Goal: Task Accomplishment & Management: Use online tool/utility

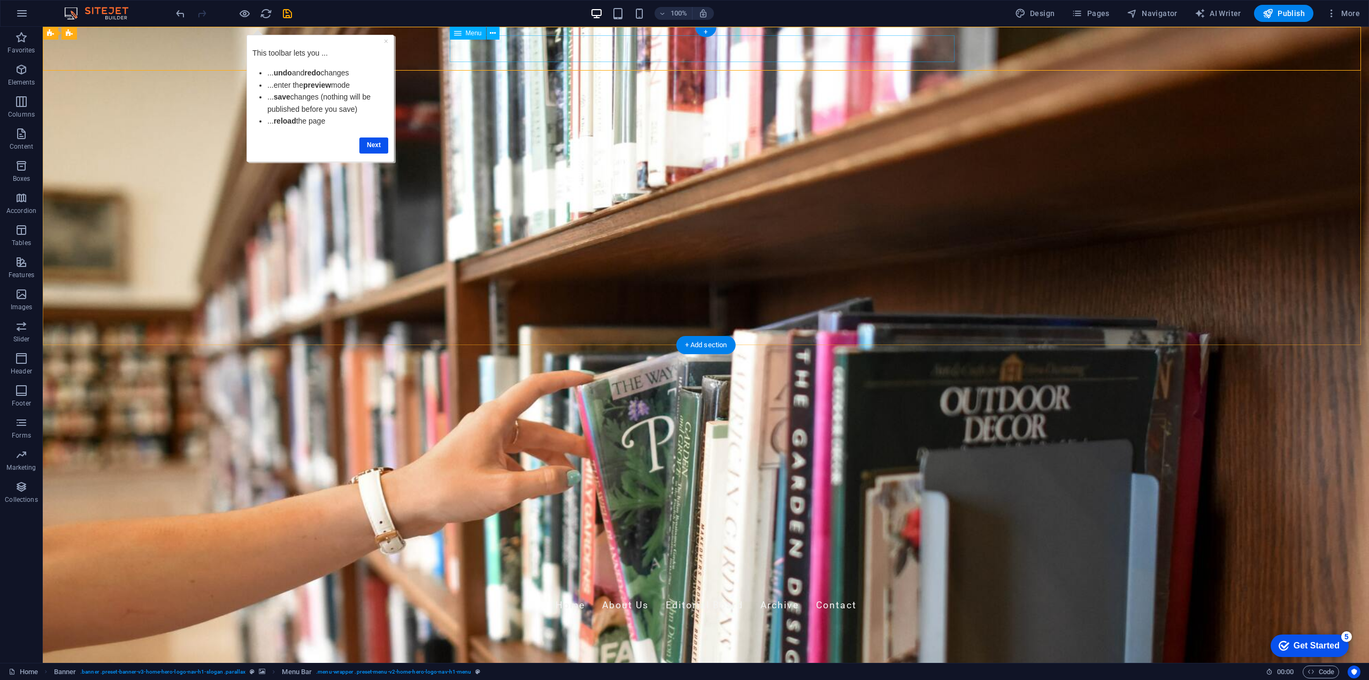
click at [942, 592] on nav "Home About Us Editorial Board Archive Contact" at bounding box center [706, 605] width 505 height 27
click at [377, 143] on link "Next" at bounding box center [373, 145] width 29 height 16
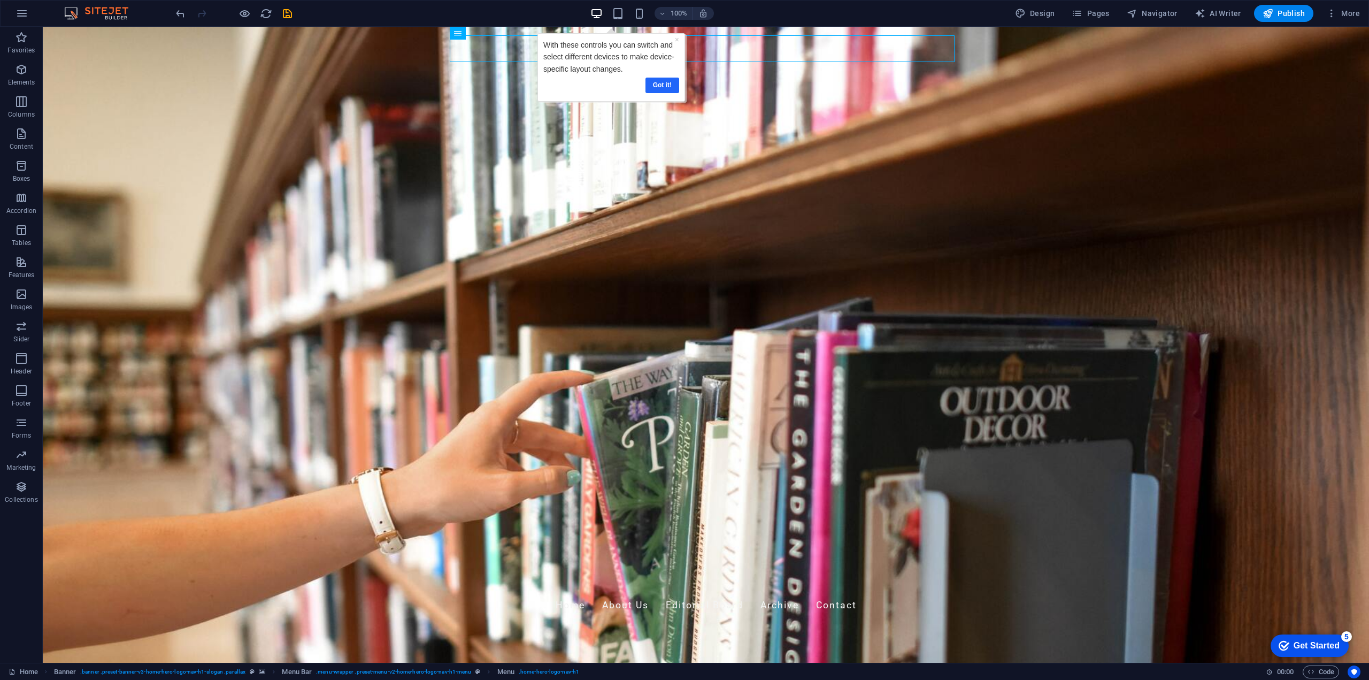
click at [664, 89] on link "Got it!" at bounding box center [662, 86] width 34 height 16
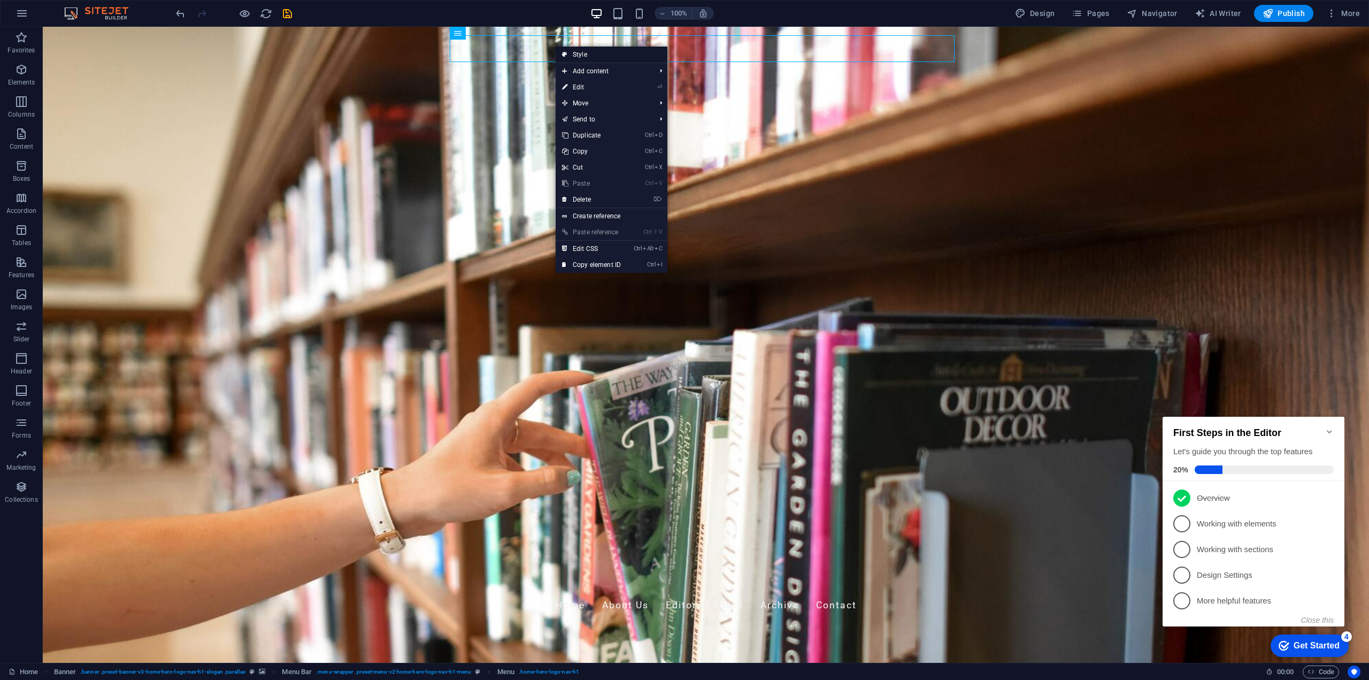
click at [610, 58] on link "Style" at bounding box center [612, 55] width 112 height 16
select select "rem"
select select "preset-menu-v2-home-hero-logo-nav-h1-menu"
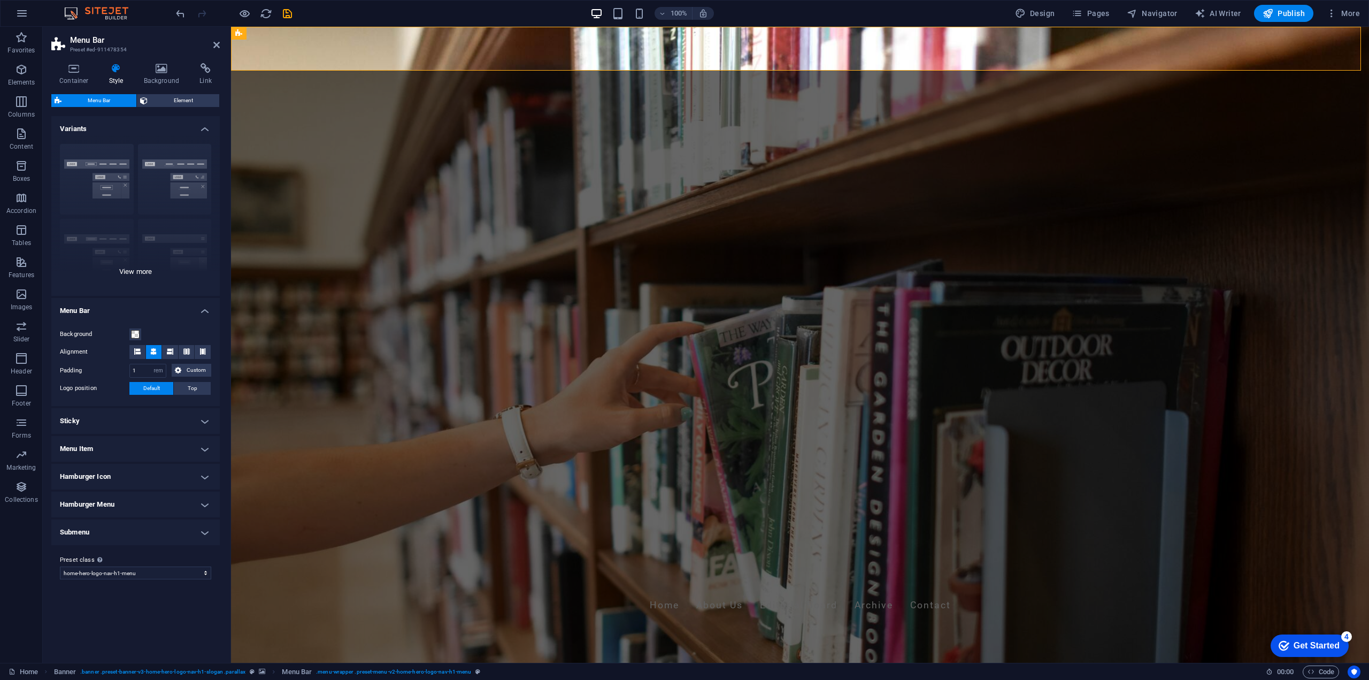
click at [141, 267] on div "Border Centered Default Fixed Loki Trigger Wide XXL" at bounding box center [135, 215] width 168 height 160
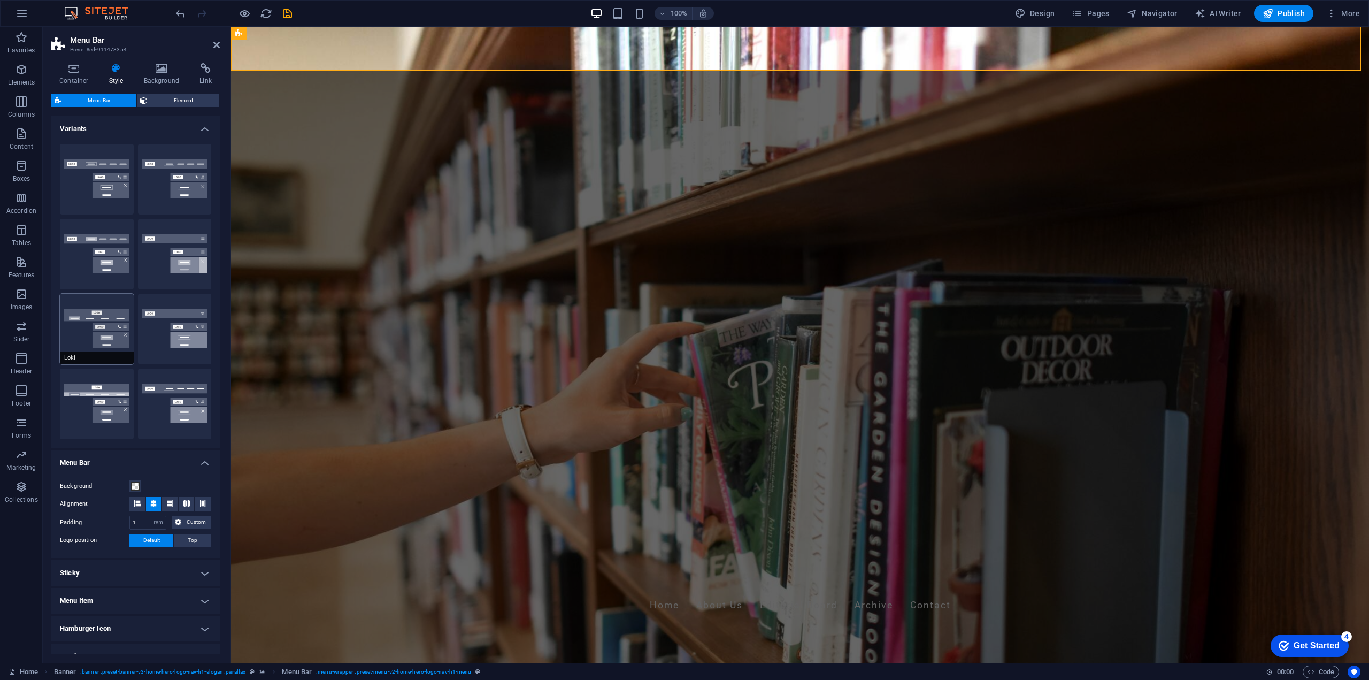
click at [121, 321] on button "Loki" at bounding box center [97, 329] width 74 height 71
type input "0"
select select "DISABLED_OPTION_VALUE"
type input "2"
type input "1"
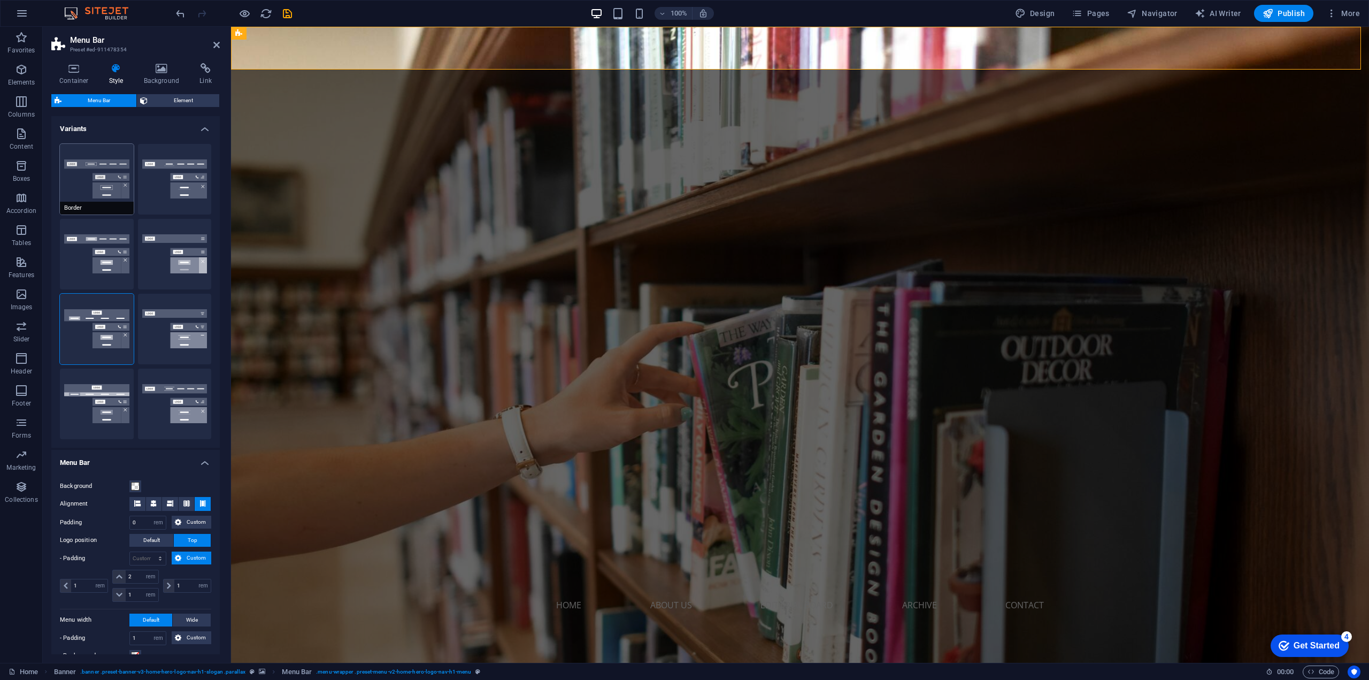
click at [116, 175] on button "Border" at bounding box center [97, 179] width 74 height 71
type input "1"
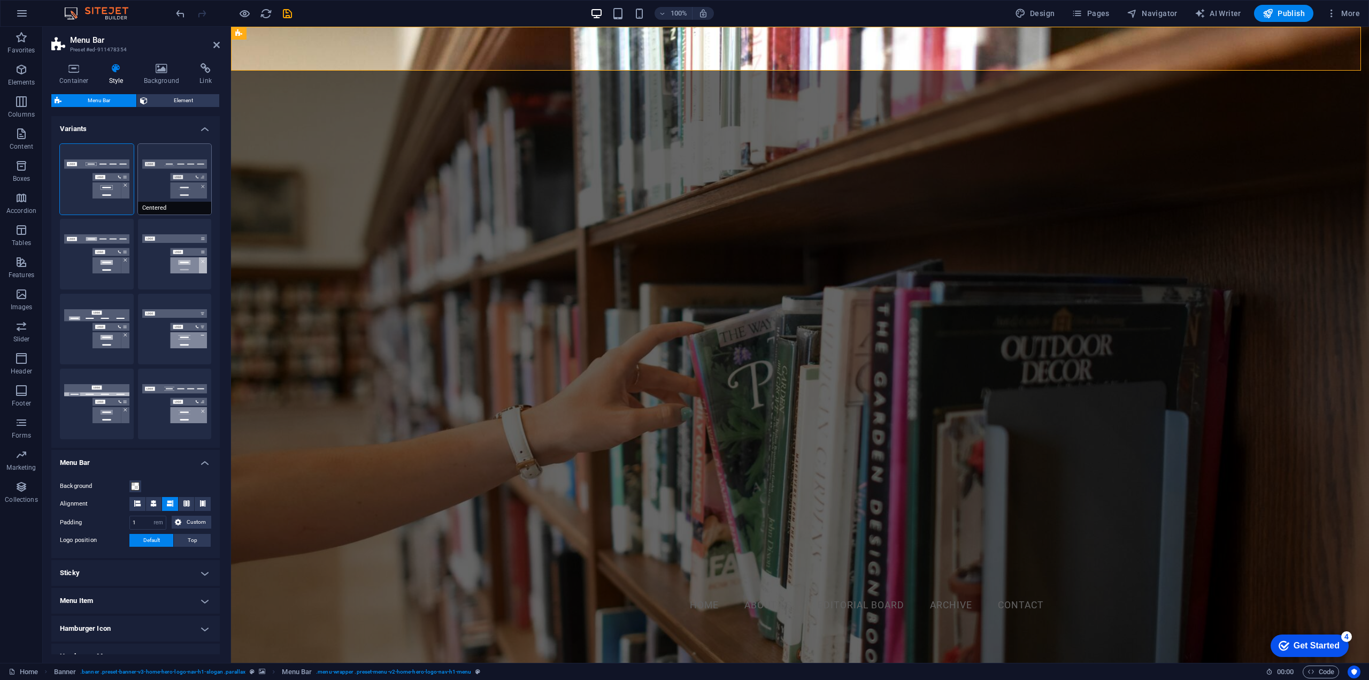
click at [184, 173] on button "Centered" at bounding box center [175, 179] width 74 height 71
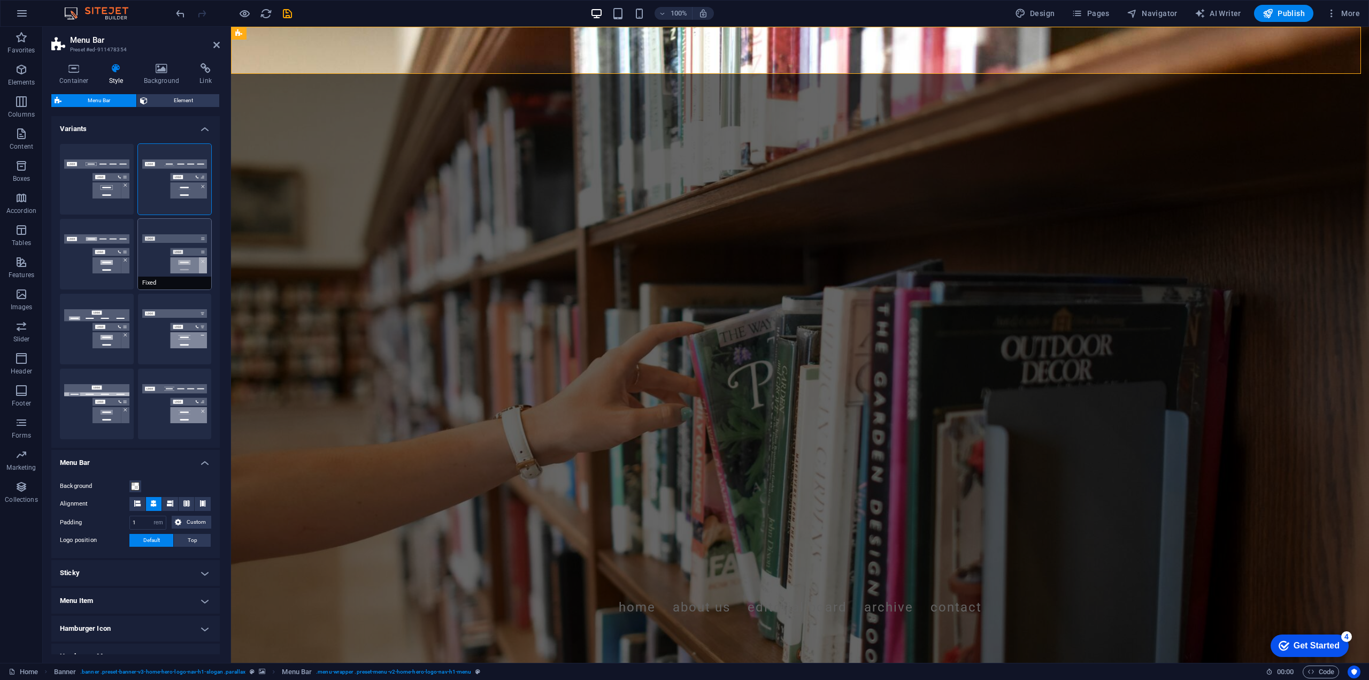
click at [186, 245] on button "Fixed" at bounding box center [175, 254] width 74 height 71
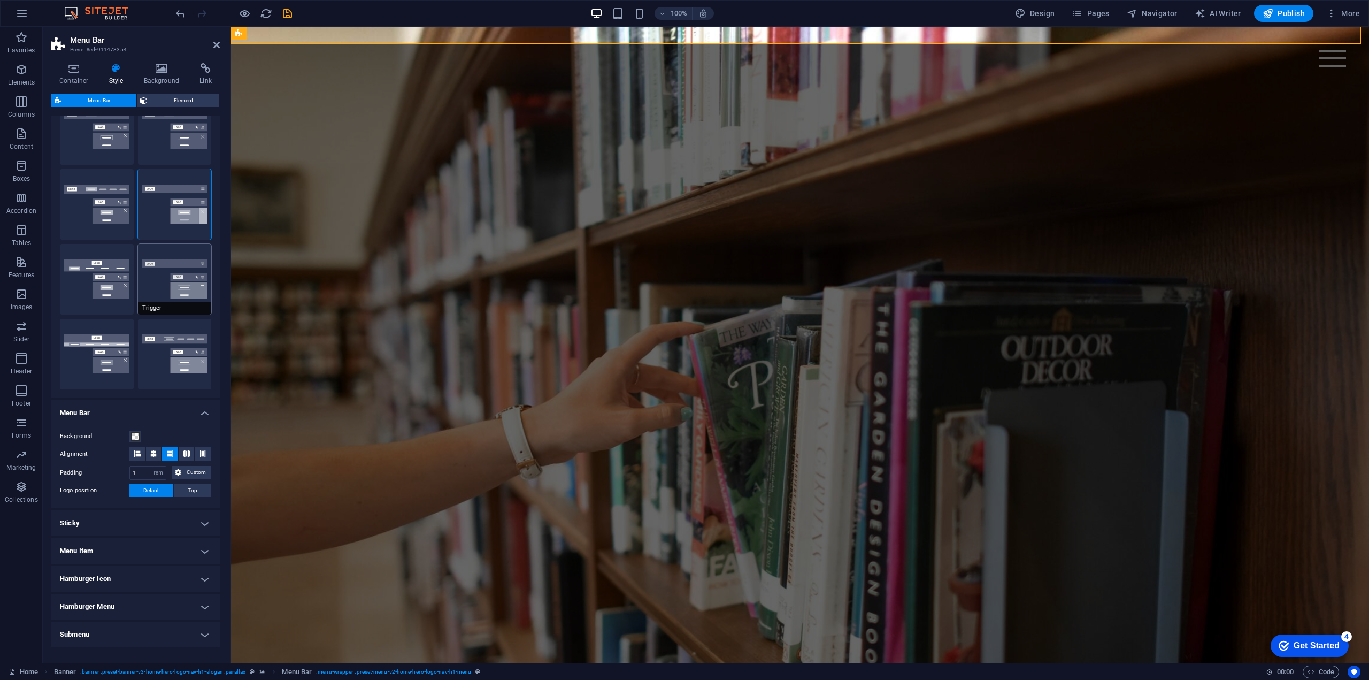
scroll to position [53, 0]
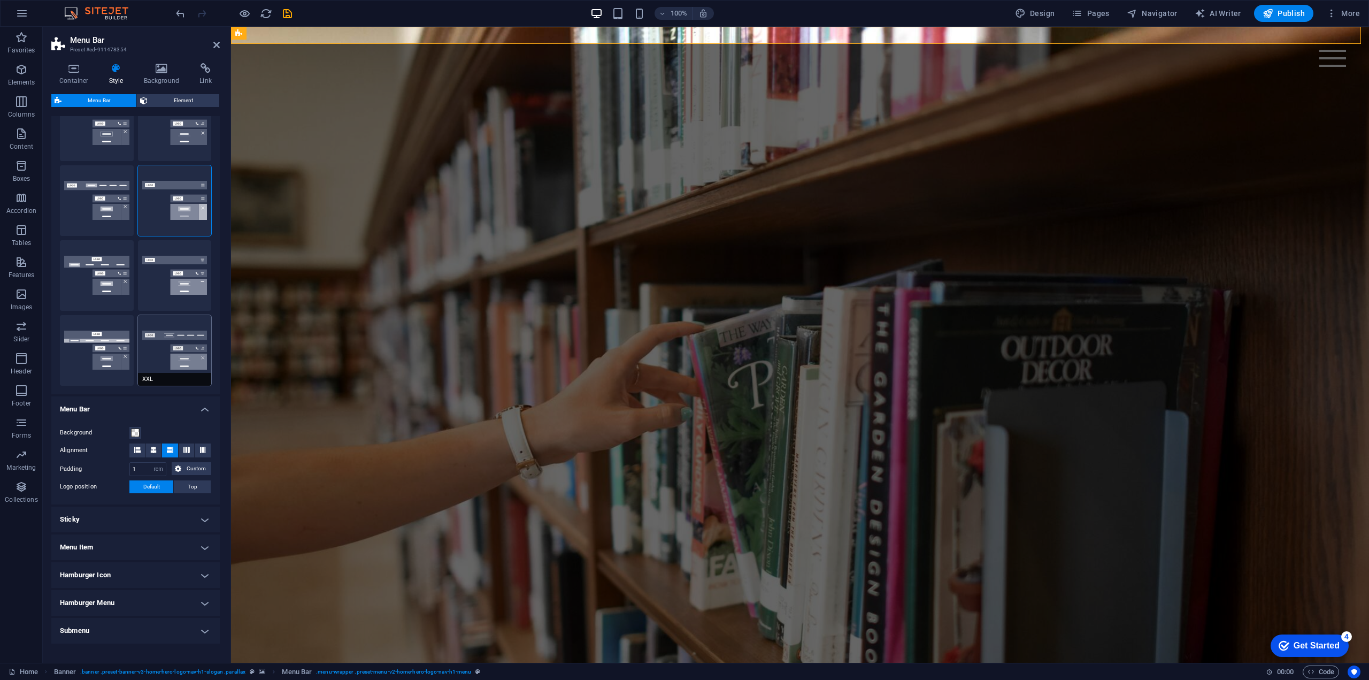
click at [185, 348] on button "XXL" at bounding box center [175, 350] width 74 height 71
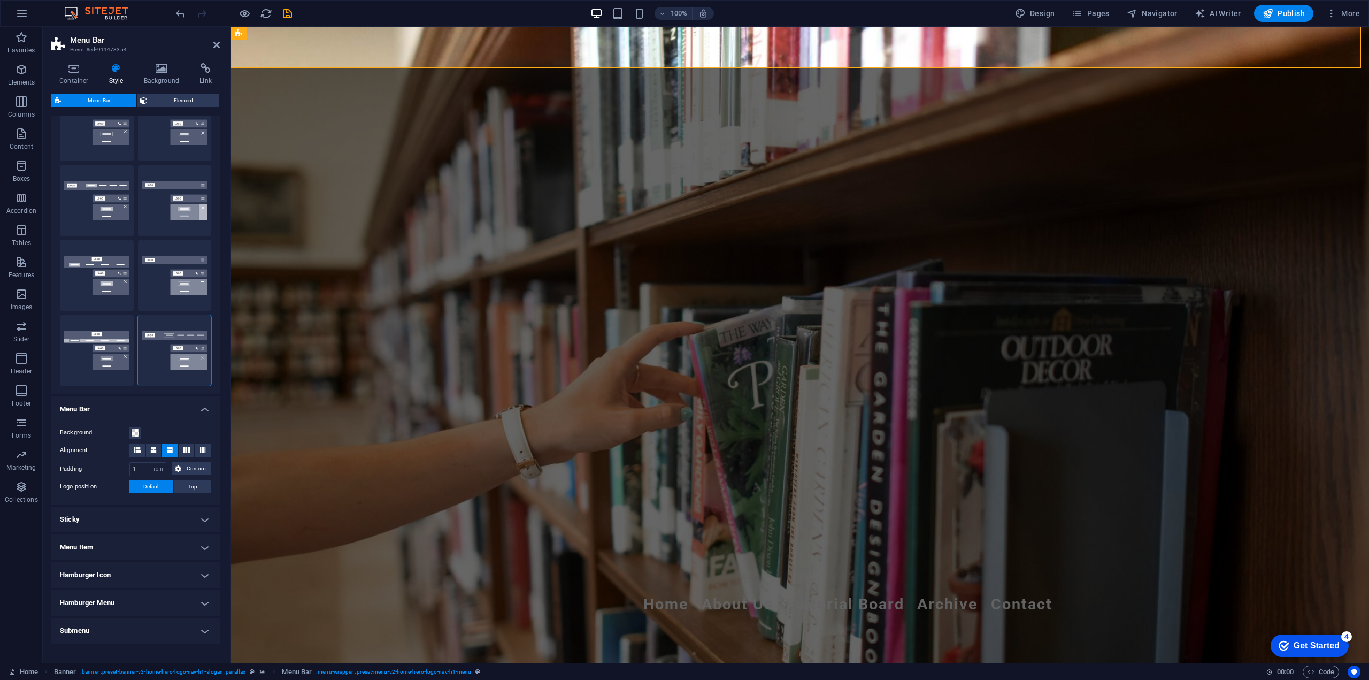
click at [167, 521] on h4 "Sticky" at bounding box center [135, 520] width 168 height 26
click at [167, 521] on h4 "Sticky" at bounding box center [135, 516] width 168 height 19
click at [162, 545] on h4 "Menu Item" at bounding box center [135, 547] width 168 height 26
click at [162, 545] on h4 "Menu Item" at bounding box center [135, 543] width 168 height 19
click at [199, 577] on h4 "Hamburger Icon" at bounding box center [135, 575] width 168 height 26
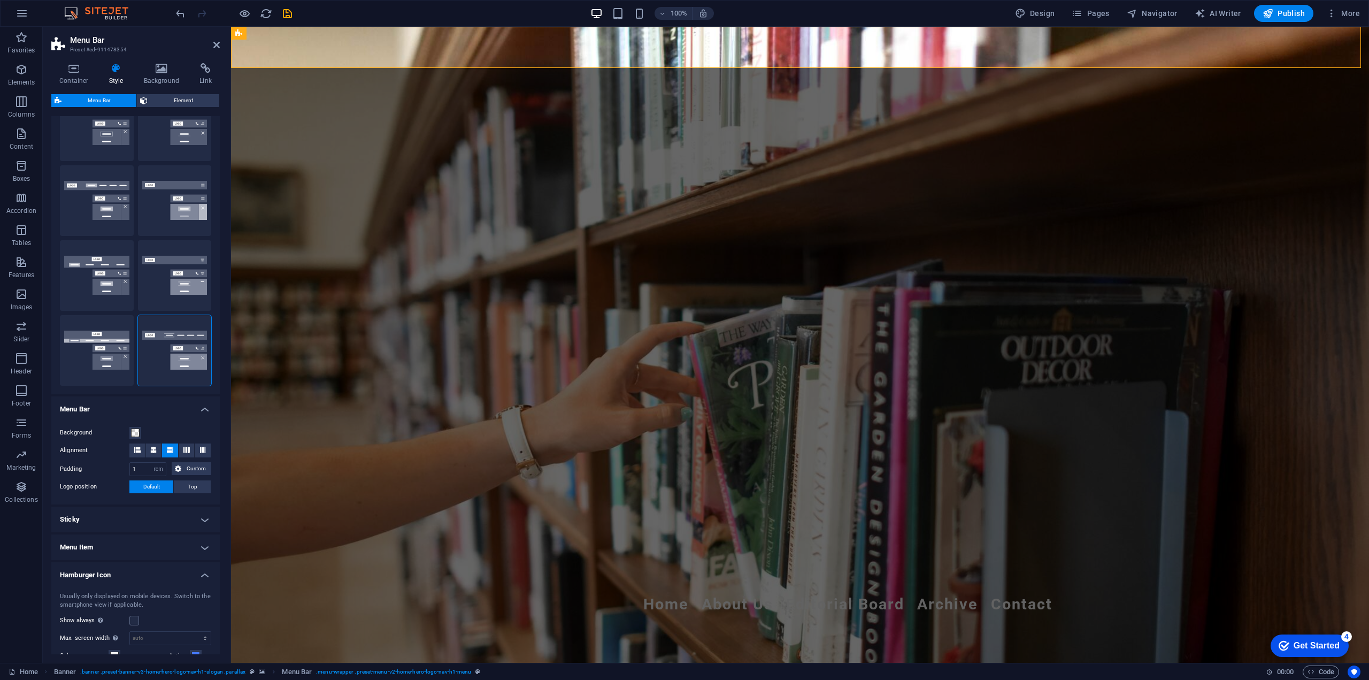
click at [200, 577] on h4 "Hamburger Icon" at bounding box center [135, 571] width 168 height 19
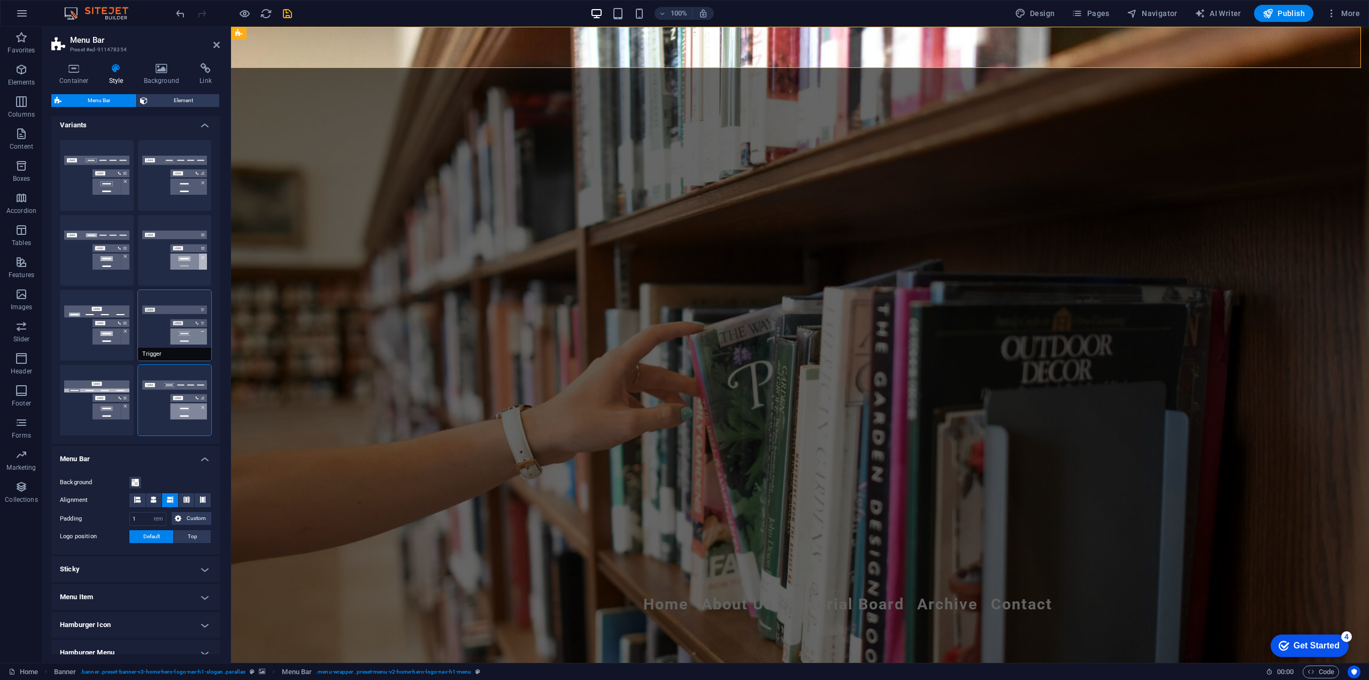
scroll to position [0, 0]
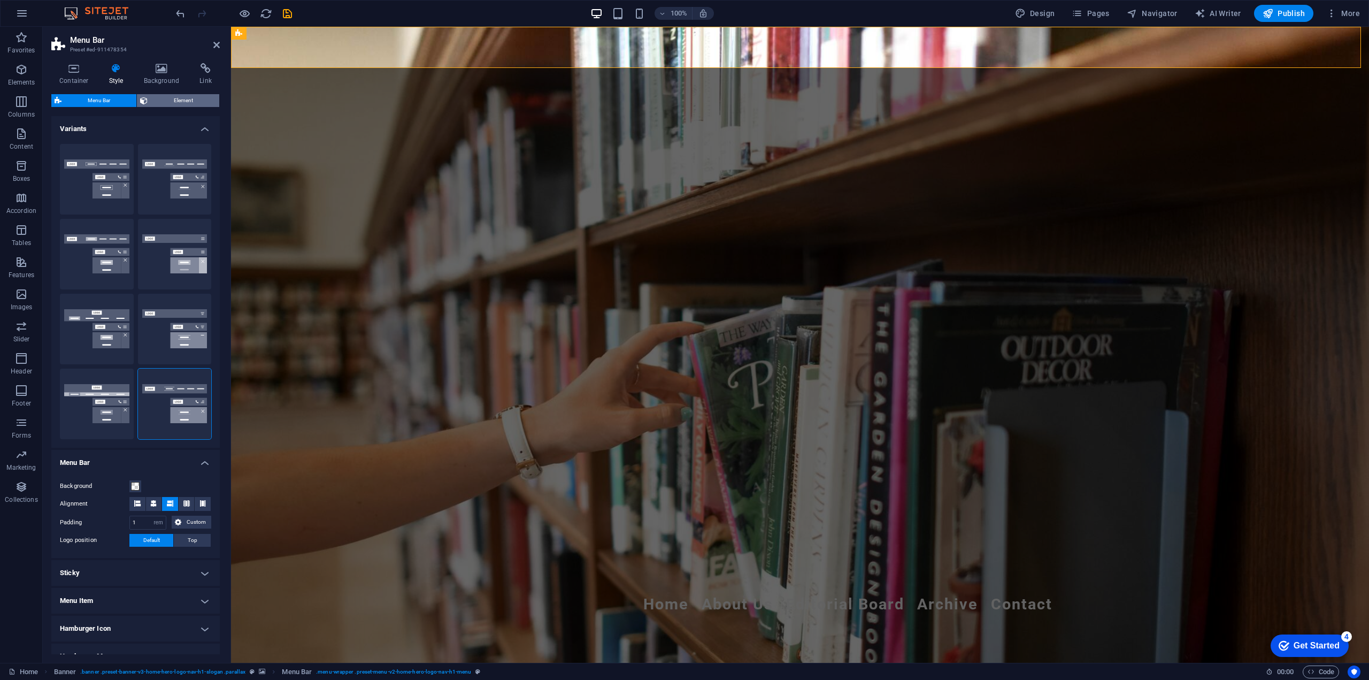
click at [183, 101] on span "Element" at bounding box center [183, 100] width 65 height 13
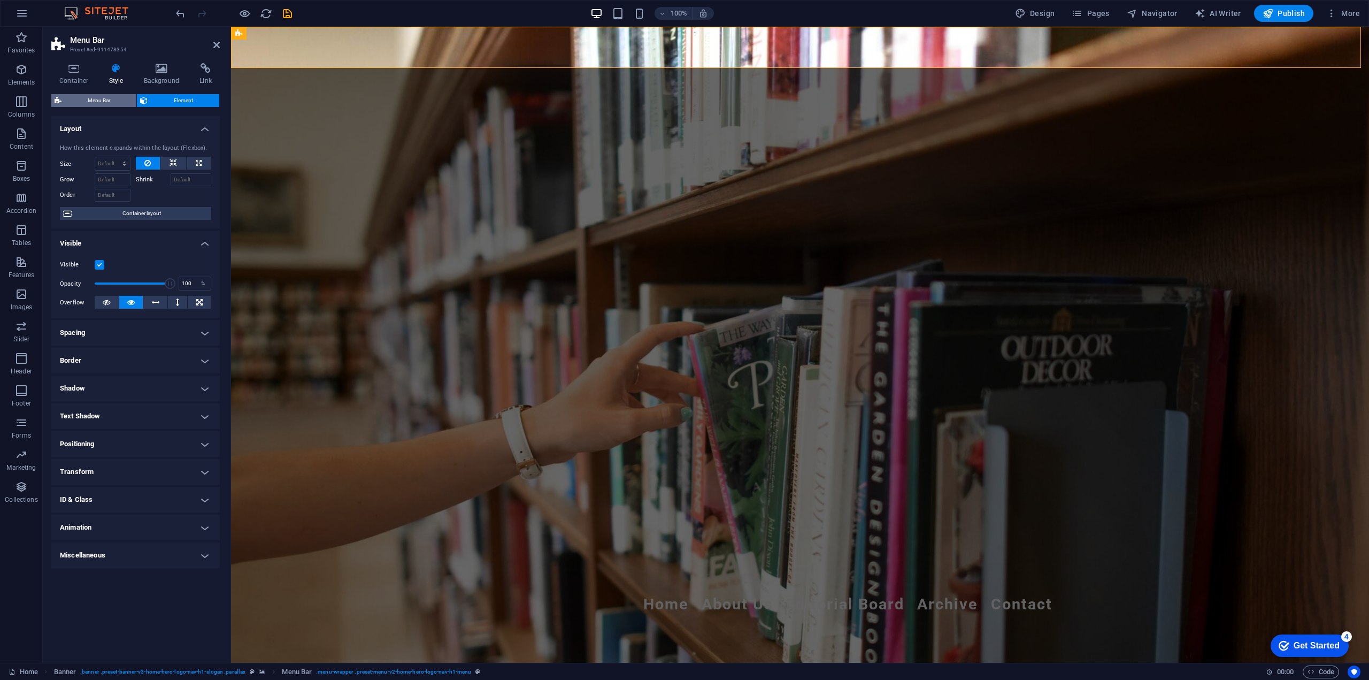
click at [107, 97] on span "Menu Bar" at bounding box center [99, 100] width 68 height 13
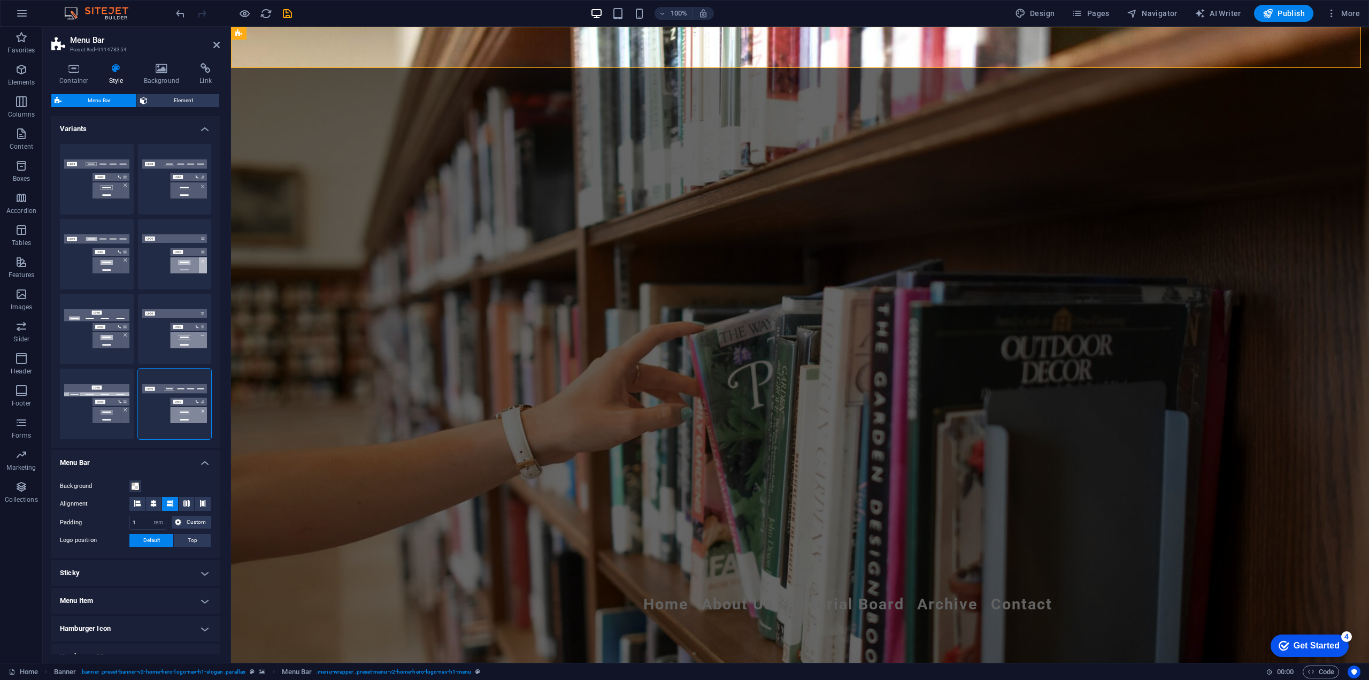
click at [118, 73] on h4 "Style" at bounding box center [118, 74] width 35 height 22
click at [81, 70] on icon at bounding box center [73, 68] width 45 height 11
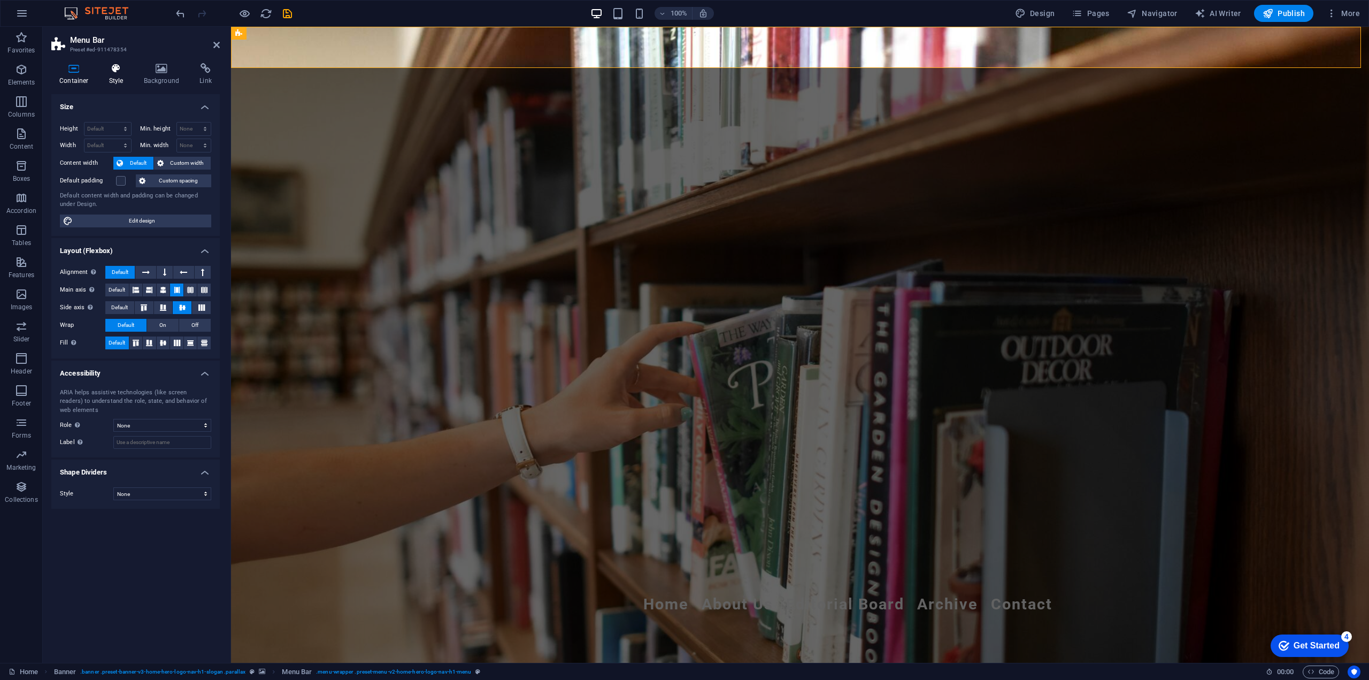
click at [110, 67] on icon at bounding box center [116, 68] width 30 height 11
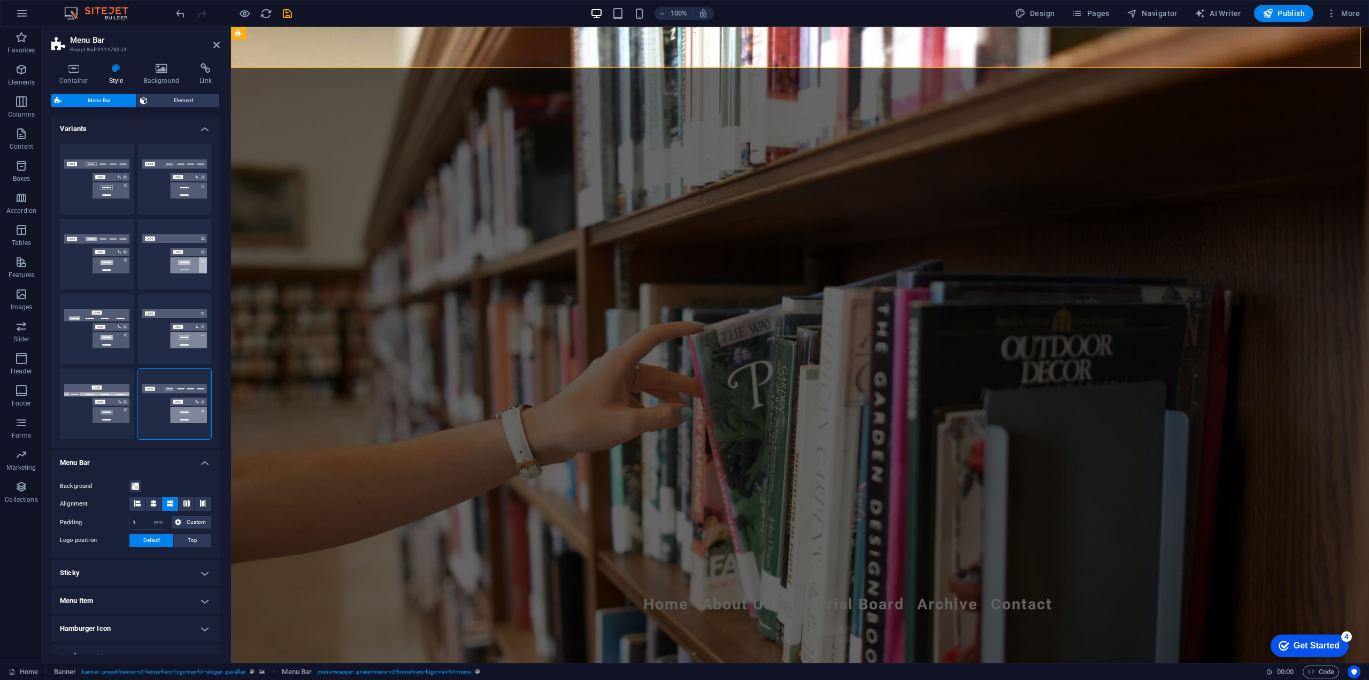
click at [173, 125] on h4 "Variants" at bounding box center [135, 125] width 168 height 19
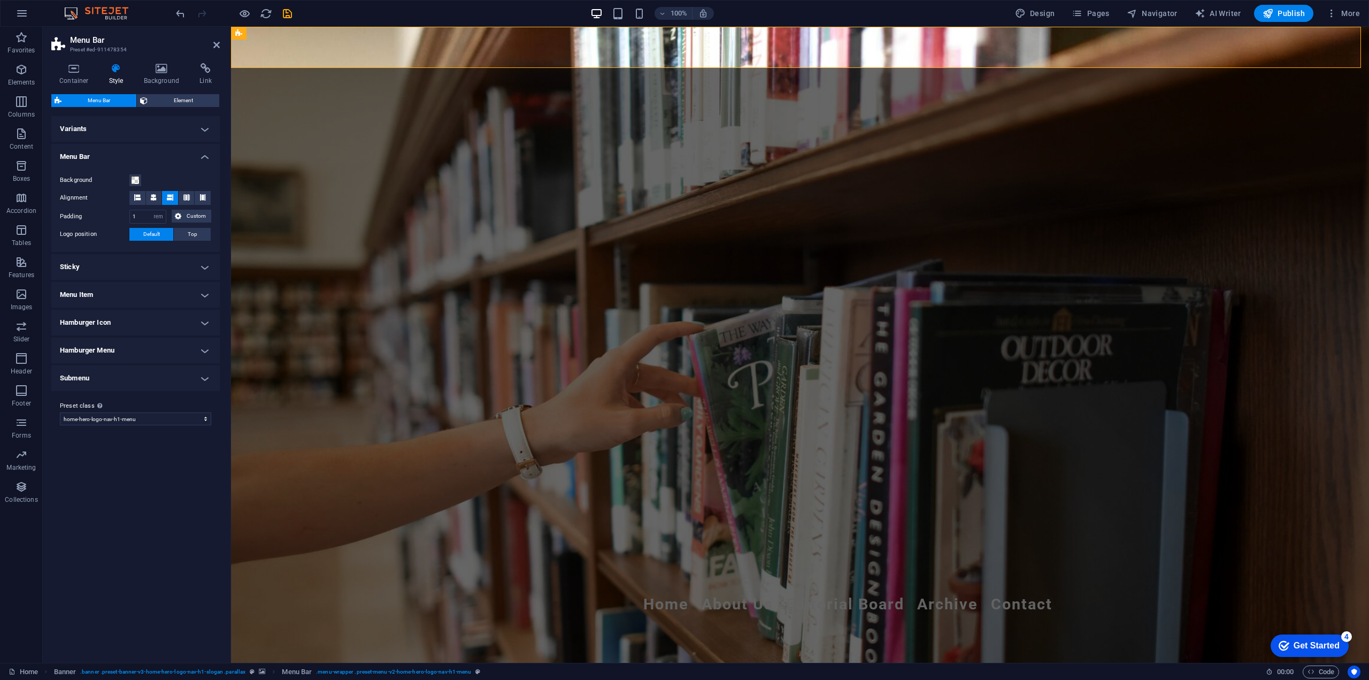
click at [143, 157] on h4 "Menu Bar" at bounding box center [135, 153] width 168 height 19
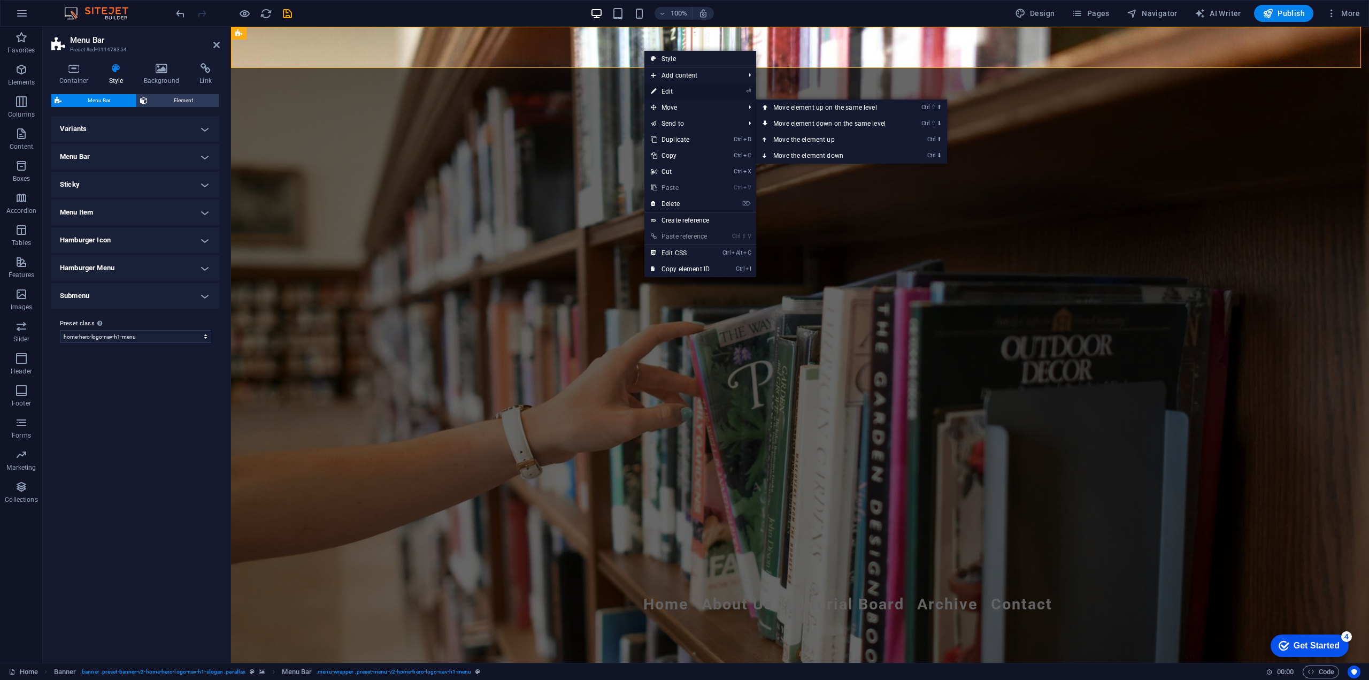
click at [692, 89] on link "⏎ Edit" at bounding box center [681, 91] width 72 height 16
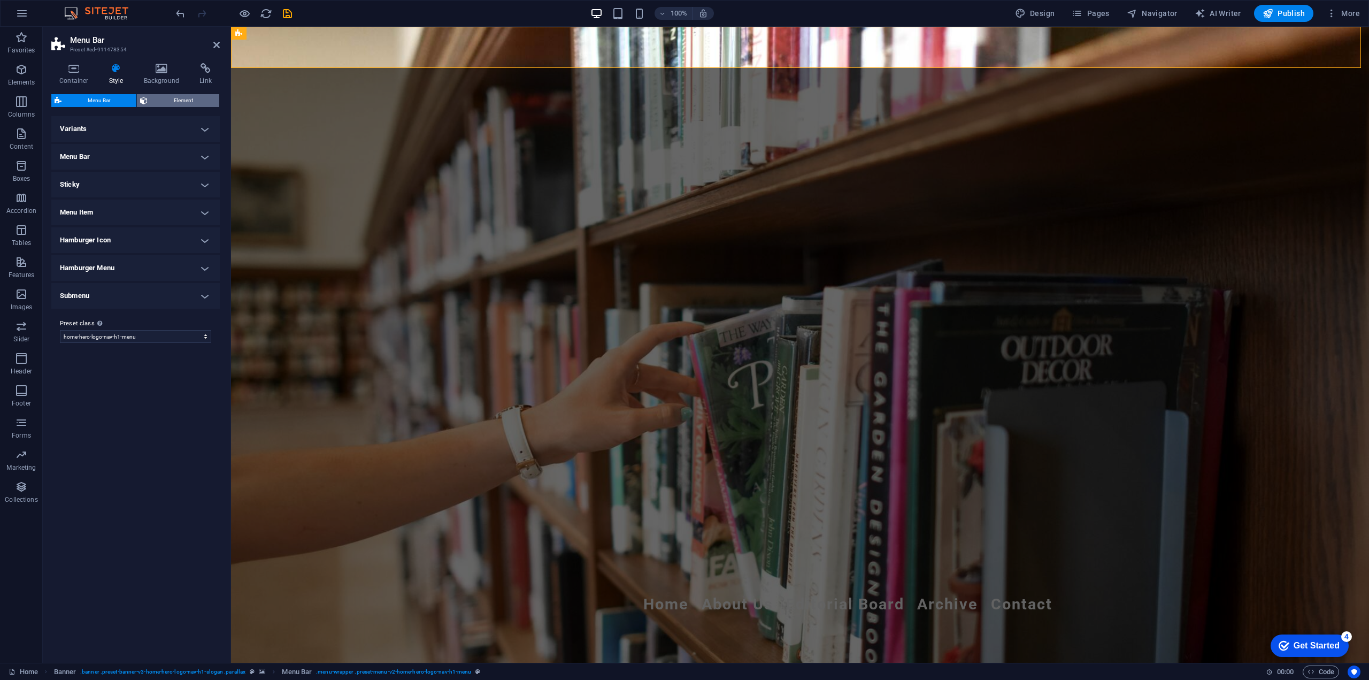
click at [192, 95] on span "Element" at bounding box center [183, 100] width 65 height 13
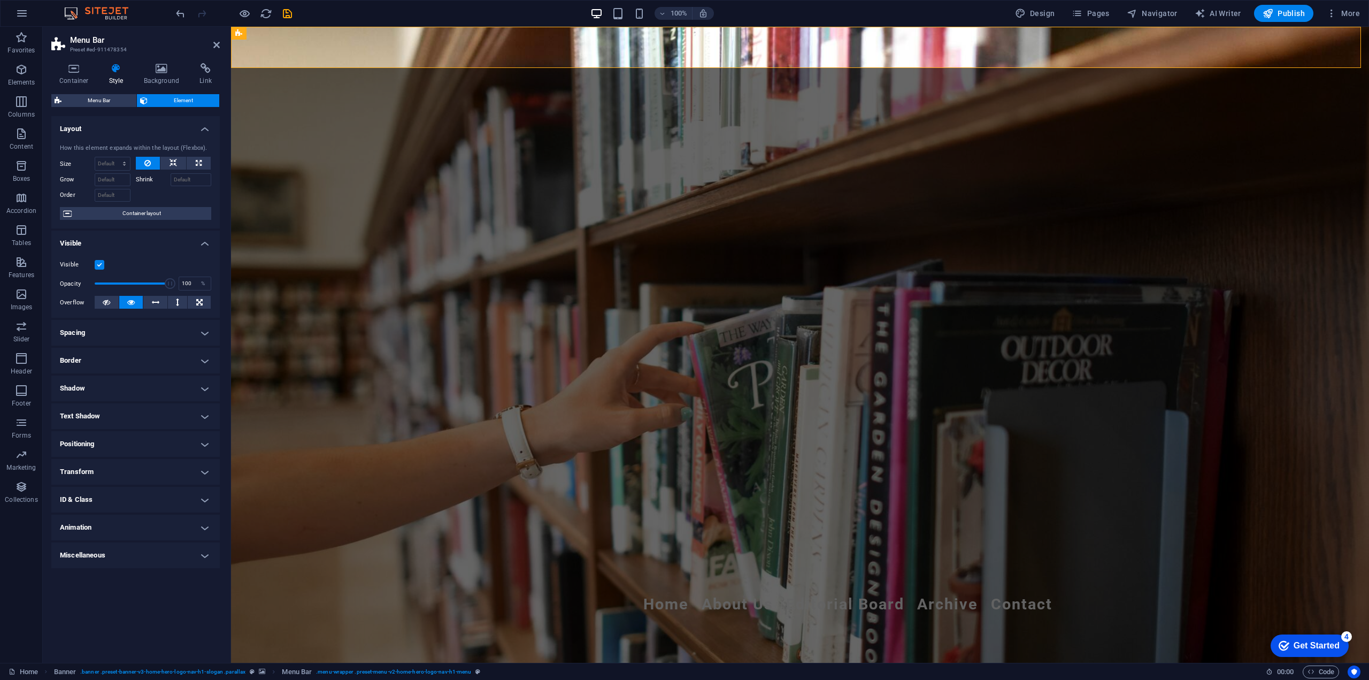
click at [99, 265] on label at bounding box center [100, 265] width 10 height 10
click at [0, 0] on input "Visible" at bounding box center [0, 0] width 0 height 0
click at [99, 265] on label at bounding box center [100, 265] width 10 height 10
click at [0, 0] on input "Visible" at bounding box center [0, 0] width 0 height 0
click at [103, 363] on h4 "Border" at bounding box center [135, 361] width 168 height 26
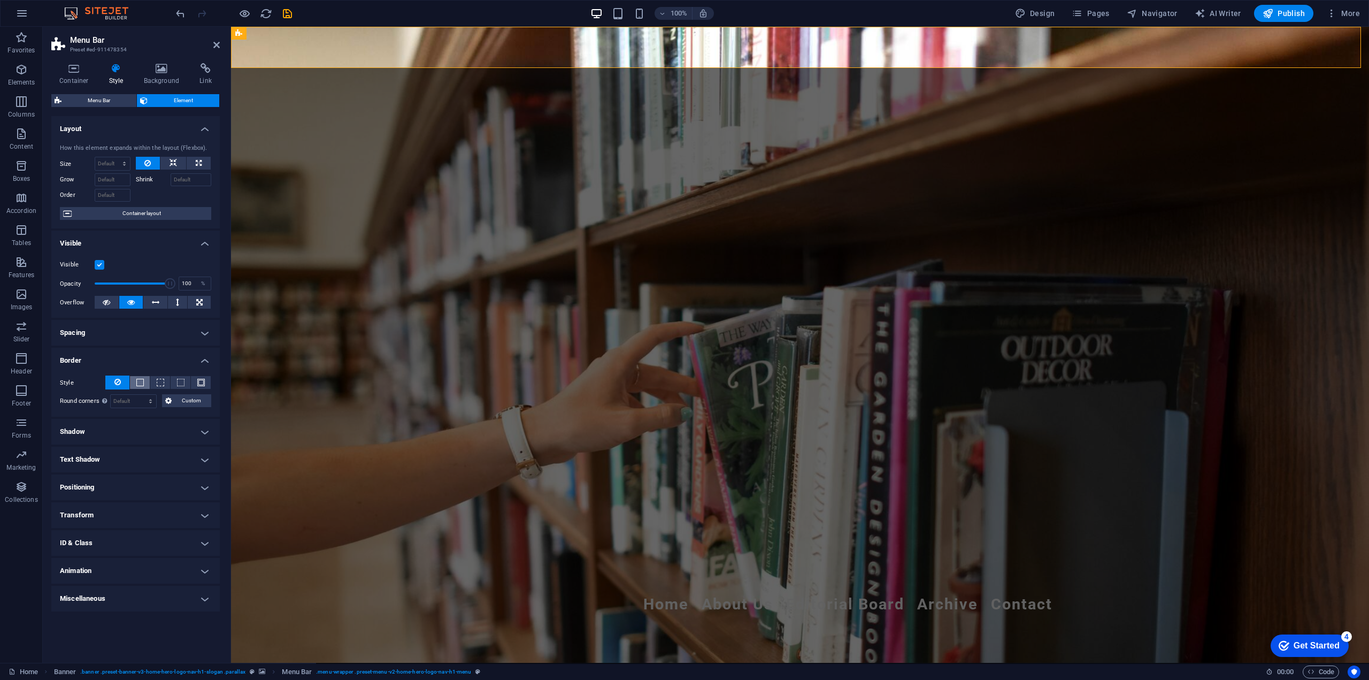
click at [139, 384] on span at bounding box center [139, 382] width 7 height 7
click at [120, 382] on icon at bounding box center [117, 381] width 6 height 13
click at [121, 355] on h4 "Border" at bounding box center [135, 357] width 168 height 19
click at [148, 527] on h4 "Animation" at bounding box center [135, 528] width 168 height 26
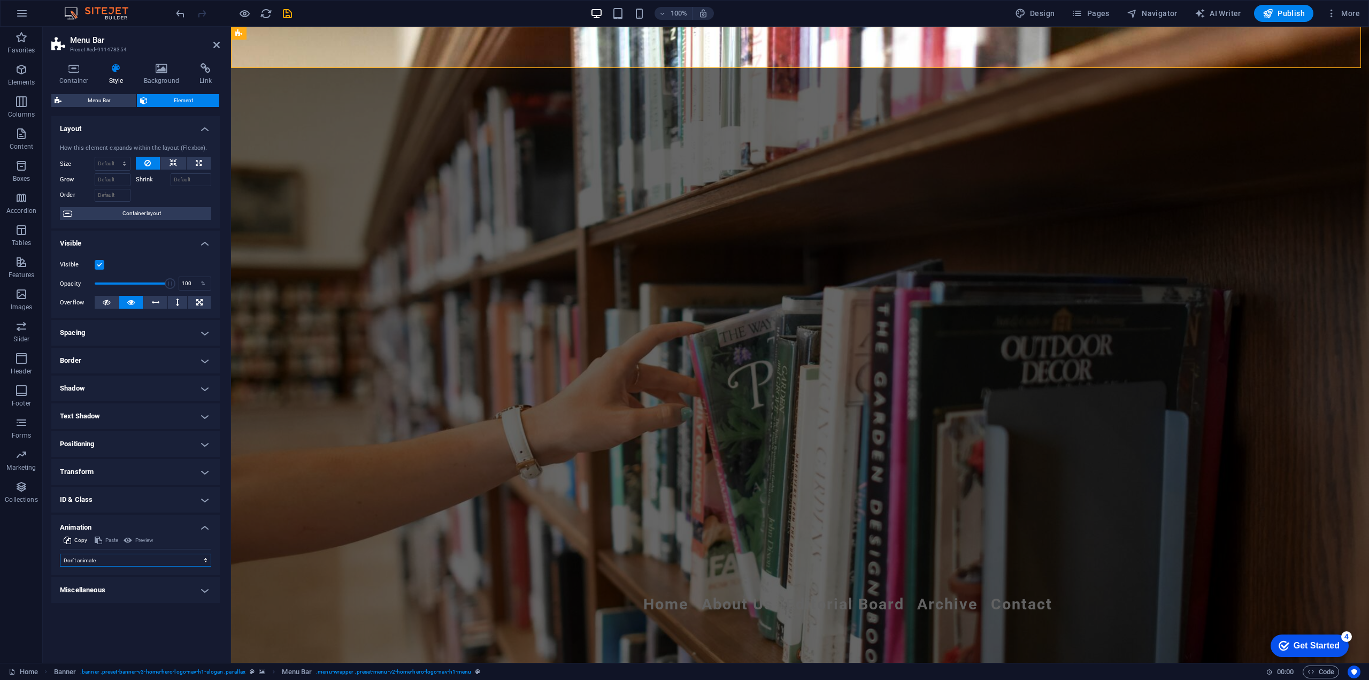
click at [122, 561] on select "Don't animate Show / Hide Slide up/down Zoom in/out Slide left to right Slide r…" at bounding box center [135, 560] width 151 height 13
select select "move-right-to-left"
click at [60, 554] on select "Don't animate Show / Hide Slide up/down Zoom in/out Slide left to right Slide r…" at bounding box center [135, 560] width 151 height 13
select select "scroll"
click at [99, 555] on select "Don't animate Show / Hide Slide up/down Zoom in/out Slide left to right Slide r…" at bounding box center [135, 560] width 151 height 13
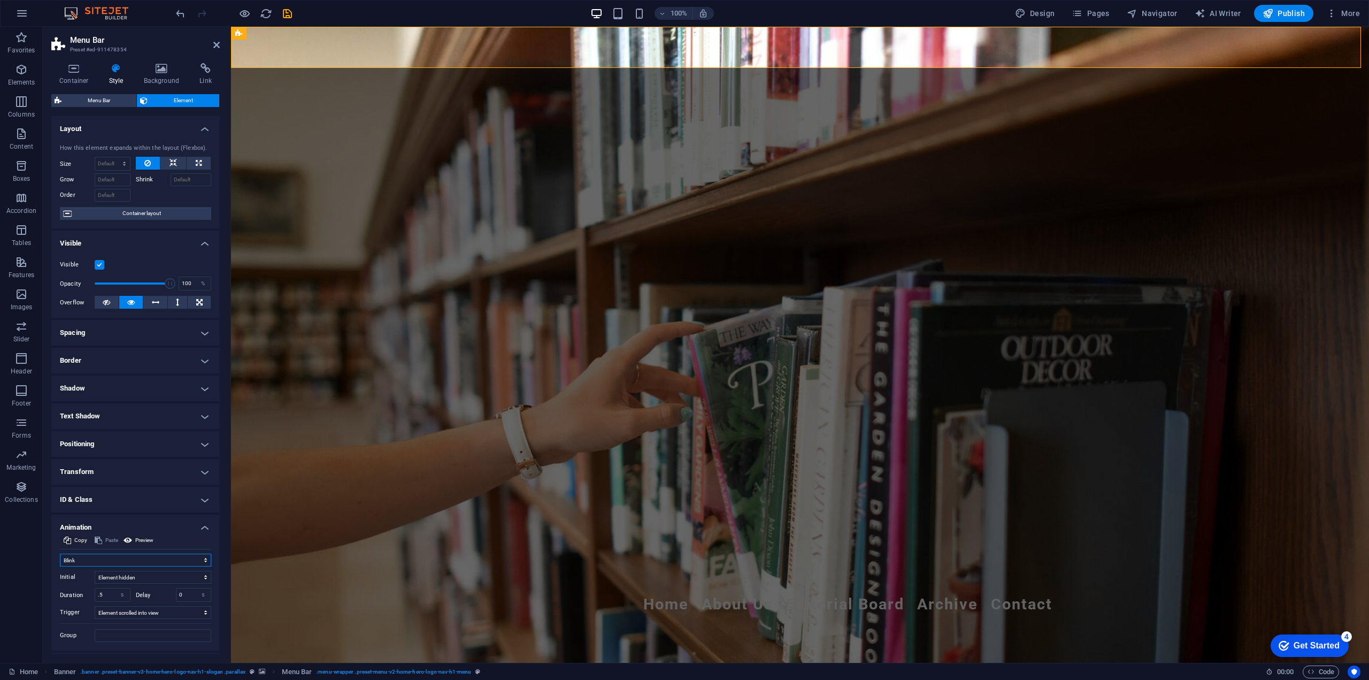
click at [60, 554] on select "Don't animate Show / Hide Slide up/down Zoom in/out Slide left to right Slide r…" at bounding box center [135, 560] width 151 height 13
click at [116, 556] on select "Don't animate Show / Hide Slide up/down Zoom in/out Slide left to right Slide r…" at bounding box center [135, 560] width 151 height 13
click at [60, 554] on select "Don't animate Show / Hide Slide up/down Zoom in/out Slide left to right Slide r…" at bounding box center [135, 560] width 151 height 13
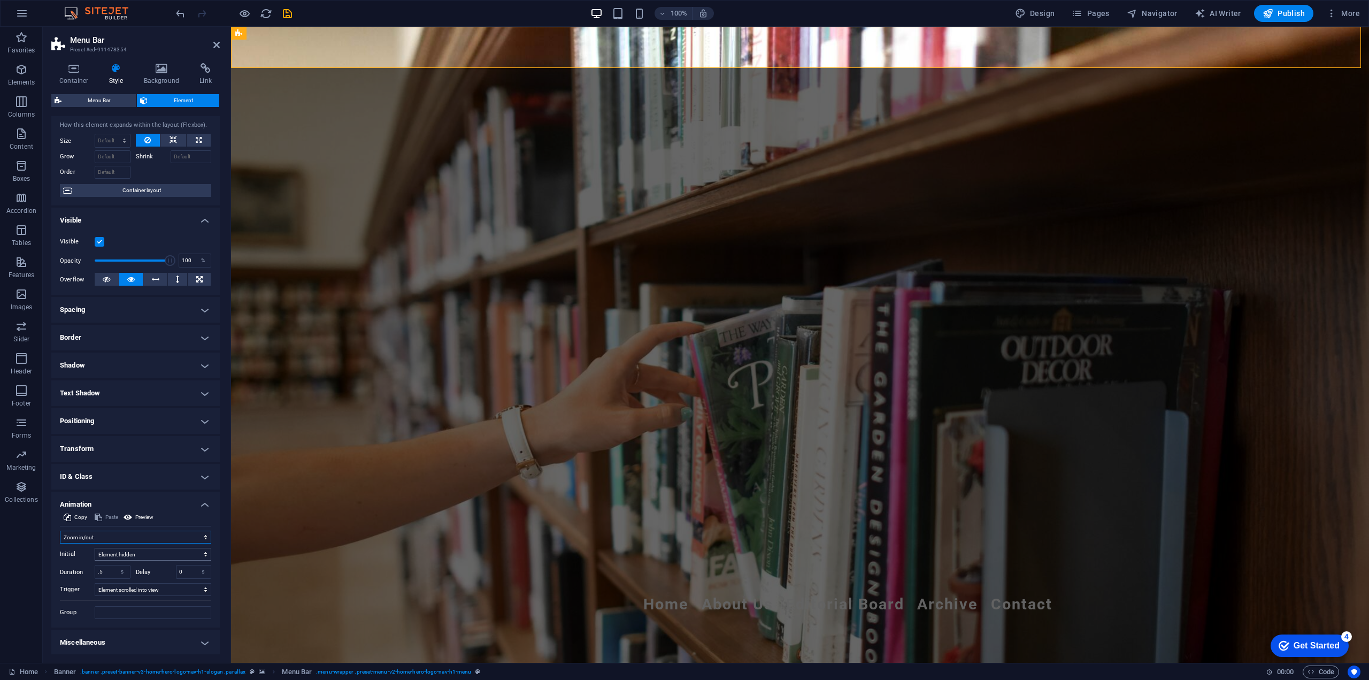
scroll to position [24, 0]
click at [139, 538] on select "Don't animate Show / Hide Slide up/down Zoom in/out Slide left to right Slide r…" at bounding box center [135, 536] width 151 height 13
click at [60, 537] on select "Don't animate Show / Hide Slide up/down Zoom in/out Slide left to right Slide r…" at bounding box center [135, 536] width 151 height 13
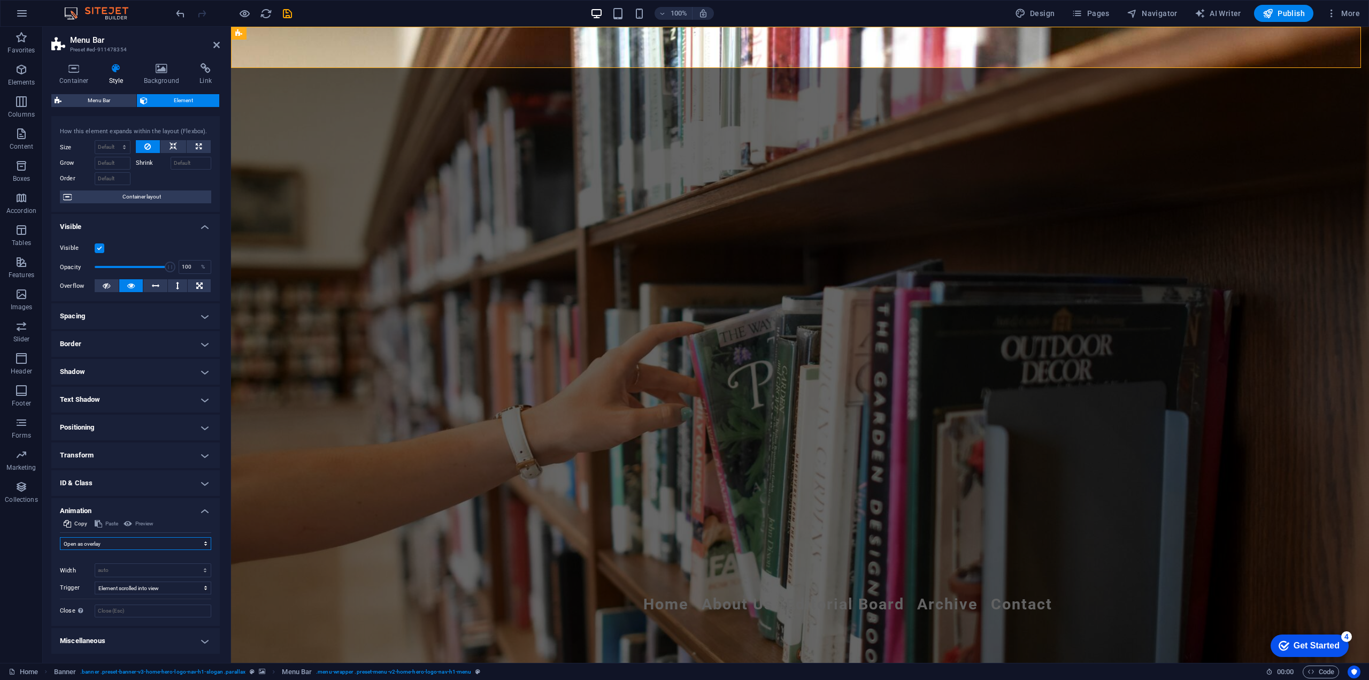
click at [114, 547] on select "Don't animate Show / Hide Slide up/down Zoom in/out Slide left to right Slide r…" at bounding box center [135, 543] width 151 height 13
click at [60, 537] on select "Don't animate Show / Hide Slide up/down Zoom in/out Slide left to right Slide r…" at bounding box center [135, 543] width 151 height 13
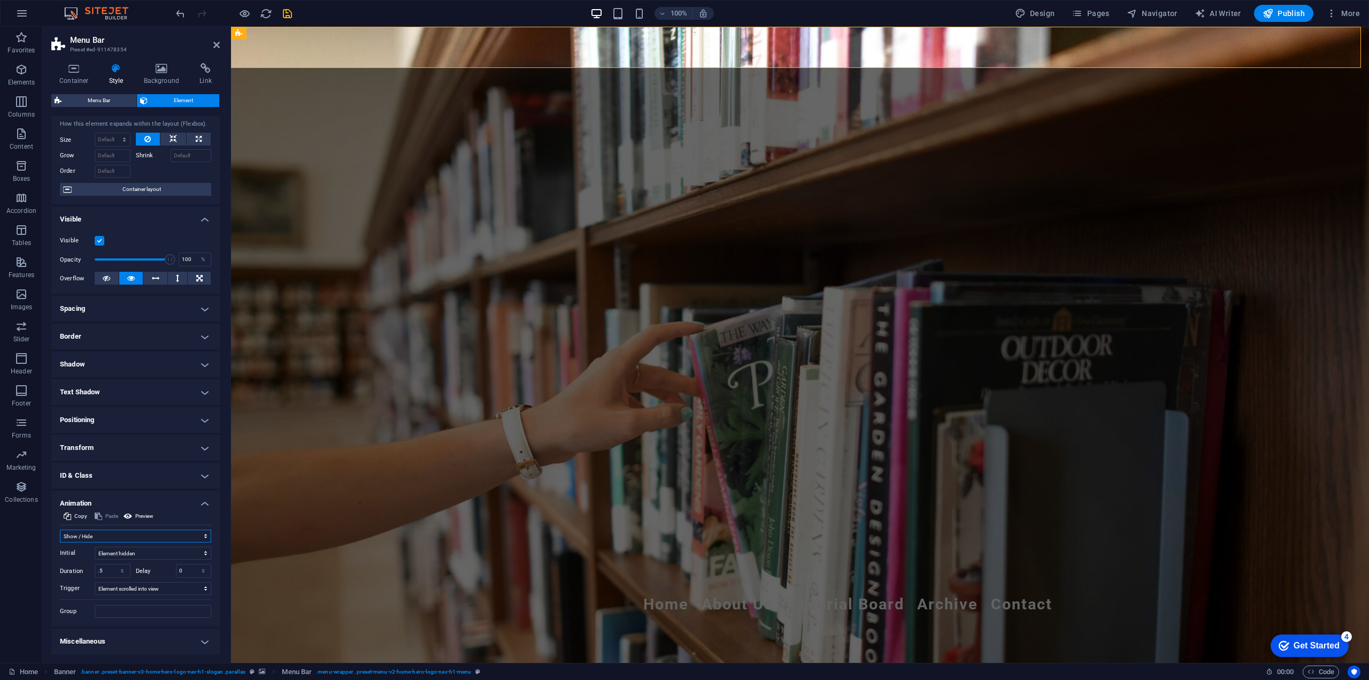
click at [87, 531] on select "Don't animate Show / Hide Slide up/down Zoom in/out Slide left to right Slide r…" at bounding box center [135, 536] width 151 height 13
select select "none"
click at [60, 542] on select "Don't animate Show / Hide Slide up/down Zoom in/out Slide left to right Slide r…" at bounding box center [135, 536] width 151 height 13
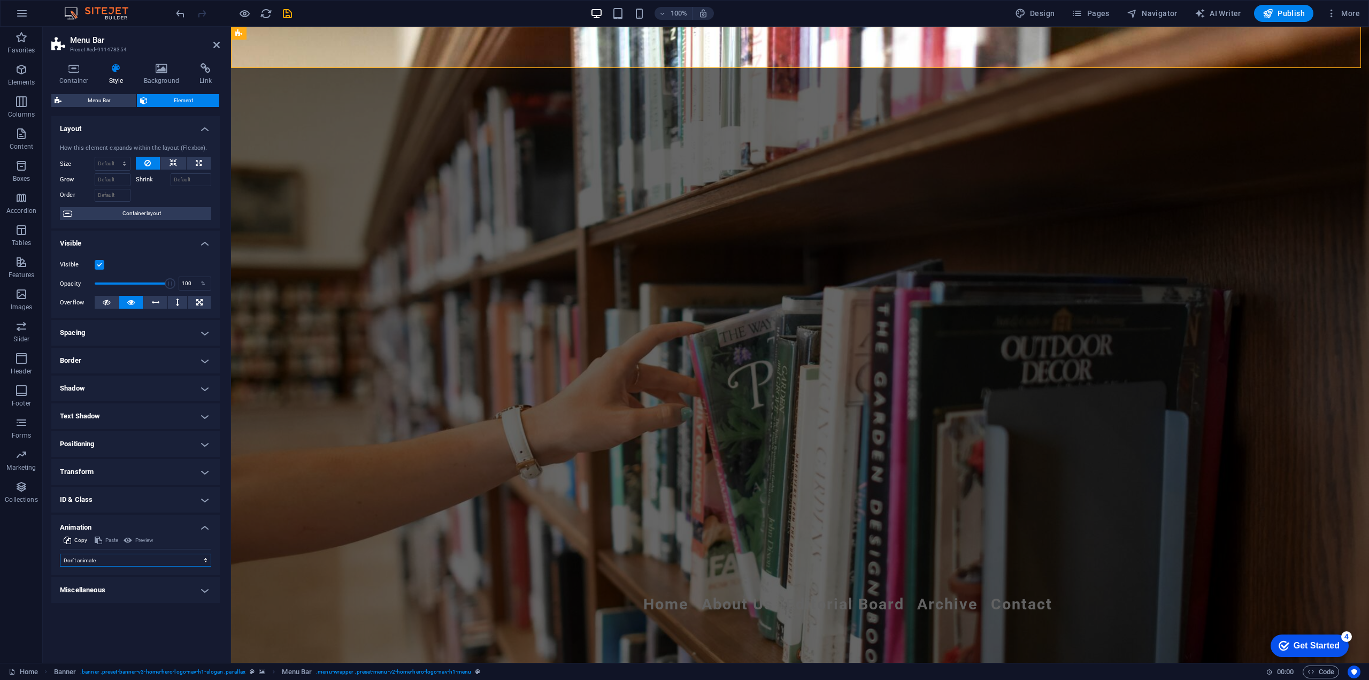
scroll to position [0, 0]
click at [159, 497] on h4 "ID & Class" at bounding box center [135, 500] width 168 height 26
click at [159, 497] on h4 "ID & Class" at bounding box center [135, 496] width 168 height 19
click at [159, 497] on h4 "ID & Class" at bounding box center [135, 500] width 168 height 26
click at [133, 517] on h4 "Container (div)" at bounding box center [121, 521] width 39 height 12
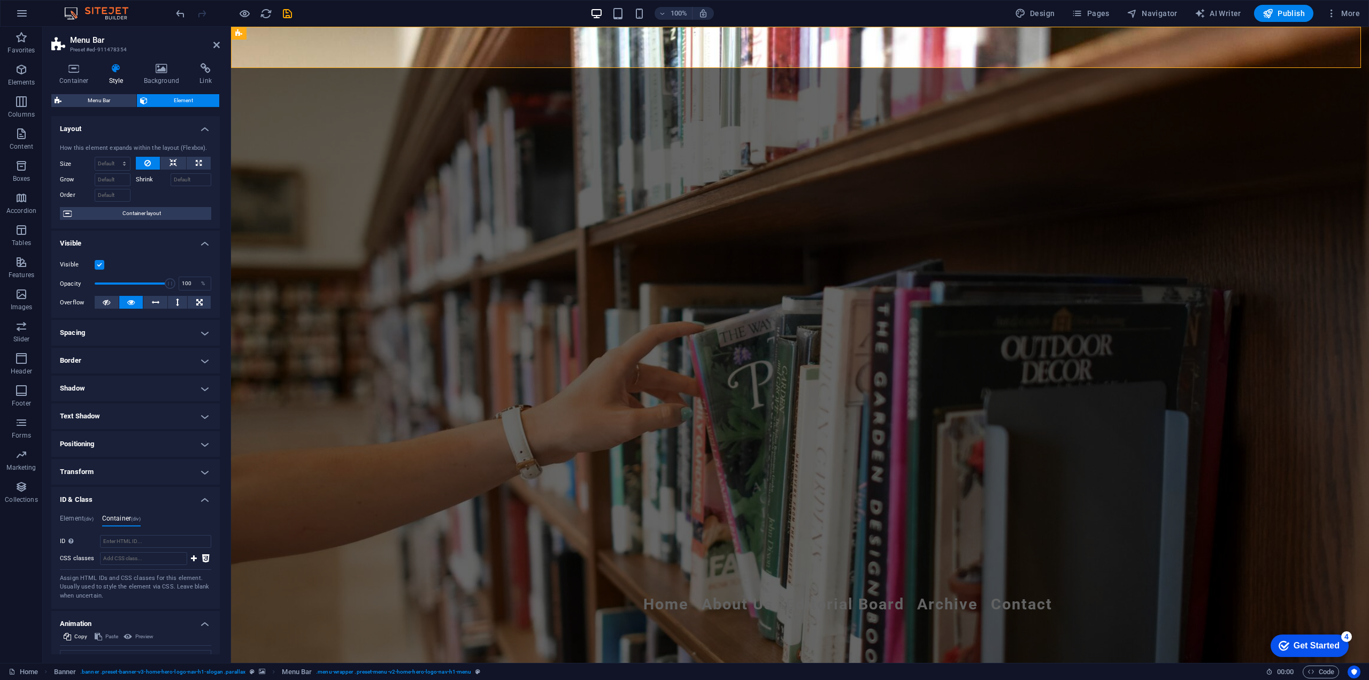
click at [146, 499] on h4 "ID & Class" at bounding box center [135, 496] width 168 height 19
click at [112, 586] on h4 "Miscellaneous" at bounding box center [135, 590] width 168 height 26
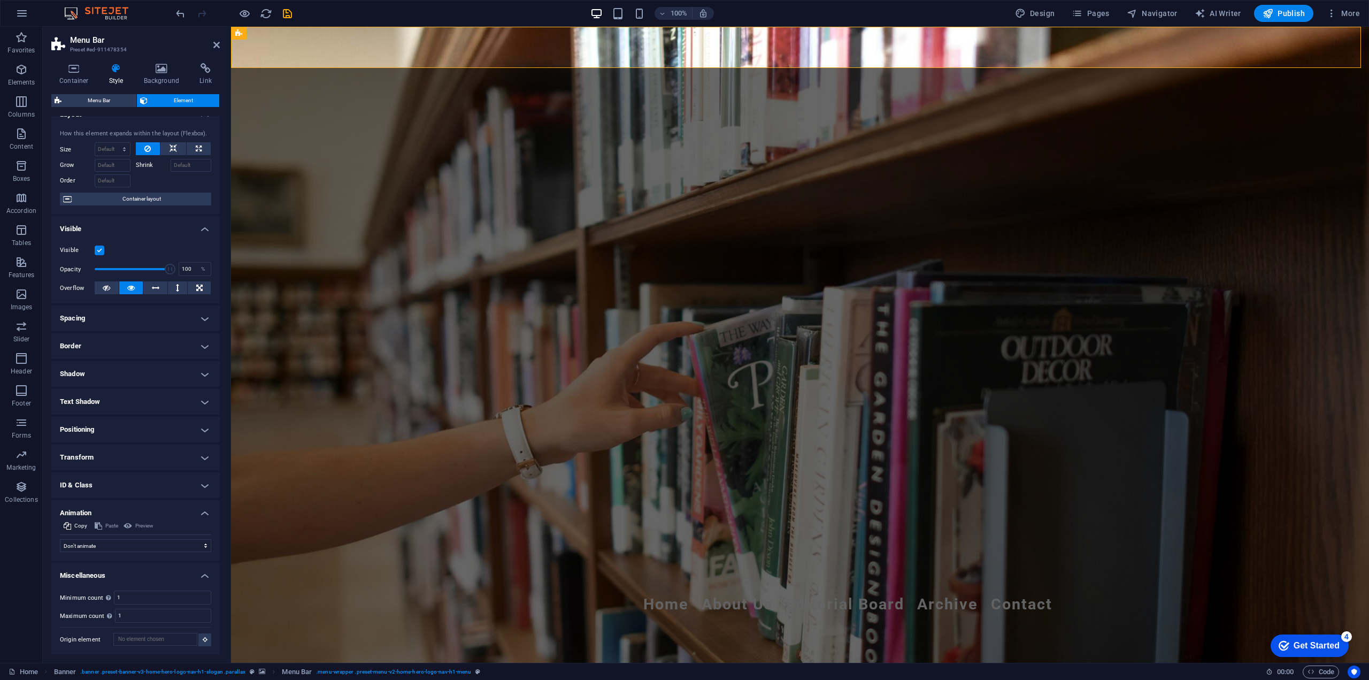
scroll to position [15, 0]
click at [115, 574] on h4 "Miscellaneous" at bounding box center [135, 571] width 168 height 19
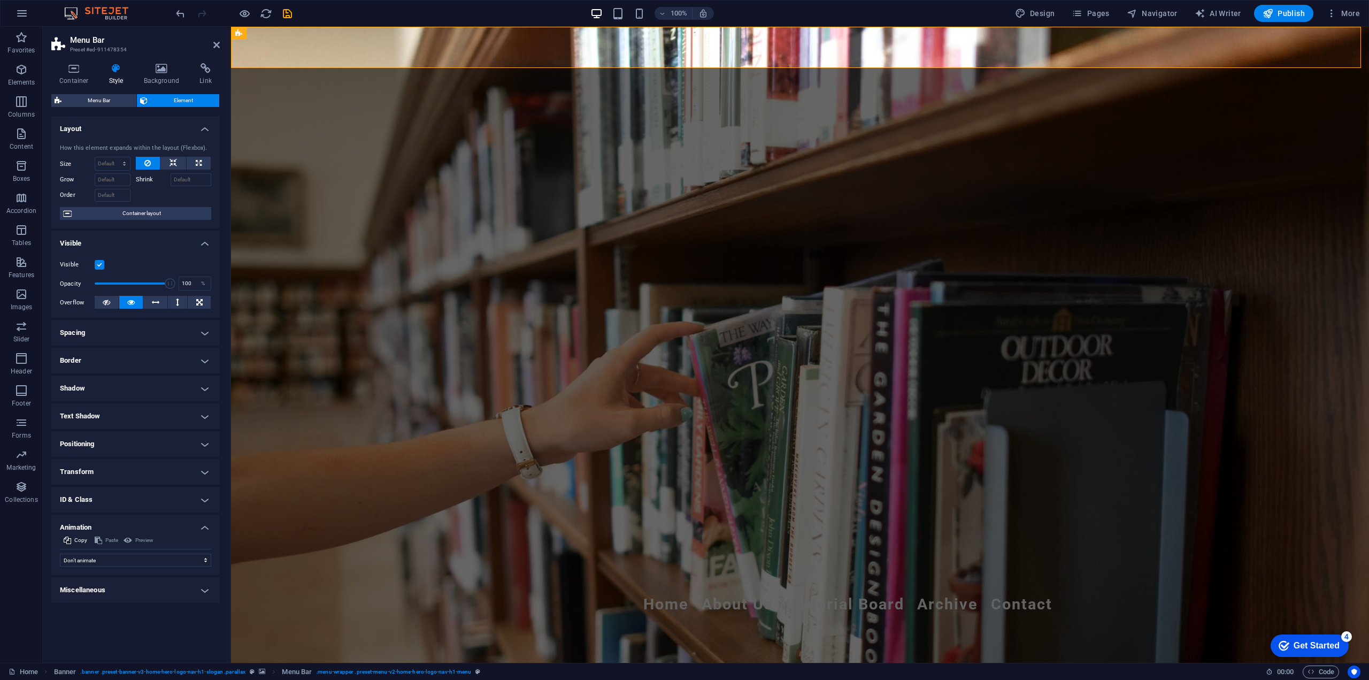
click at [117, 443] on h4 "Positioning" at bounding box center [135, 444] width 168 height 26
click at [103, 466] on span "Static" at bounding box center [96, 465] width 13 height 13
click at [156, 467] on span "Absolute" at bounding box center [150, 465] width 21 height 13
click at [69, 464] on span "Default" at bounding box center [72, 465] width 17 height 13
click at [102, 439] on h4 "Positioning" at bounding box center [135, 440] width 168 height 19
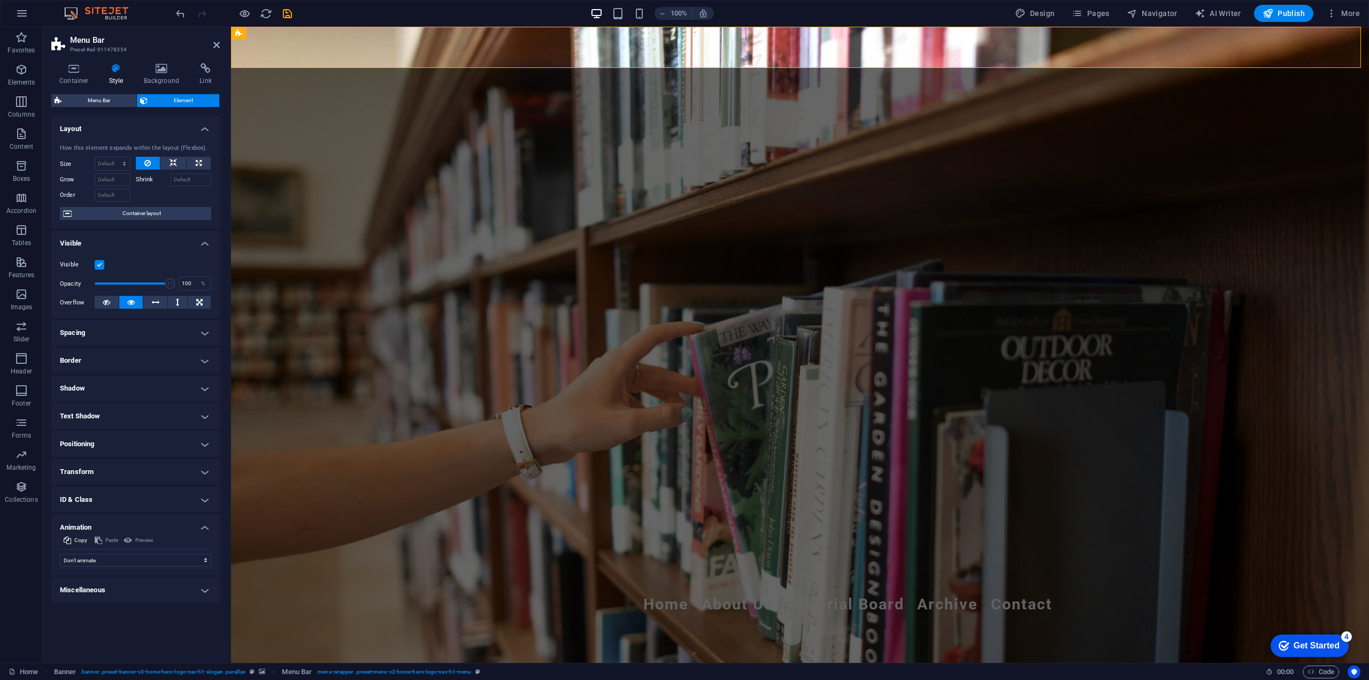
click at [116, 383] on h4 "Shadow" at bounding box center [135, 388] width 168 height 26
click at [150, 408] on span "Outside" at bounding box center [154, 409] width 18 height 13
type input "2"
type input "4"
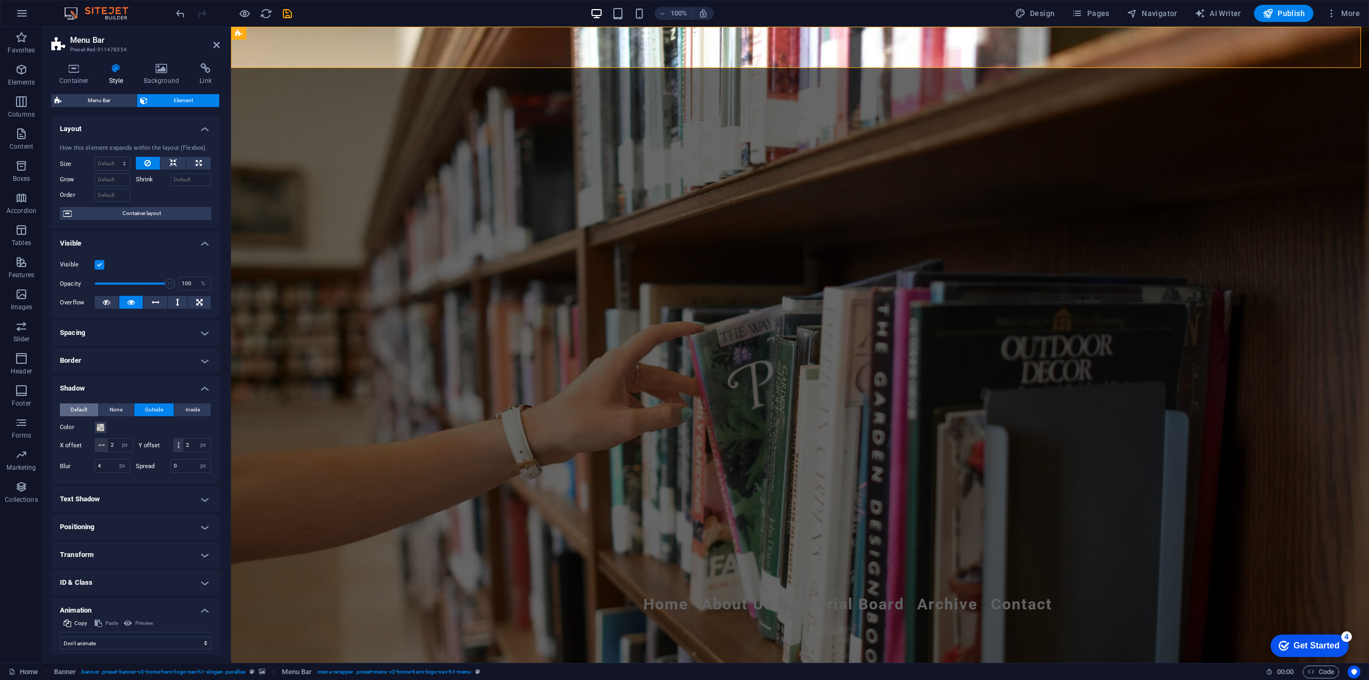
click at [74, 413] on span "Default" at bounding box center [79, 409] width 17 height 13
click at [94, 378] on h4 "Shadow" at bounding box center [135, 384] width 168 height 19
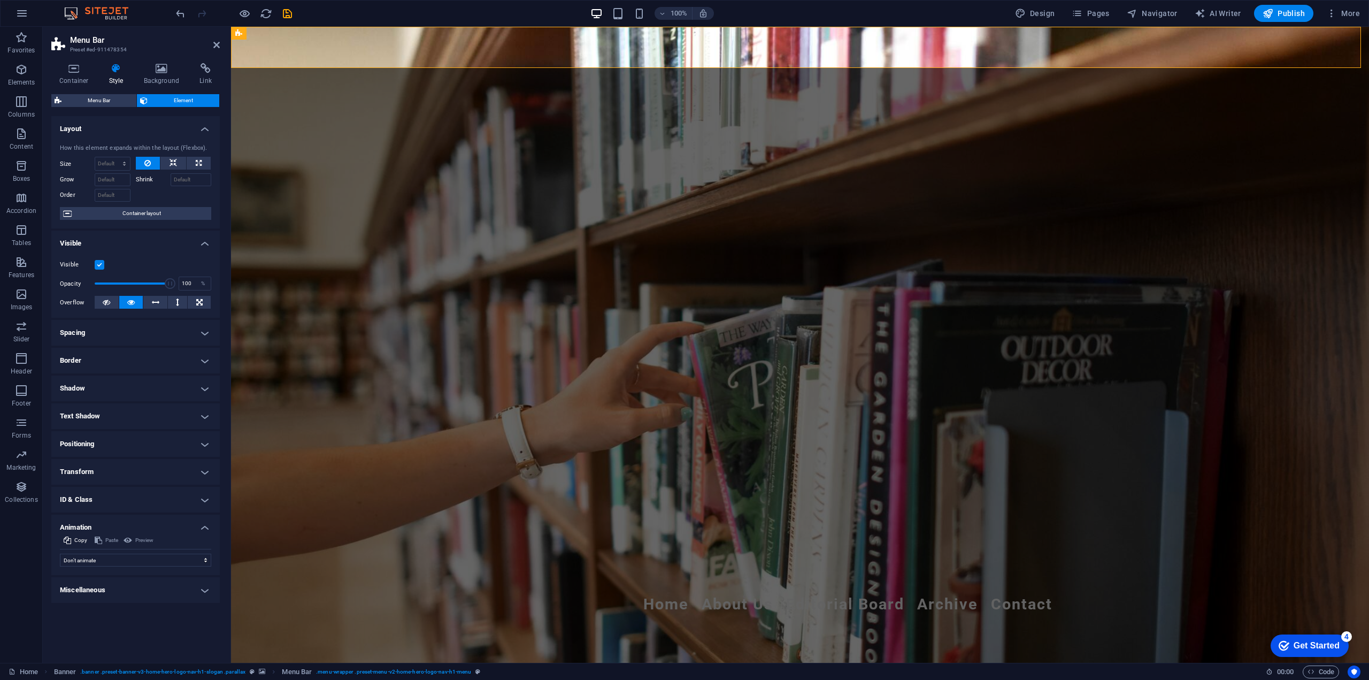
click at [101, 354] on h4 "Border" at bounding box center [135, 361] width 168 height 26
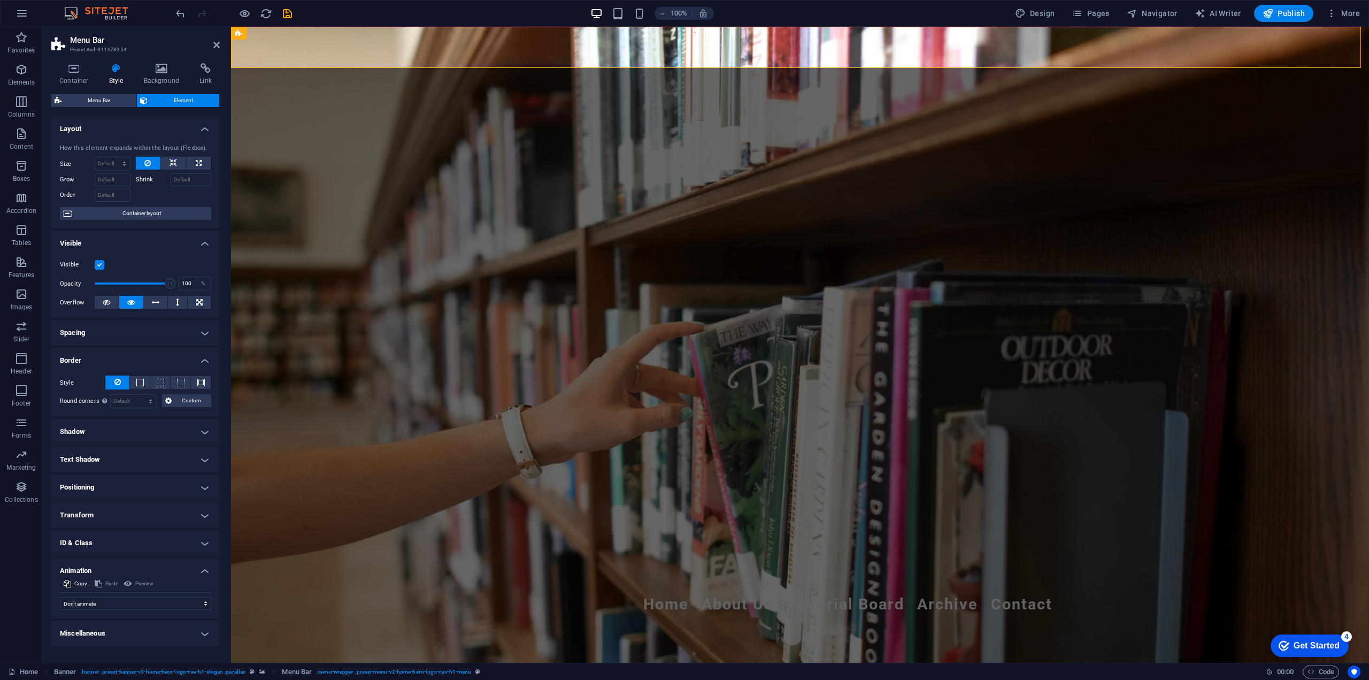
click at [101, 354] on h4 "Border" at bounding box center [135, 357] width 168 height 19
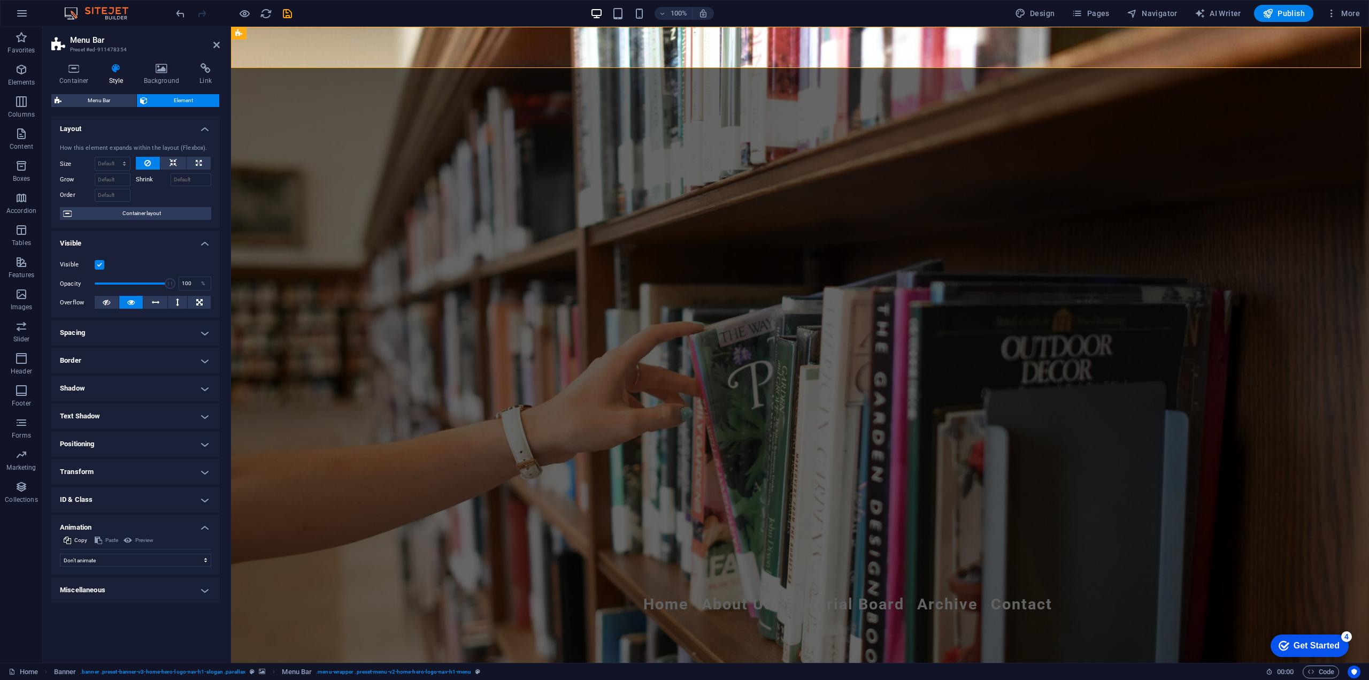
click at [113, 337] on h4 "Spacing" at bounding box center [135, 333] width 168 height 26
click at [114, 333] on h4 "Spacing" at bounding box center [135, 329] width 168 height 19
click at [108, 96] on span "Menu Bar" at bounding box center [99, 100] width 68 height 13
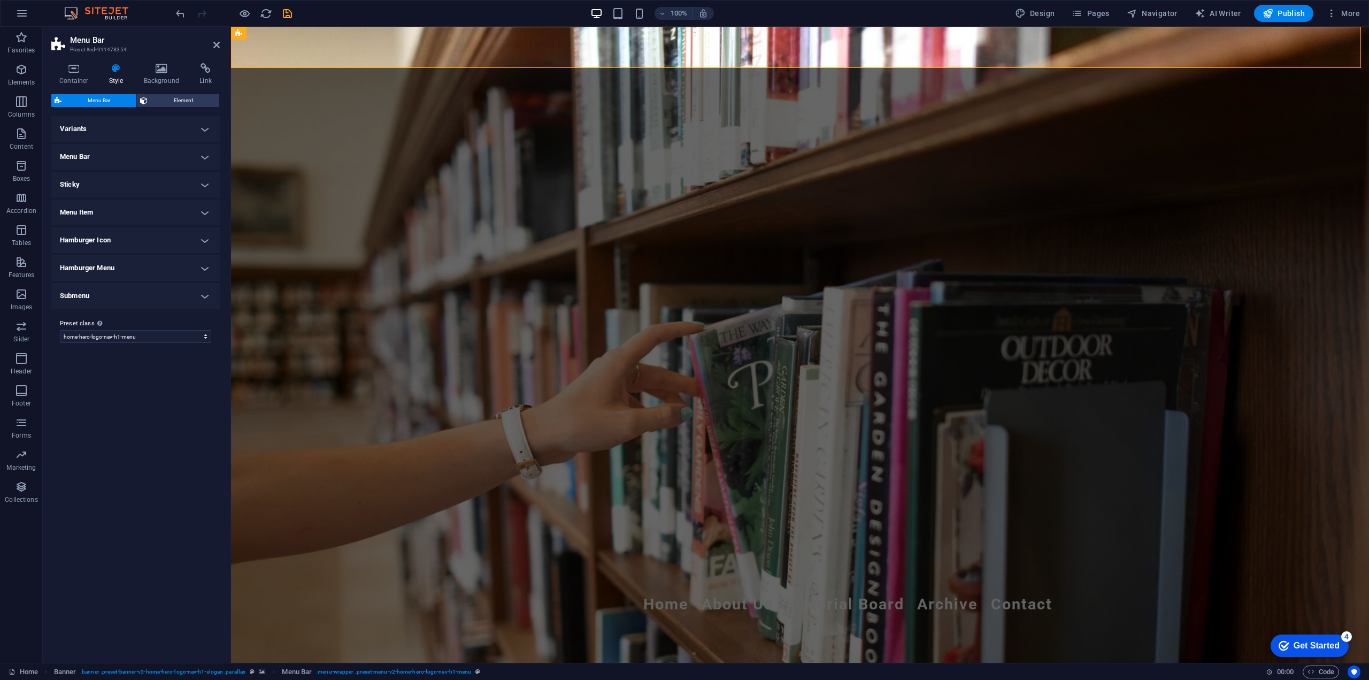
click at [104, 163] on h4 "Menu Bar" at bounding box center [135, 157] width 168 height 26
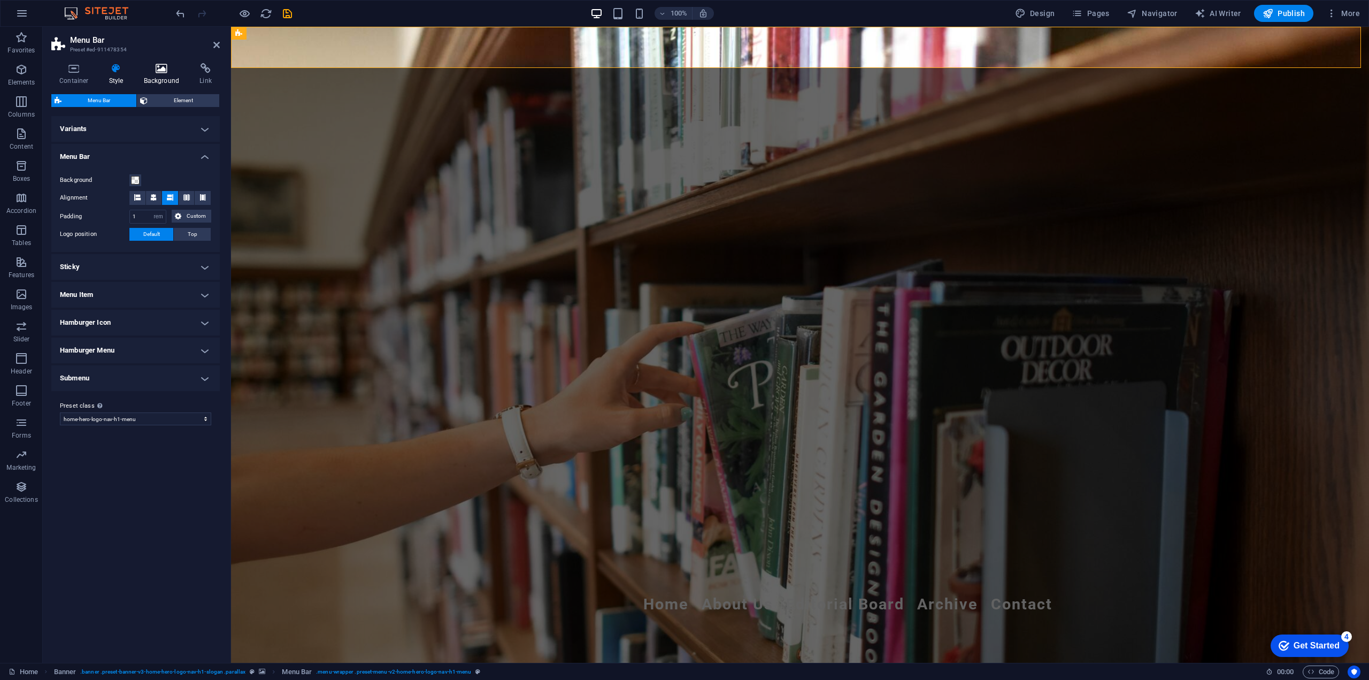
click at [167, 67] on icon at bounding box center [162, 68] width 52 height 11
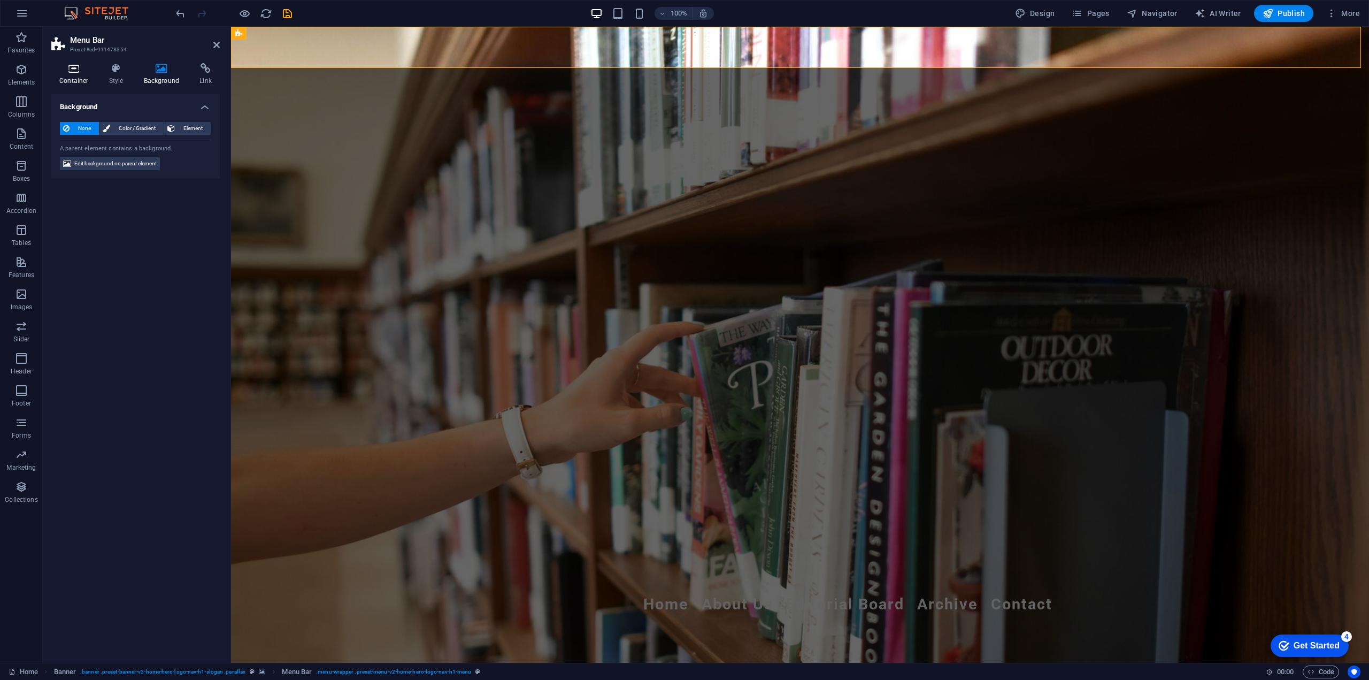
click at [64, 72] on icon at bounding box center [73, 68] width 45 height 11
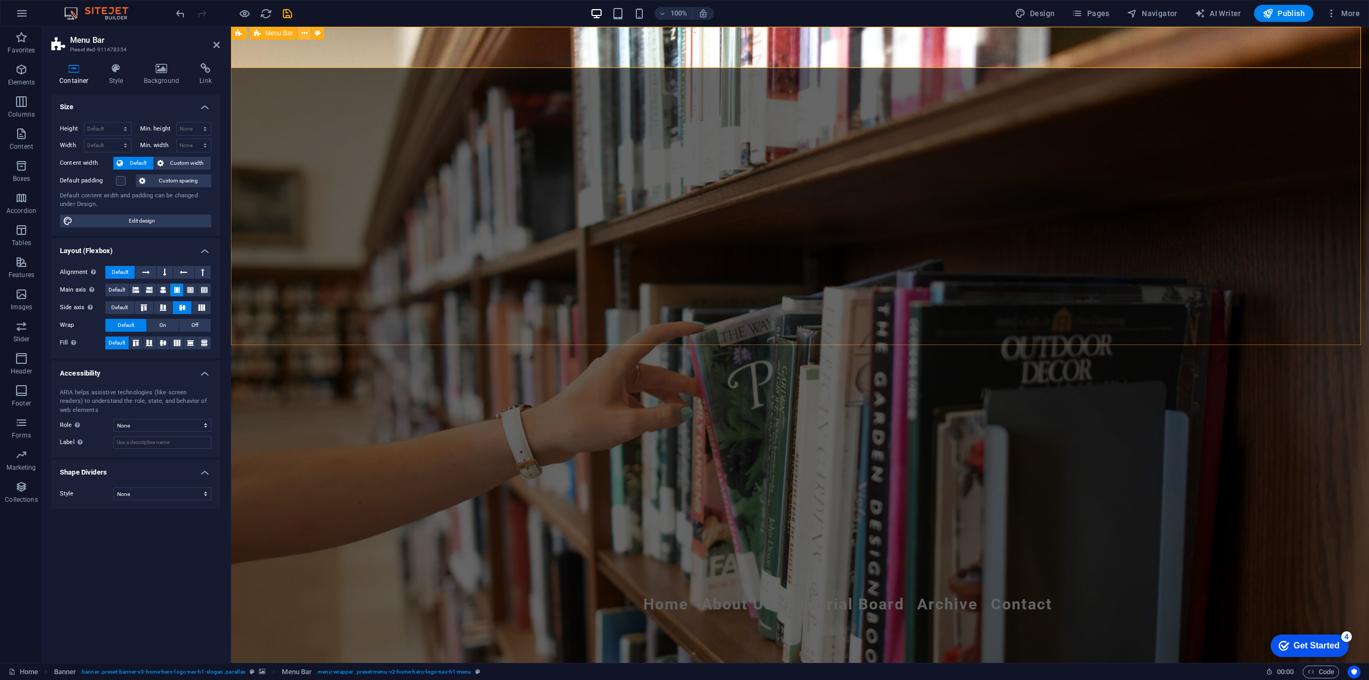
select select "English"
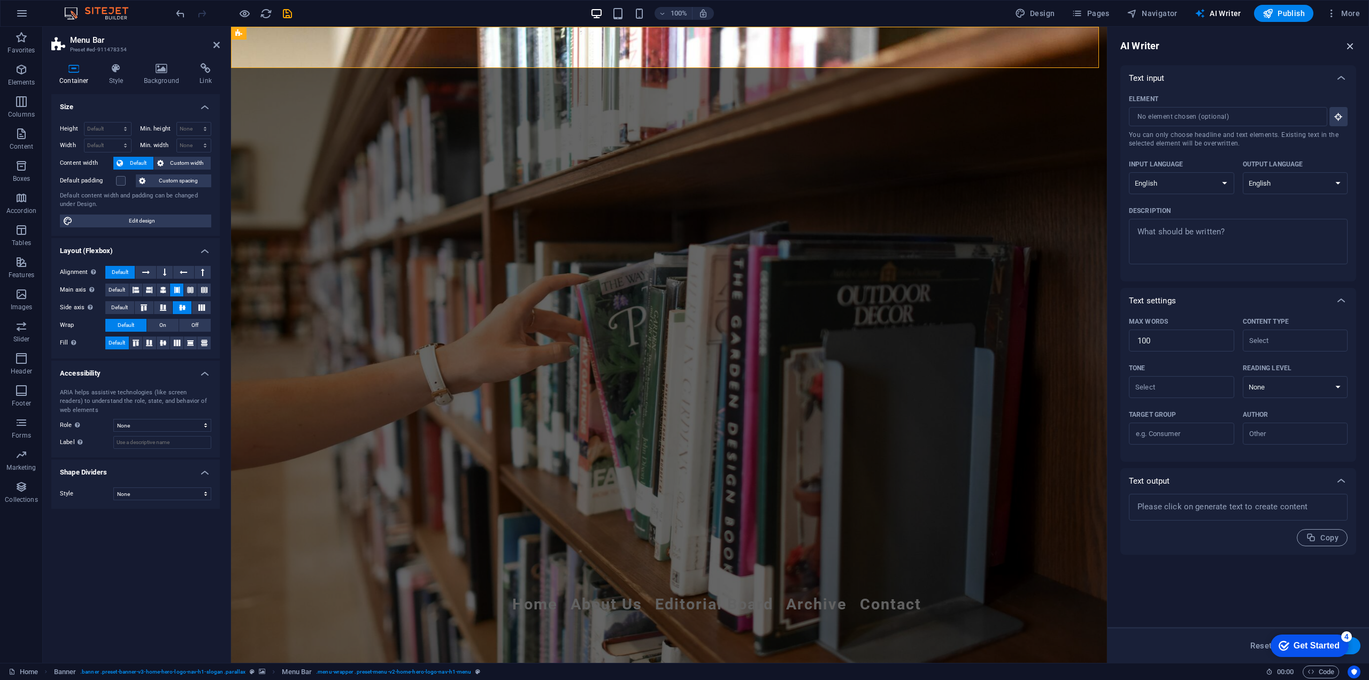
drag, startPoint x: 1353, startPoint y: 44, endPoint x: 908, endPoint y: 14, distance: 446.1
click at [1353, 44] on icon "button" at bounding box center [1351, 46] width 12 height 12
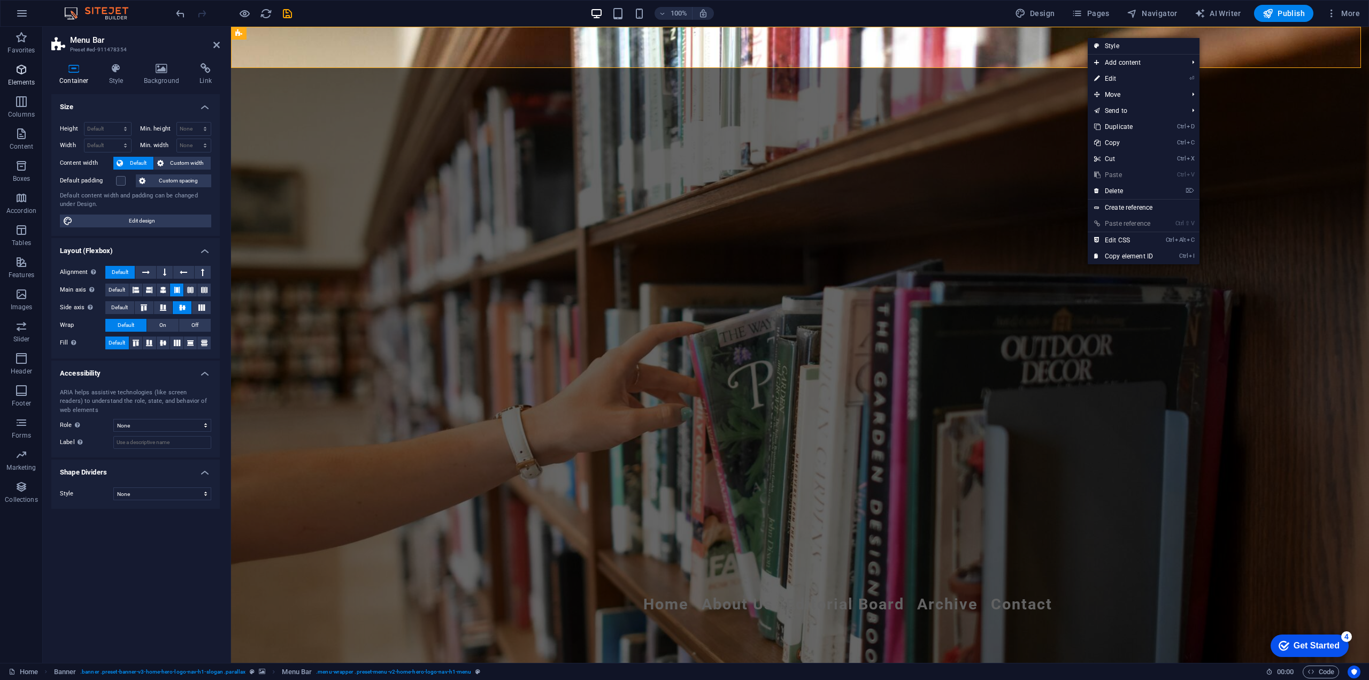
click at [32, 79] on p "Elements" at bounding box center [21, 82] width 27 height 9
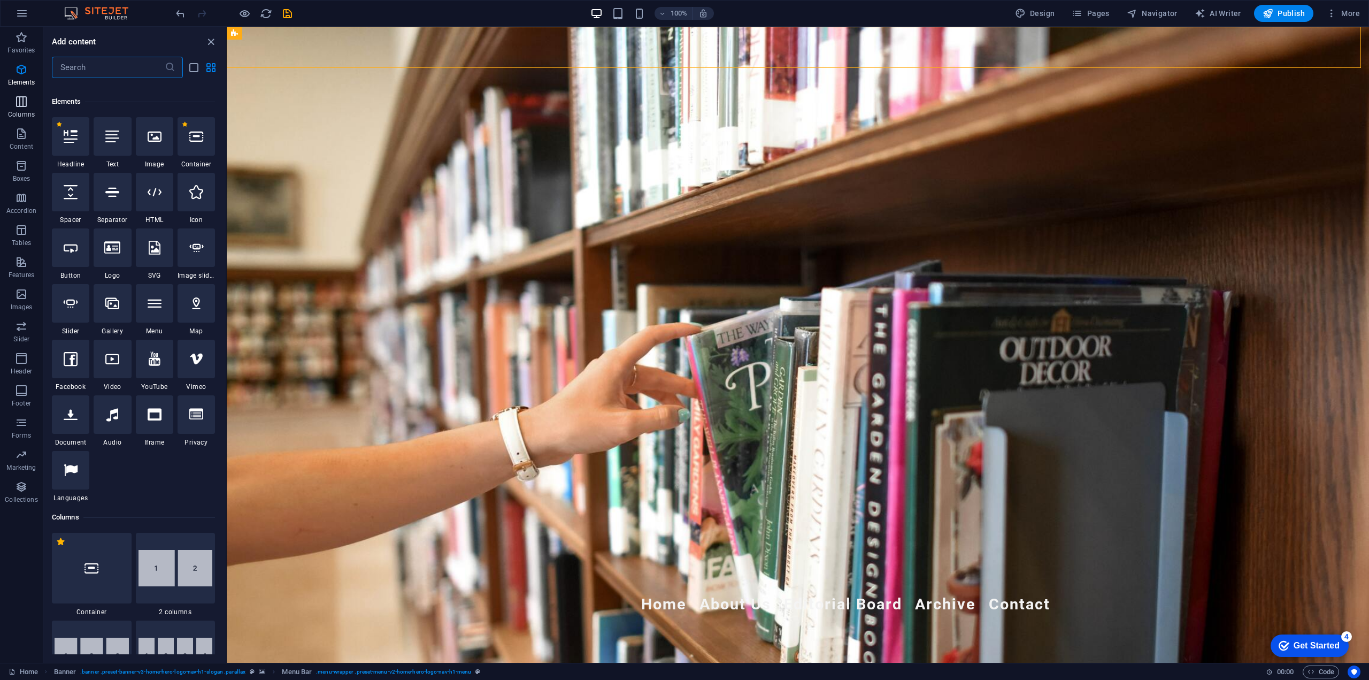
scroll to position [114, 0]
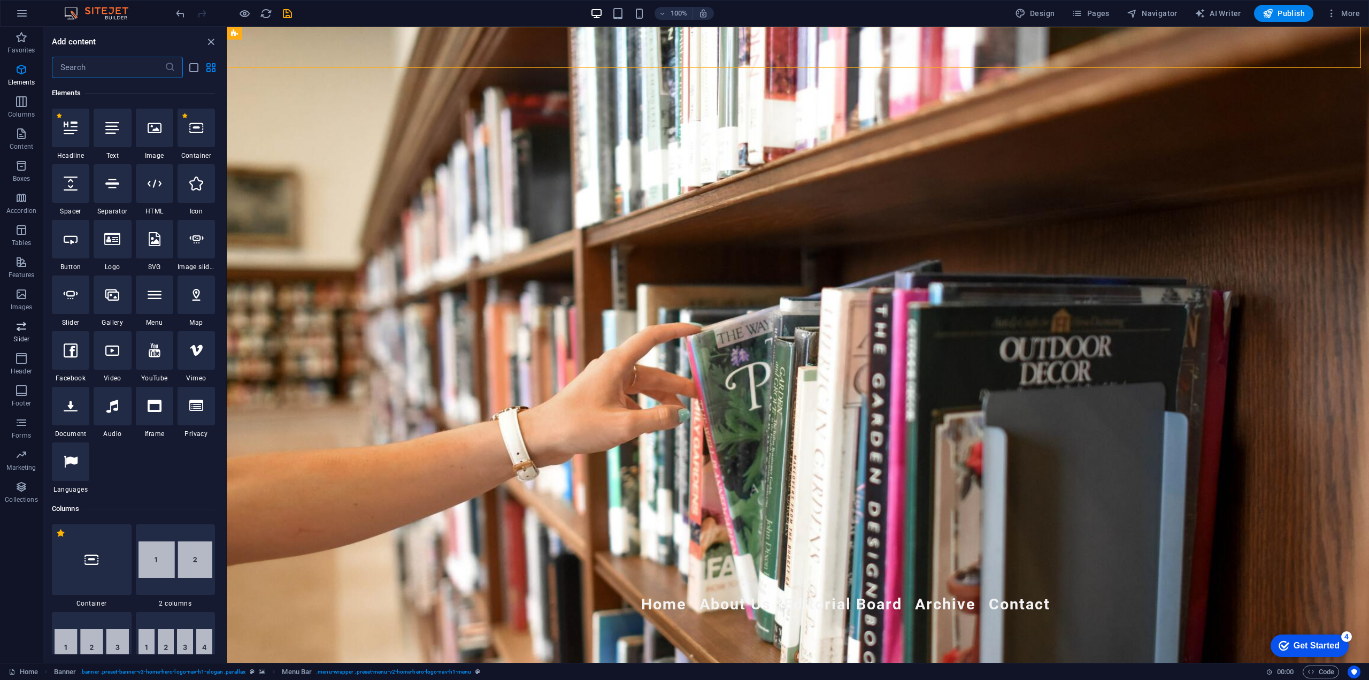
click at [24, 347] on button "Slider" at bounding box center [21, 332] width 43 height 32
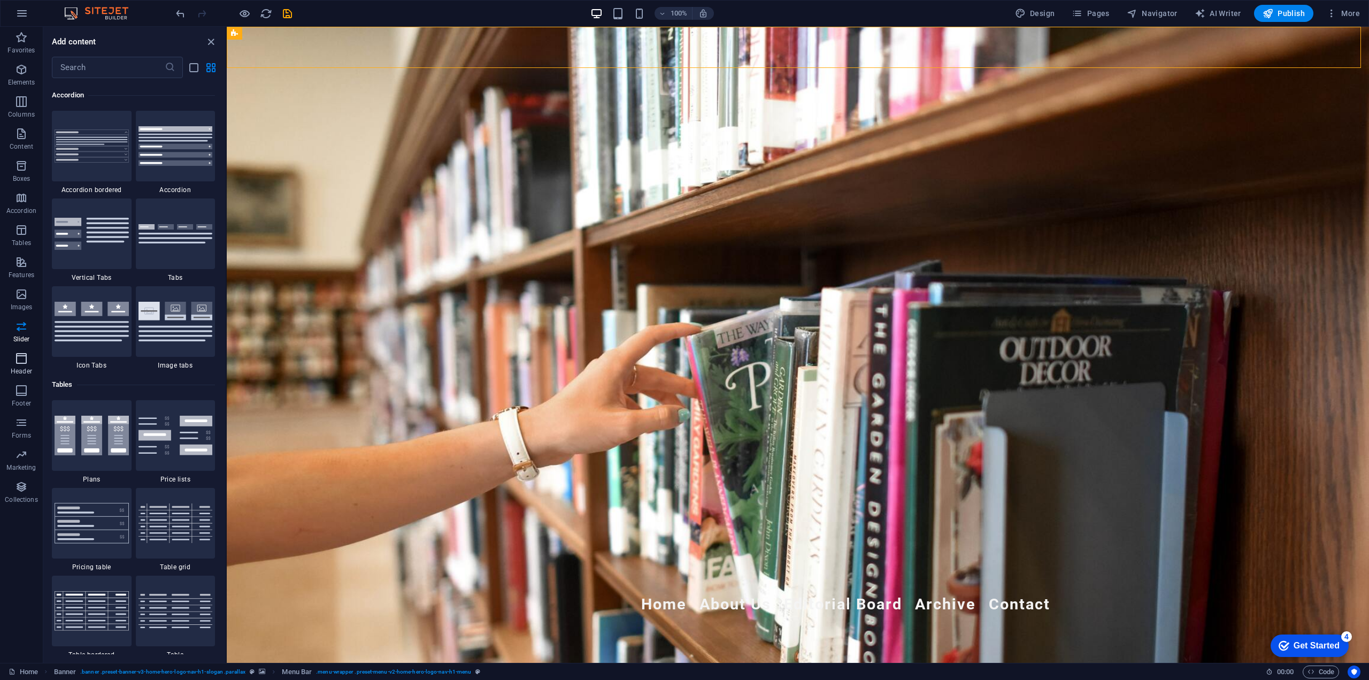
click at [24, 355] on icon "button" at bounding box center [21, 358] width 13 height 13
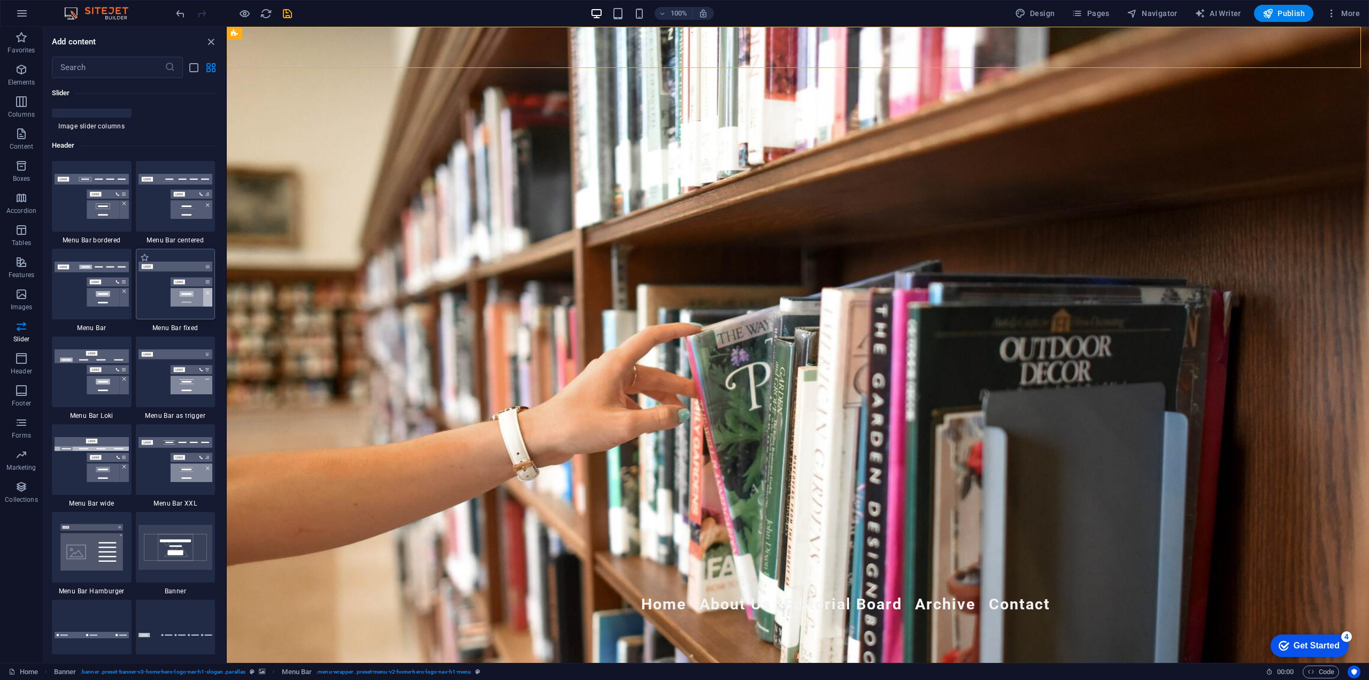
scroll to position [6441, 0]
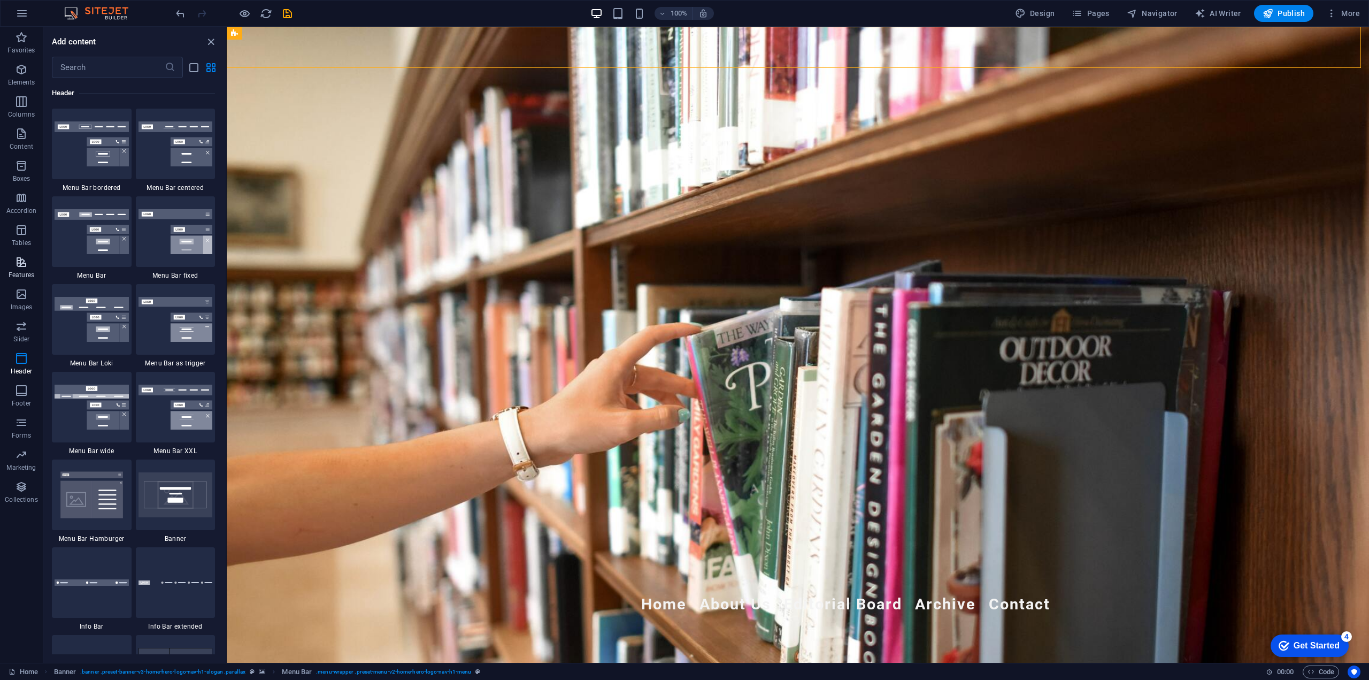
click at [30, 271] on p "Features" at bounding box center [22, 275] width 26 height 9
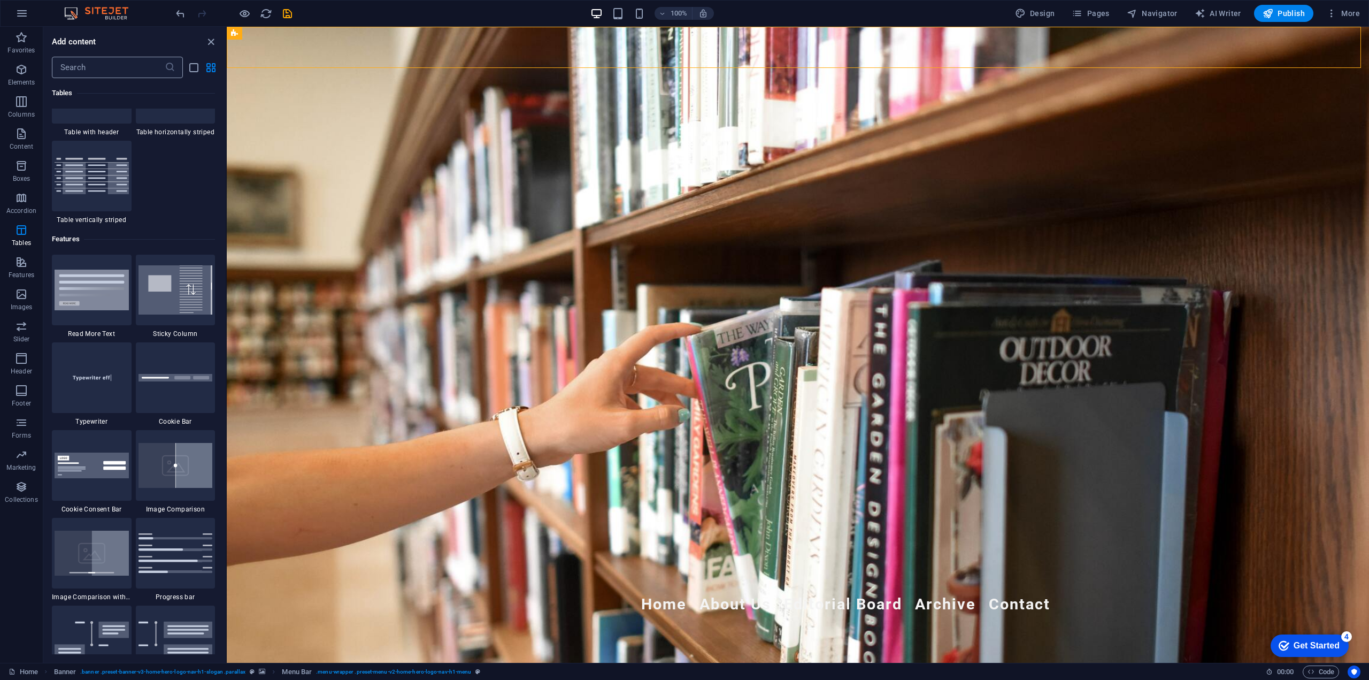
scroll to position [4009, 0]
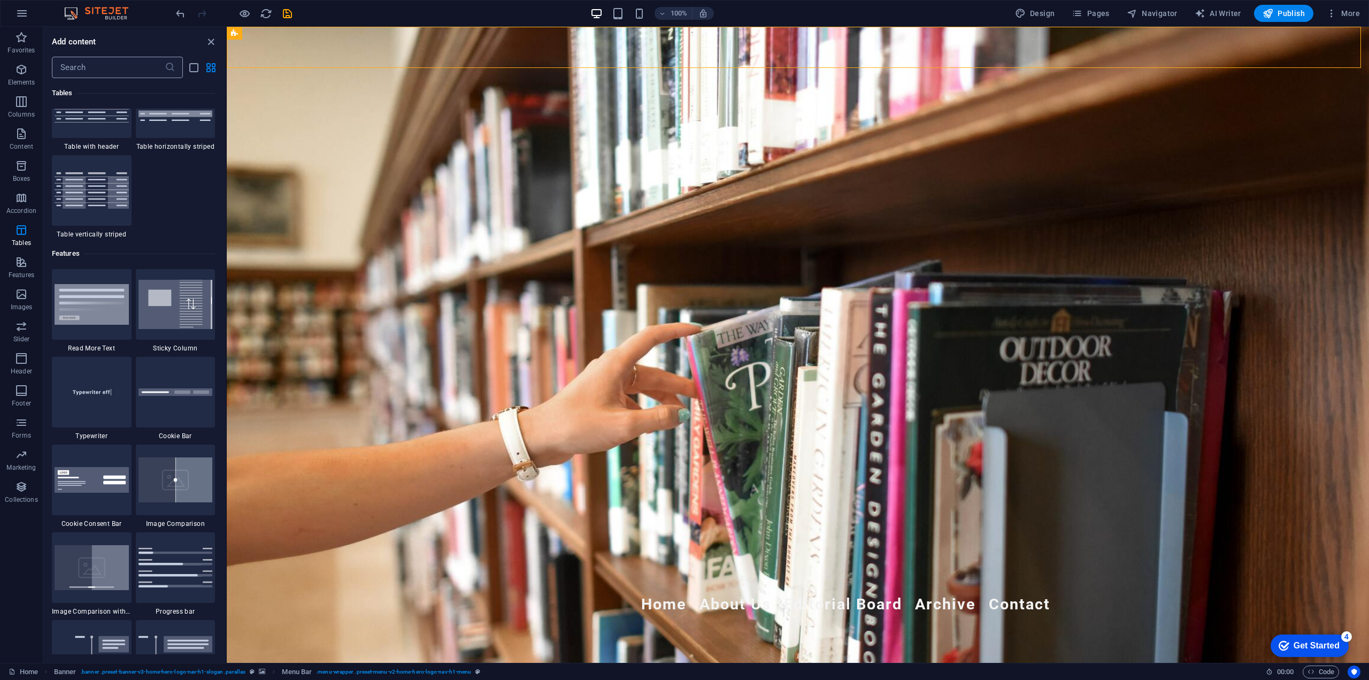
click at [97, 65] on input "text" at bounding box center [108, 67] width 113 height 21
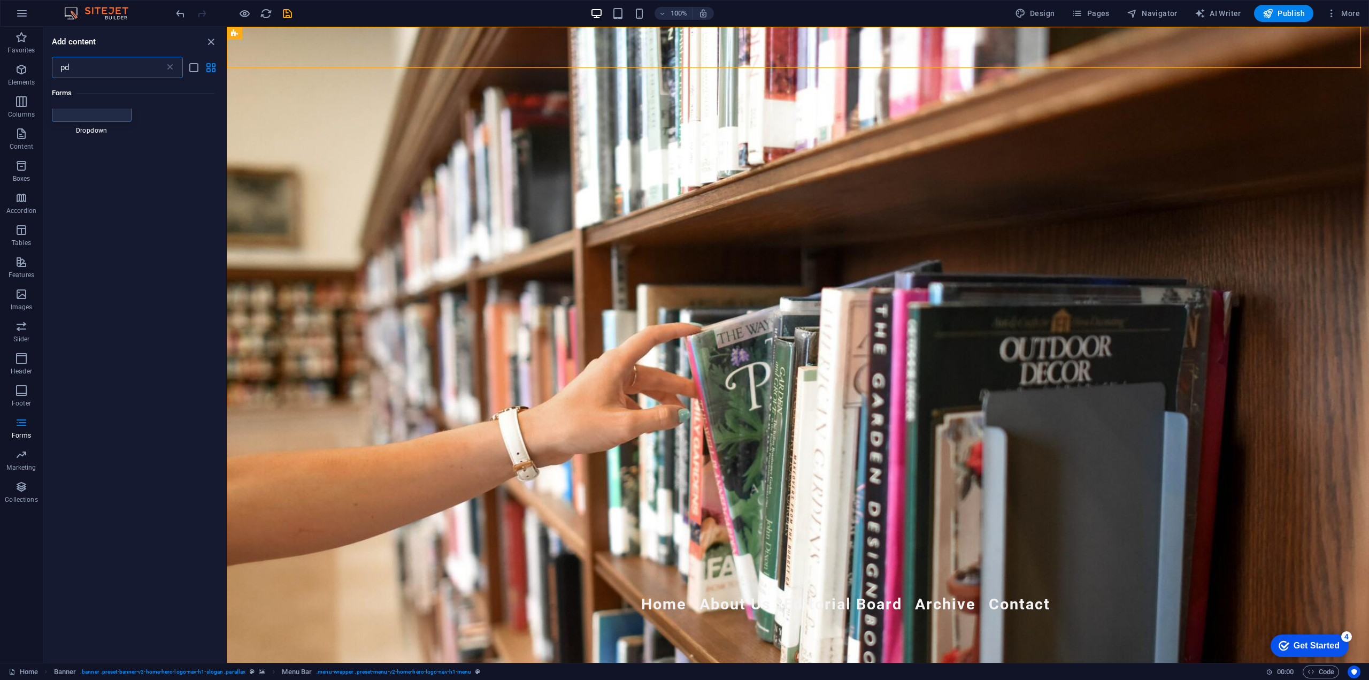
type input "pdf"
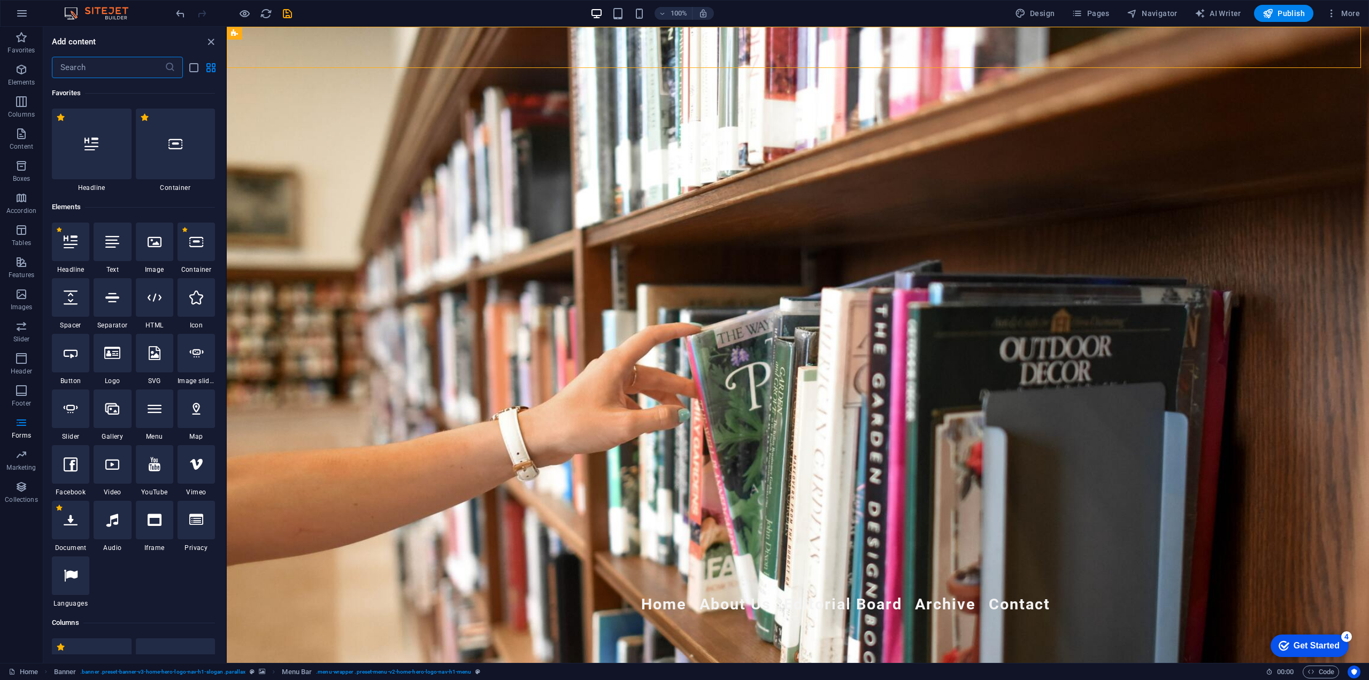
click at [57, 508] on label "1 Star" at bounding box center [59, 508] width 6 height 6
click at [56, 515] on input "1 Star" at bounding box center [56, 515] width 1 height 1
radio input "true"
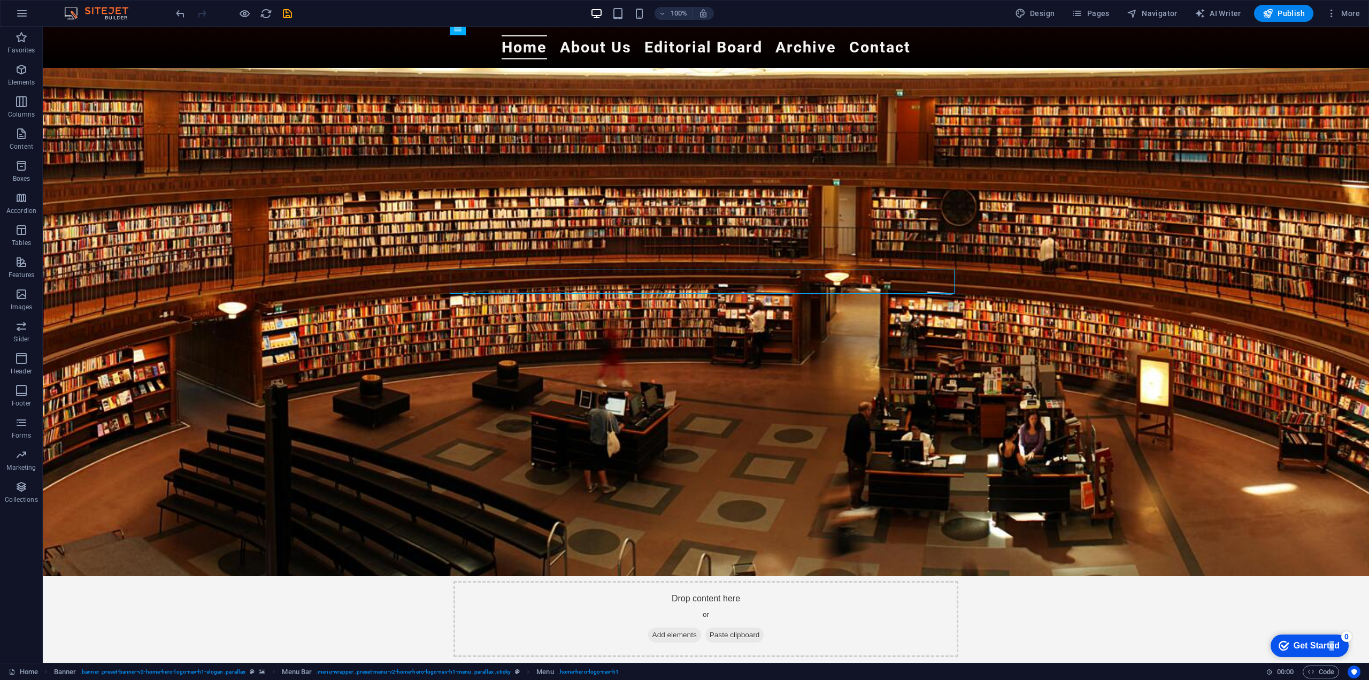
drag, startPoint x: 1409, startPoint y: 916, endPoint x: 1425, endPoint y: 914, distance: 15.7
click at [1340, 650] on div "Get Started" at bounding box center [1317, 646] width 46 height 10
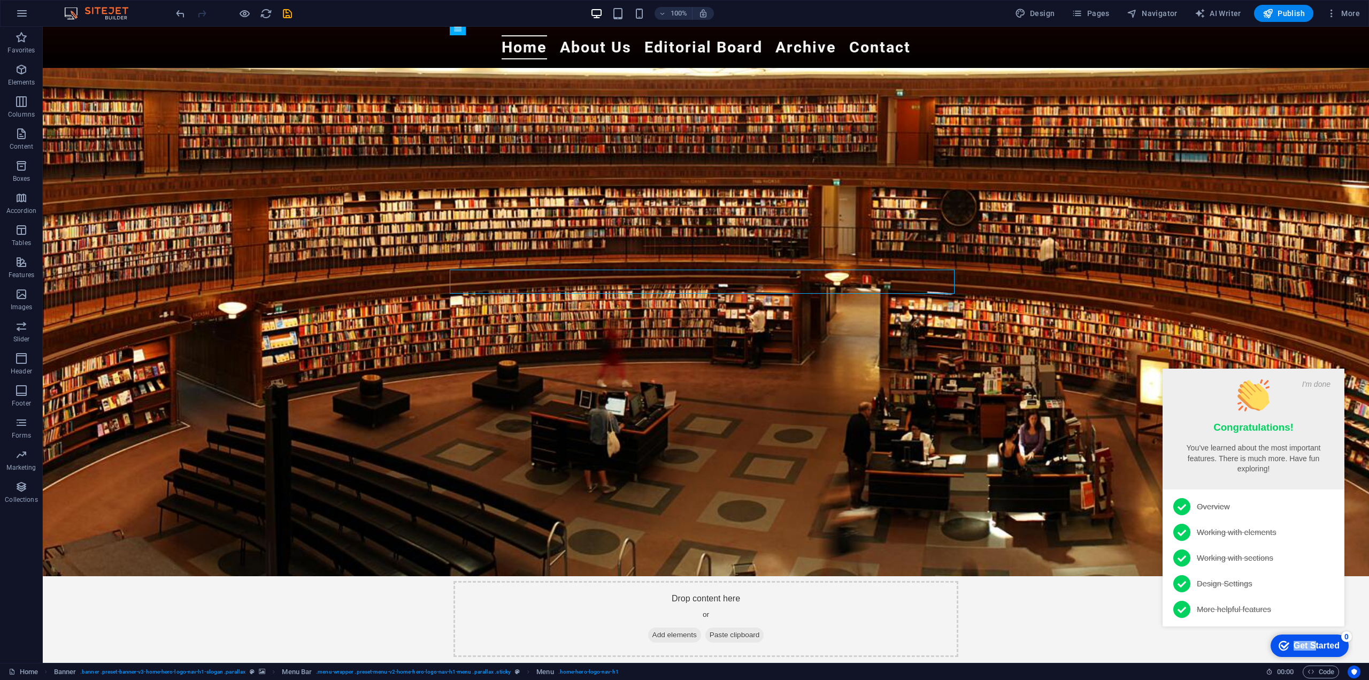
drag, startPoint x: 1311, startPoint y: 643, endPoint x: 1205, endPoint y: 636, distance: 107.2
click at [1205, 636] on div "checkmark Get Started 0 Congratulations! You’ve learned about the most importan…" at bounding box center [1256, 508] width 195 height 305
click at [1318, 646] on div "Get Started" at bounding box center [1317, 646] width 46 height 10
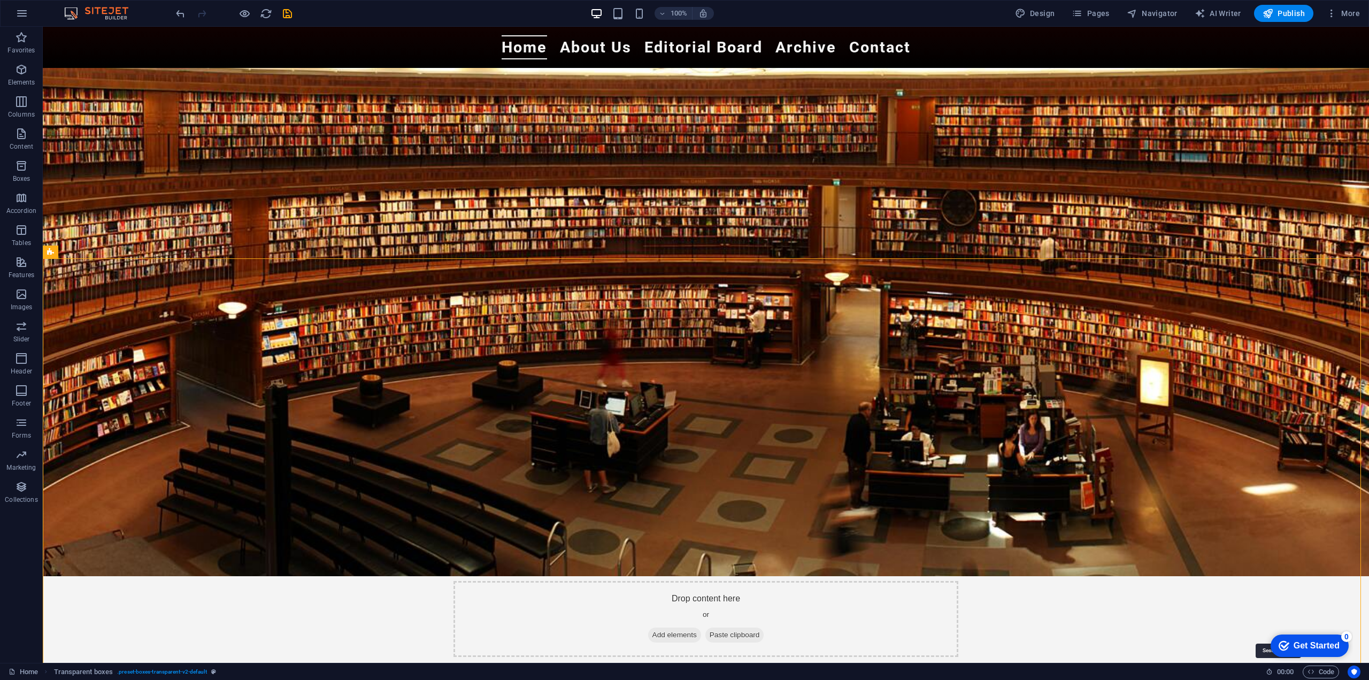
click at [1267, 673] on icon at bounding box center [1269, 671] width 7 height 7
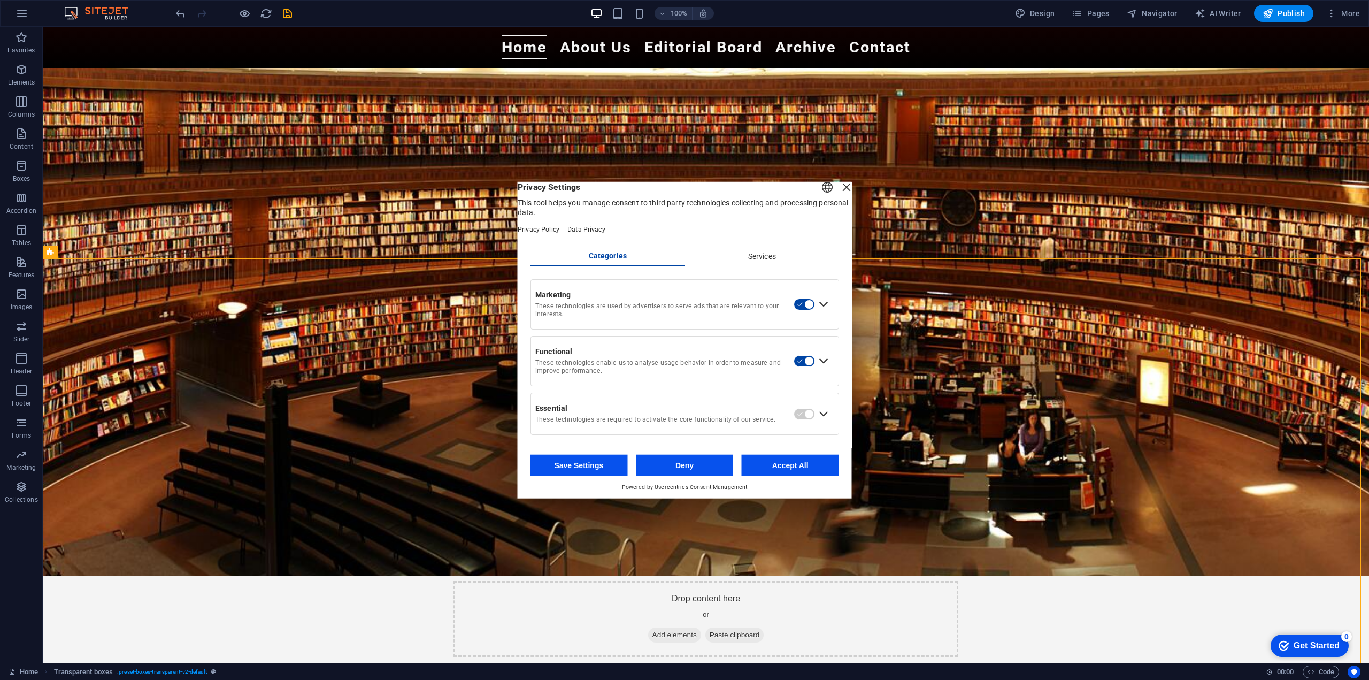
click at [839, 194] on div "Close Layer" at bounding box center [846, 186] width 15 height 15
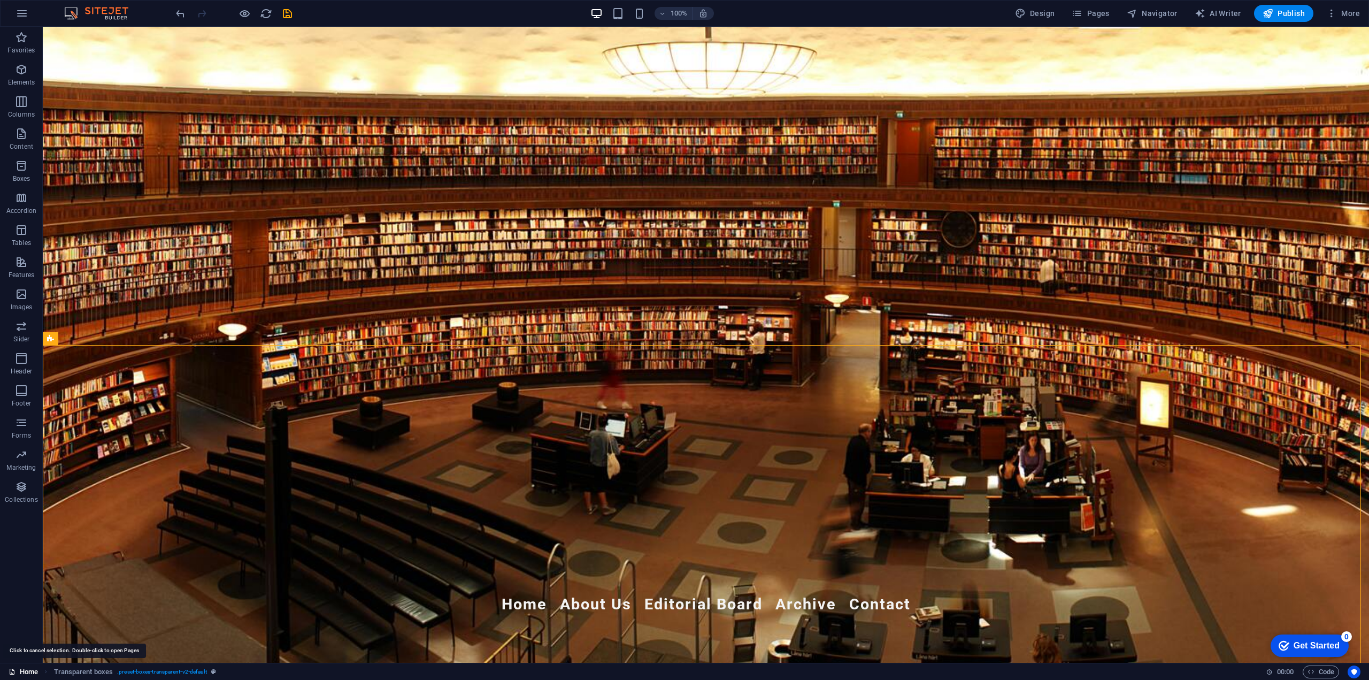
click at [24, 672] on link "Home" at bounding box center [23, 671] width 29 height 13
click at [1109, 13] on span "Pages" at bounding box center [1090, 13] width 37 height 11
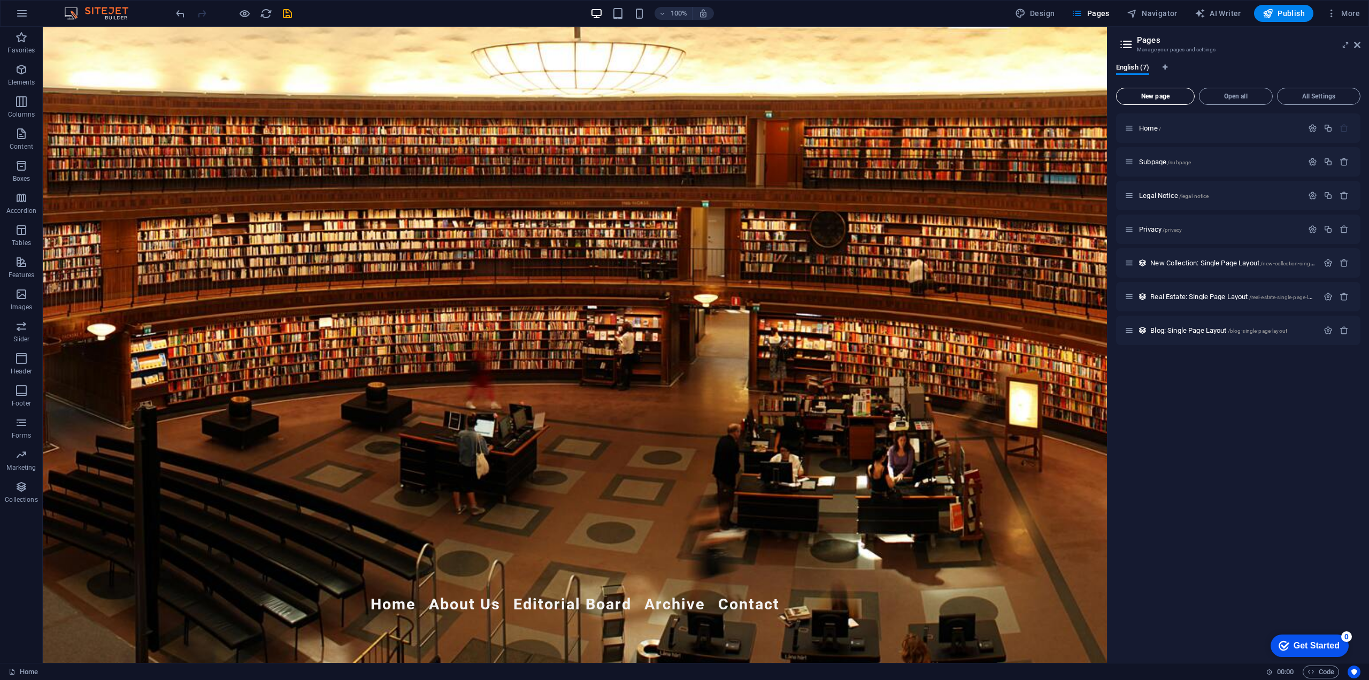
click at [1155, 96] on span "New page" at bounding box center [1155, 96] width 69 height 6
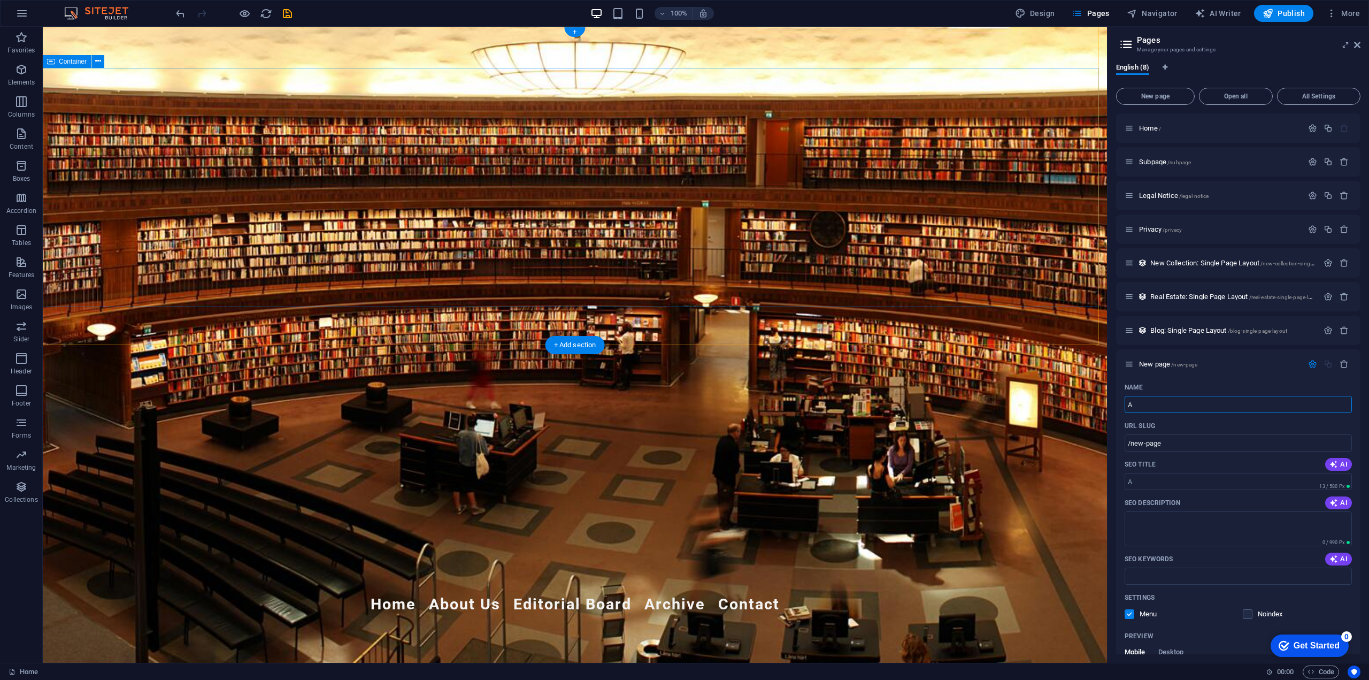
type input "Ar"
type input "/a"
type input "Archive"
type input "/archive"
type input "Archive"
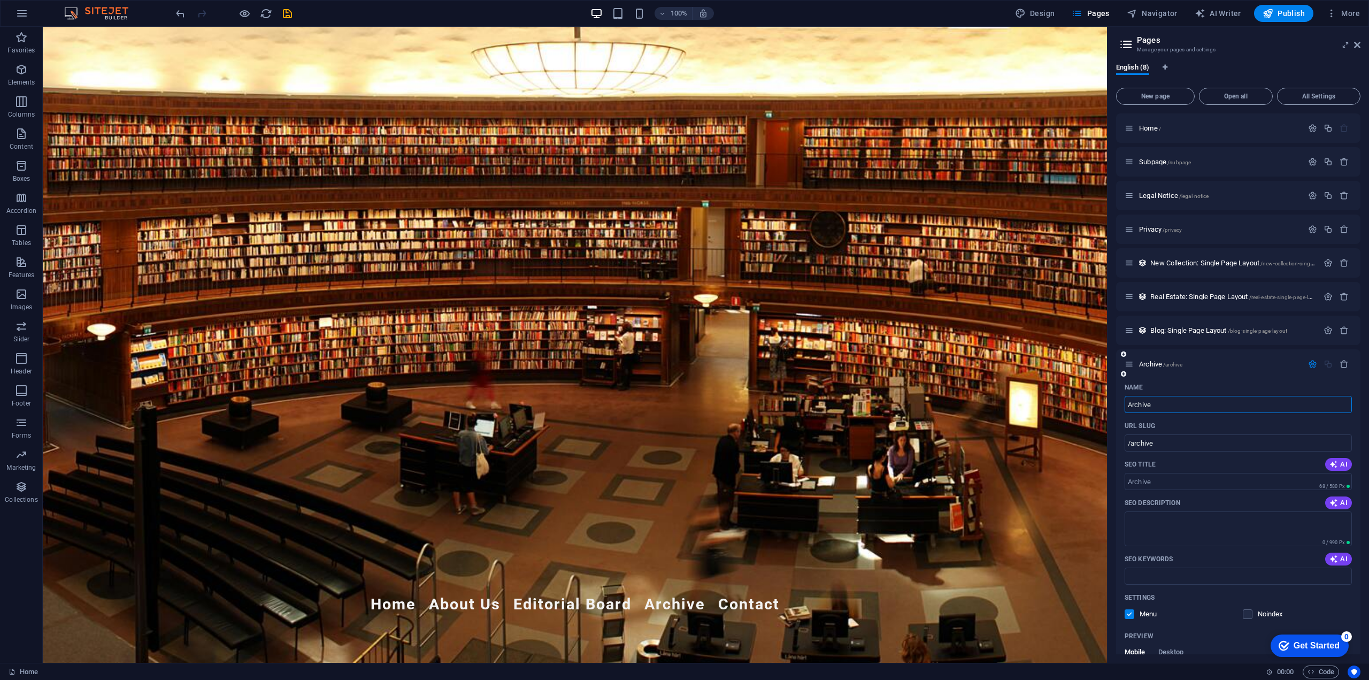
click at [1186, 425] on div "URL SLUG" at bounding box center [1238, 425] width 227 height 17
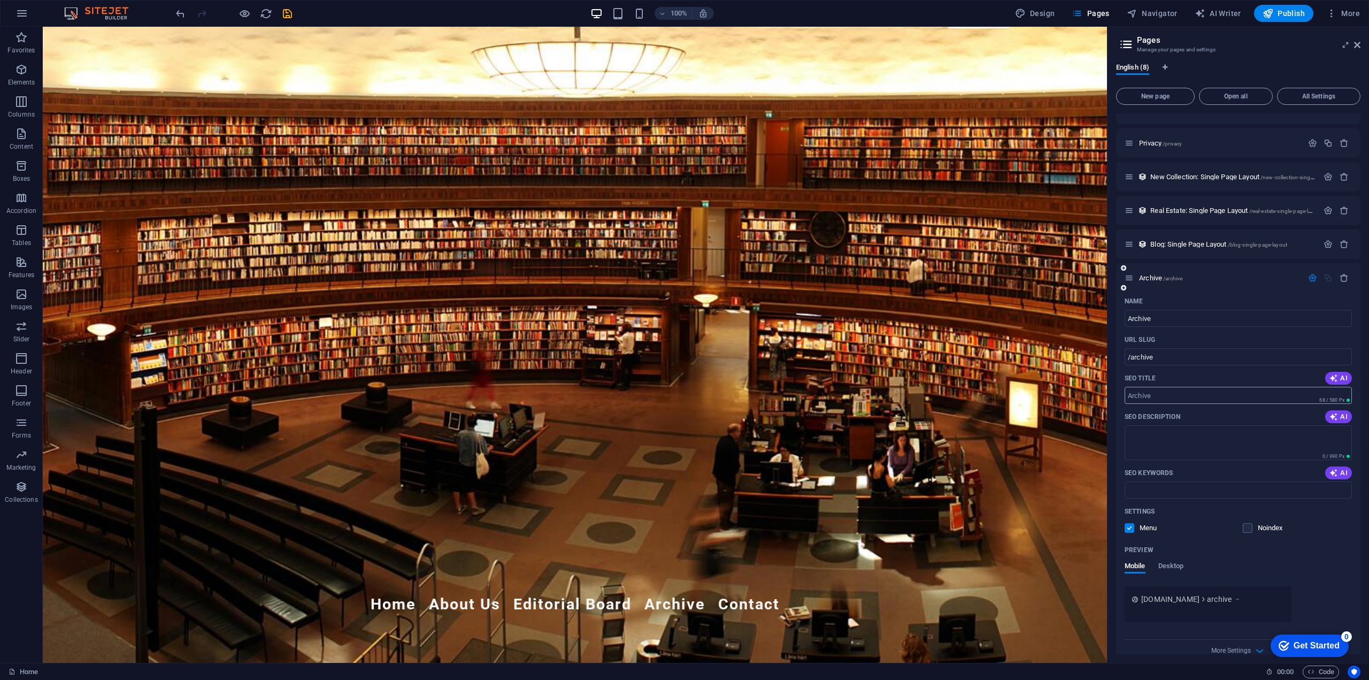
scroll to position [102, 0]
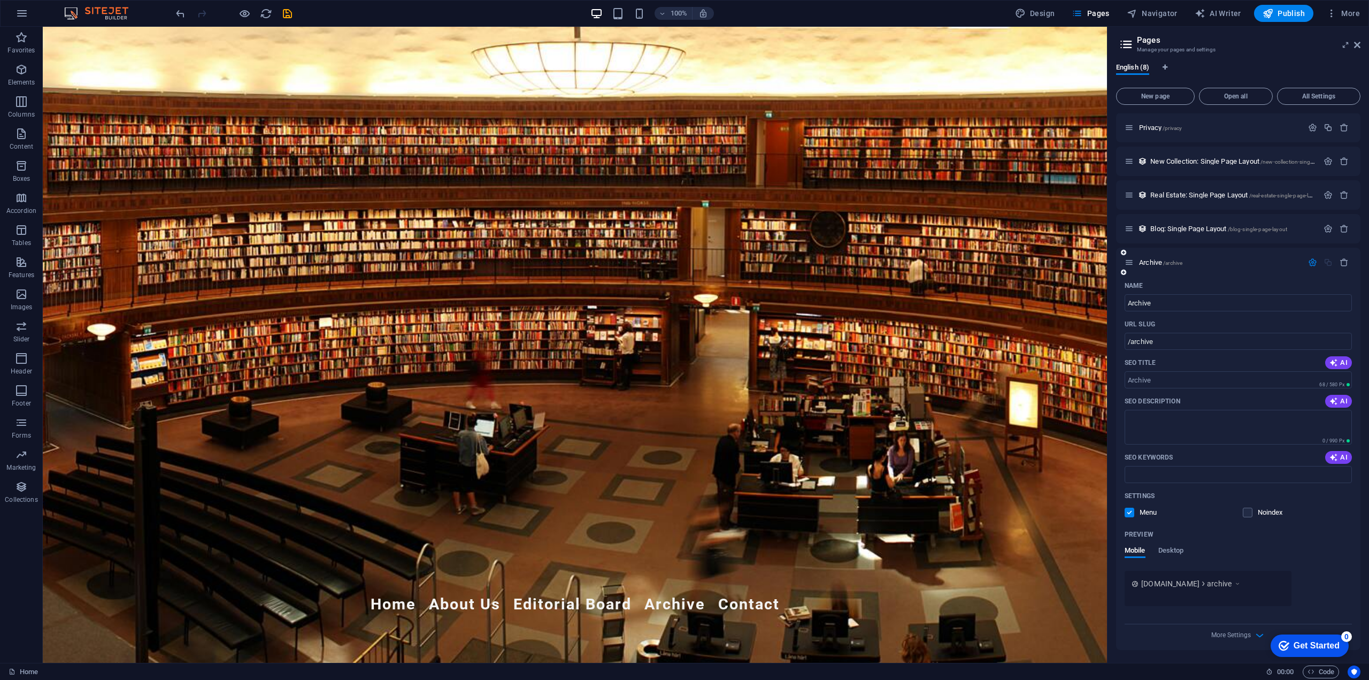
click at [1172, 544] on div "Preview Mobile Desktop" at bounding box center [1238, 548] width 227 height 45
click at [1167, 549] on span "Desktop" at bounding box center [1172, 551] width 26 height 15
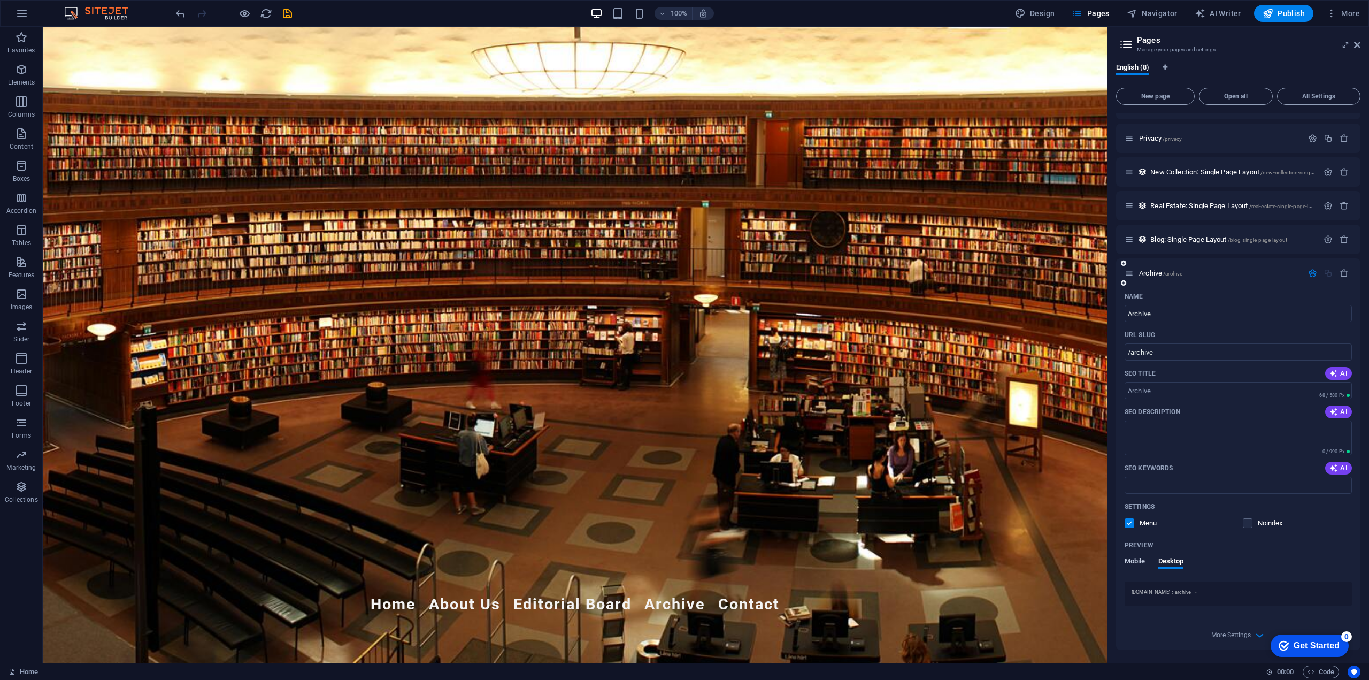
click at [1138, 559] on span "Mobile" at bounding box center [1135, 562] width 21 height 15
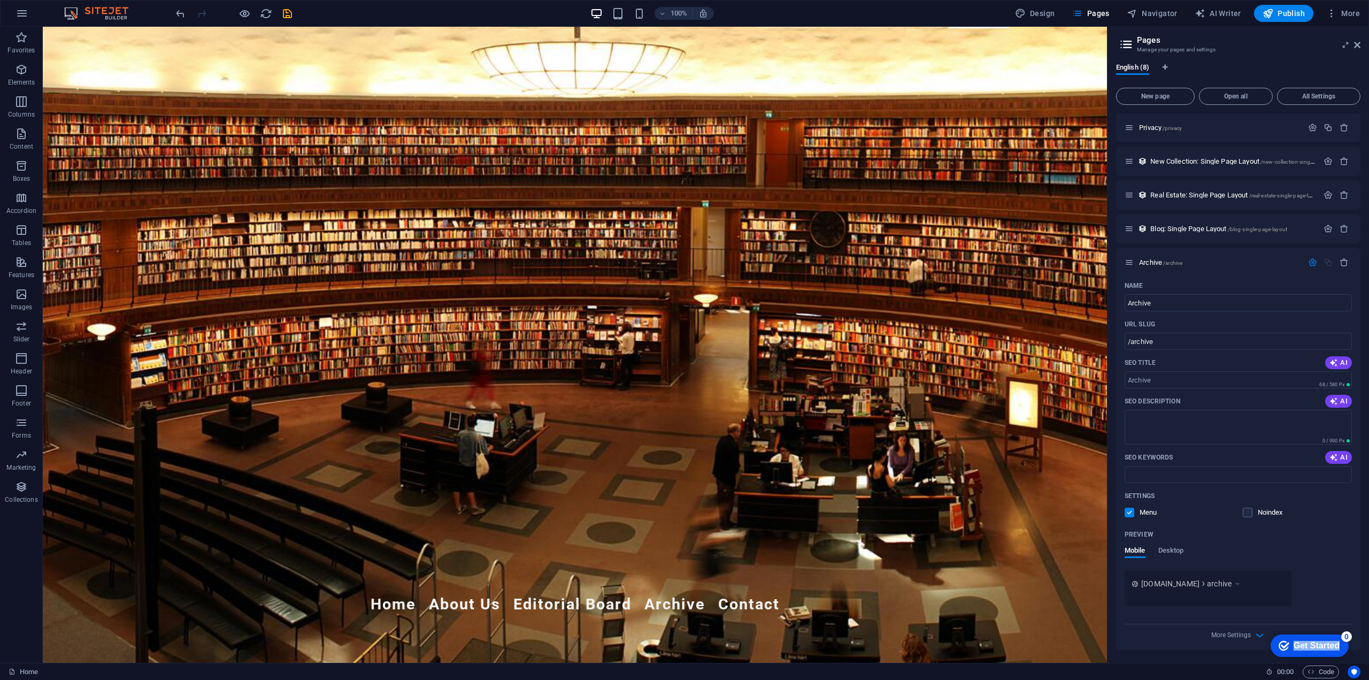
drag, startPoint x: 1315, startPoint y: 649, endPoint x: 1343, endPoint y: 646, distance: 28.0
click at [1353, 652] on html "checkmark Get Started 0 Congratulations! You’ve learned about the most importan…" at bounding box center [1307, 645] width 91 height 32
click at [1351, 646] on div "checkmark Get Started 0 Congratulations! You’ve learned about the most importan…" at bounding box center [1307, 645] width 91 height 32
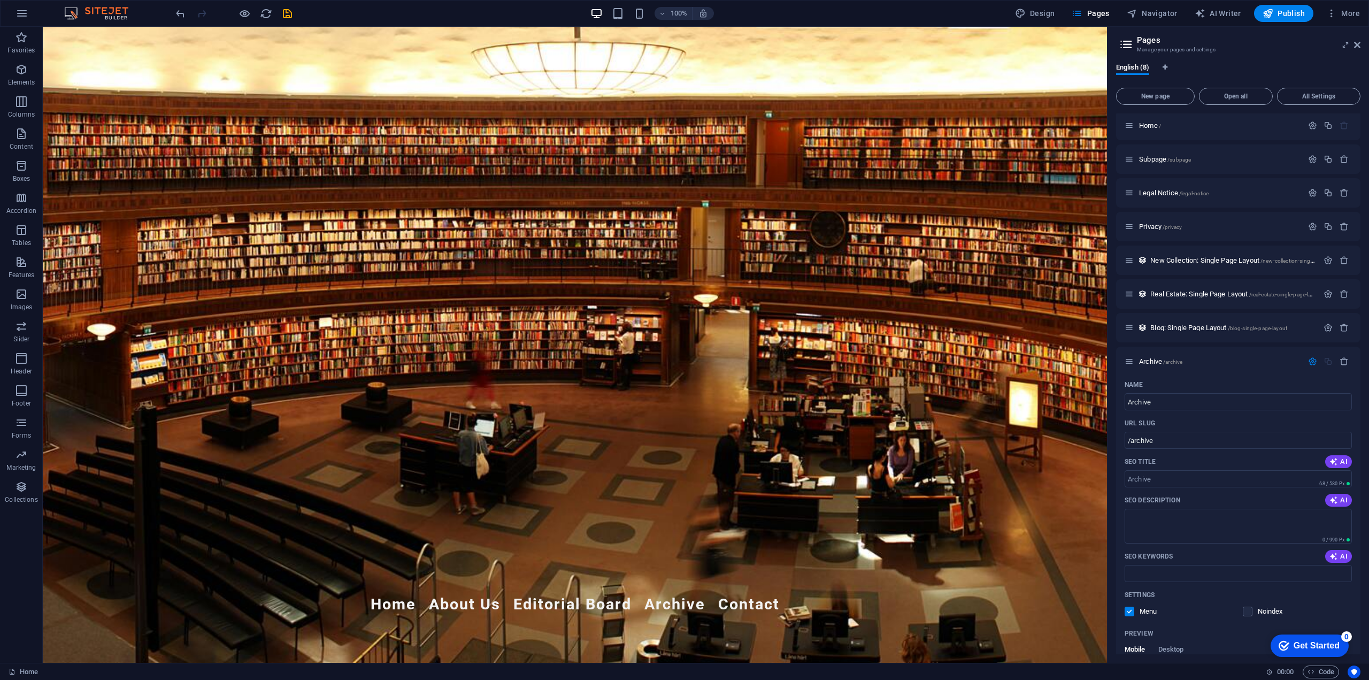
scroll to position [0, 0]
click at [1232, 98] on span "Open all" at bounding box center [1236, 96] width 64 height 6
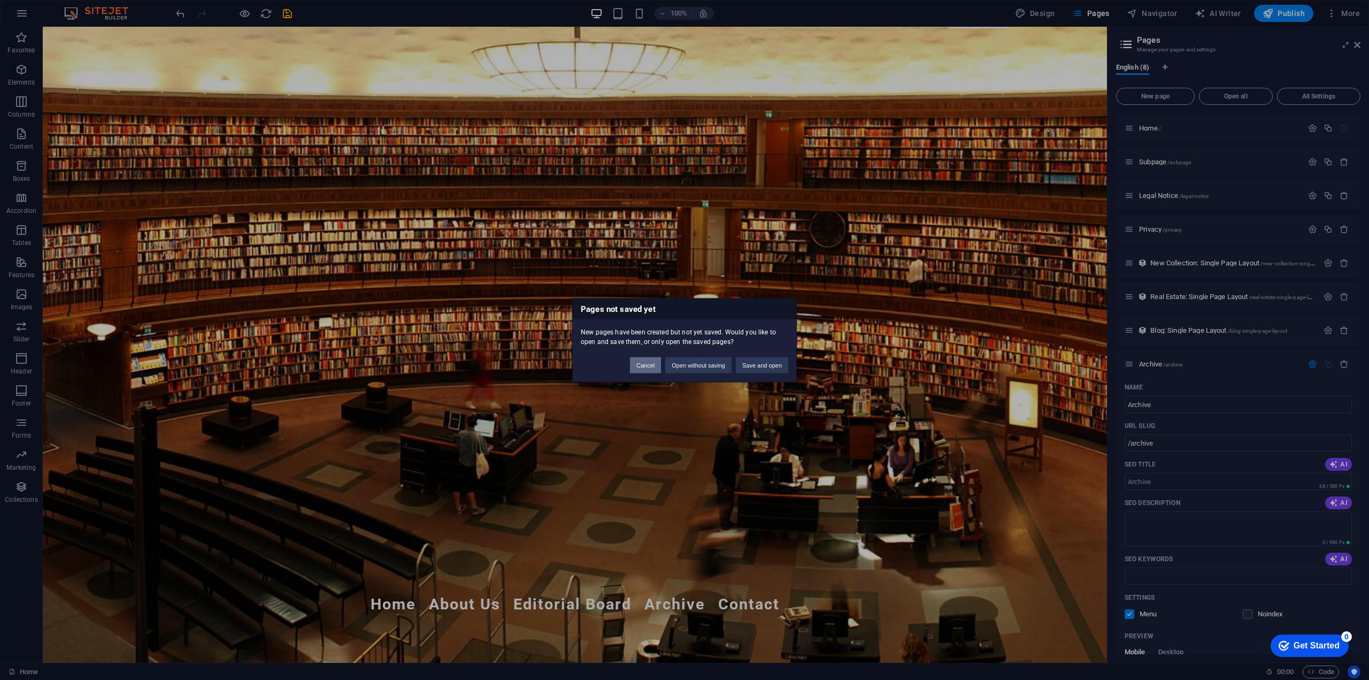
click at [644, 369] on button "Cancel" at bounding box center [645, 365] width 31 height 16
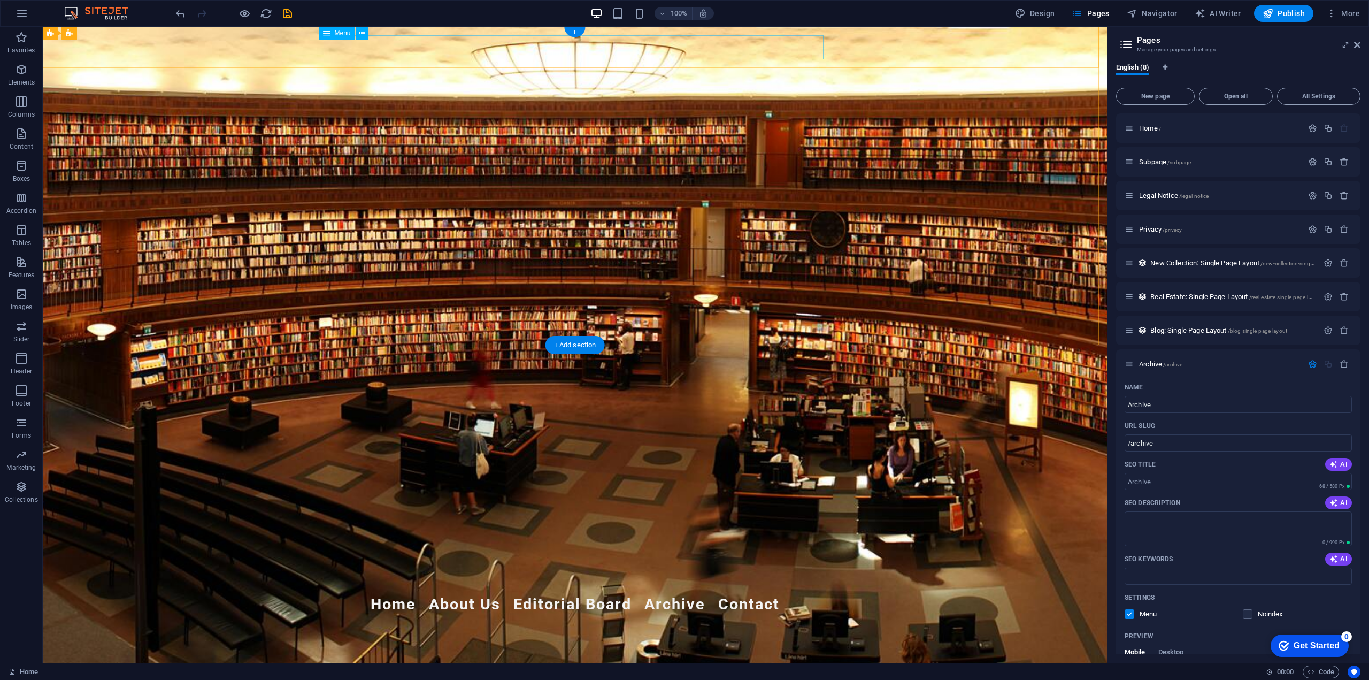
click at [601, 592] on nav "Home About Us Editorial Board Archive Contact" at bounding box center [575, 604] width 505 height 24
click at [676, 592] on nav "Home About Us Editorial Board Archive Contact" at bounding box center [575, 604] width 505 height 24
select select
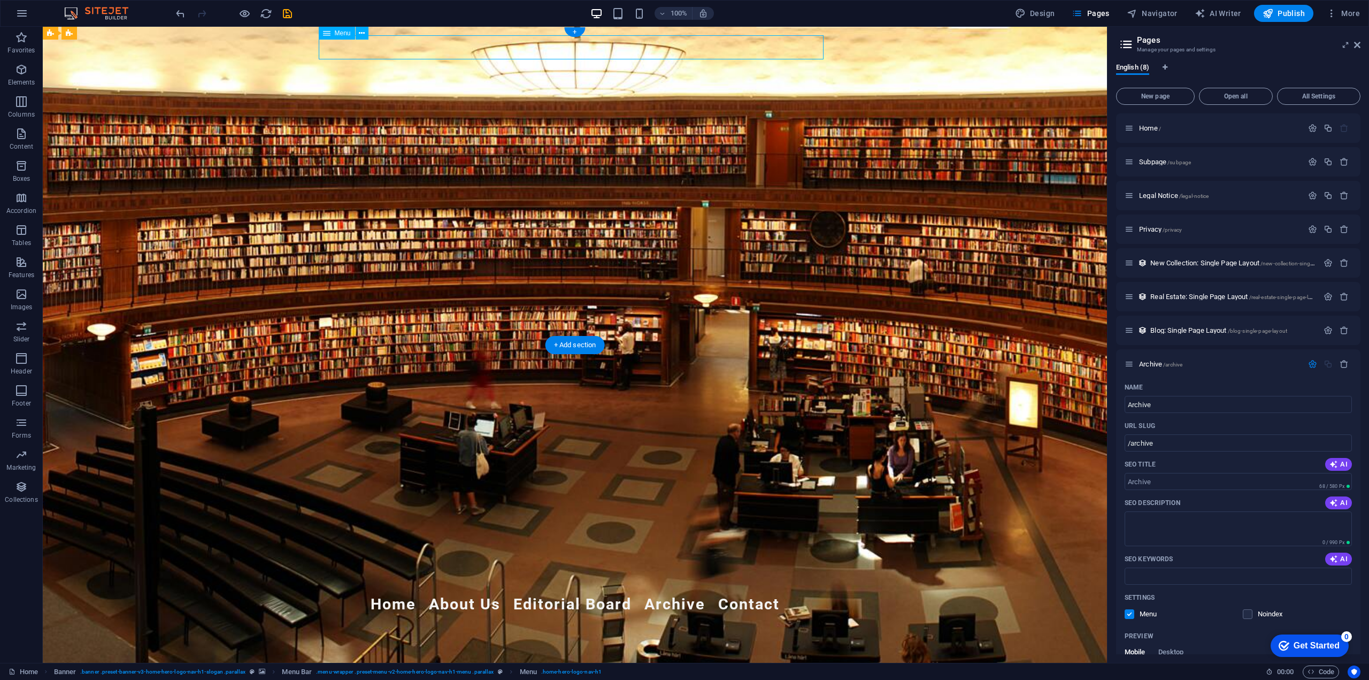
select select
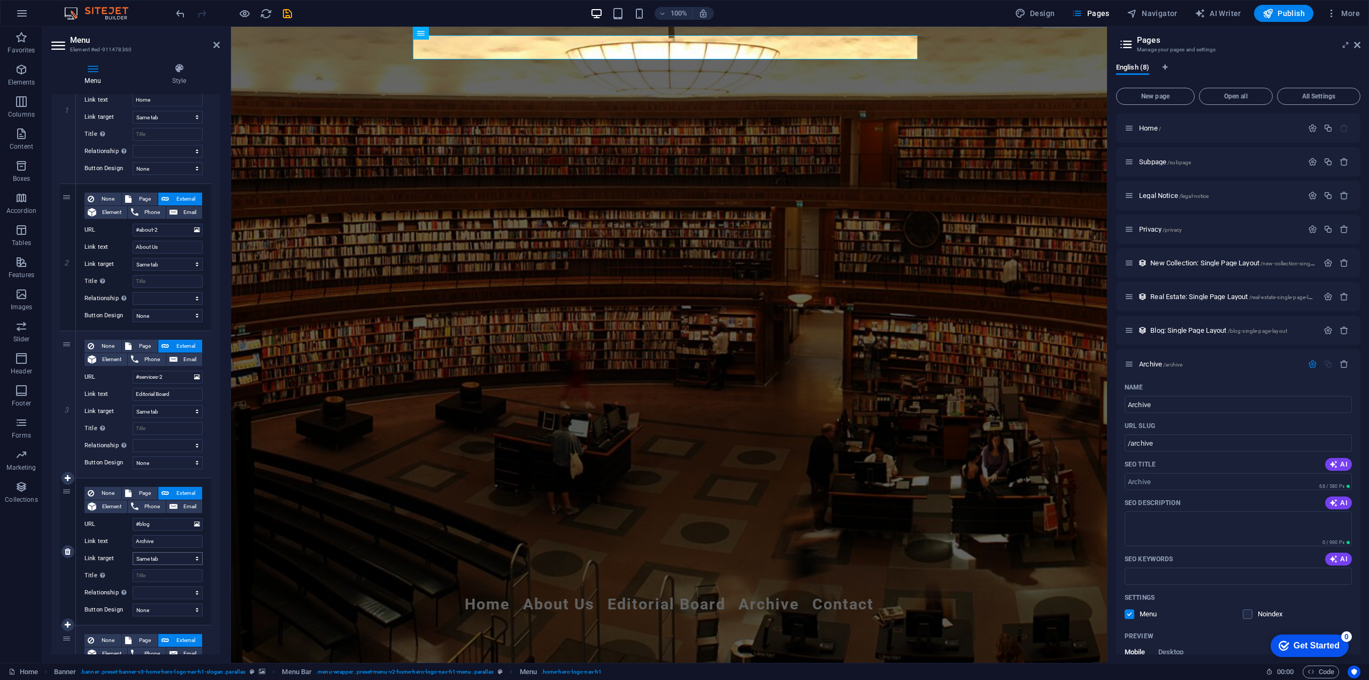
scroll to position [160, 0]
click at [162, 557] on select "New tab Same tab Overlay" at bounding box center [168, 556] width 70 height 13
click at [166, 556] on select "New tab Same tab Overlay" at bounding box center [168, 556] width 70 height 13
click at [172, 525] on input "#blog" at bounding box center [168, 522] width 70 height 13
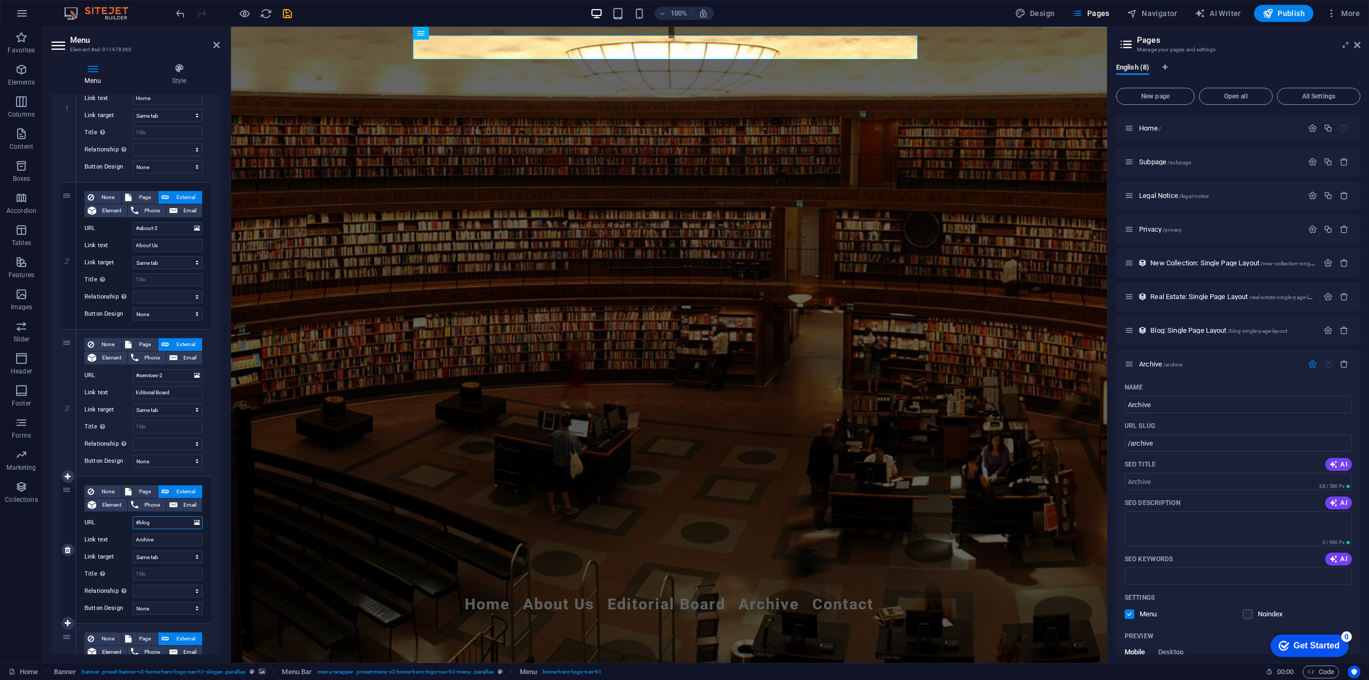
click at [172, 525] on input "#blog" at bounding box center [168, 522] width 70 height 13
select select
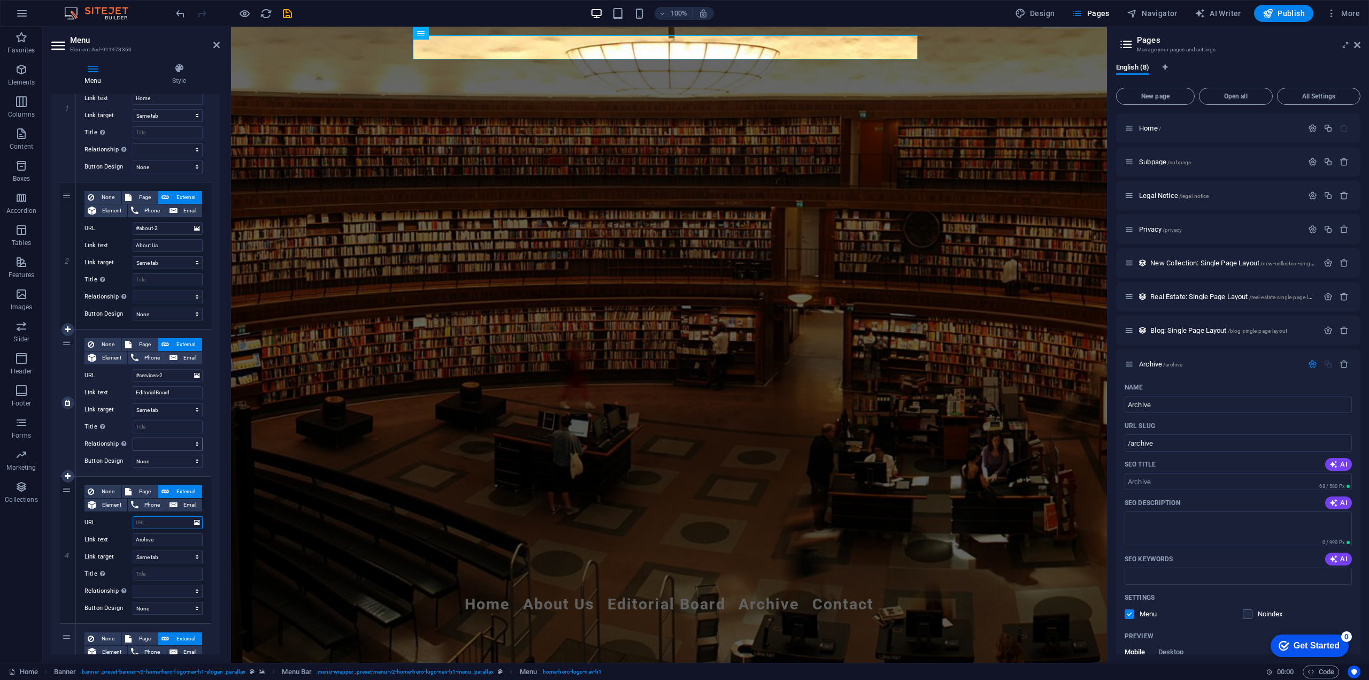
select select
click at [166, 563] on select "New tab Same tab Overlay" at bounding box center [168, 556] width 70 height 13
select select "blank"
click at [133, 550] on select "New tab Same tab Overlay" at bounding box center [168, 556] width 70 height 13
select select
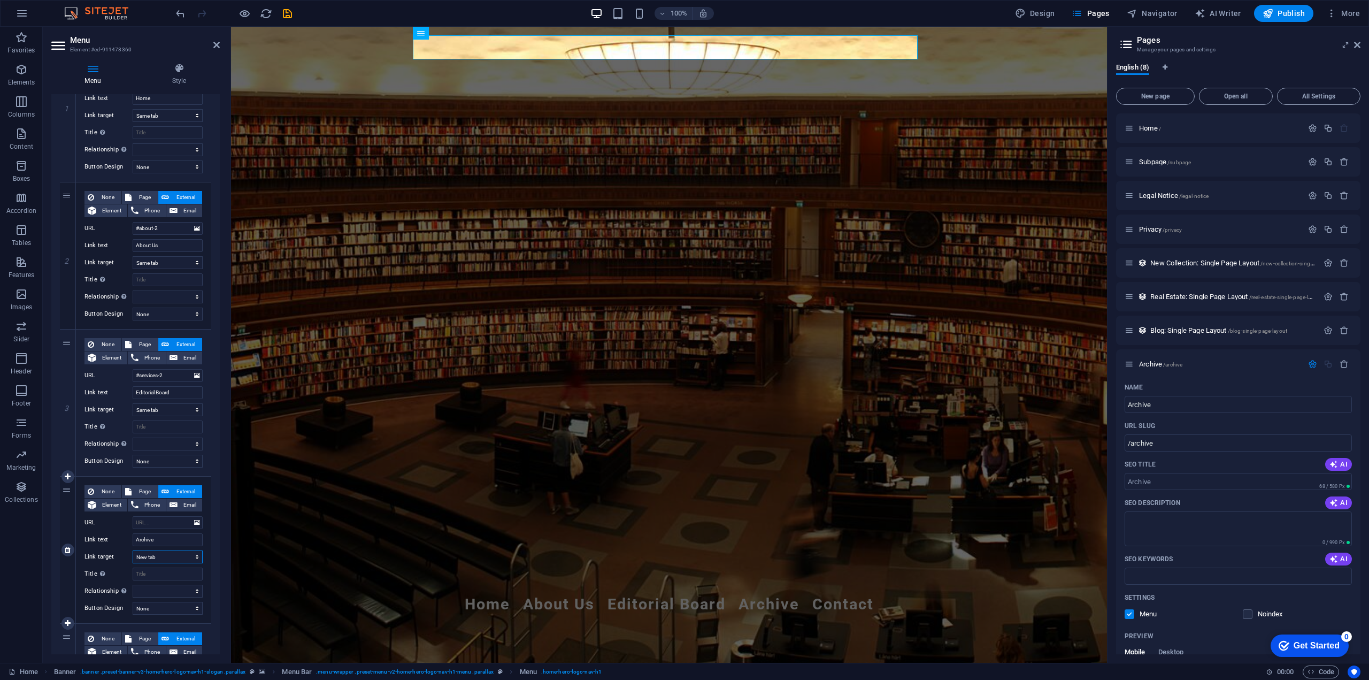
select select
click at [143, 603] on select "None Default Primary Secondary" at bounding box center [168, 608] width 70 height 13
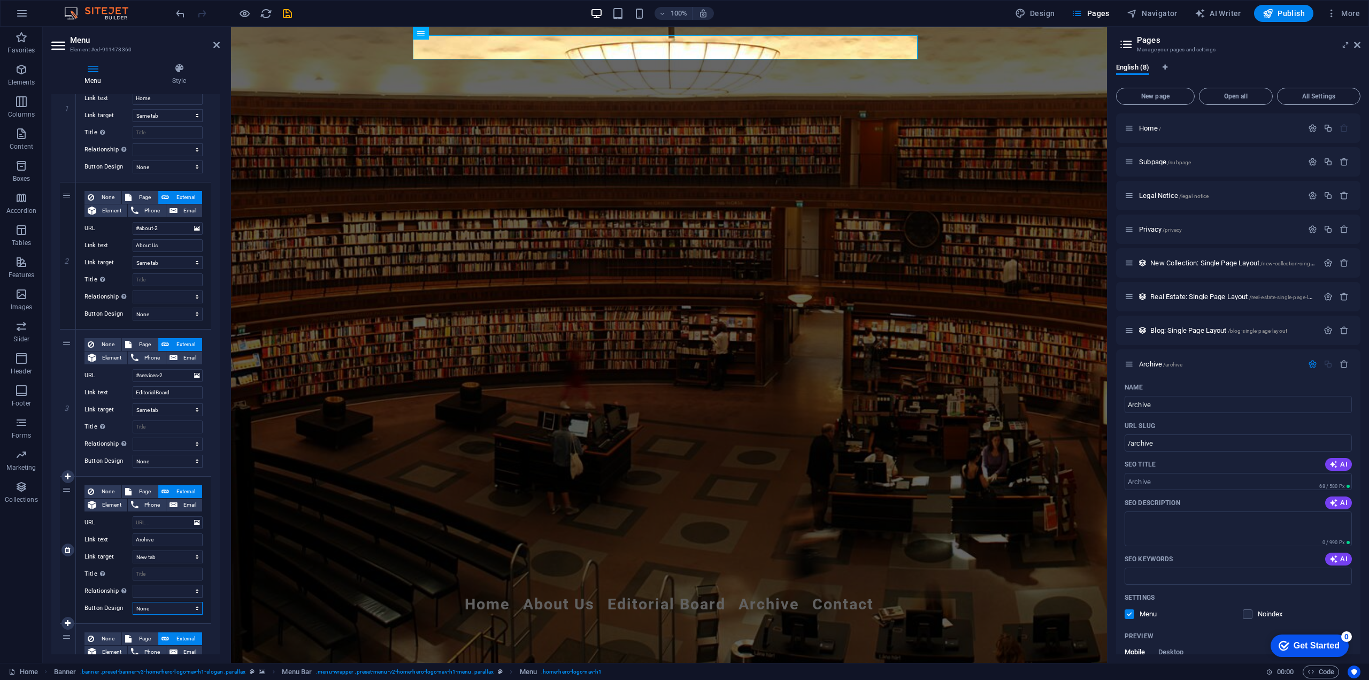
click at [152, 604] on select "None Default Primary Secondary" at bounding box center [168, 608] width 70 height 13
click at [167, 527] on input "URL" at bounding box center [168, 522] width 70 height 13
click at [197, 524] on icon at bounding box center [197, 523] width 6 height 12
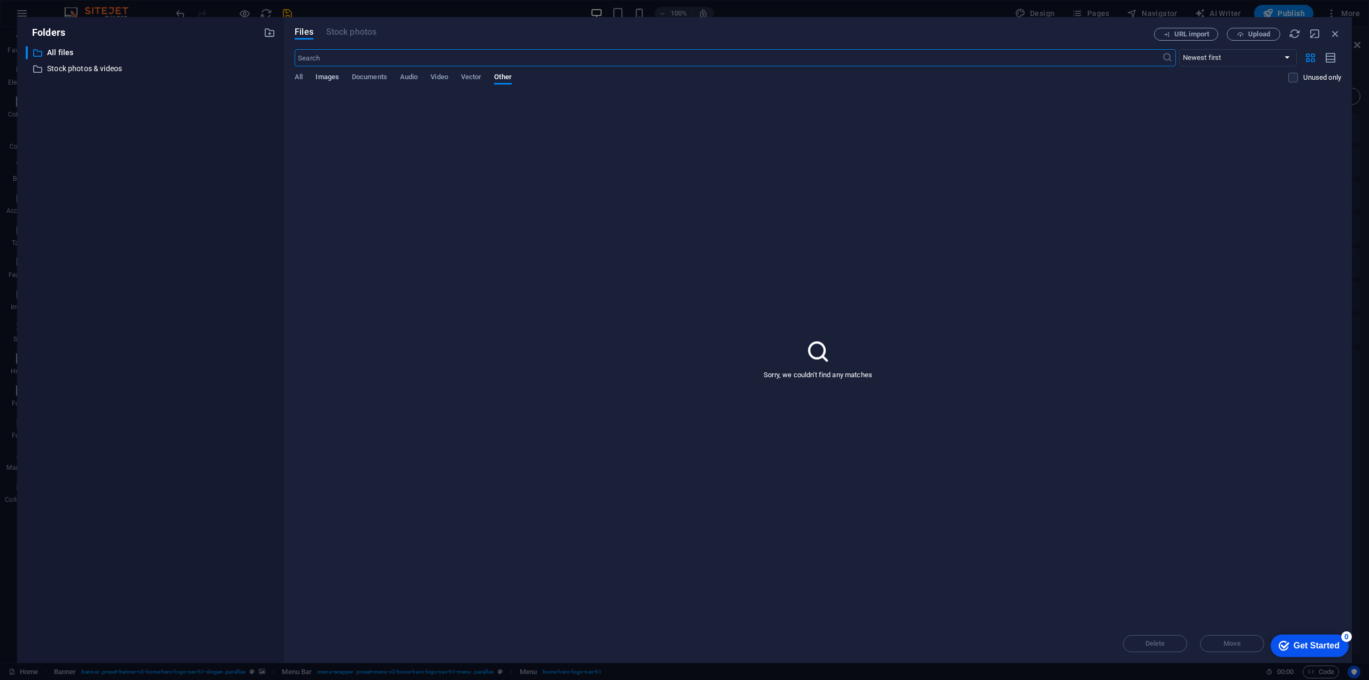
click at [336, 76] on span "Images" at bounding box center [328, 78] width 24 height 15
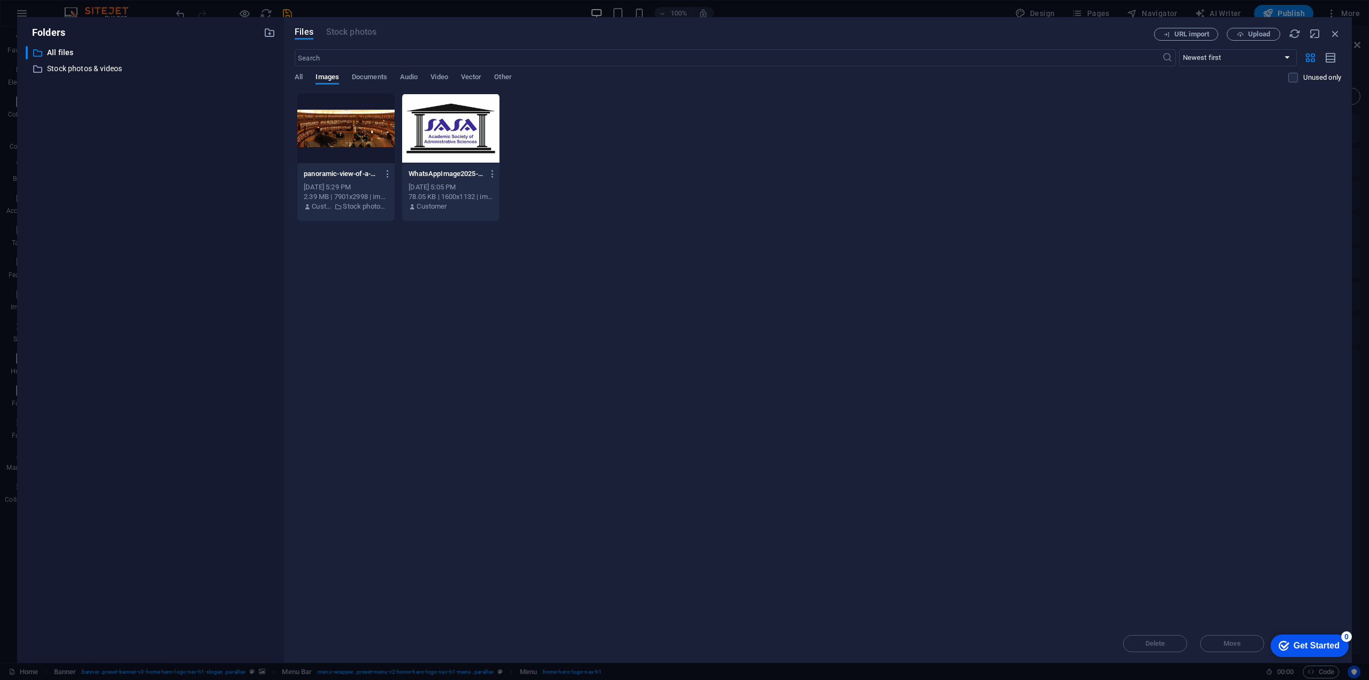
click at [350, 78] on div "All Images Documents Audio Video Vector Other" at bounding box center [792, 83] width 994 height 20
click at [366, 80] on span "Documents" at bounding box center [369, 78] width 35 height 15
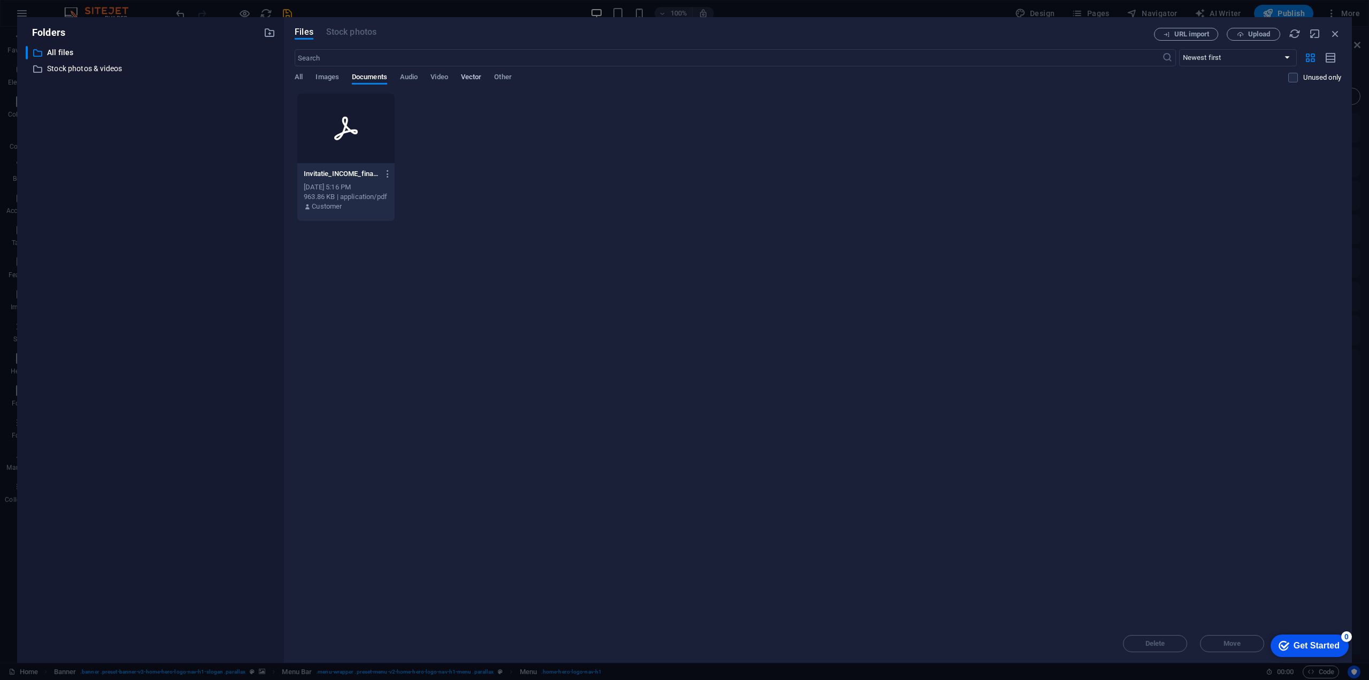
click at [463, 73] on span "Vector" at bounding box center [471, 78] width 21 height 15
click at [434, 76] on span "Video" at bounding box center [439, 78] width 17 height 15
click at [416, 77] on span "Audio" at bounding box center [409, 78] width 18 height 15
click at [109, 62] on div "​ All files All files ​ Stock photos & videos Stock photos & videos" at bounding box center [151, 350] width 250 height 608
click at [1333, 37] on icon "button" at bounding box center [1336, 34] width 12 height 12
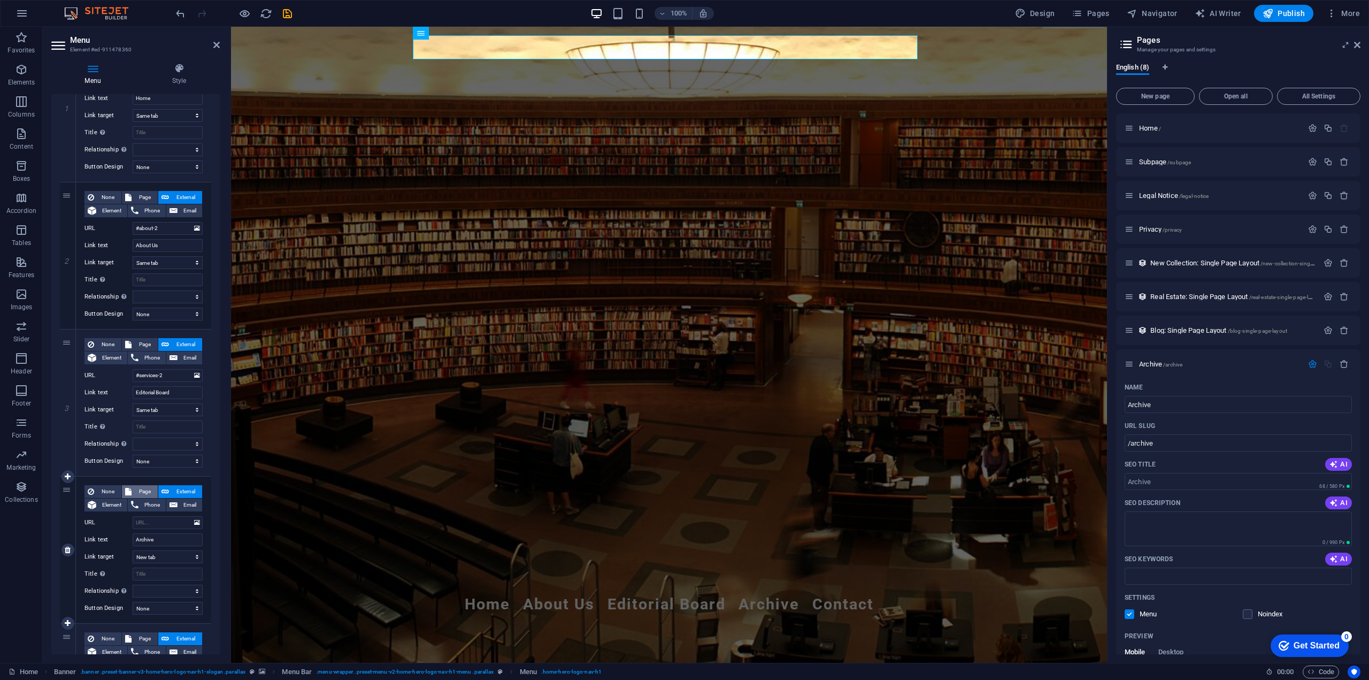
click at [147, 493] on span "Page" at bounding box center [145, 491] width 20 height 13
select select
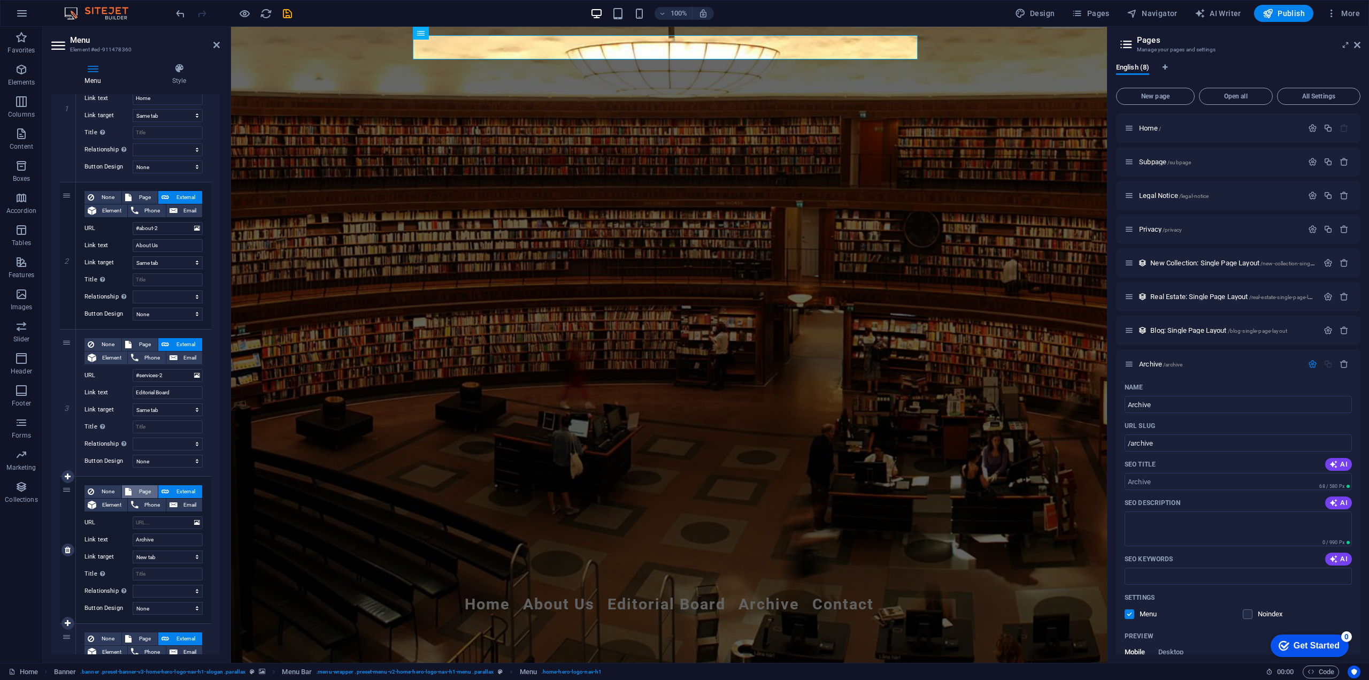
select select
click at [152, 520] on select "Home Subpage Legal Notice Privacy Archive" at bounding box center [168, 522] width 70 height 13
select select "4"
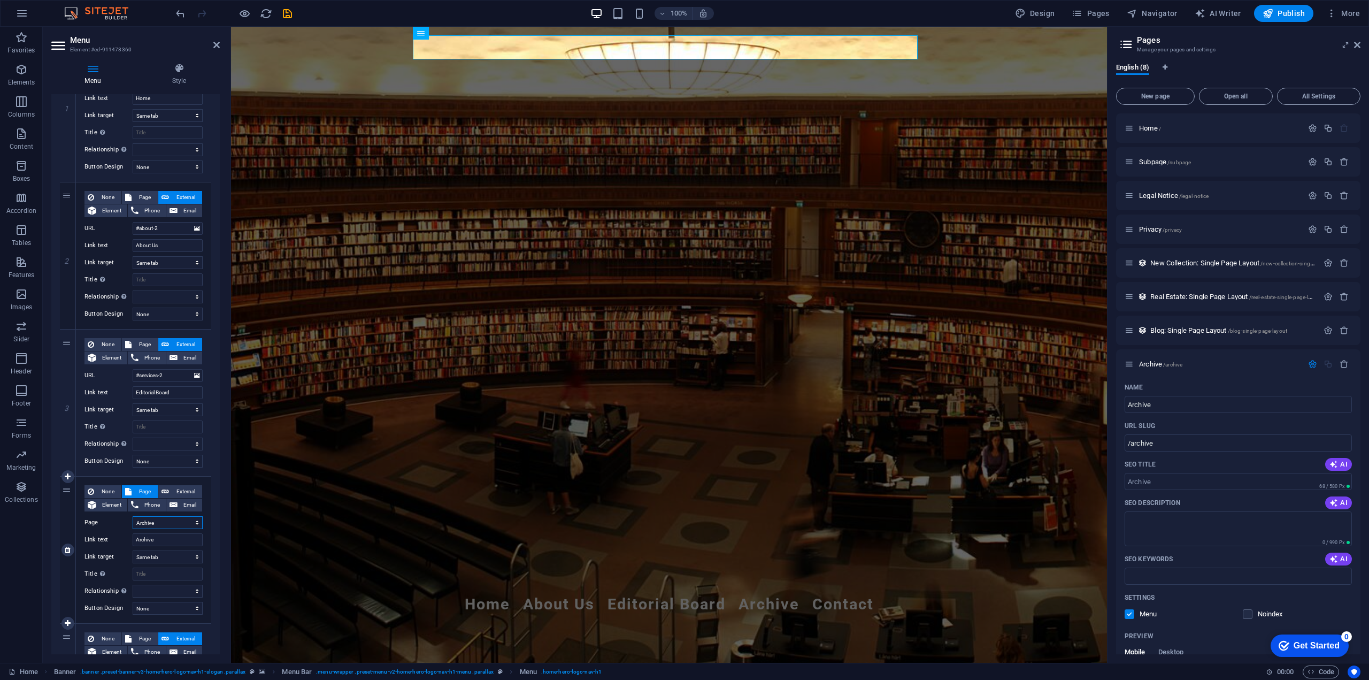
click at [133, 516] on select "Home Subpage Legal Notice Privacy Archive" at bounding box center [168, 522] width 70 height 13
select select
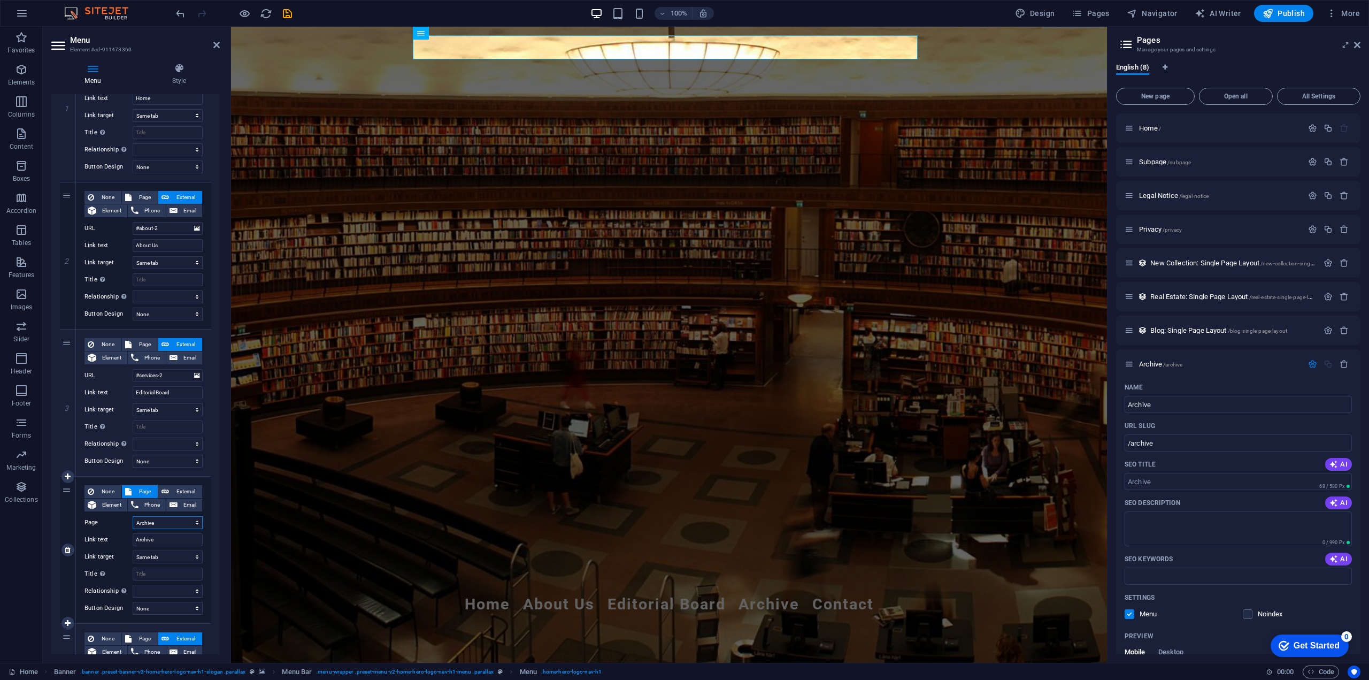
select select
click at [177, 539] on input "Archive" at bounding box center [168, 539] width 70 height 13
click at [177, 557] on select "New tab Same tab Overlay" at bounding box center [168, 556] width 70 height 13
select select "blank"
click at [133, 550] on select "New tab Same tab Overlay" at bounding box center [168, 556] width 70 height 13
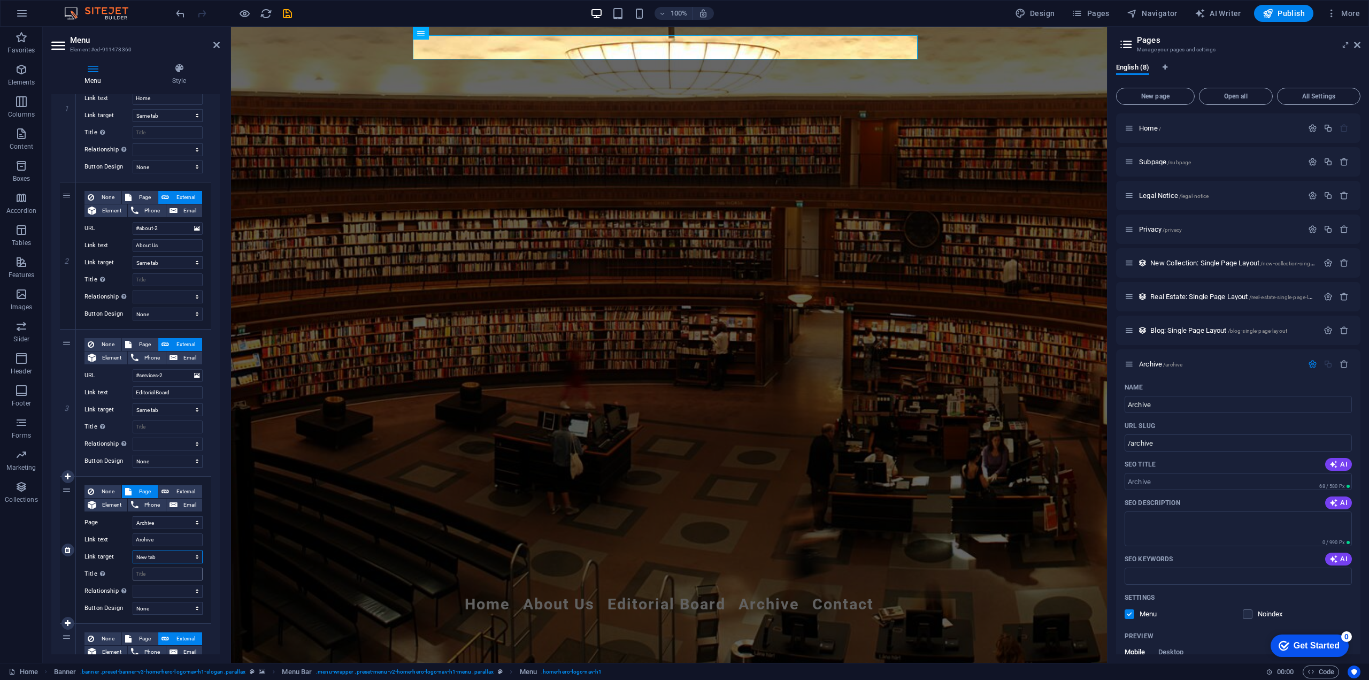
select select
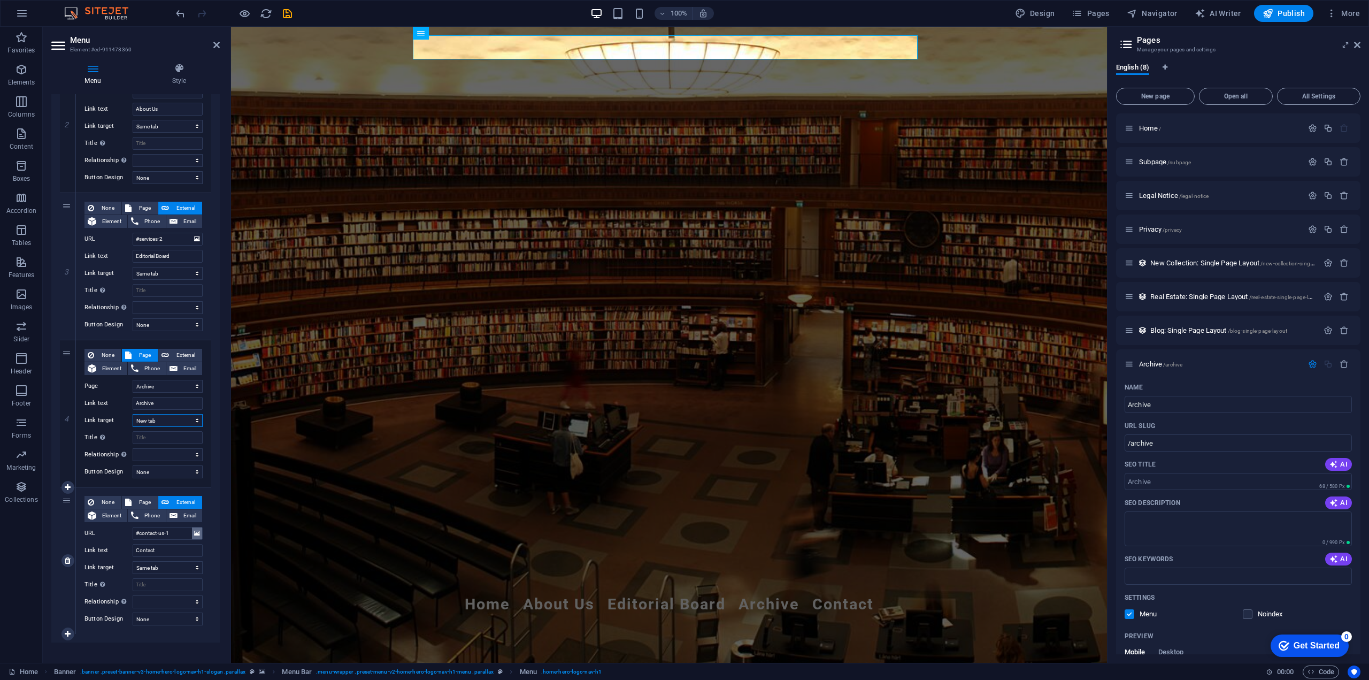
scroll to position [306, 0]
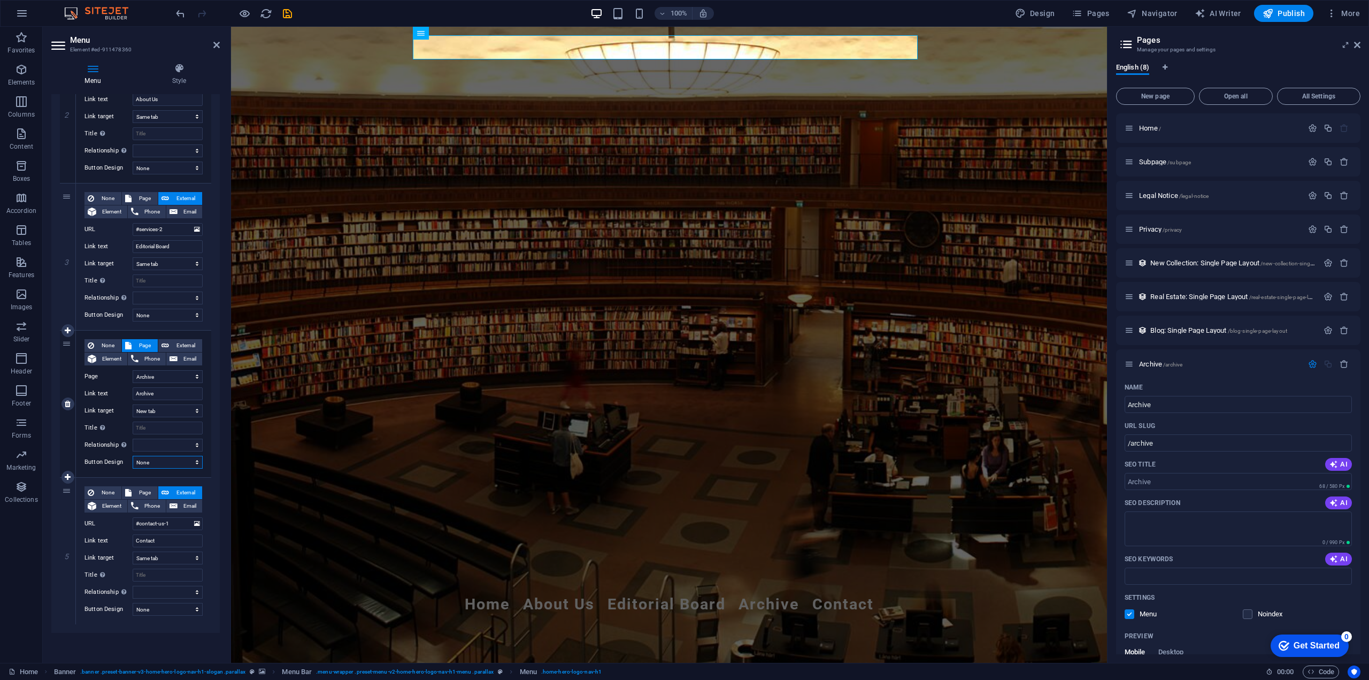
click at [158, 465] on select "None Default Primary Secondary" at bounding box center [168, 462] width 70 height 13
drag, startPoint x: 160, startPoint y: 464, endPoint x: 165, endPoint y: 458, distance: 8.0
click at [160, 464] on select "None Default Primary Secondary" at bounding box center [168, 462] width 70 height 13
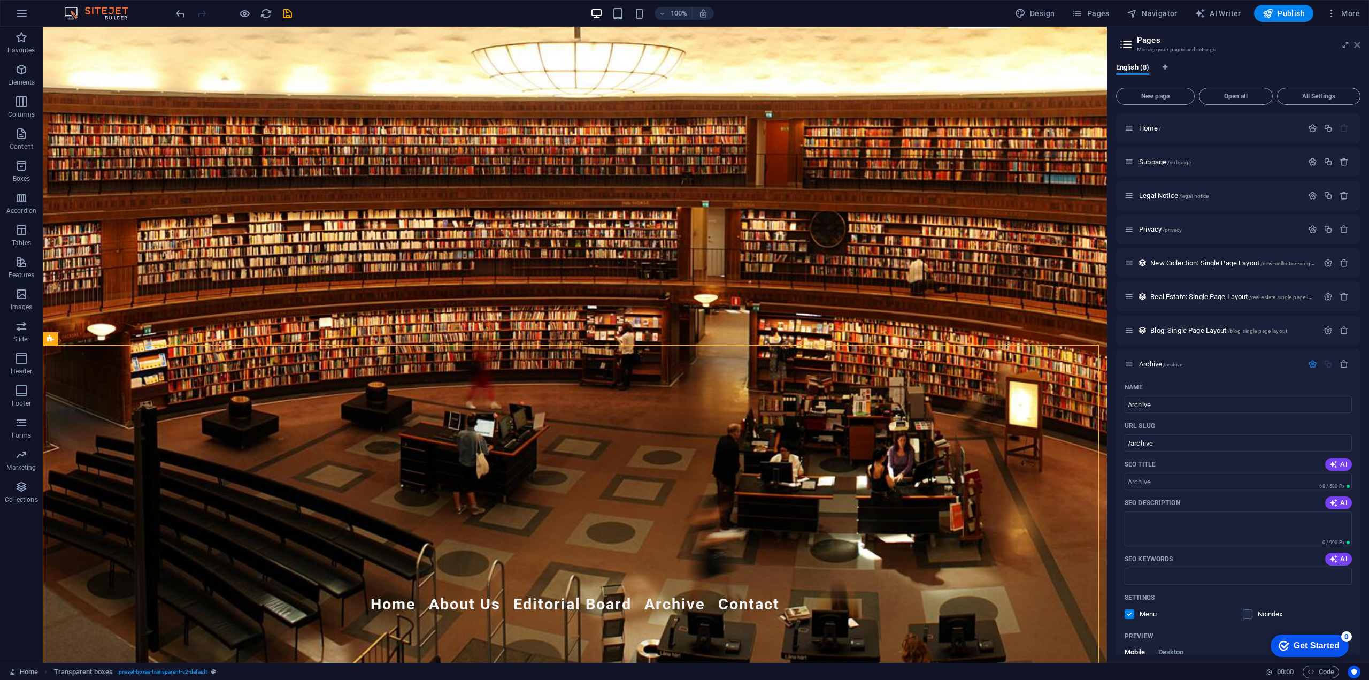
click at [1357, 44] on icon at bounding box center [1357, 45] width 6 height 9
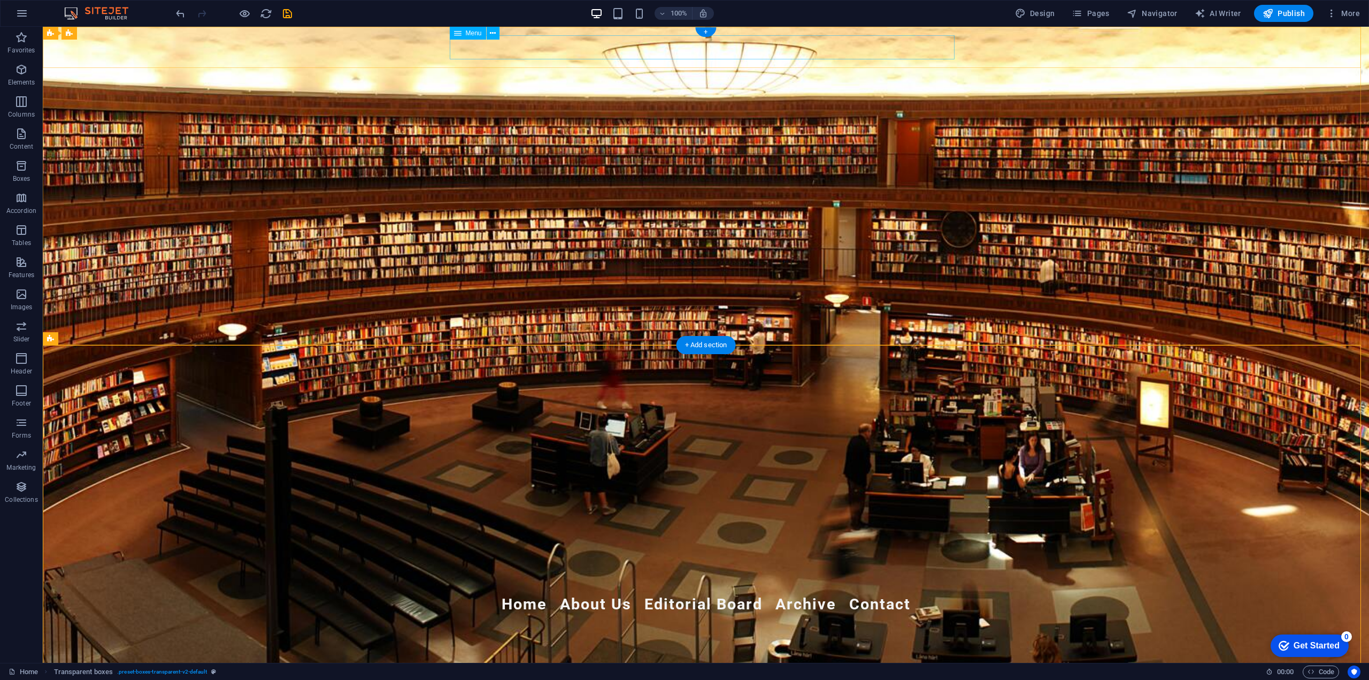
click at [785, 592] on nav "Home About Us Editorial Board Archive Contact" at bounding box center [706, 604] width 505 height 24
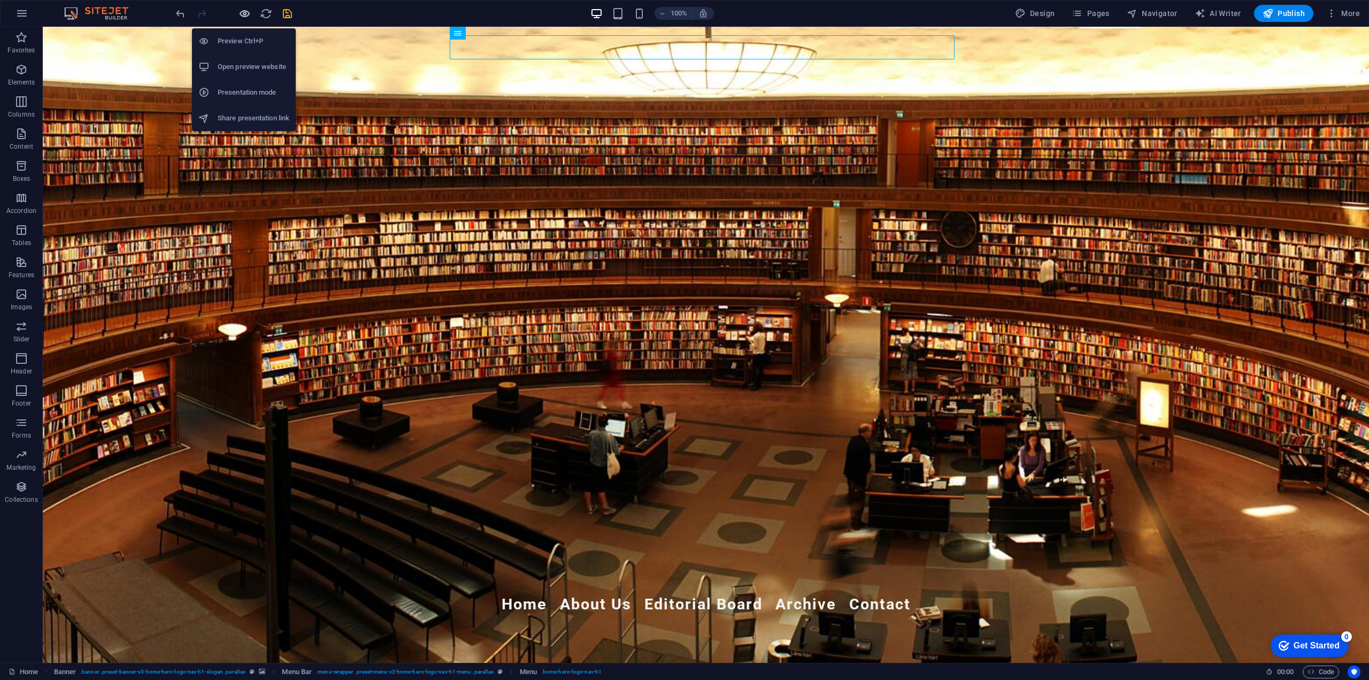
click at [250, 14] on icon "button" at bounding box center [245, 13] width 12 height 12
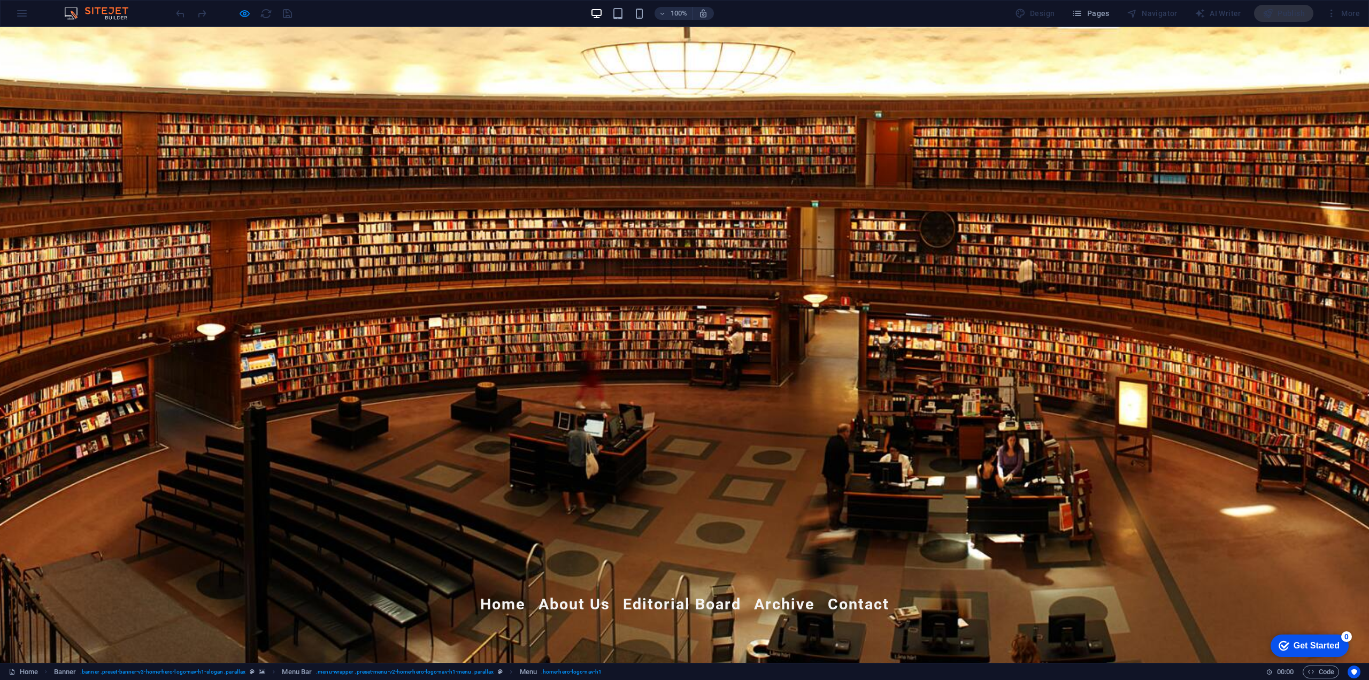
click at [773, 592] on link "Archive" at bounding box center [784, 604] width 61 height 24
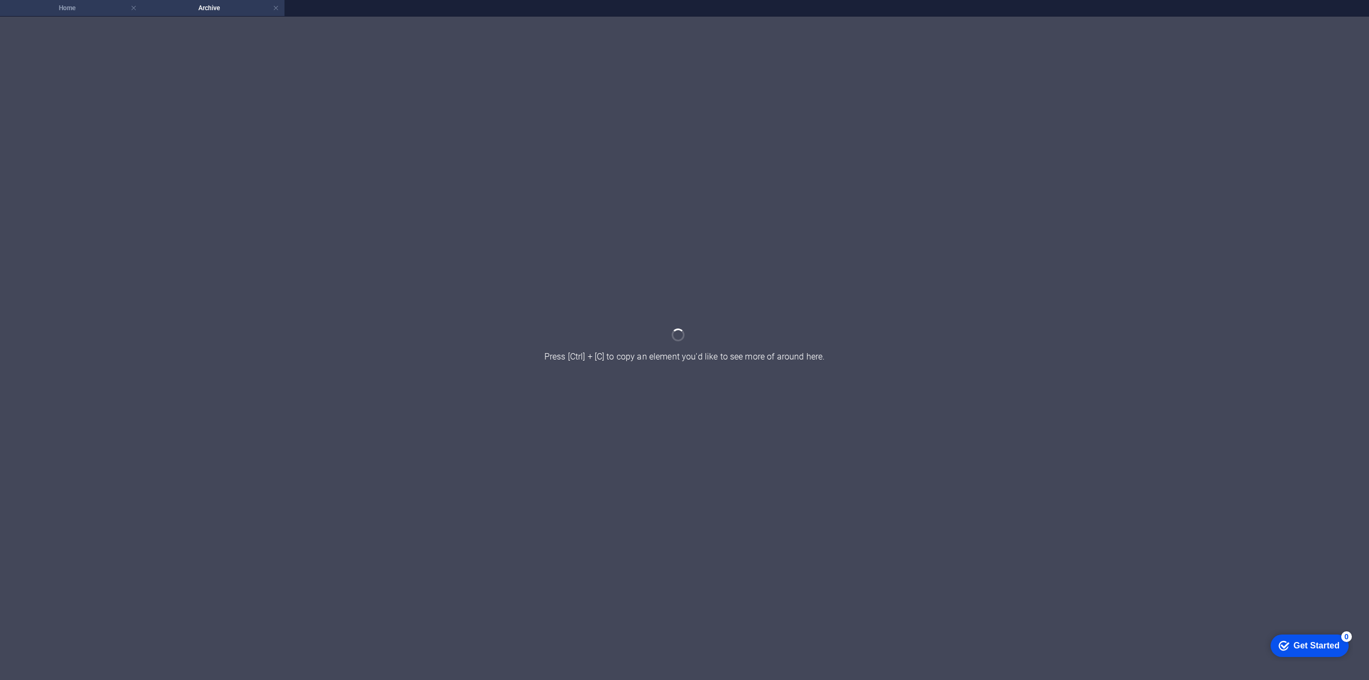
click at [75, 7] on h4 "Home" at bounding box center [71, 8] width 142 height 12
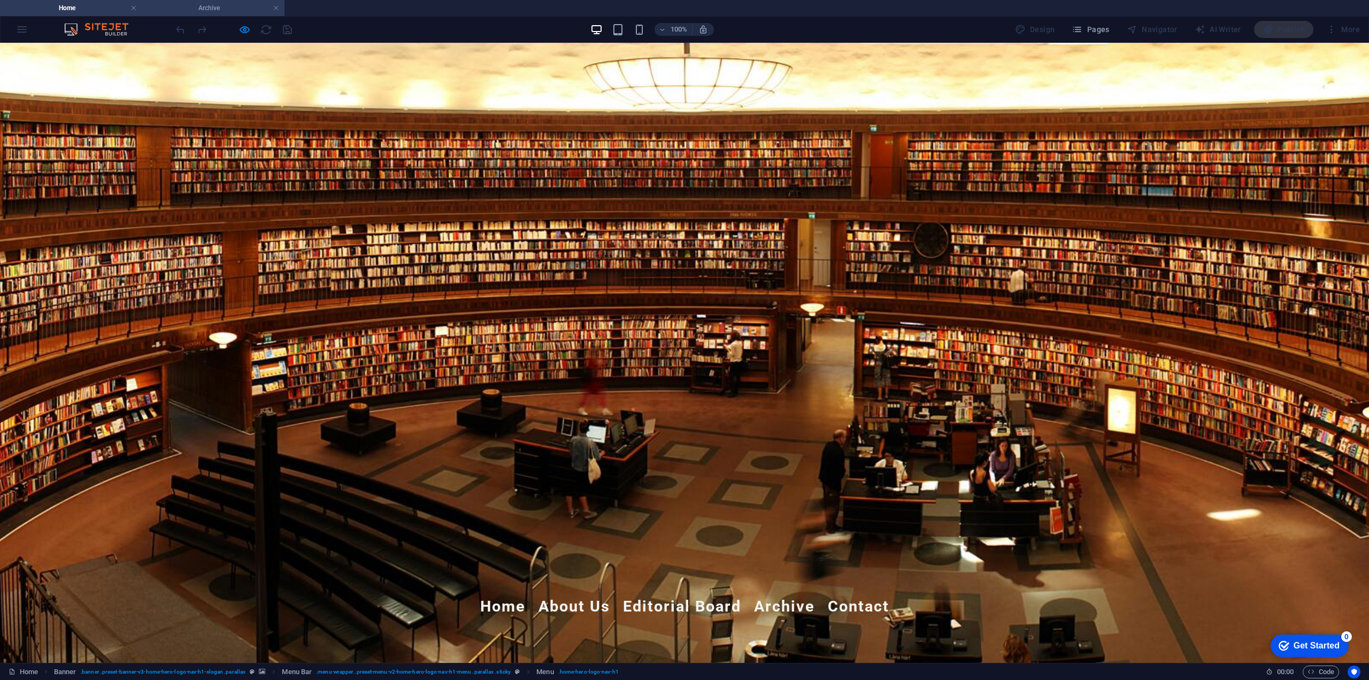
click at [171, 7] on h4 "Archive" at bounding box center [213, 8] width 142 height 12
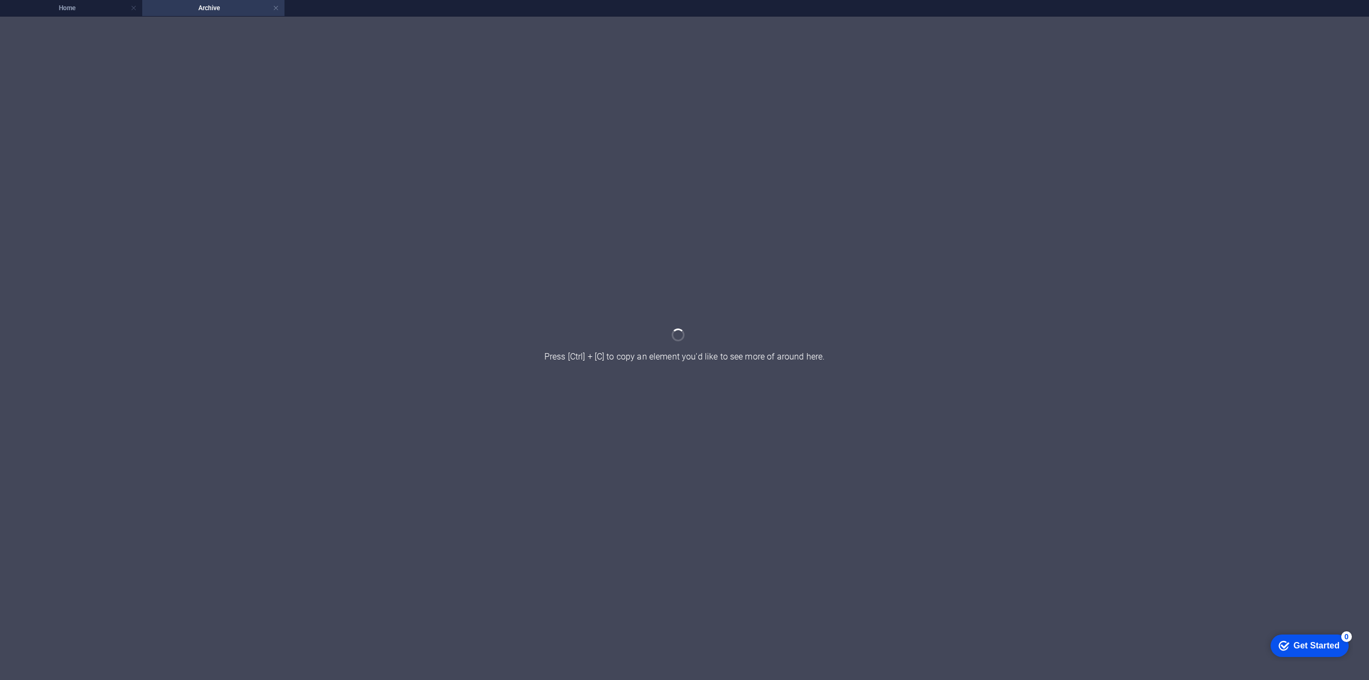
drag, startPoint x: 582, startPoint y: 176, endPoint x: 439, endPoint y: 163, distance: 144.5
click at [438, 162] on div at bounding box center [684, 348] width 1369 height 663
click at [85, 8] on h4 "Home" at bounding box center [71, 8] width 142 height 12
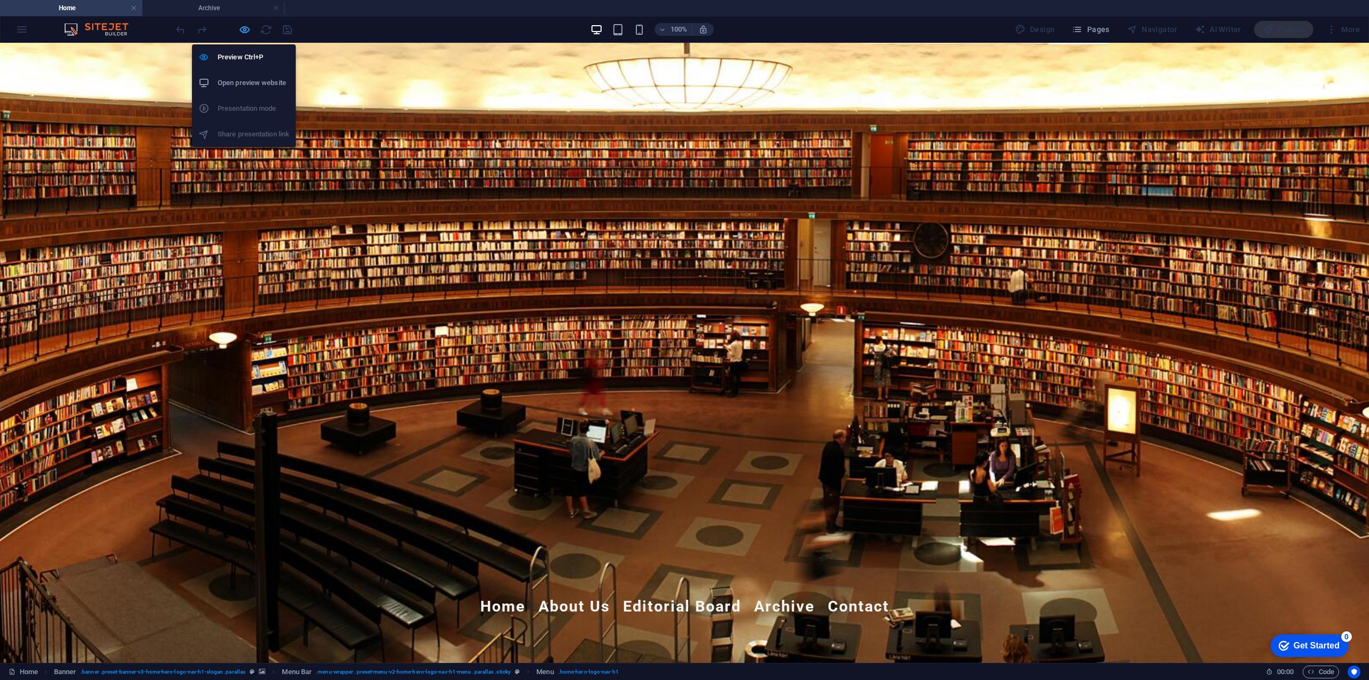
click at [249, 28] on icon "button" at bounding box center [245, 30] width 12 height 12
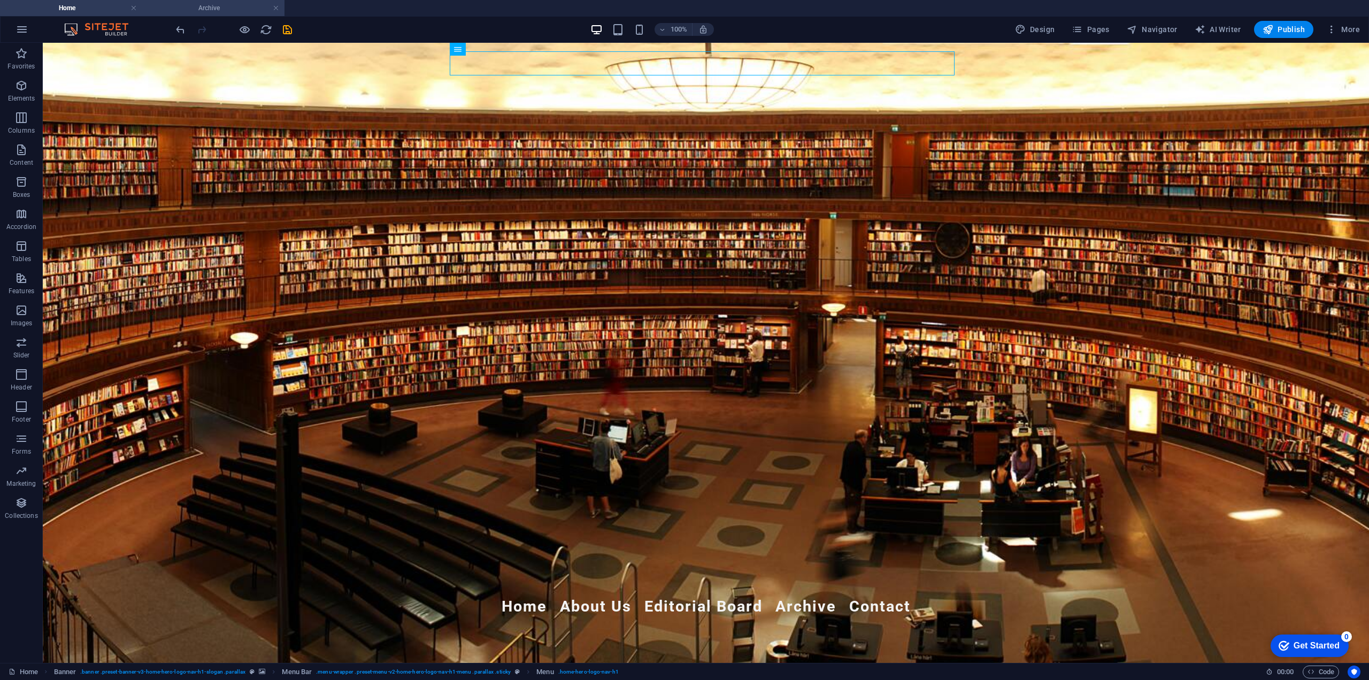
click at [218, 13] on h4 "Archive" at bounding box center [213, 8] width 142 height 12
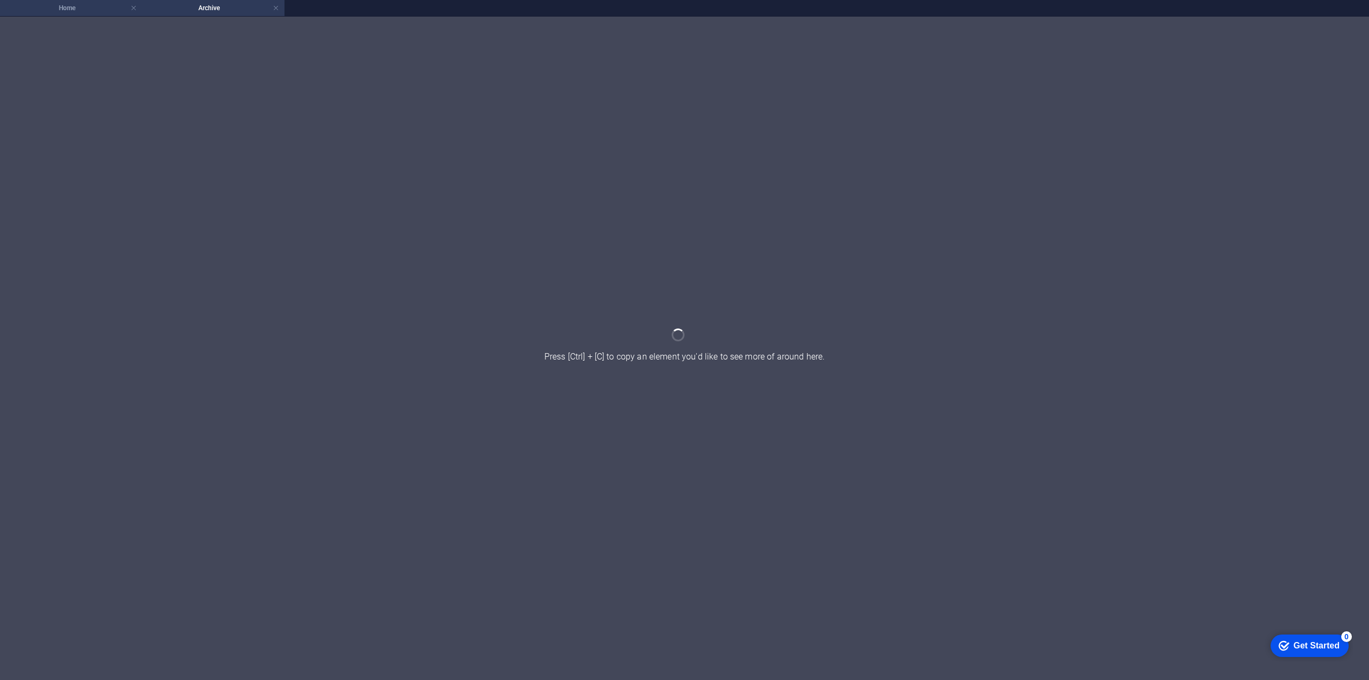
click at [94, 11] on h4 "Home" at bounding box center [71, 8] width 142 height 12
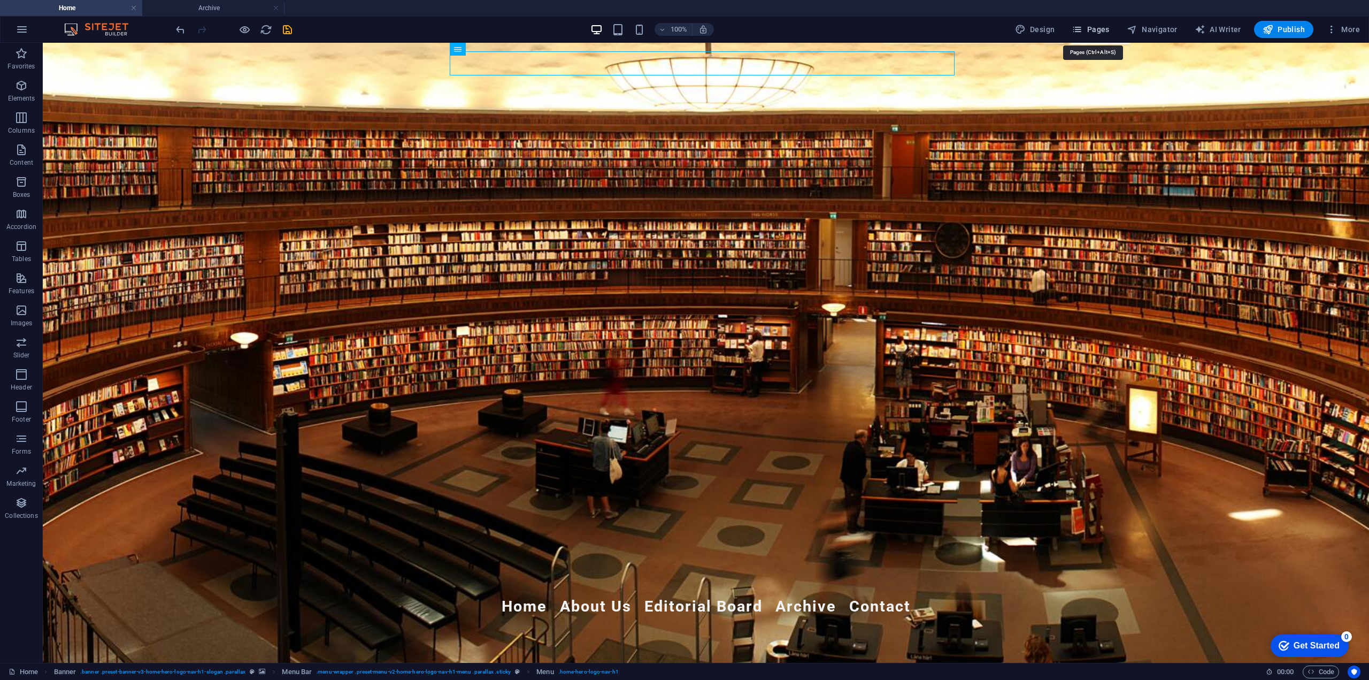
click at [1107, 29] on span "Pages" at bounding box center [1090, 29] width 37 height 11
click at [1089, 23] on button "Pages" at bounding box center [1091, 29] width 46 height 17
click at [190, 8] on h4 "Archive" at bounding box center [213, 8] width 142 height 12
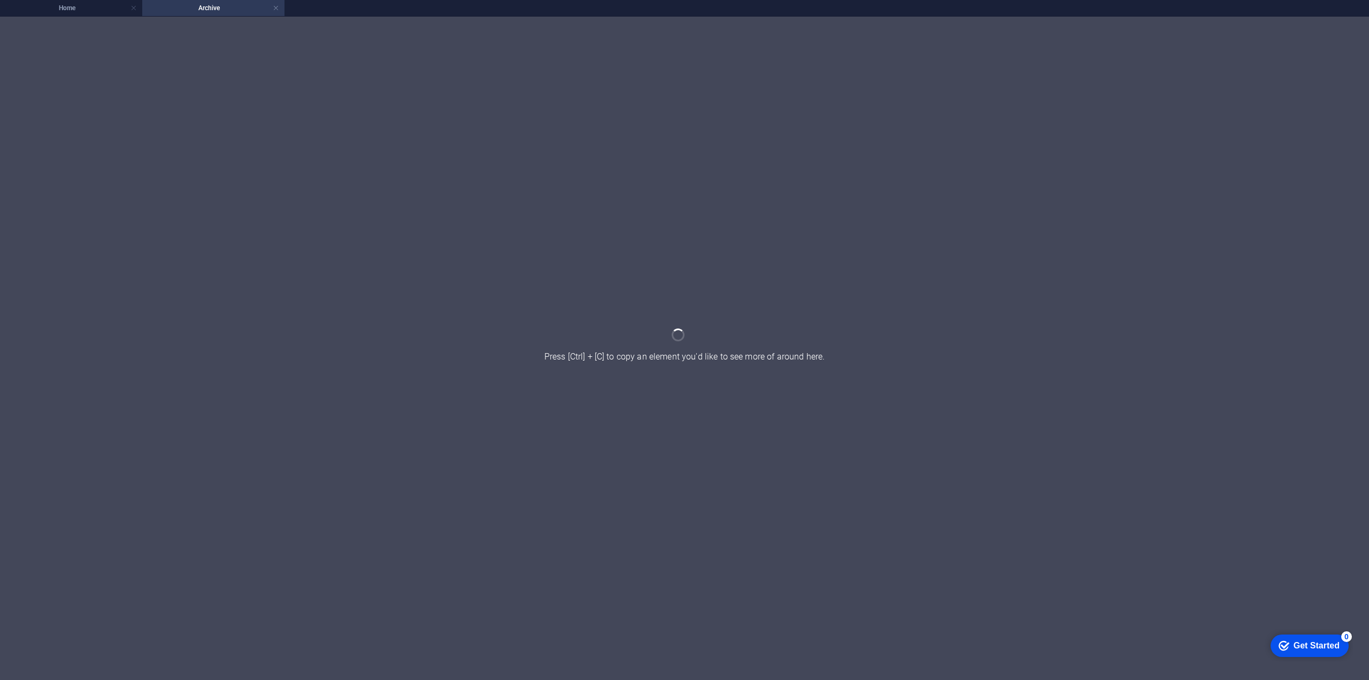
click at [280, 8] on h4 "Archive" at bounding box center [213, 8] width 142 height 12
click at [277, 8] on link at bounding box center [276, 8] width 6 height 10
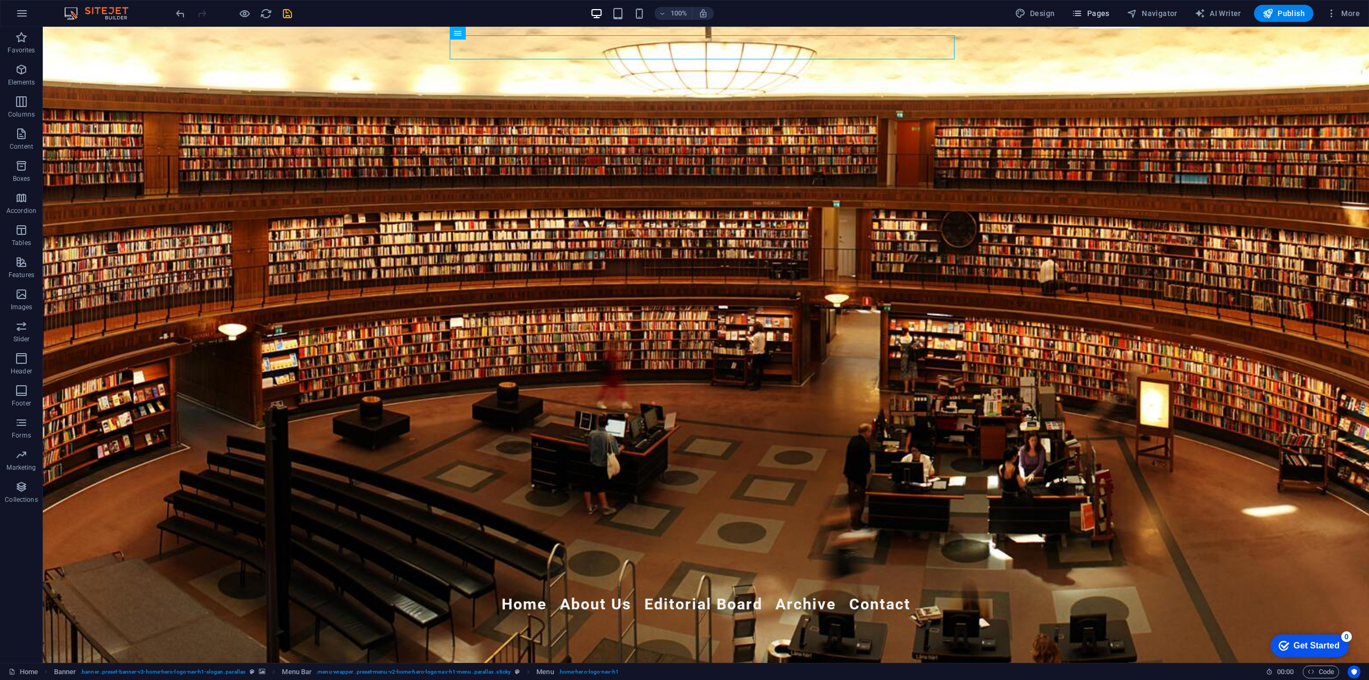
click at [1103, 5] on button "Pages" at bounding box center [1091, 13] width 46 height 17
click at [1088, 11] on span "Pages" at bounding box center [1090, 13] width 37 height 11
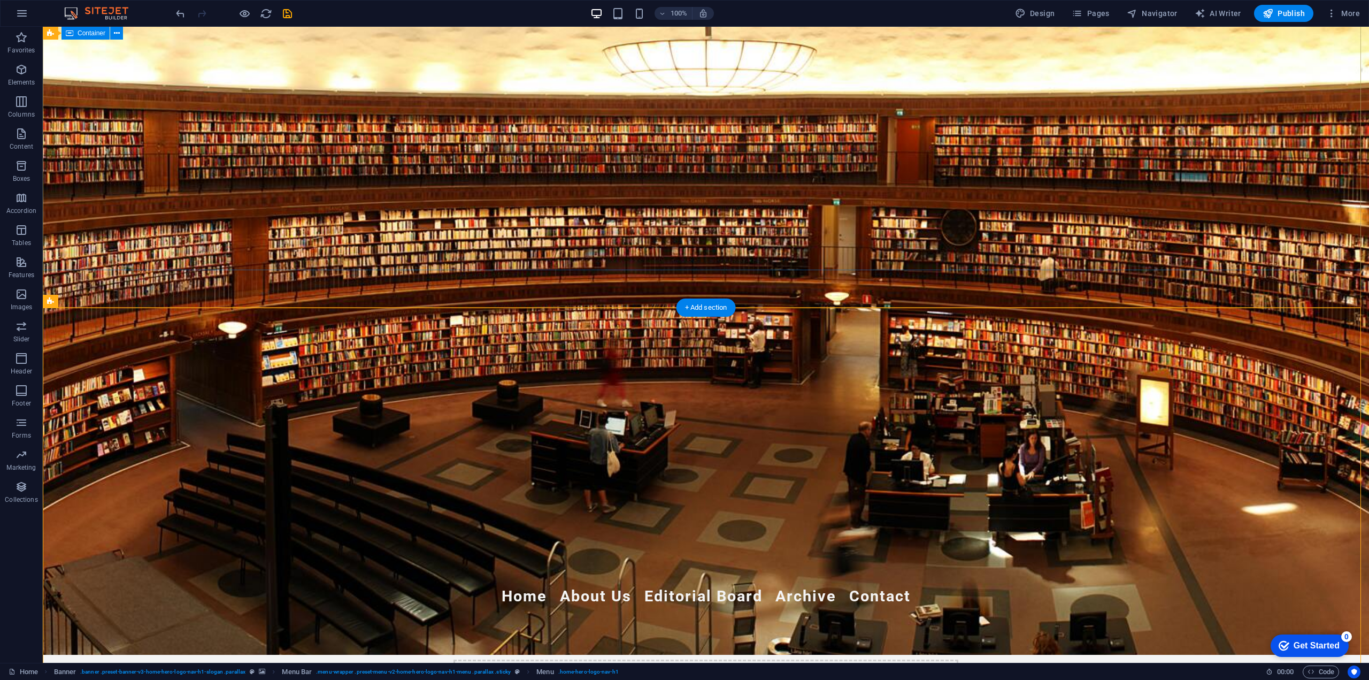
scroll to position [0, 0]
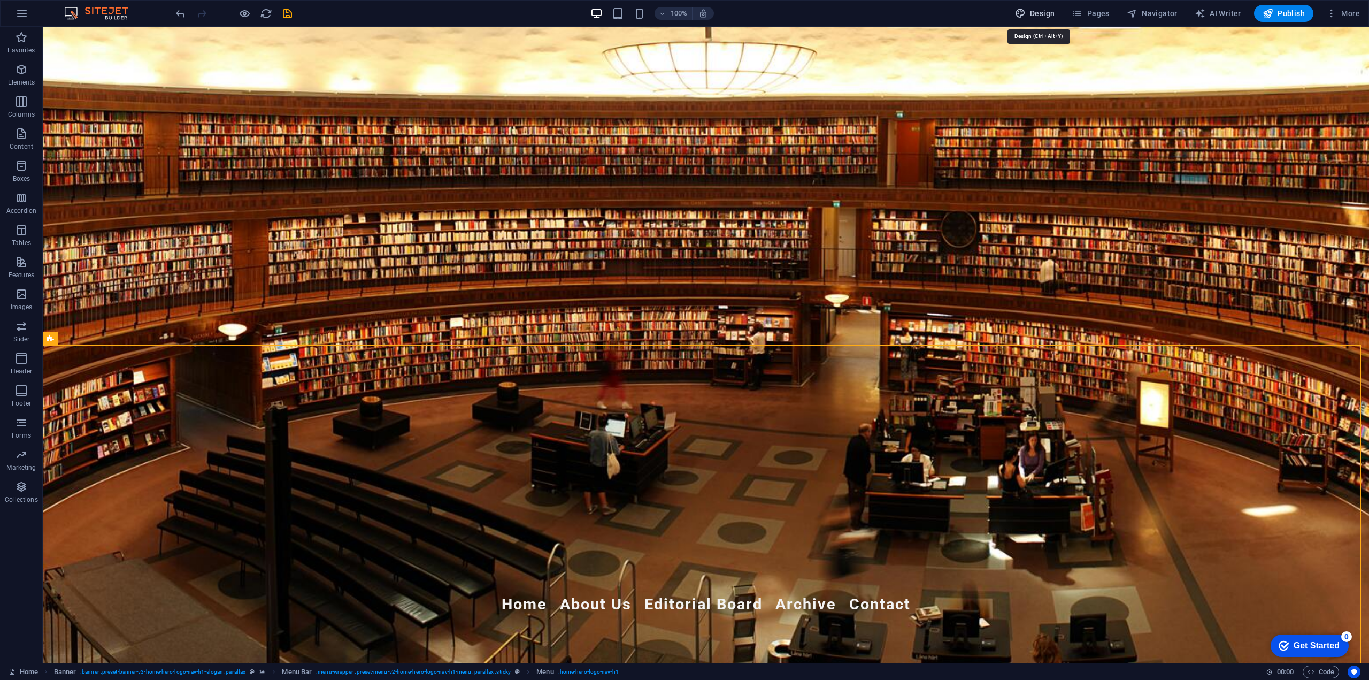
click at [1053, 13] on span "Design" at bounding box center [1035, 13] width 40 height 11
click at [1346, 12] on span "More" at bounding box center [1343, 13] width 34 height 11
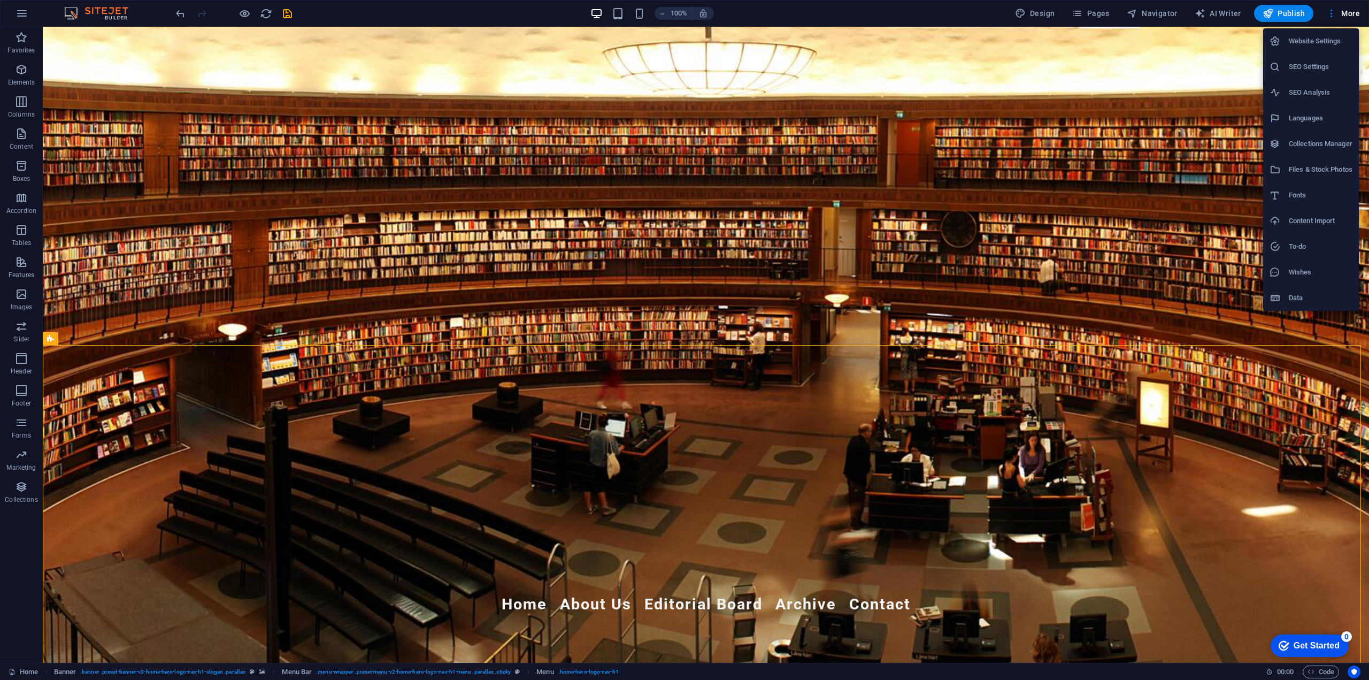
click at [1345, 12] on div at bounding box center [684, 340] width 1369 height 680
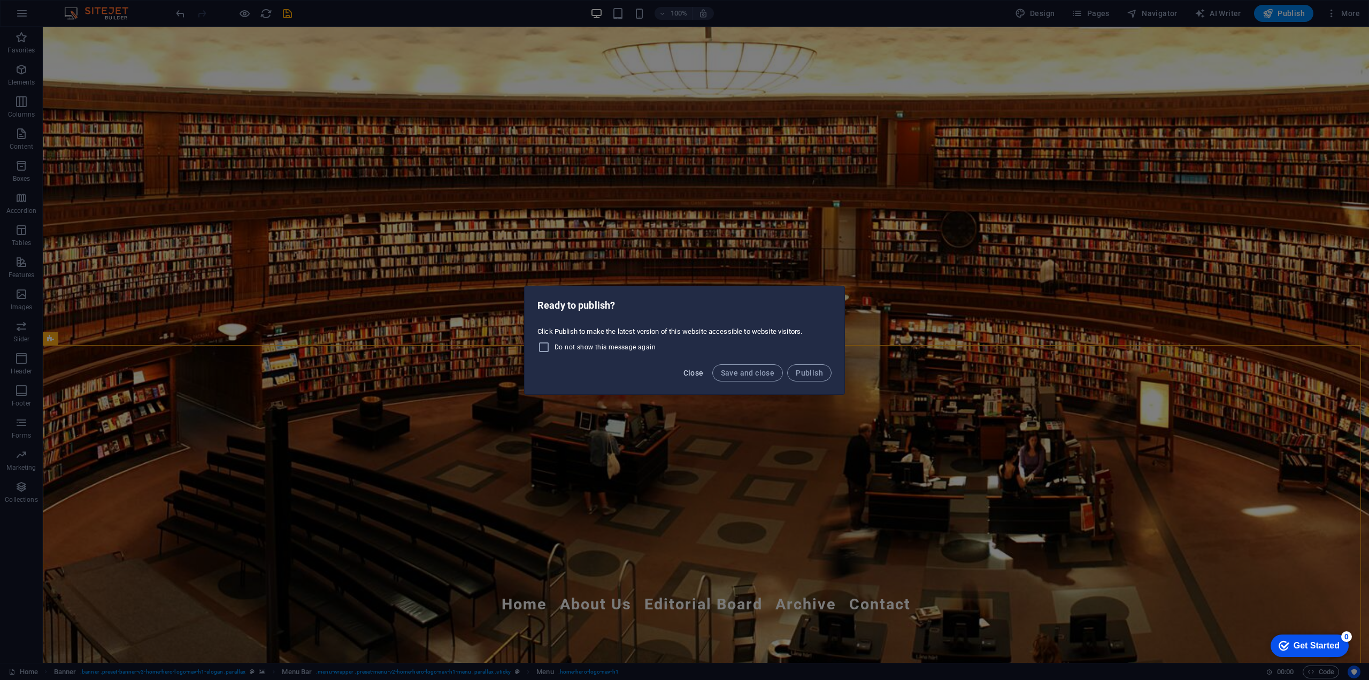
click at [694, 380] on button "Close" at bounding box center [693, 372] width 29 height 17
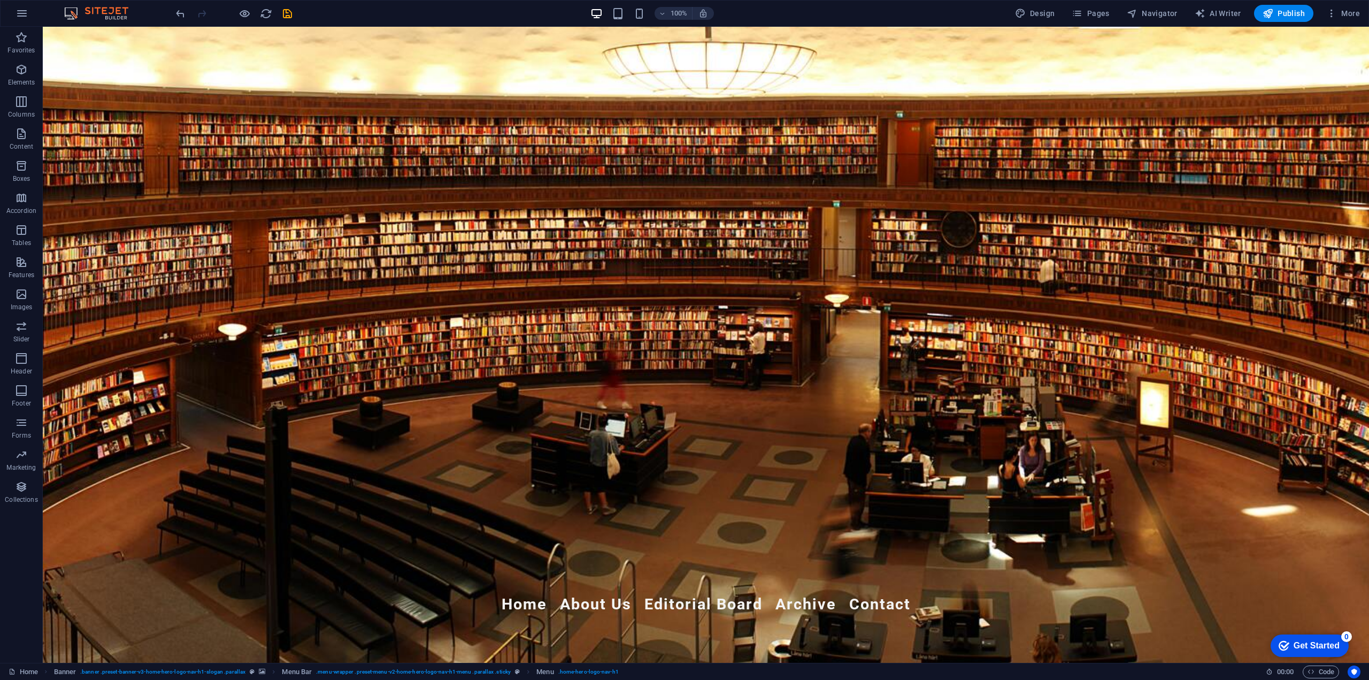
click at [1122, 14] on div "Design Pages Navigator AI Writer Publish More" at bounding box center [1188, 13] width 354 height 17
click at [1094, 13] on span "Pages" at bounding box center [1090, 13] width 37 height 11
click at [27, 80] on p "Elements" at bounding box center [21, 82] width 27 height 9
click at [22, 10] on icon "button" at bounding box center [22, 13] width 13 height 13
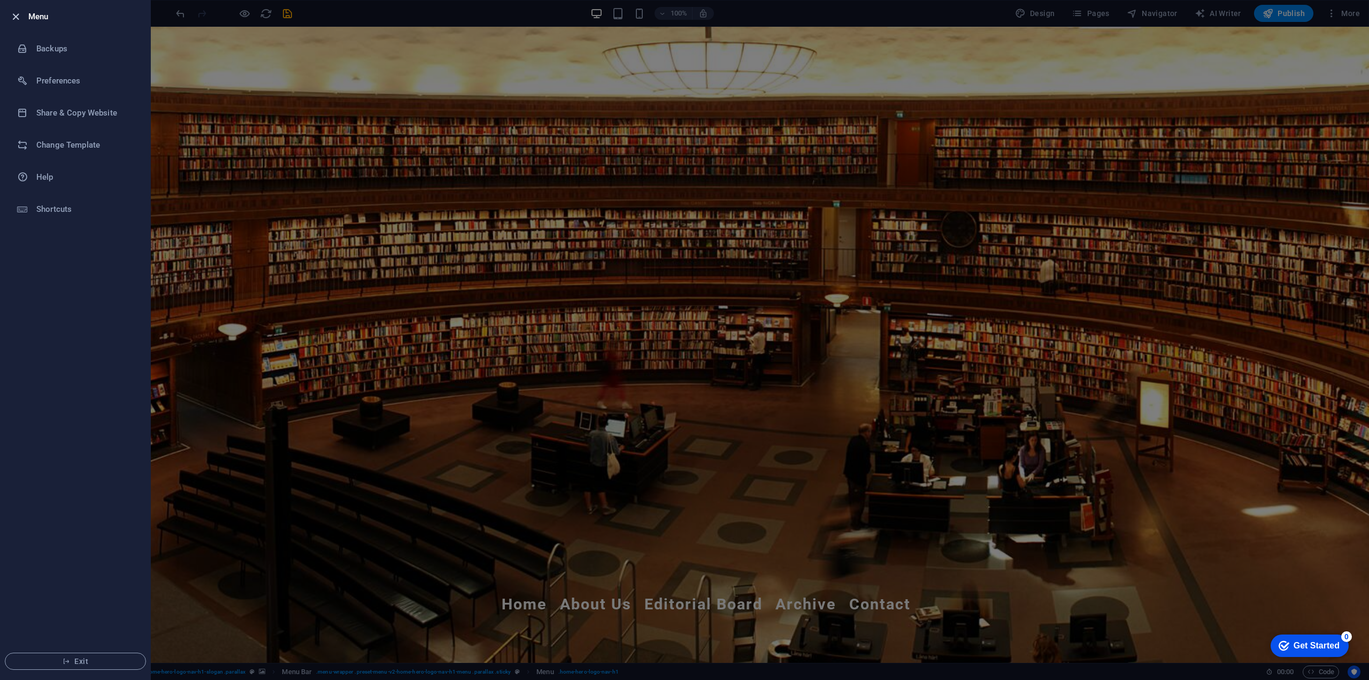
click at [19, 14] on icon "button" at bounding box center [16, 17] width 12 height 12
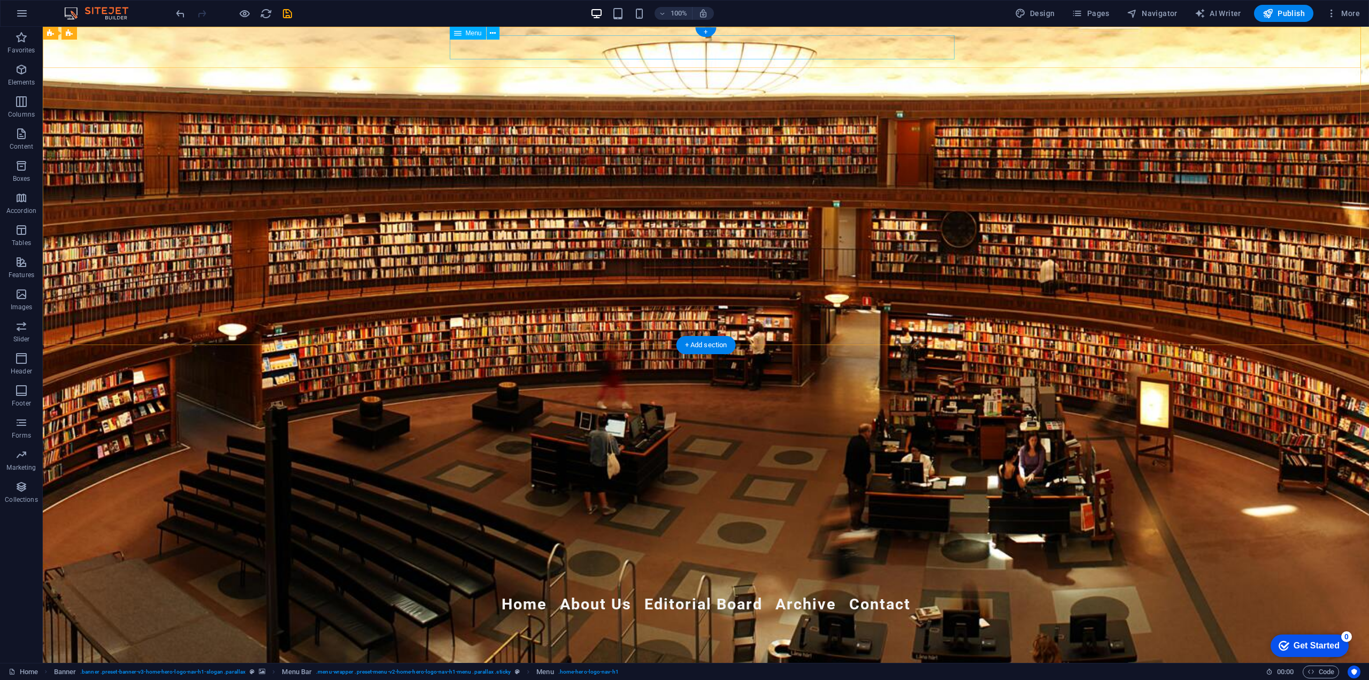
click at [527, 592] on nav "Home About Us Editorial Board Archive Contact" at bounding box center [706, 604] width 505 height 24
click at [526, 592] on nav "Home About Us Editorial Board Archive Contact" at bounding box center [706, 604] width 505 height 24
click at [508, 592] on nav "Home About Us Editorial Board Archive Contact" at bounding box center [706, 604] width 505 height 24
select select
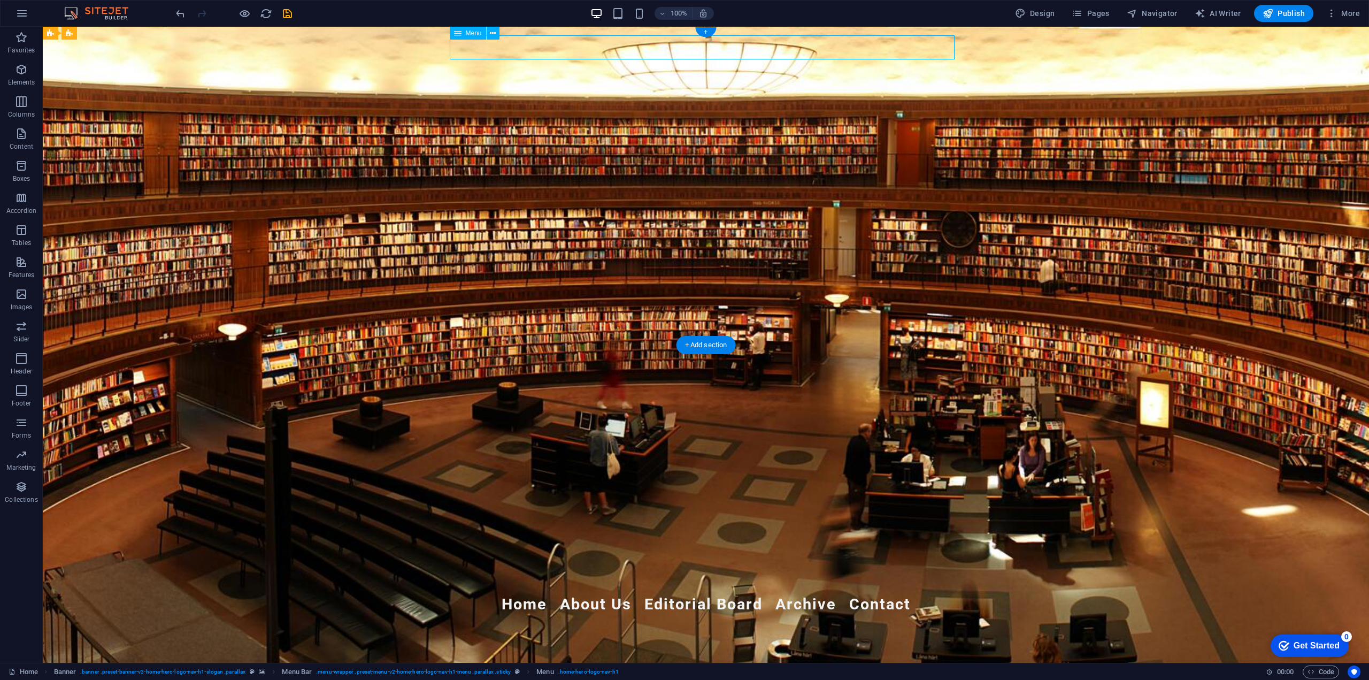
select select
select select "4"
select select
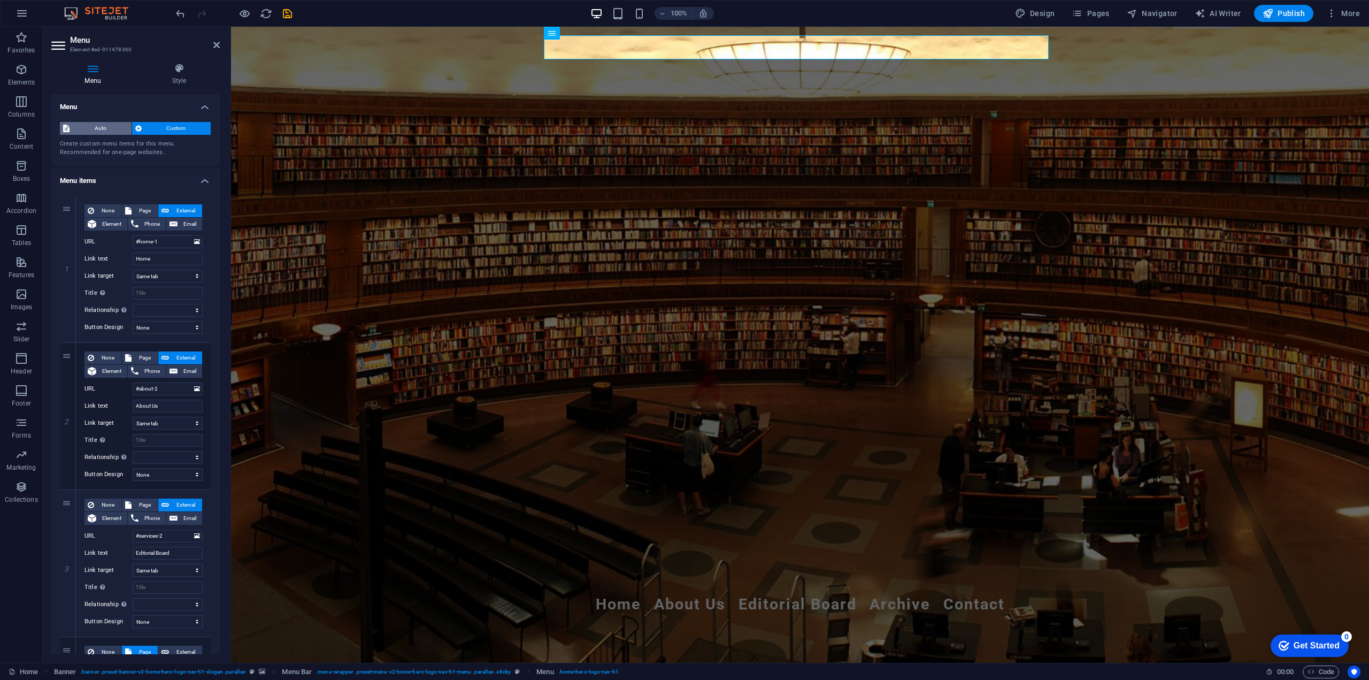
click at [113, 127] on span "Auto" at bounding box center [101, 128] width 56 height 13
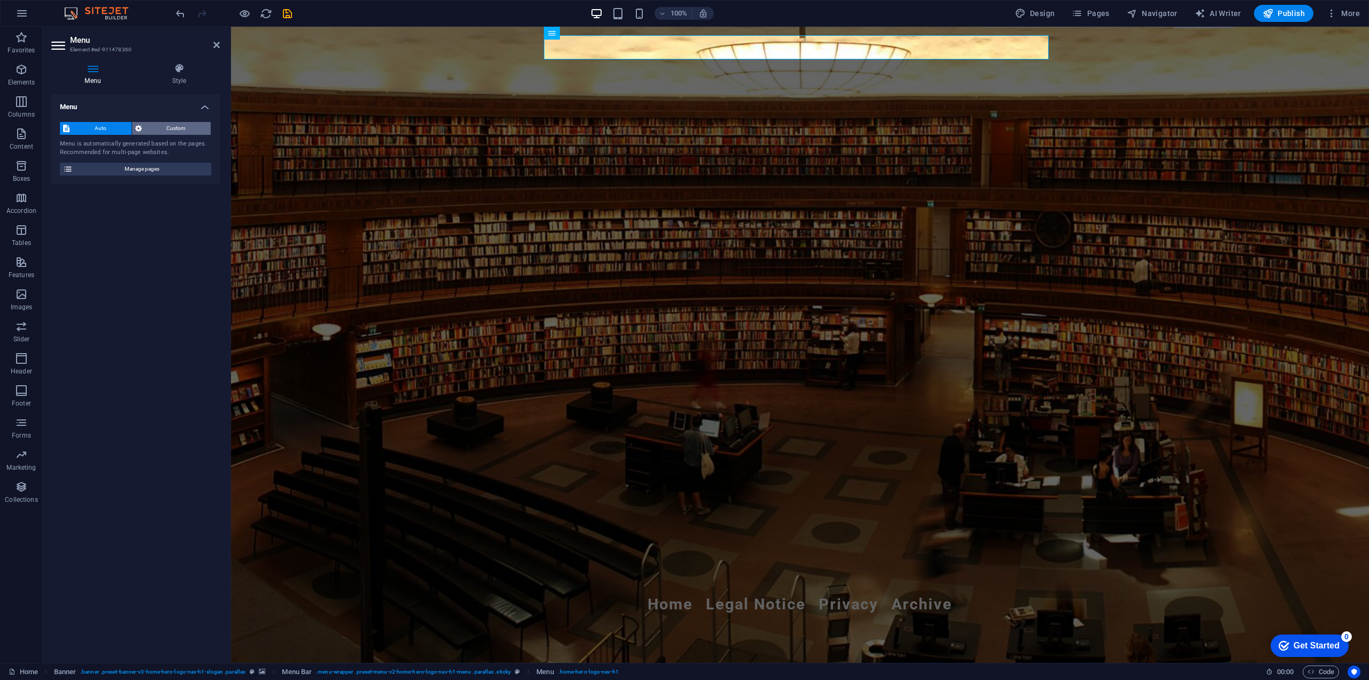
click at [157, 127] on span "Custom" at bounding box center [176, 128] width 63 height 13
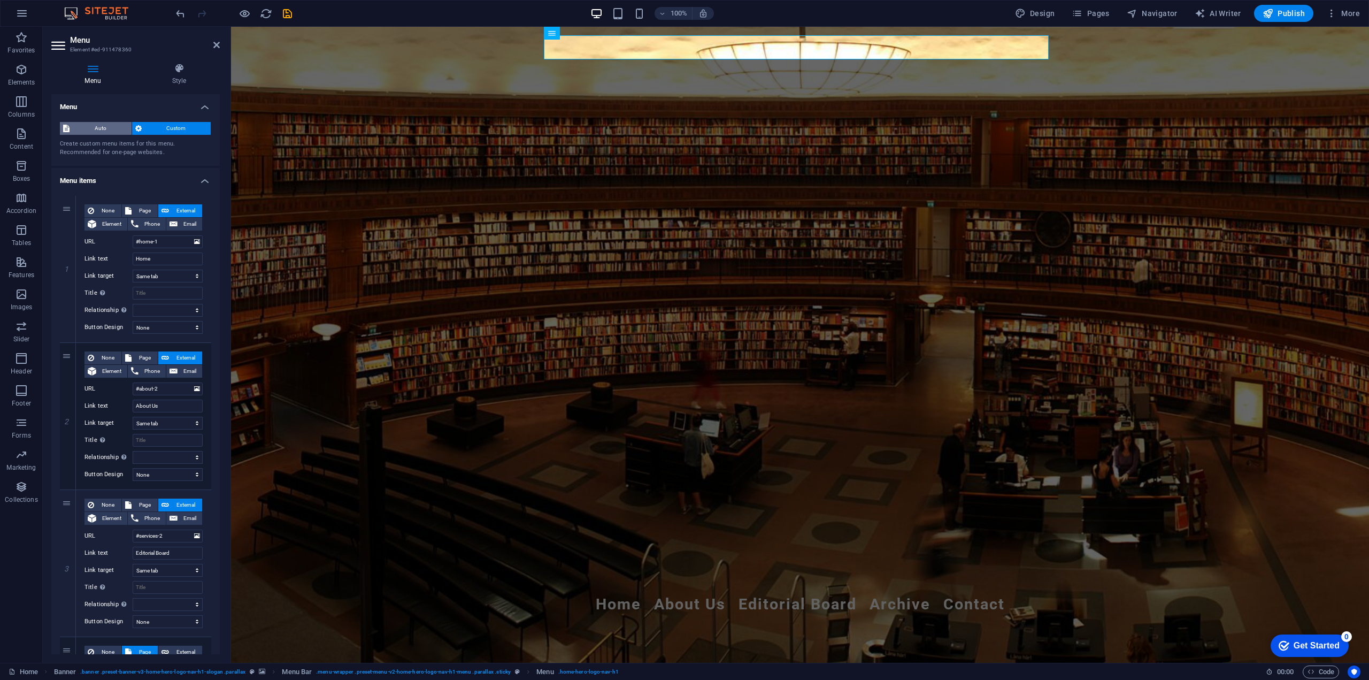
click at [108, 129] on span "Auto" at bounding box center [101, 128] width 56 height 13
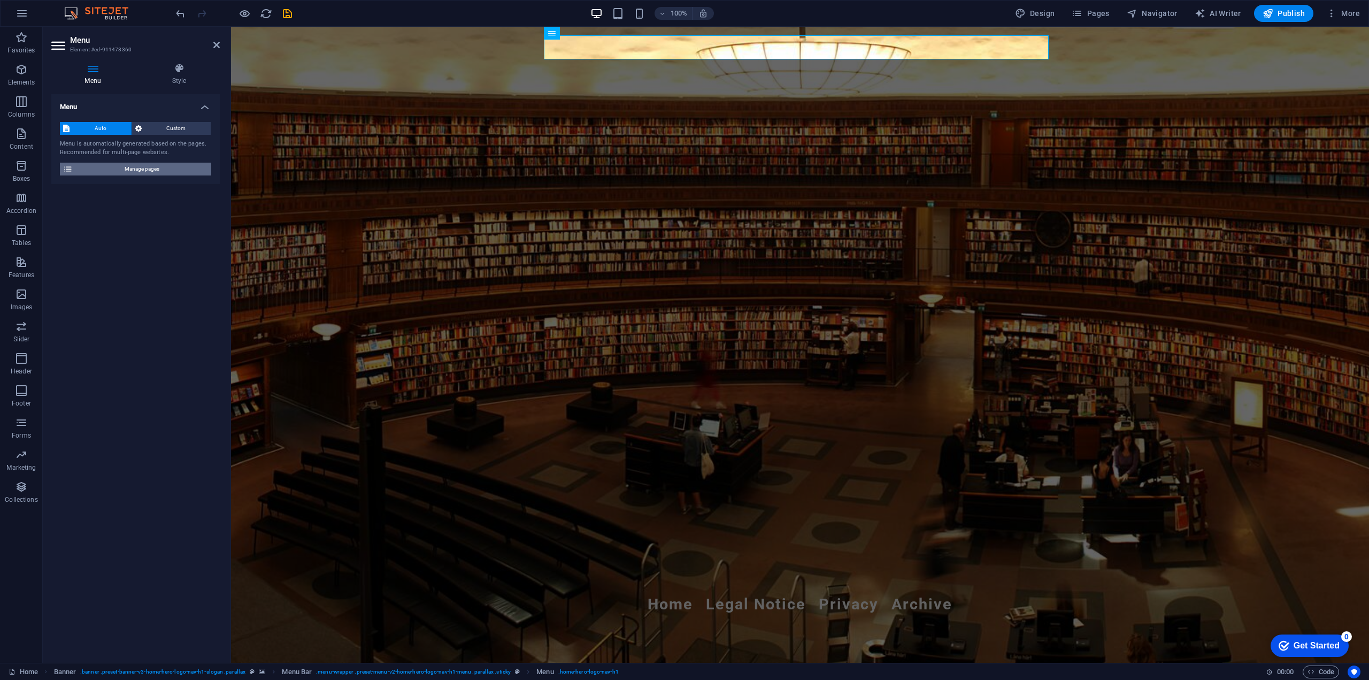
click at [164, 172] on span "Manage pages" at bounding box center [142, 169] width 132 height 13
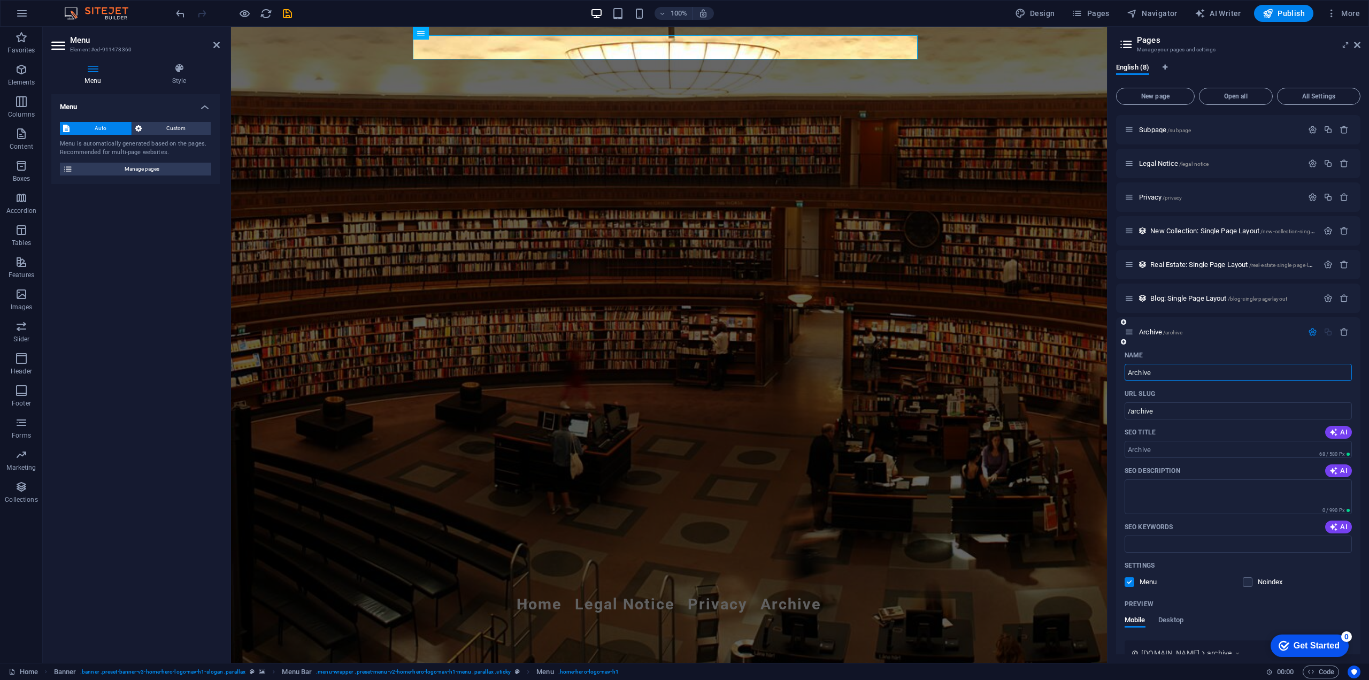
scroll to position [102, 0]
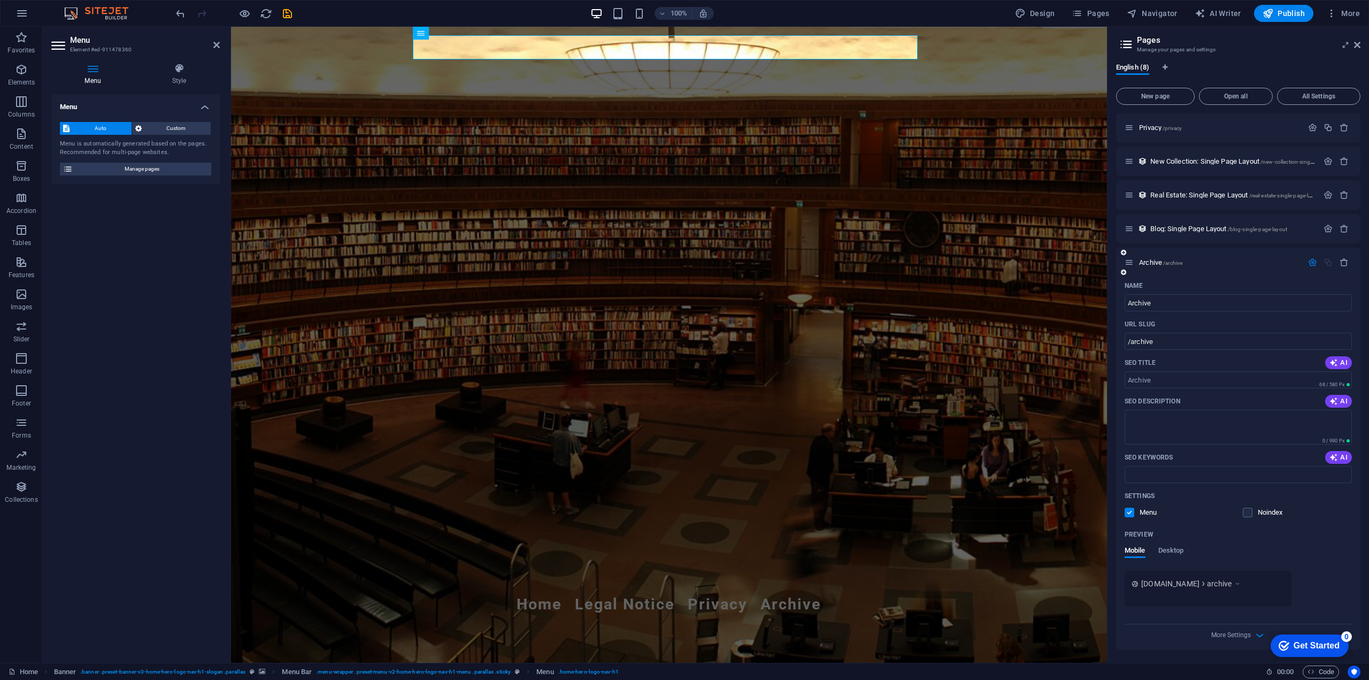
click at [1328, 262] on div at bounding box center [1328, 262] width 47 height 9
click at [1313, 262] on icon "button" at bounding box center [1312, 262] width 9 height 9
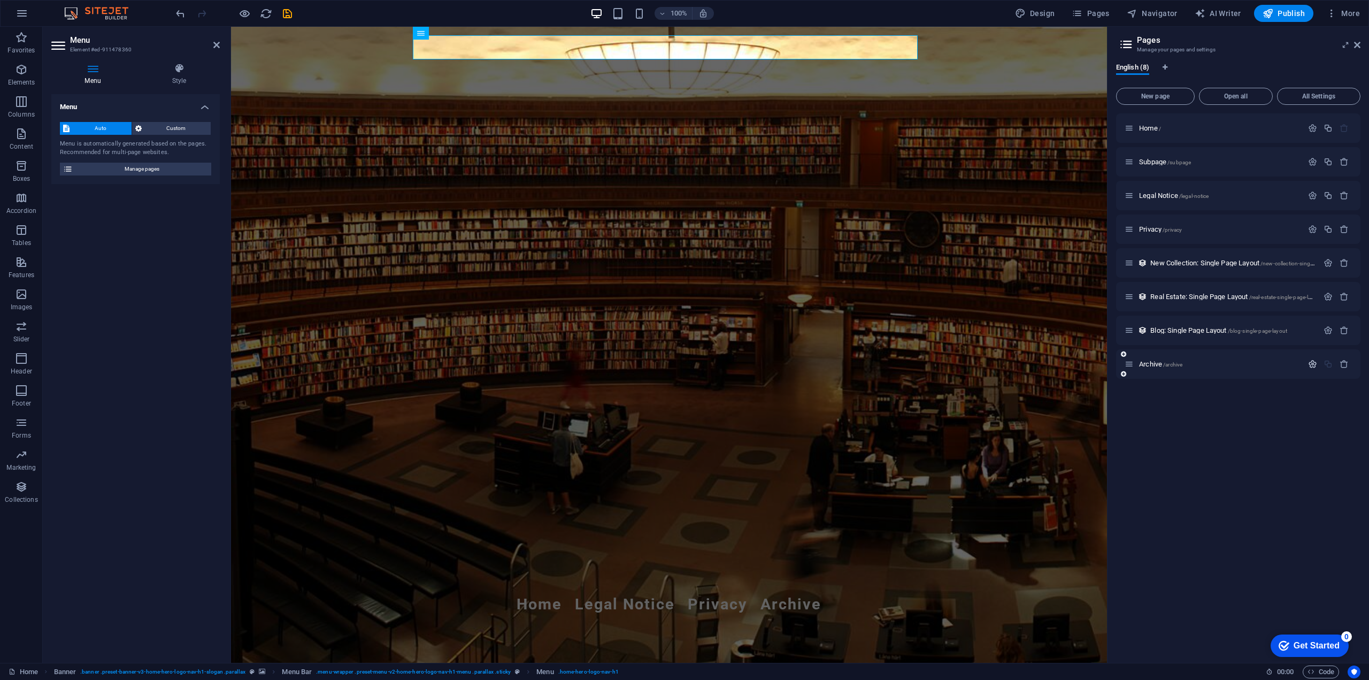
scroll to position [0, 0]
click at [1206, 367] on div "Archive /archive" at bounding box center [1214, 364] width 178 height 12
click at [1134, 361] on div "Archive /archive" at bounding box center [1214, 364] width 178 height 12
click at [1130, 364] on icon at bounding box center [1129, 363] width 9 height 9
click at [1315, 363] on icon "button" at bounding box center [1312, 363] width 9 height 9
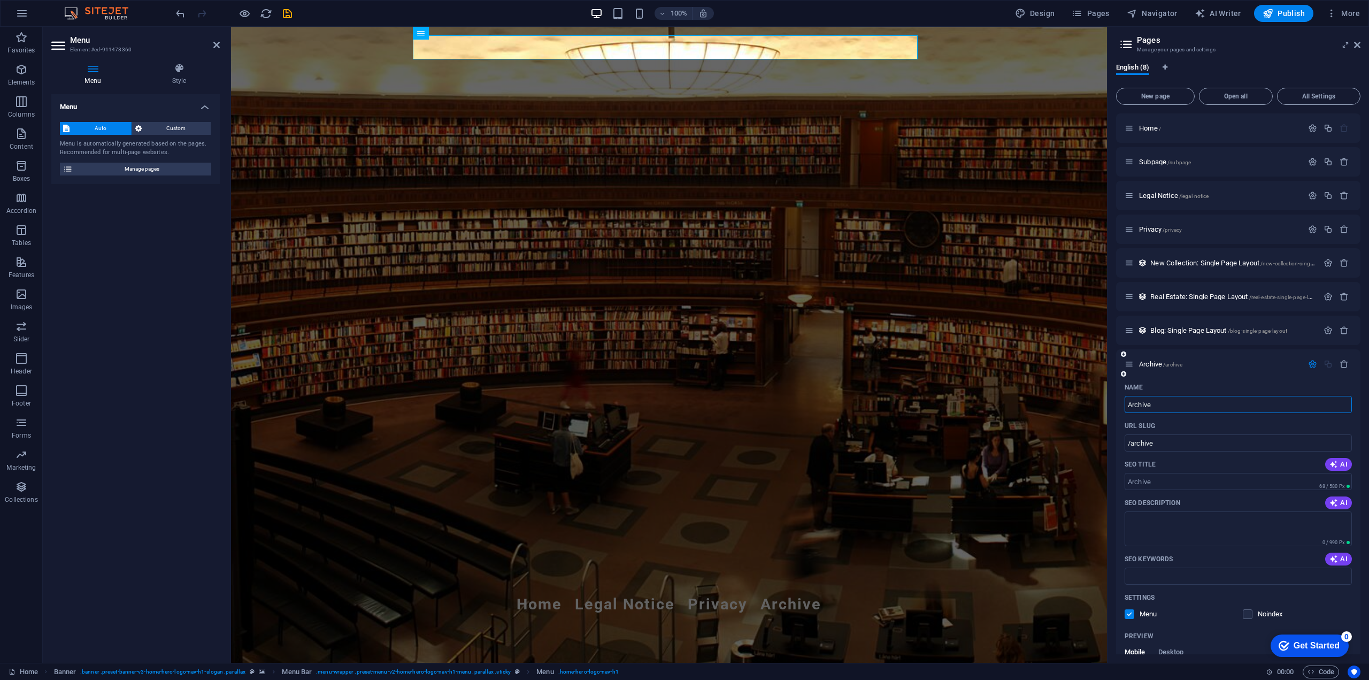
click at [1194, 427] on div "URL SLUG" at bounding box center [1238, 425] width 227 height 17
click at [191, 78] on h4 "Style" at bounding box center [179, 74] width 81 height 22
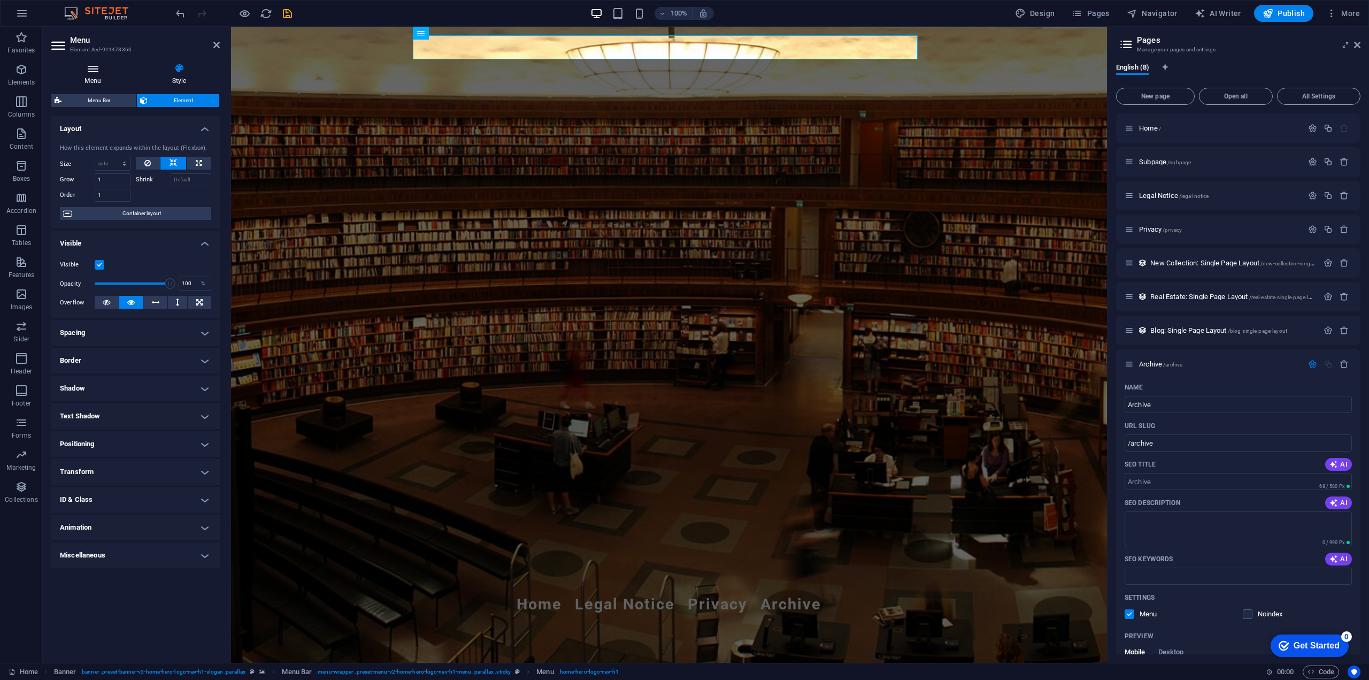
click at [93, 73] on icon at bounding box center [92, 68] width 83 height 11
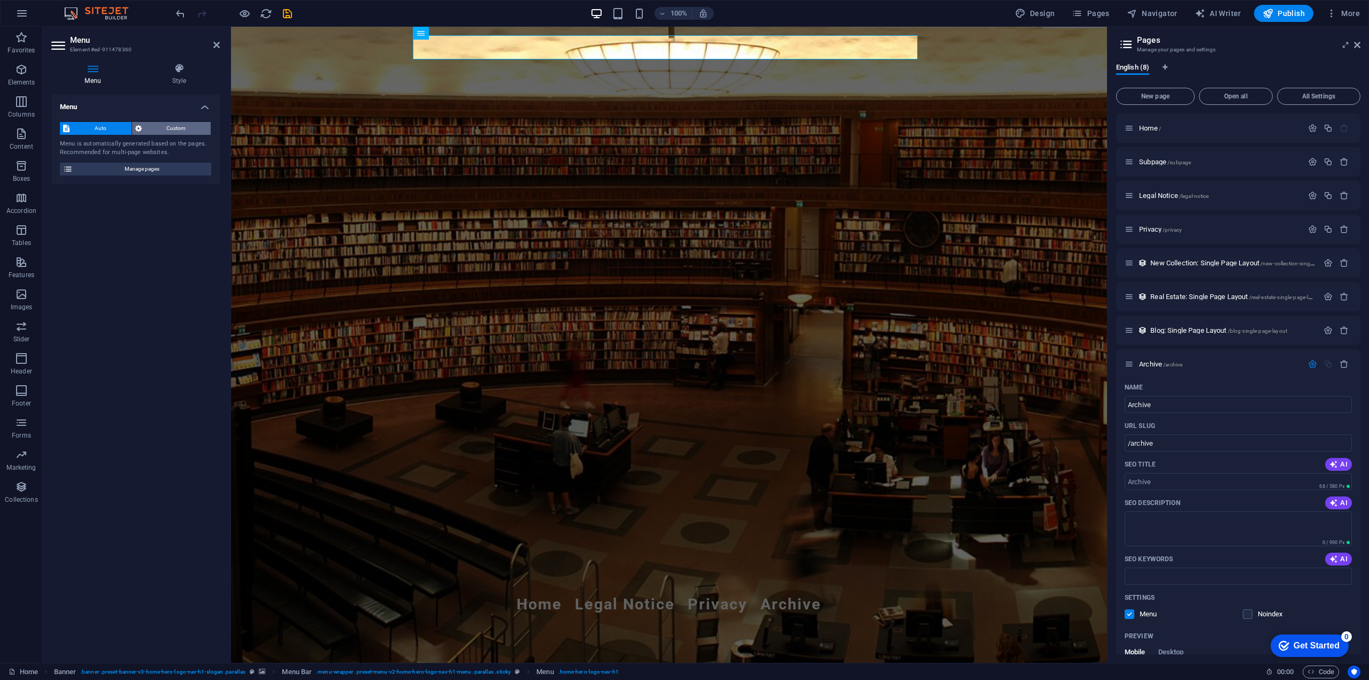
click at [163, 127] on span "Custom" at bounding box center [176, 128] width 63 height 13
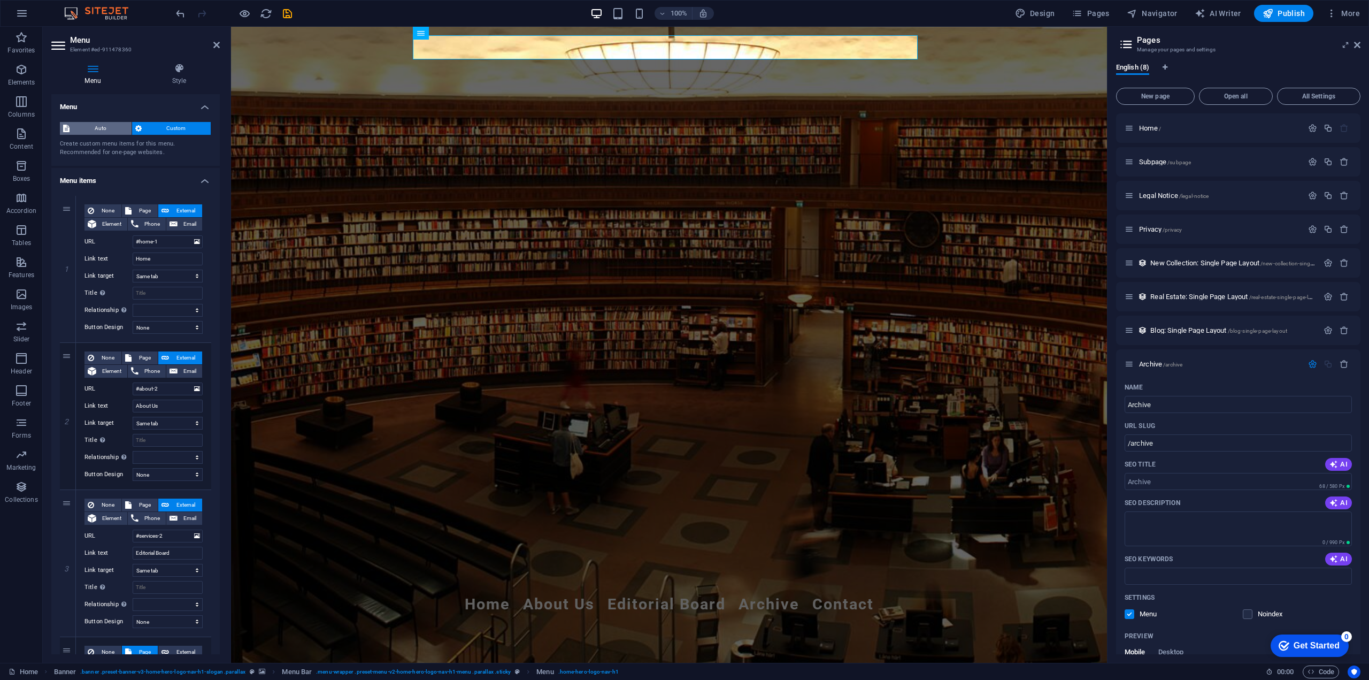
click at [71, 129] on button "Auto" at bounding box center [96, 128] width 72 height 13
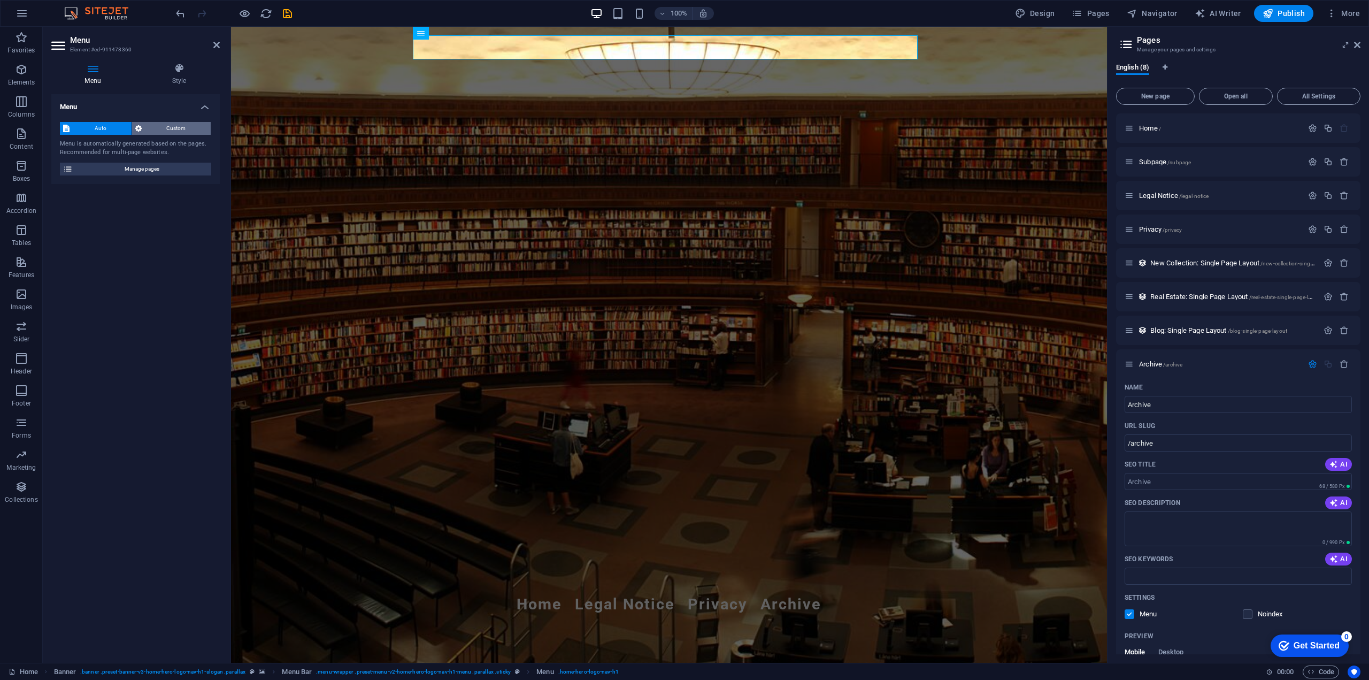
click at [160, 128] on span "Custom" at bounding box center [176, 128] width 63 height 13
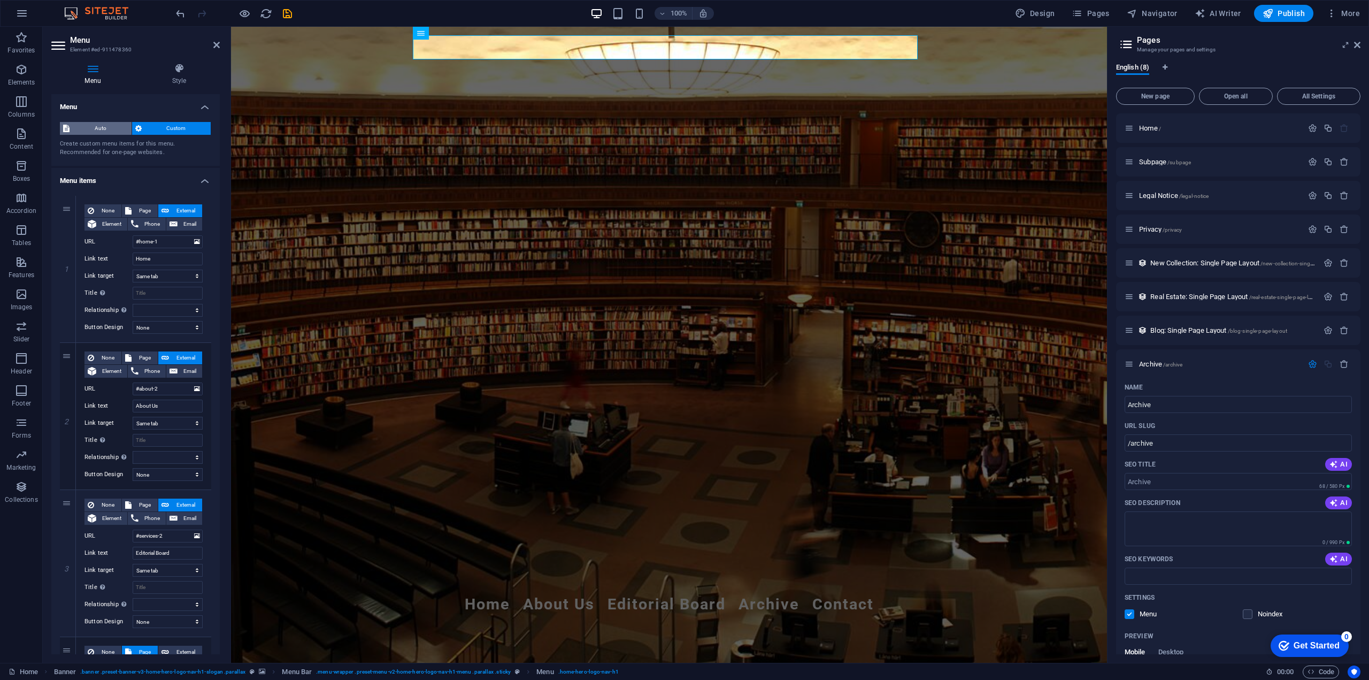
click at [94, 128] on span "Auto" at bounding box center [101, 128] width 56 height 13
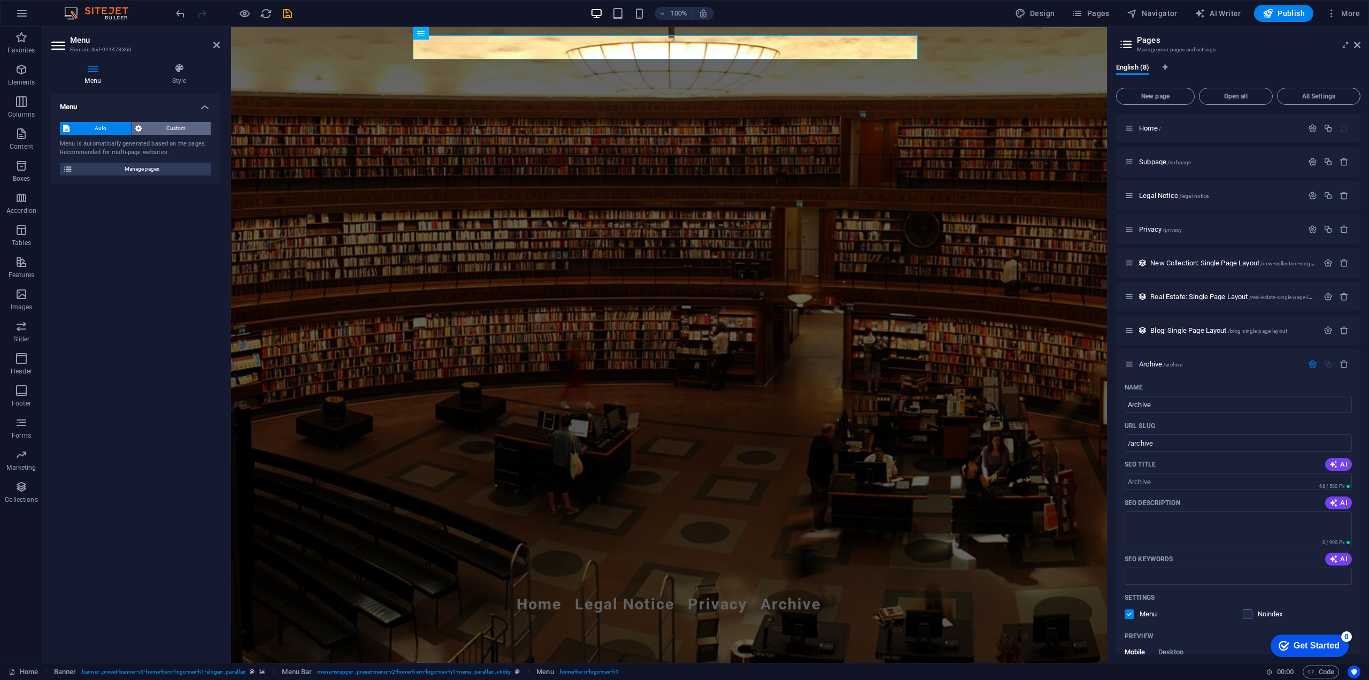
click at [182, 131] on span "Custom" at bounding box center [176, 128] width 63 height 13
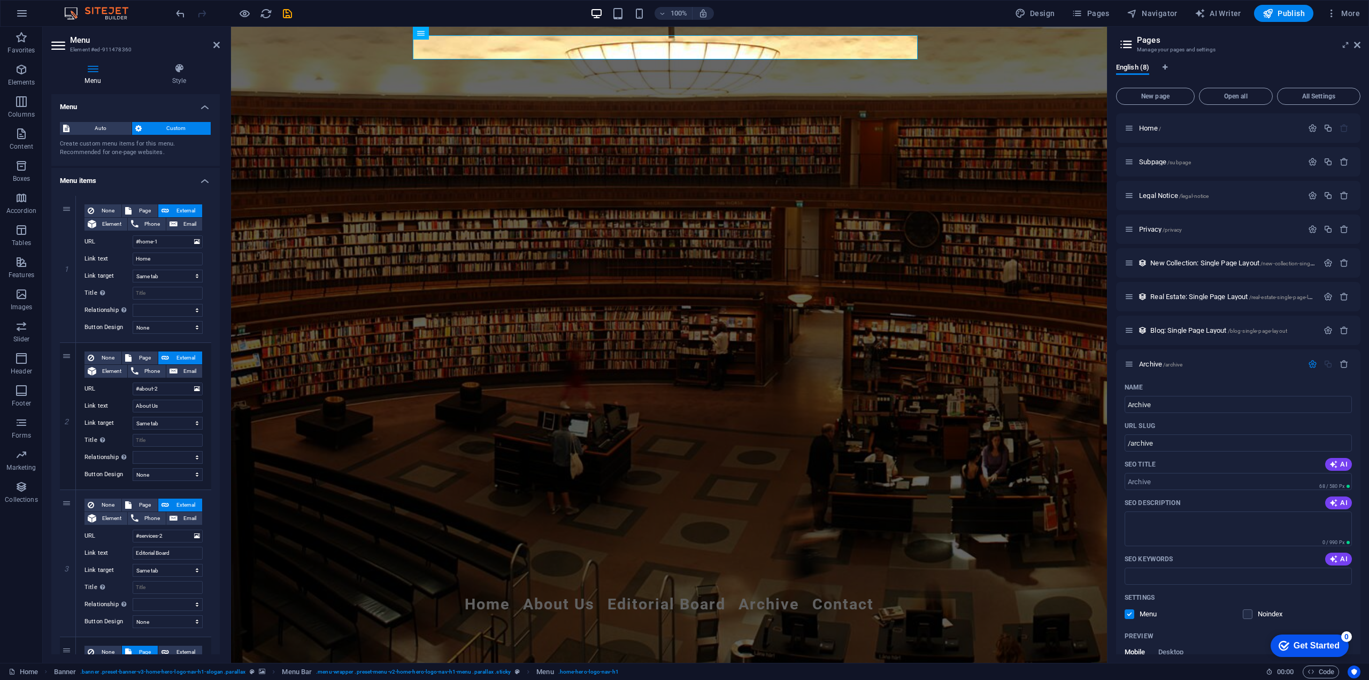
click at [218, 40] on h2 "Menu" at bounding box center [145, 40] width 150 height 10
click at [217, 43] on icon at bounding box center [216, 45] width 6 height 9
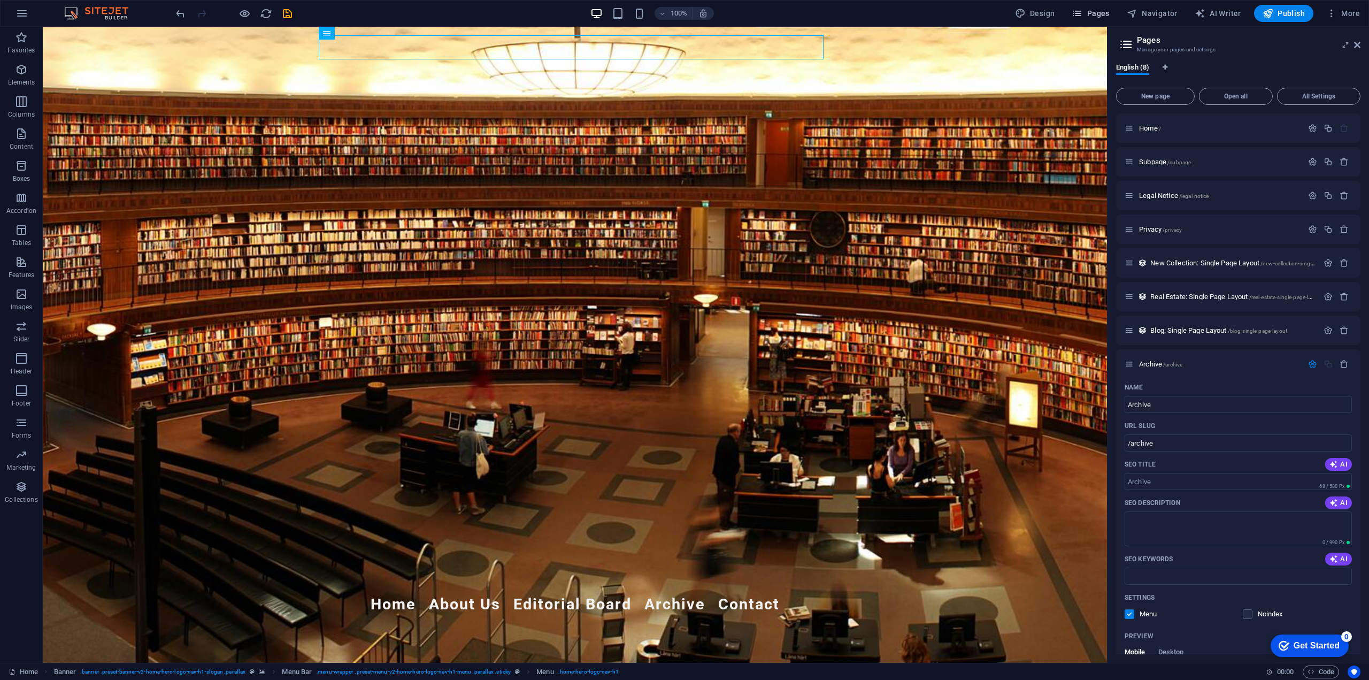
click at [1099, 14] on span "Pages" at bounding box center [1090, 13] width 37 height 11
click at [1149, 16] on span "Navigator" at bounding box center [1152, 13] width 51 height 11
click at [1358, 45] on icon at bounding box center [1357, 45] width 6 height 9
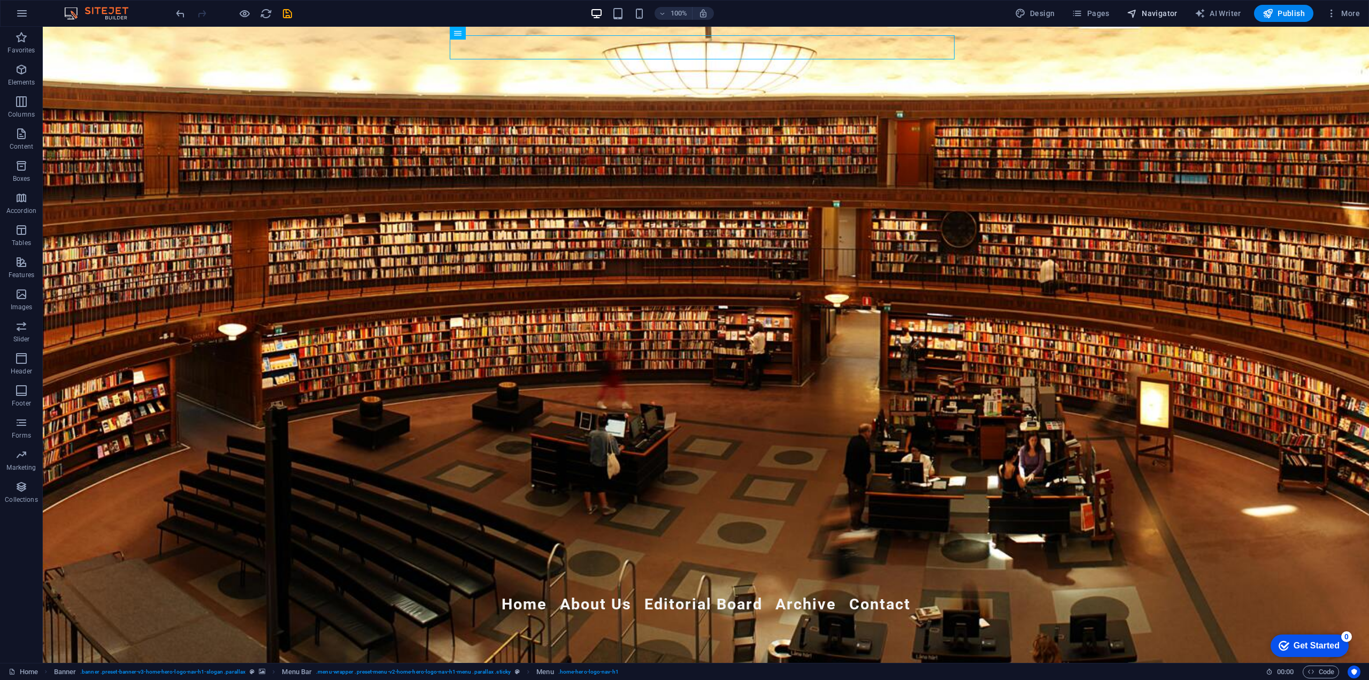
click at [1141, 8] on span "Navigator" at bounding box center [1152, 13] width 51 height 11
click at [1096, 13] on span "Pages" at bounding box center [1090, 13] width 37 height 11
click at [1340, 14] on span "More" at bounding box center [1343, 13] width 34 height 11
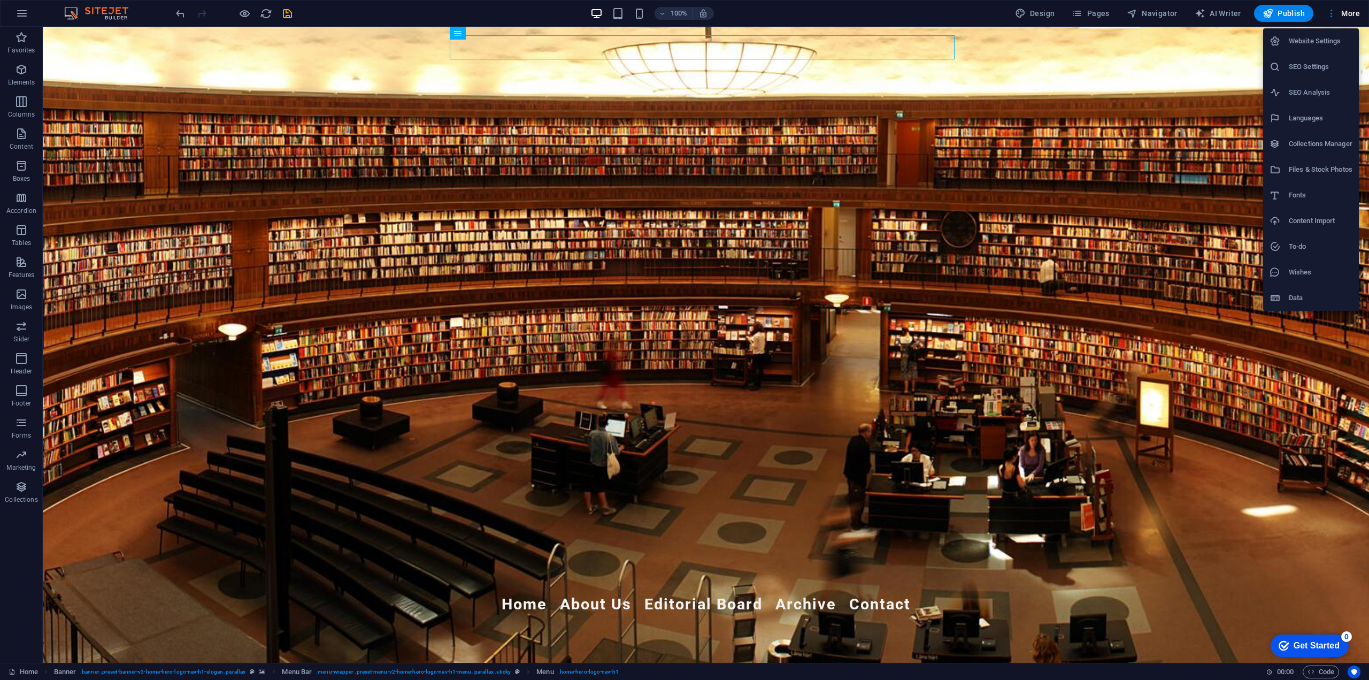
click at [1323, 143] on h6 "Collections Manager" at bounding box center [1321, 143] width 64 height 13
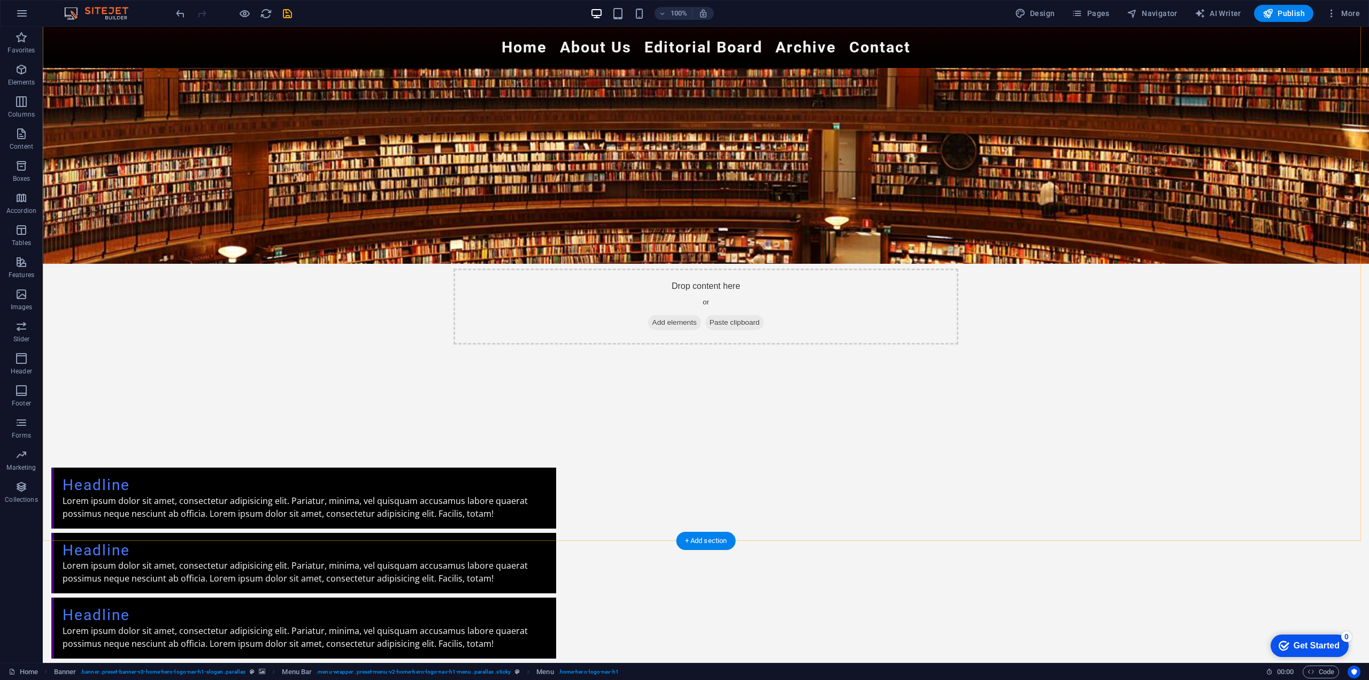
scroll to position [408, 0]
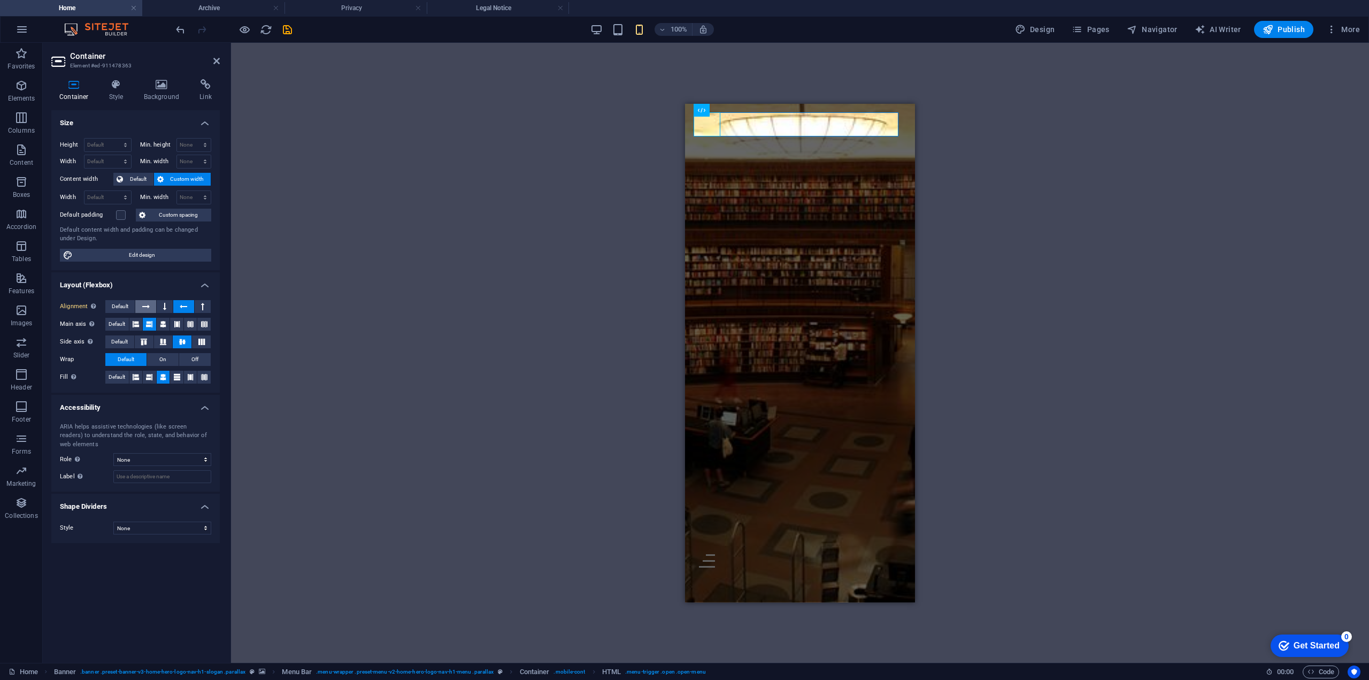
click at [146, 305] on icon at bounding box center [145, 306] width 7 height 13
click at [155, 459] on select "None Alert Article Banner Comment Complementary Dialog Footer Header Marquee Pr…" at bounding box center [162, 459] width 98 height 13
click at [157, 361] on button "On" at bounding box center [163, 359] width 32 height 13
click at [128, 362] on span "Default" at bounding box center [126, 359] width 17 height 13
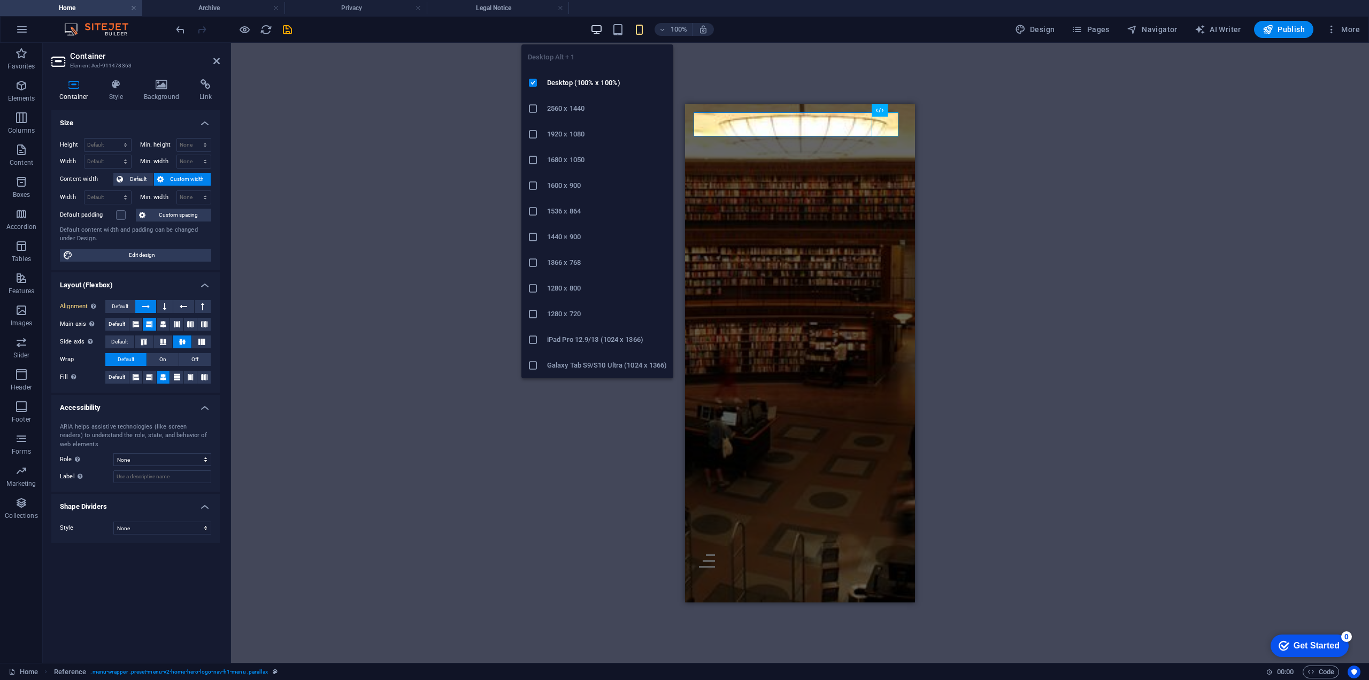
click at [603, 33] on icon "button" at bounding box center [596, 30] width 12 height 12
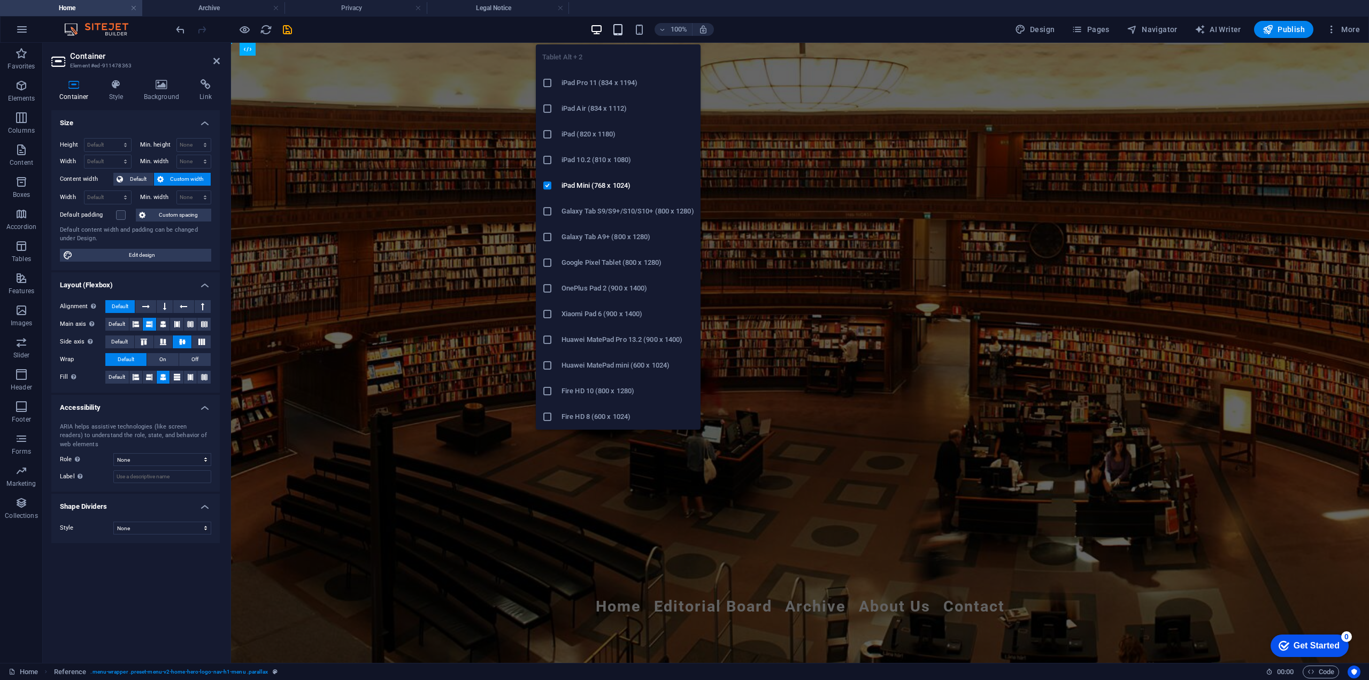
click at [617, 29] on icon "button" at bounding box center [618, 30] width 12 height 12
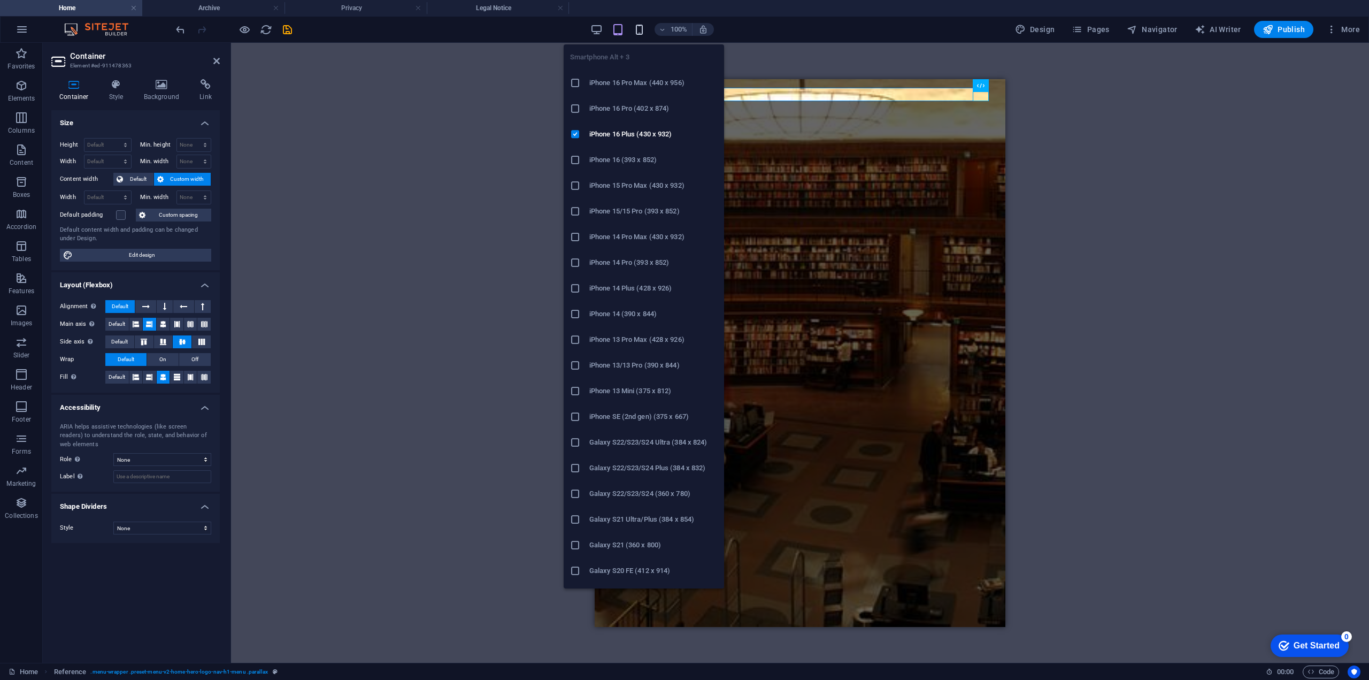
click at [645, 30] on icon "button" at bounding box center [639, 30] width 12 height 12
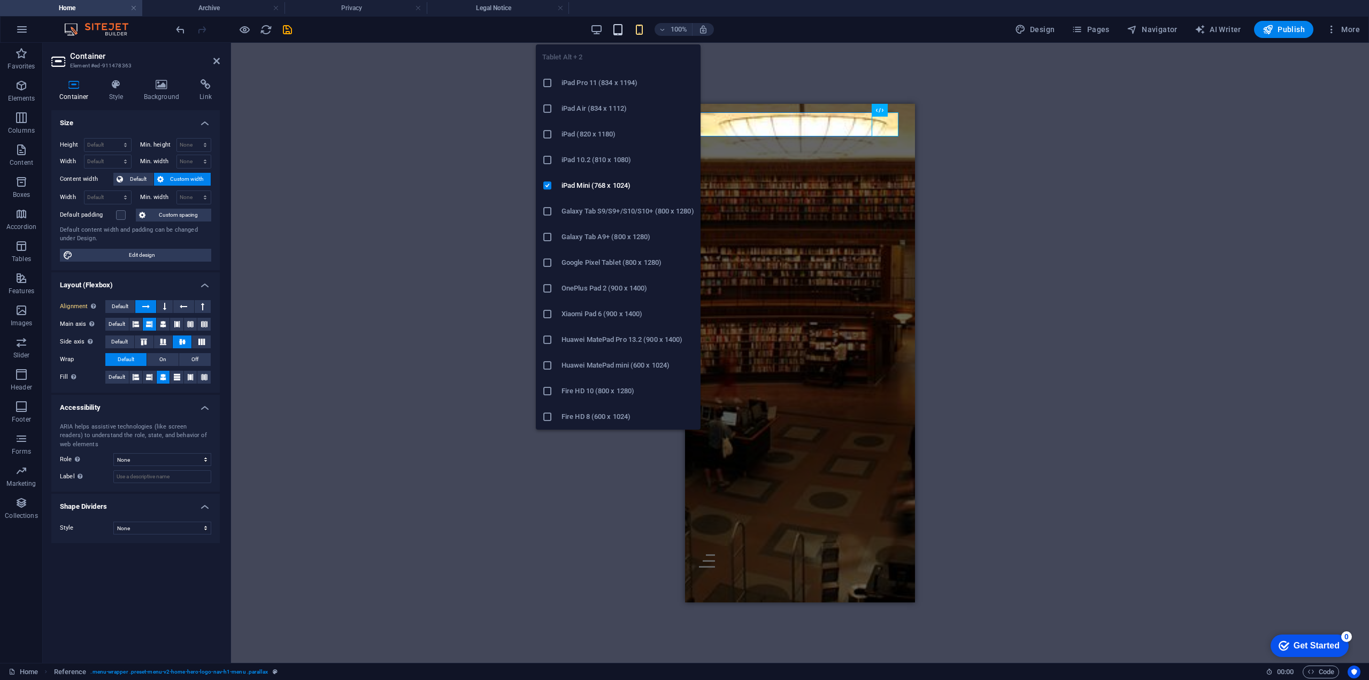
click at [622, 34] on icon "button" at bounding box center [618, 30] width 12 height 12
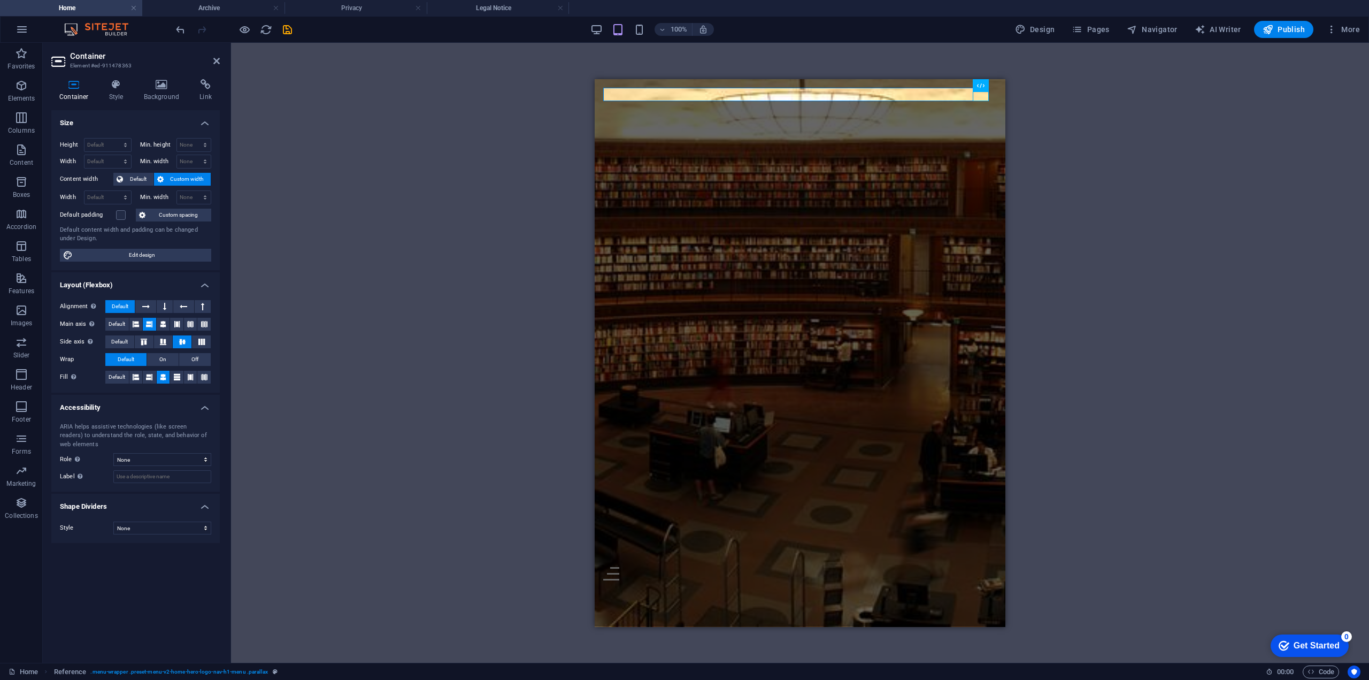
click at [830, 118] on figure at bounding box center [800, 353] width 411 height 548
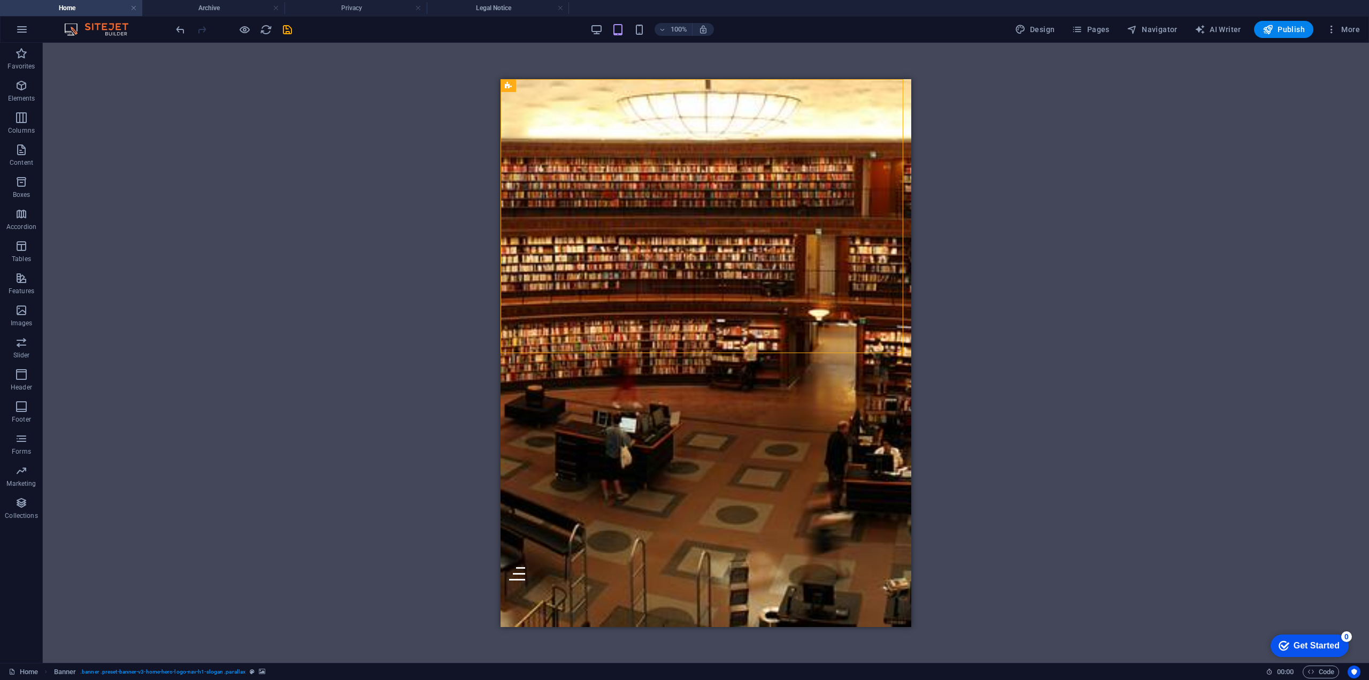
click at [917, 97] on div "H3 Transparent boxes Container Banner Container Placeholder Banner Menu Bar Ban…" at bounding box center [706, 353] width 1326 height 620
click at [838, 566] on div at bounding box center [706, 572] width 394 height 13
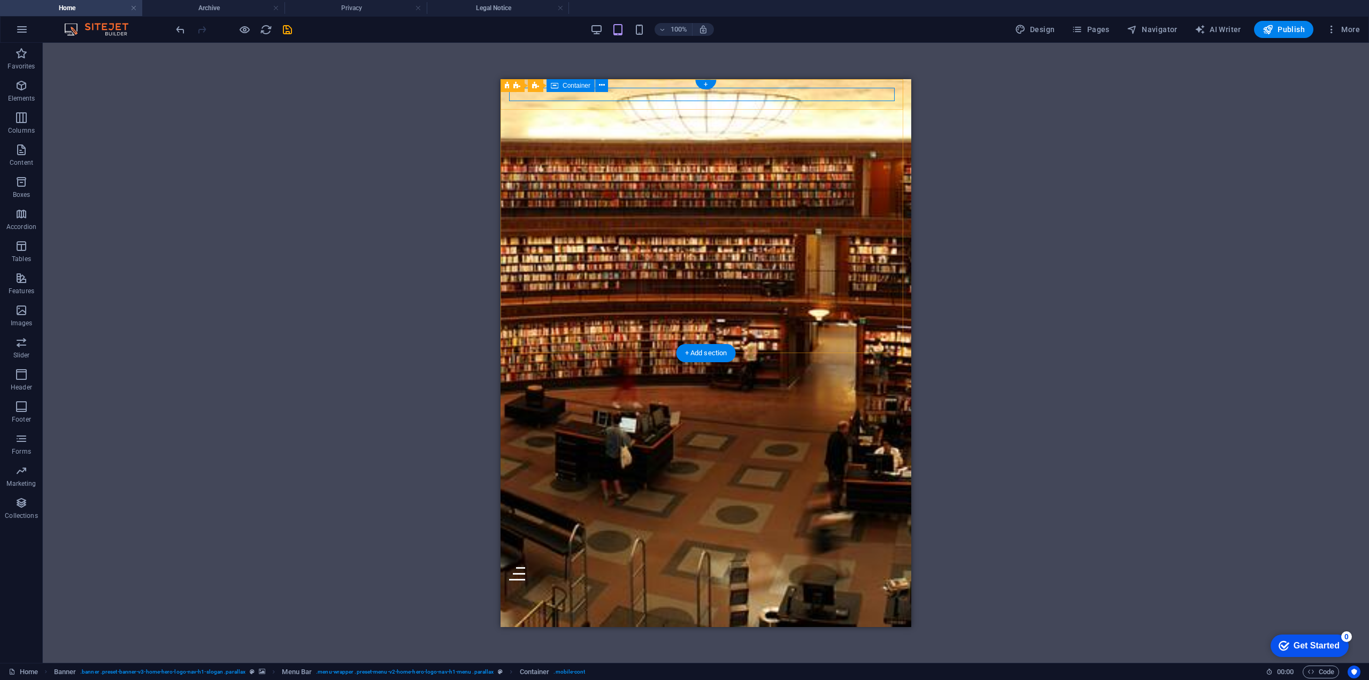
click at [742, 566] on div at bounding box center [706, 572] width 394 height 13
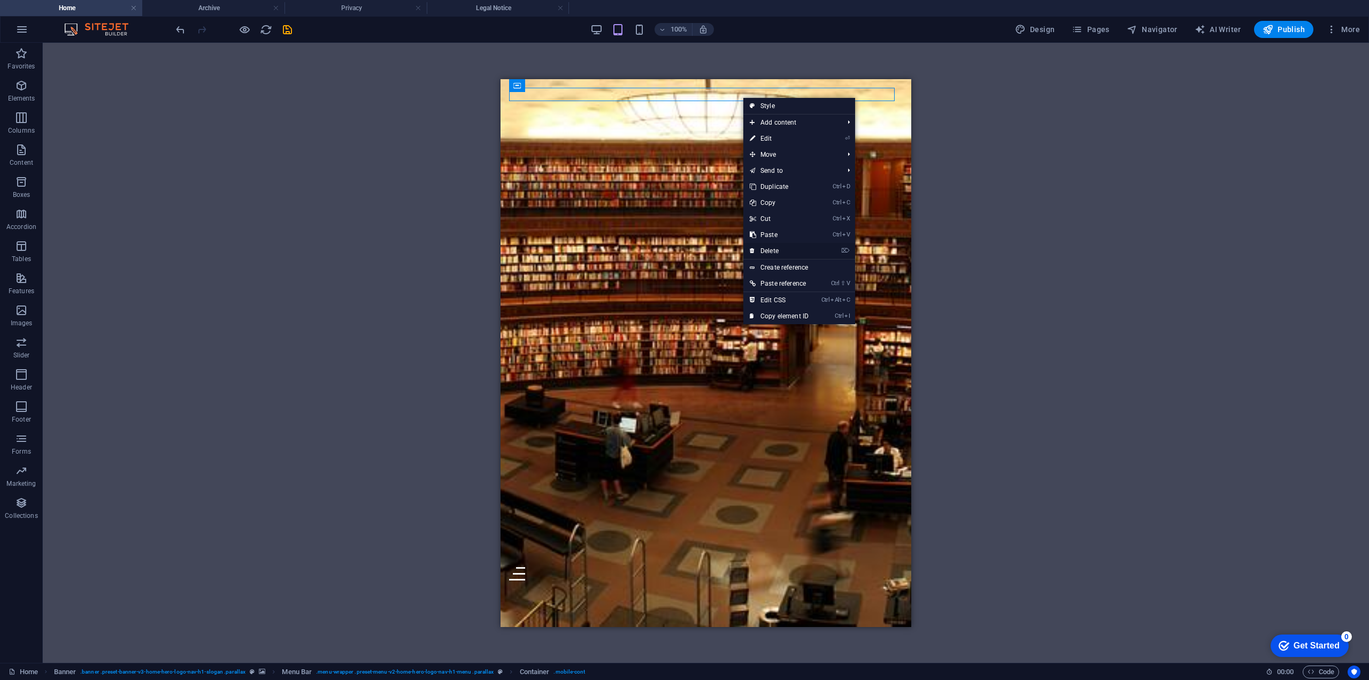
click at [788, 246] on link "⌦ Delete" at bounding box center [779, 251] width 72 height 16
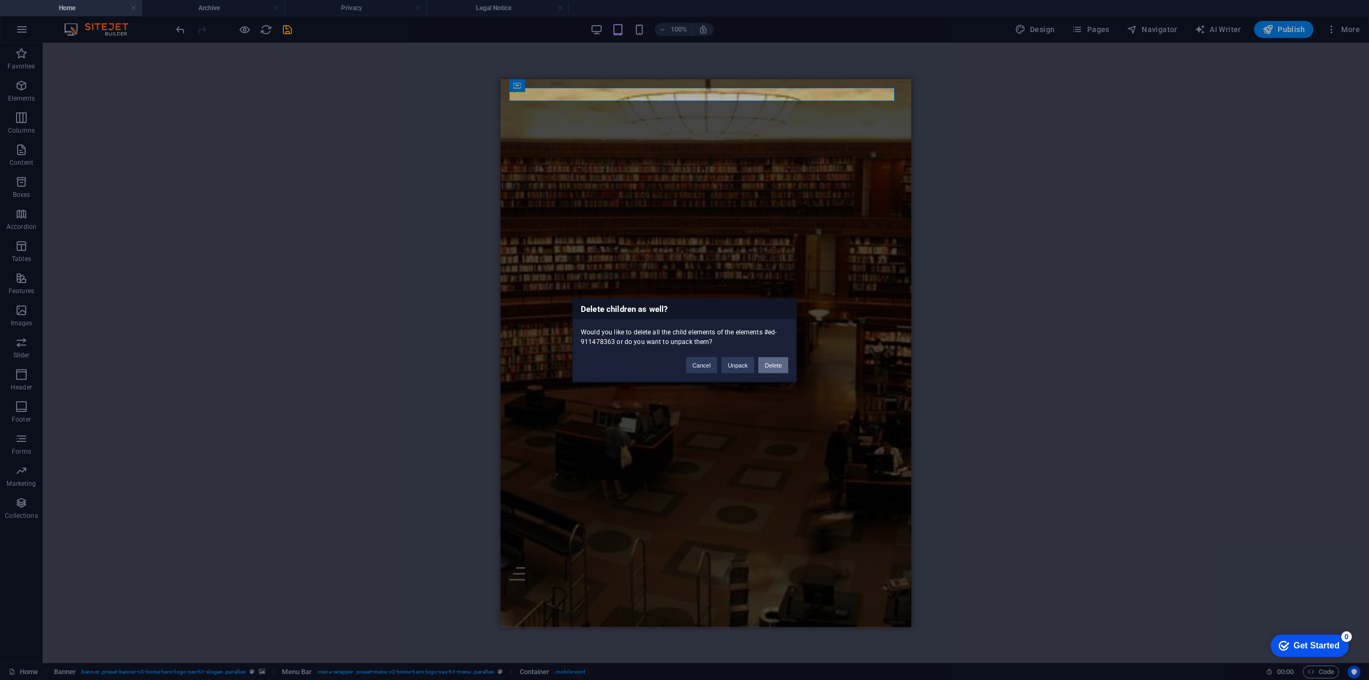
click at [767, 369] on button "Delete" at bounding box center [773, 365] width 30 height 16
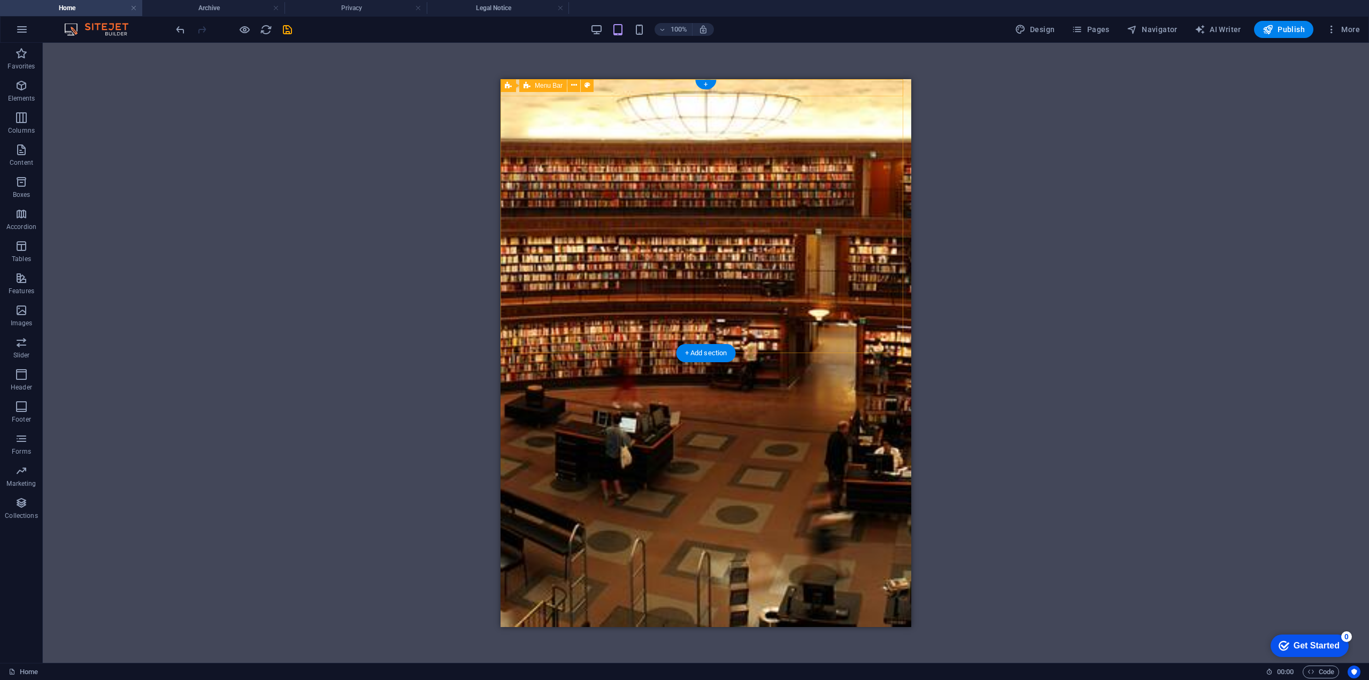
click at [756, 558] on div "Home Editorial Board Archive About Us Contact" at bounding box center [706, 566] width 411 height 17
drag, startPoint x: 756, startPoint y: 82, endPoint x: 1154, endPoint y: 125, distance: 399.8
click at [756, 558] on div "Home Editorial Board Archive About Us Contact" at bounding box center [706, 566] width 411 height 17
select select "article"
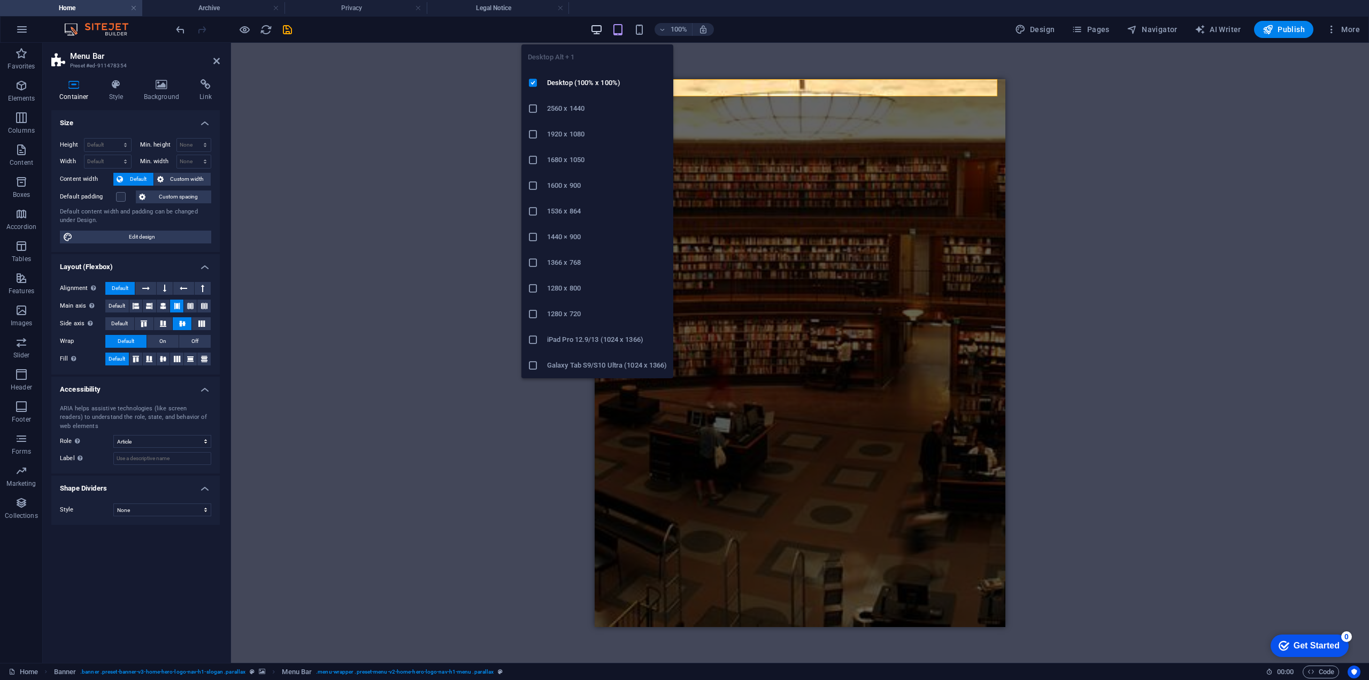
click at [600, 32] on icon "button" at bounding box center [596, 30] width 12 height 12
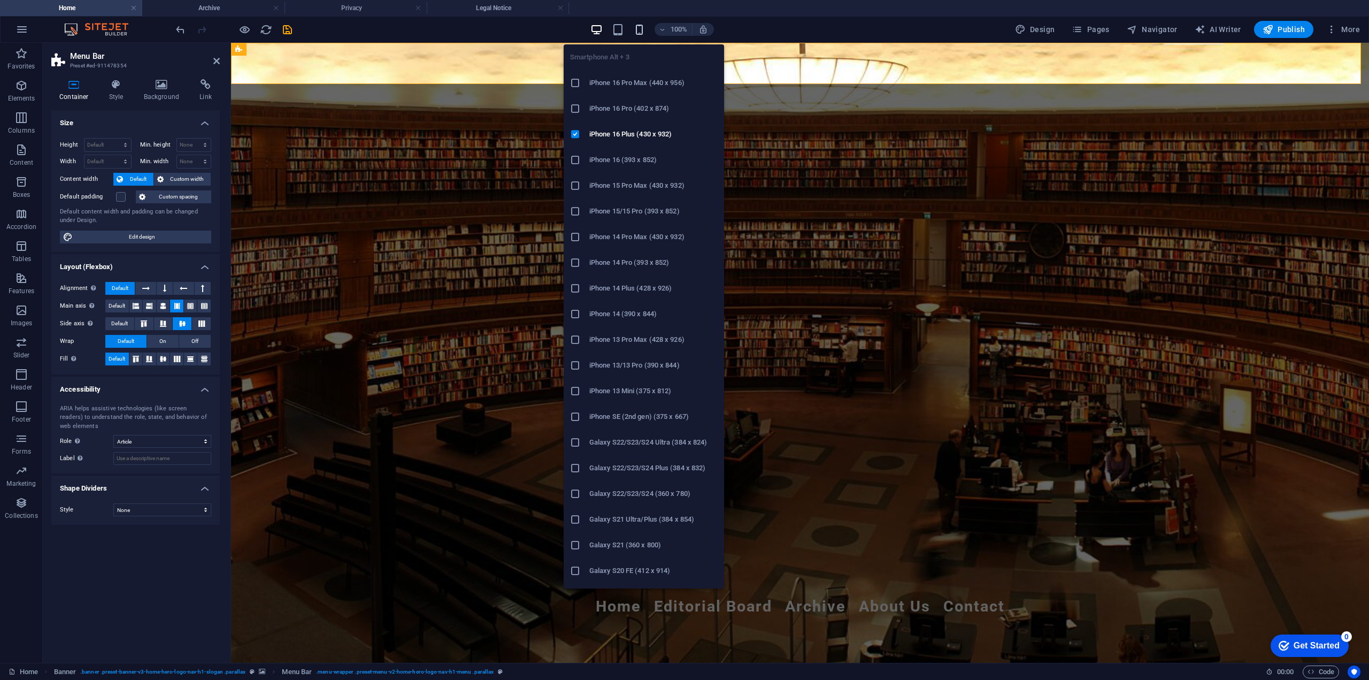
click at [645, 26] on icon "button" at bounding box center [639, 30] width 12 height 12
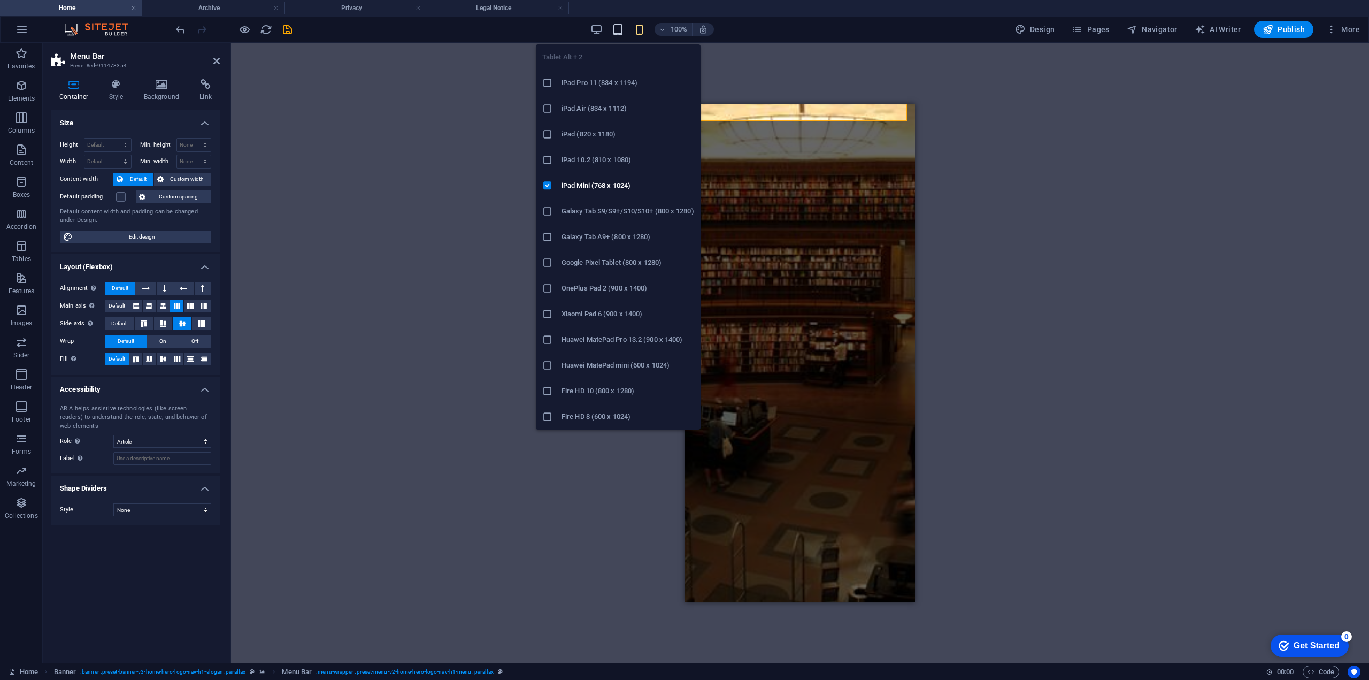
click at [624, 33] on icon "button" at bounding box center [618, 30] width 12 height 12
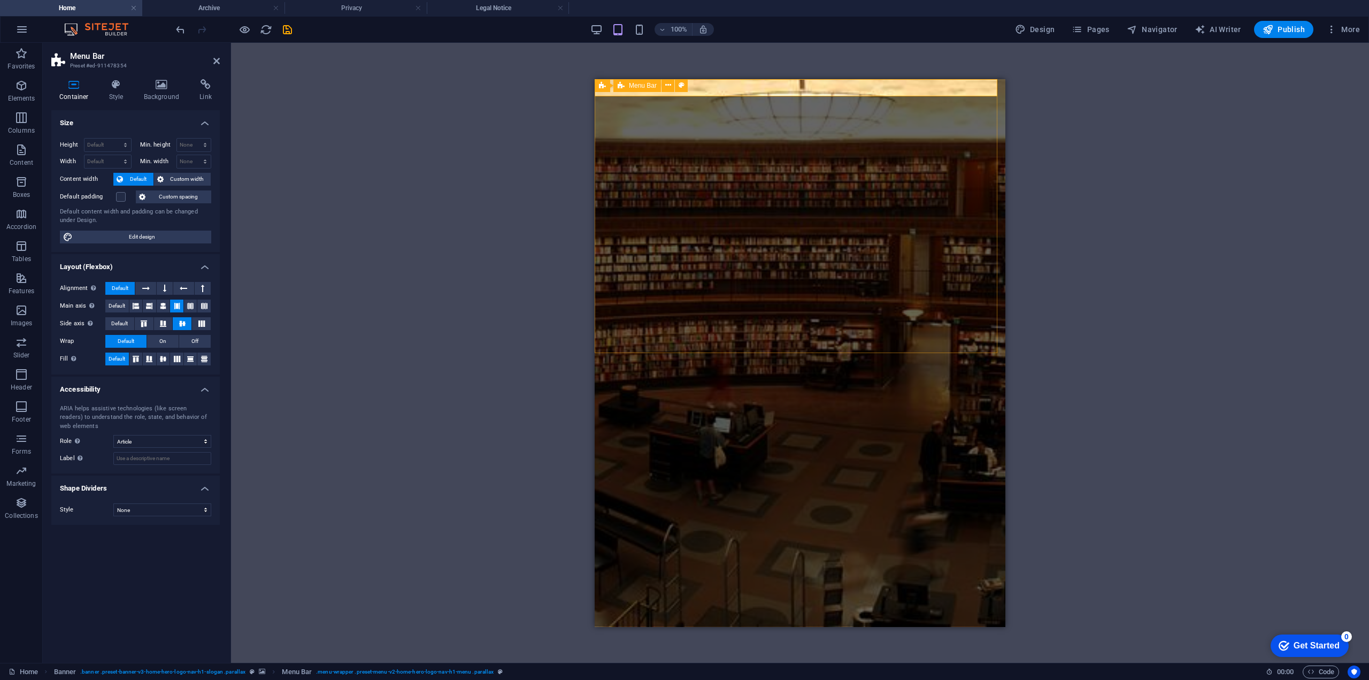
click at [779, 558] on div "Home Editorial Board Archive About Us Contact" at bounding box center [800, 566] width 411 height 17
click at [167, 239] on span "Edit design" at bounding box center [142, 237] width 132 height 13
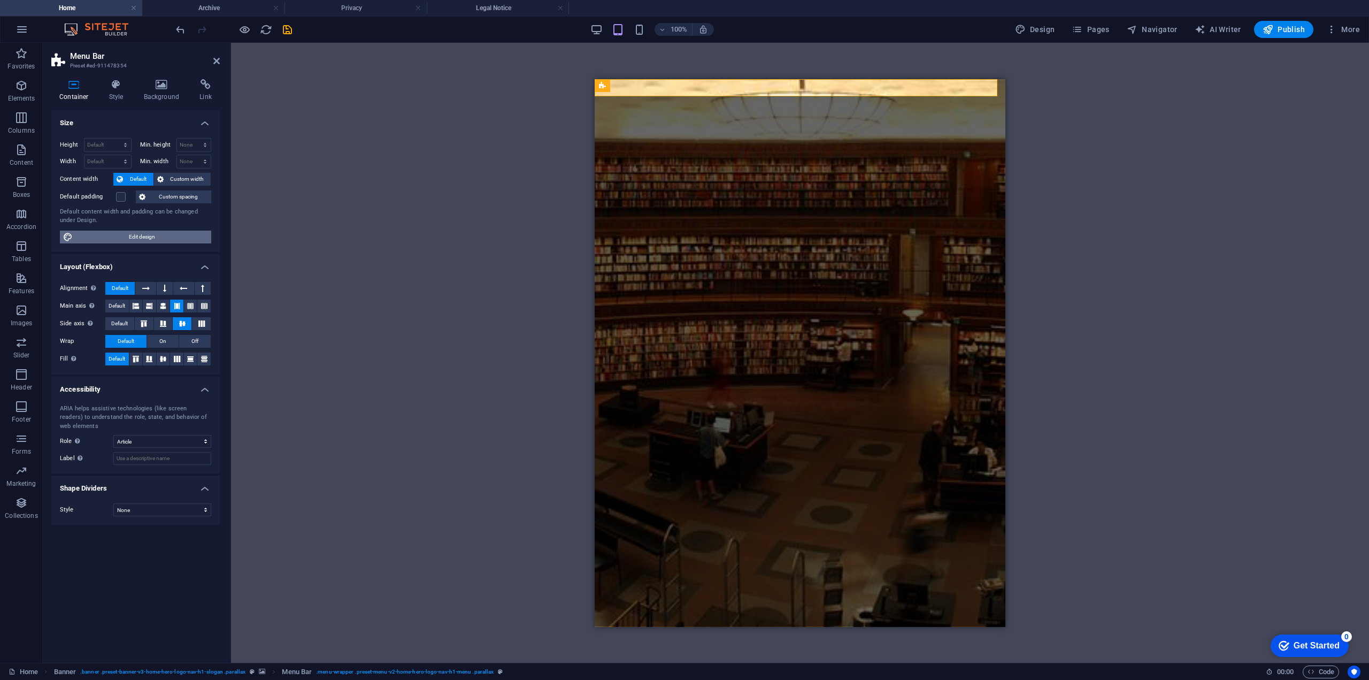
select select "rem"
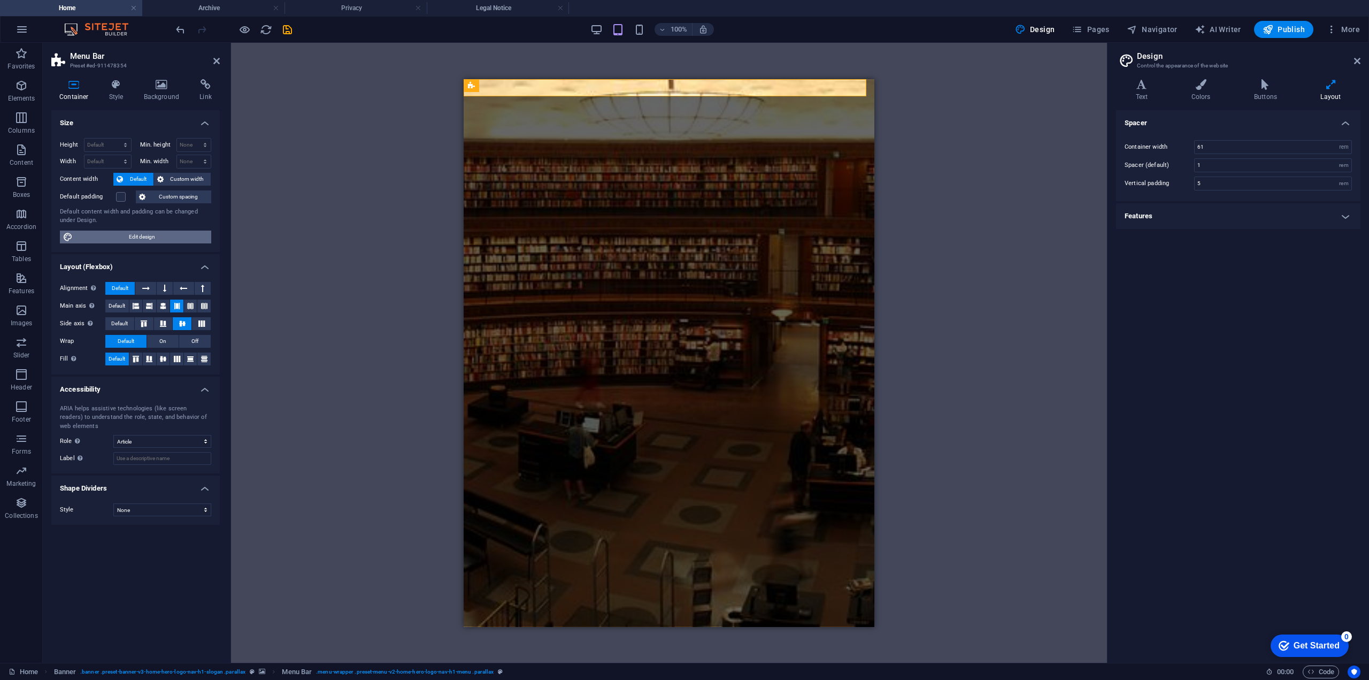
click at [166, 239] on span "Edit design" at bounding box center [142, 237] width 132 height 13
click at [100, 91] on ul "Container Style Background Link" at bounding box center [135, 90] width 168 height 22
click at [118, 84] on icon at bounding box center [116, 84] width 30 height 11
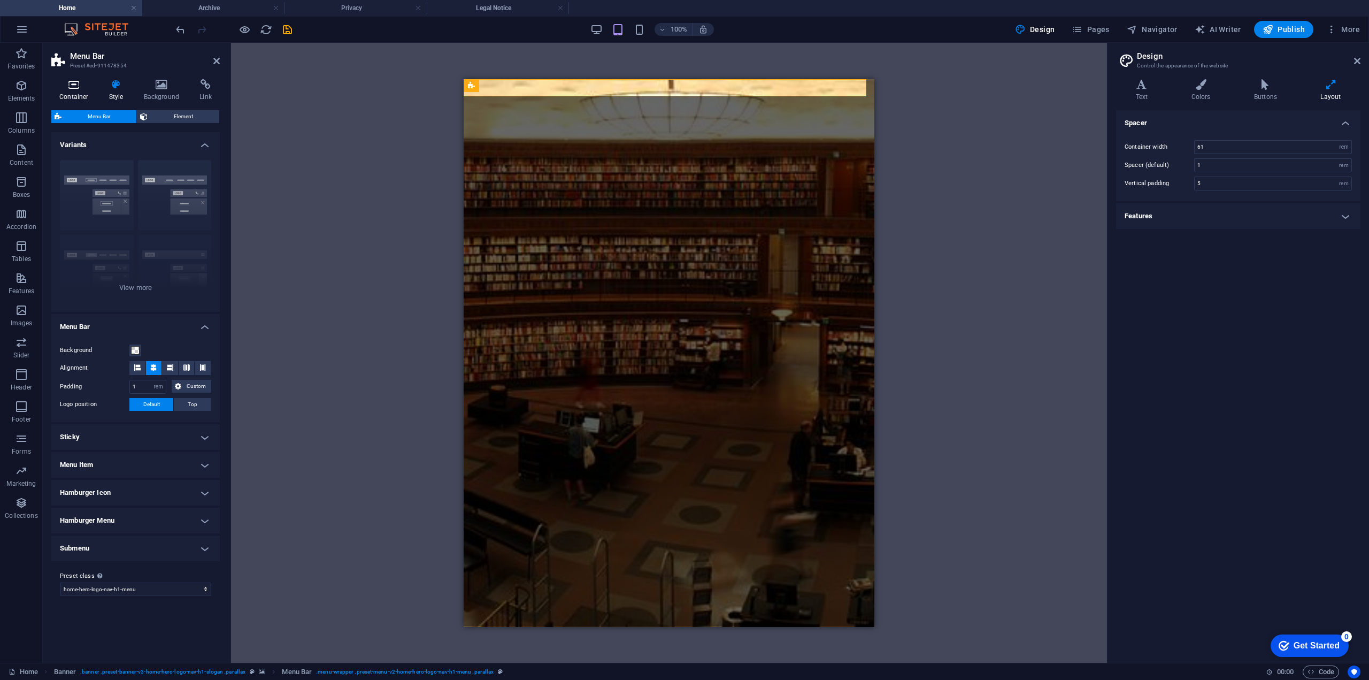
click at [66, 88] on icon at bounding box center [73, 84] width 45 height 11
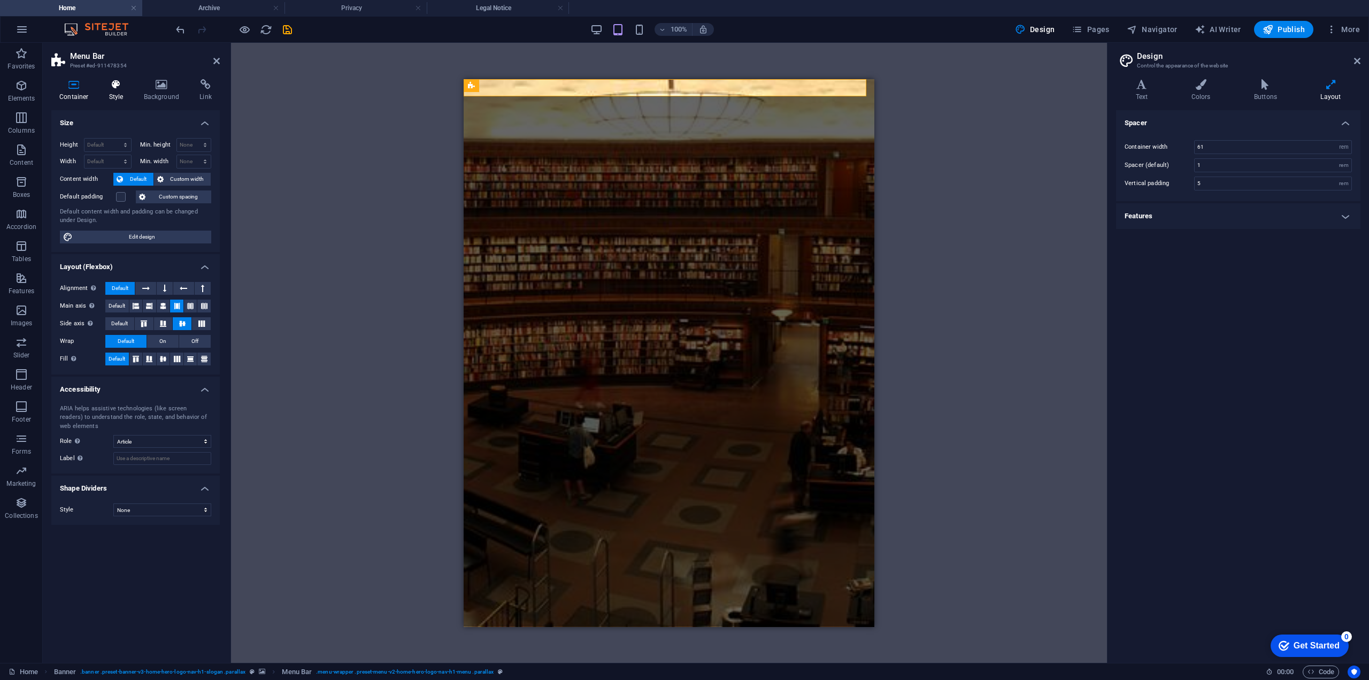
click at [105, 84] on icon at bounding box center [116, 84] width 30 height 11
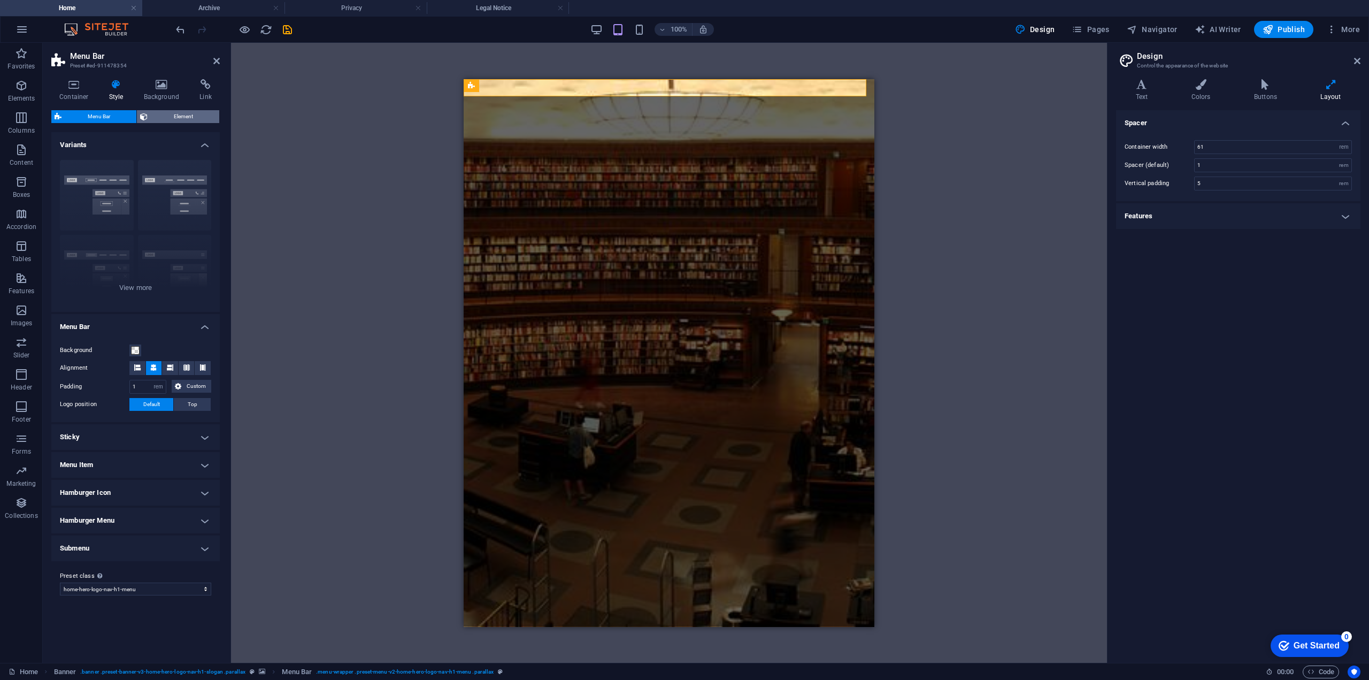
click at [193, 119] on span "Element" at bounding box center [183, 116] width 65 height 13
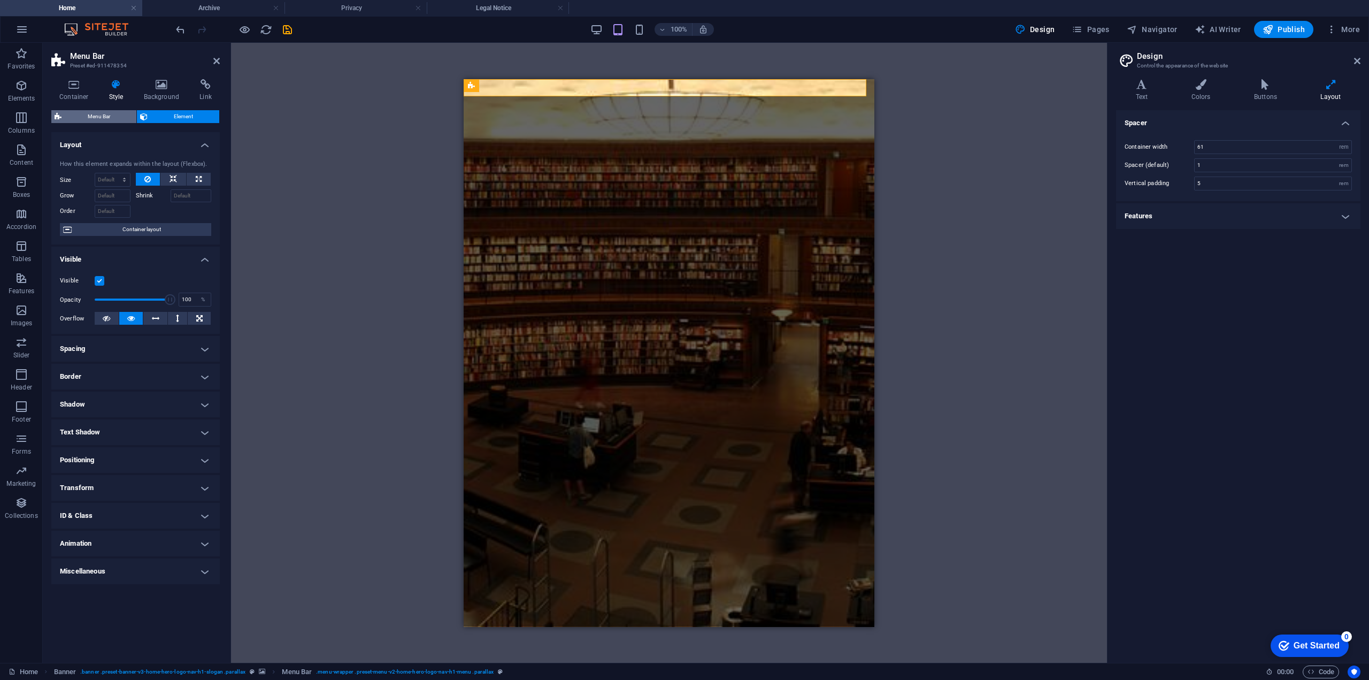
click at [116, 117] on span "Menu Bar" at bounding box center [99, 116] width 68 height 13
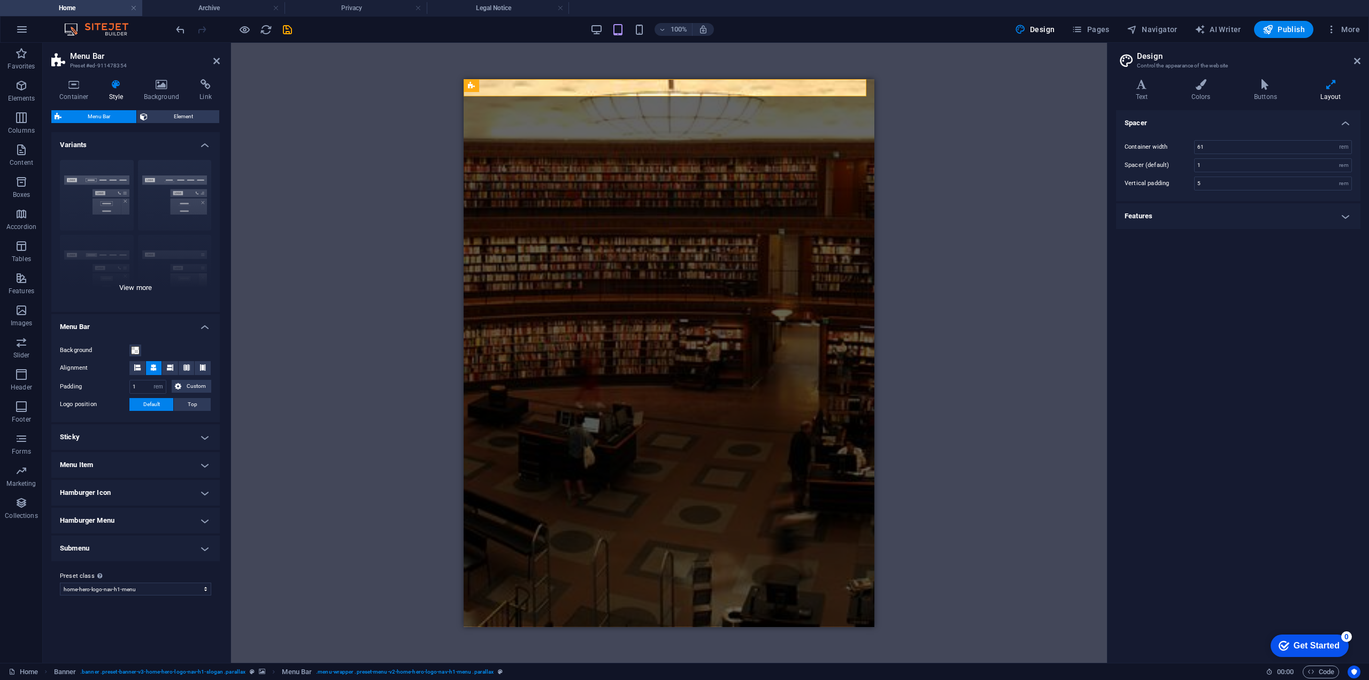
click at [118, 185] on div "Border Centered Default Fixed Loki Trigger Wide XXL" at bounding box center [135, 231] width 168 height 160
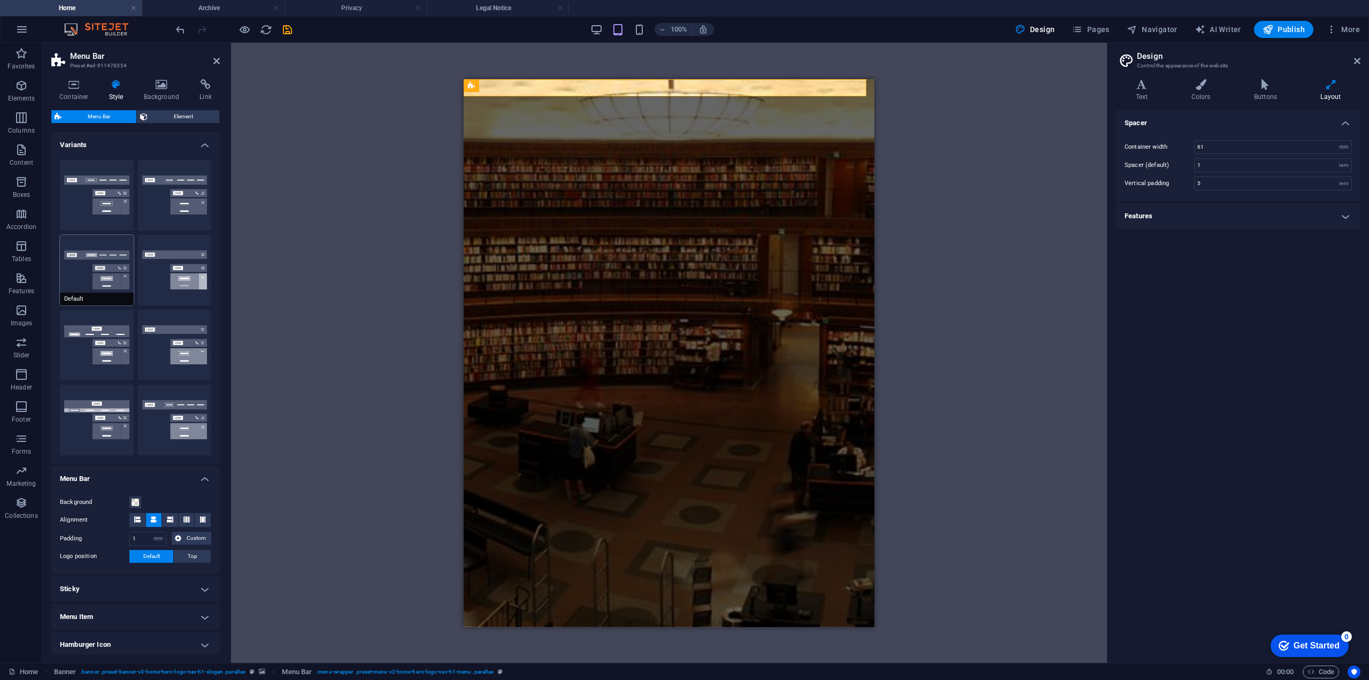
click at [114, 269] on button "Default" at bounding box center [97, 270] width 74 height 71
click at [596, 29] on icon "button" at bounding box center [596, 30] width 12 height 12
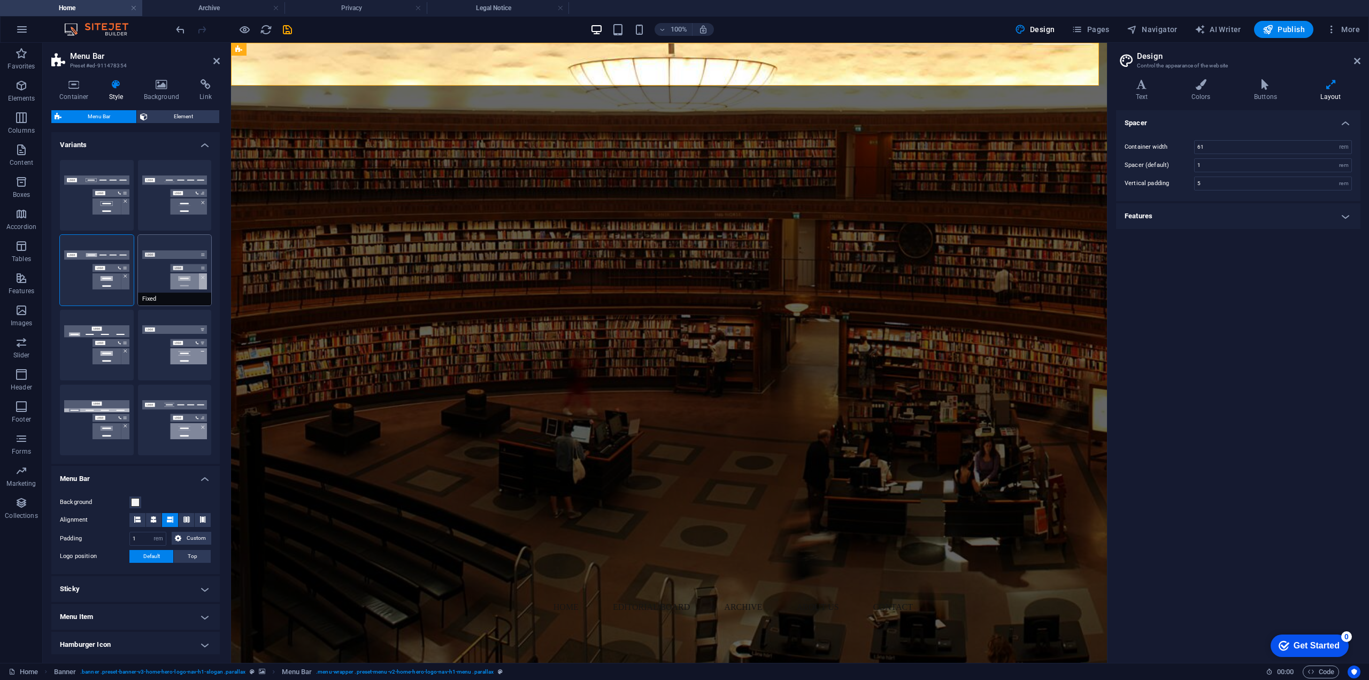
click at [183, 263] on button "Fixed" at bounding box center [175, 270] width 74 height 71
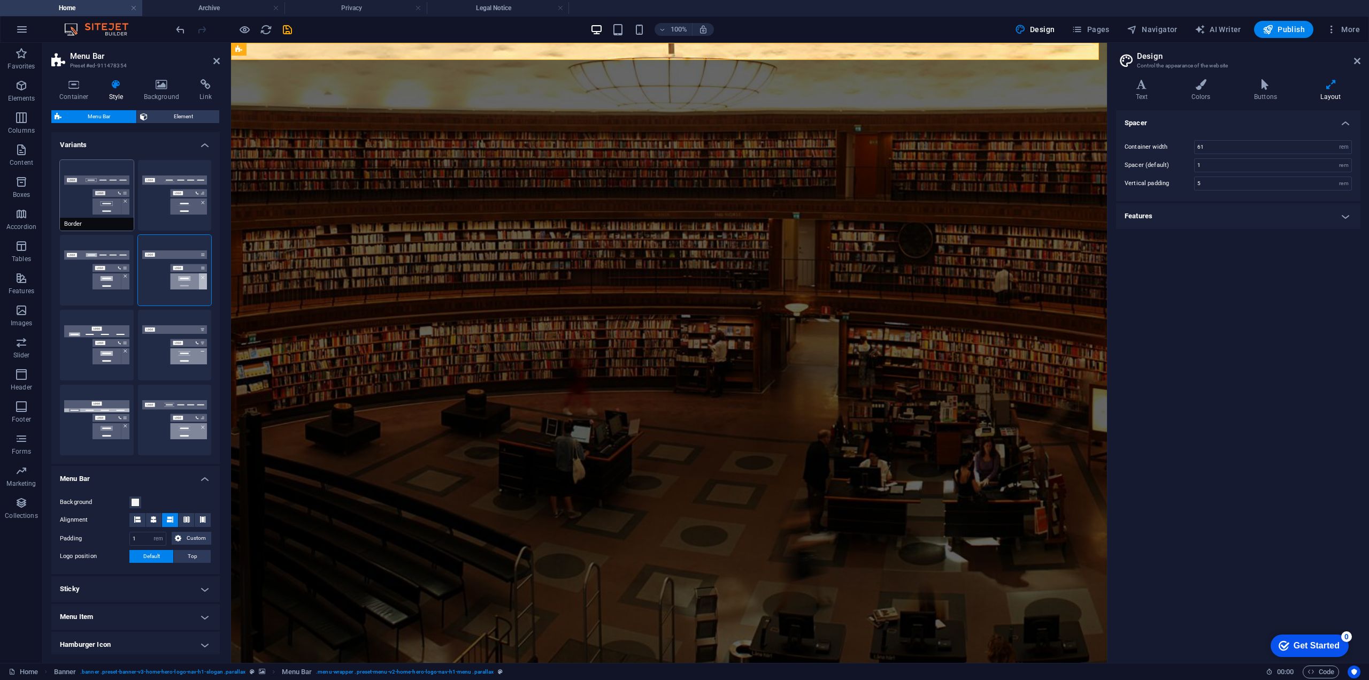
click at [103, 195] on button "Border" at bounding box center [97, 195] width 74 height 71
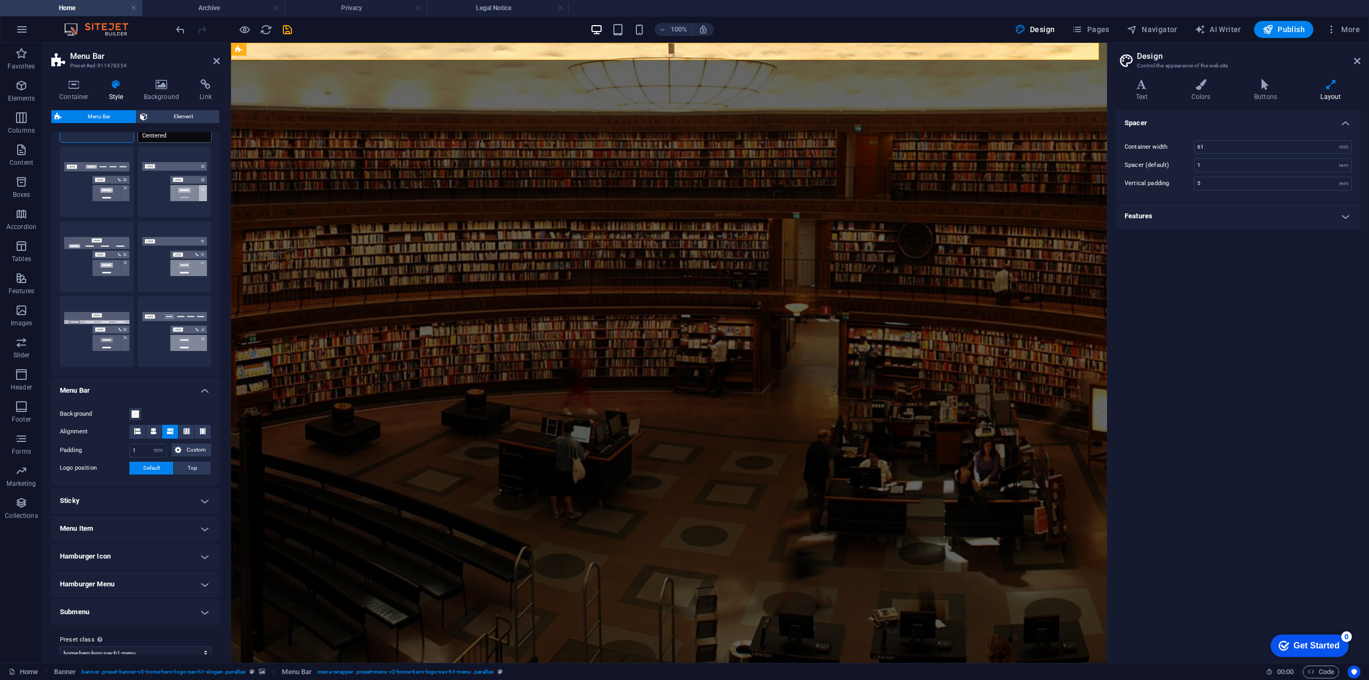
scroll to position [102, 0]
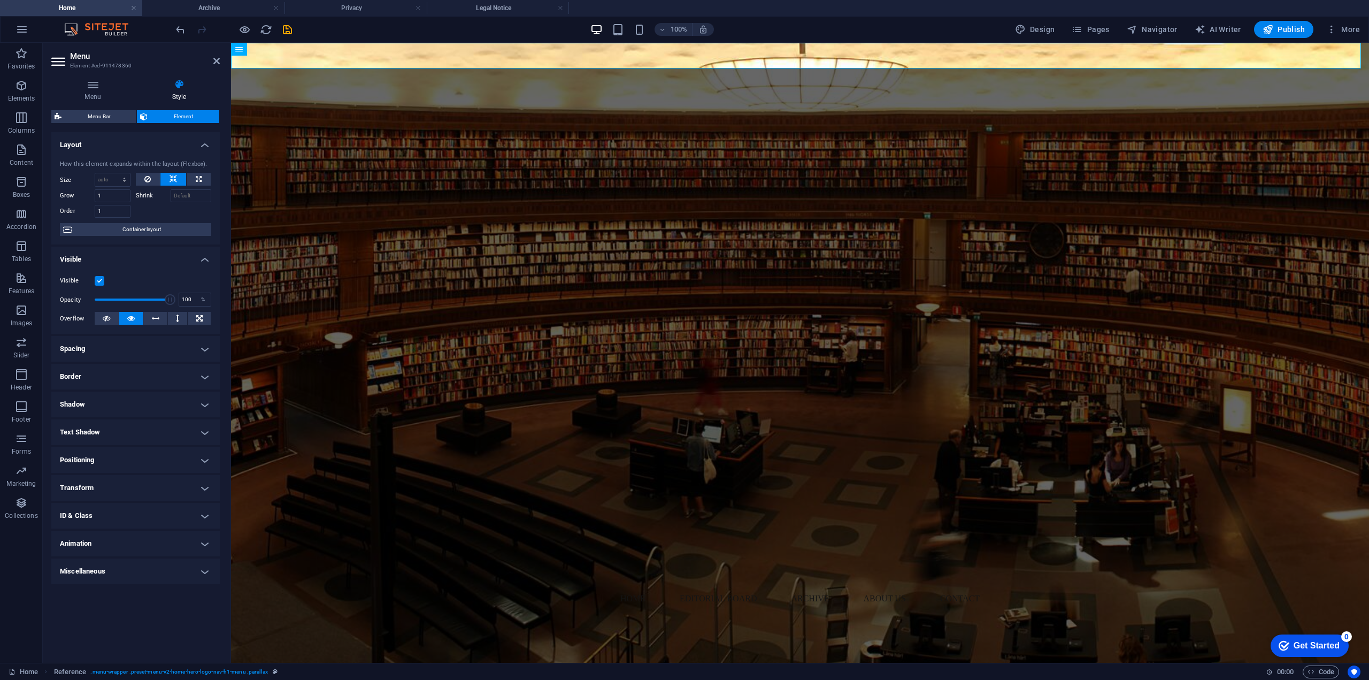
click at [113, 517] on h4 "ID & Class" at bounding box center [135, 516] width 168 height 26
click at [113, 517] on h4 "ID & Class" at bounding box center [135, 512] width 168 height 19
click at [168, 544] on h4 "Animation" at bounding box center [135, 544] width 168 height 26
click at [168, 544] on h4 "Animation" at bounding box center [135, 540] width 168 height 19
click at [96, 121] on span "Menu Bar" at bounding box center [99, 116] width 68 height 13
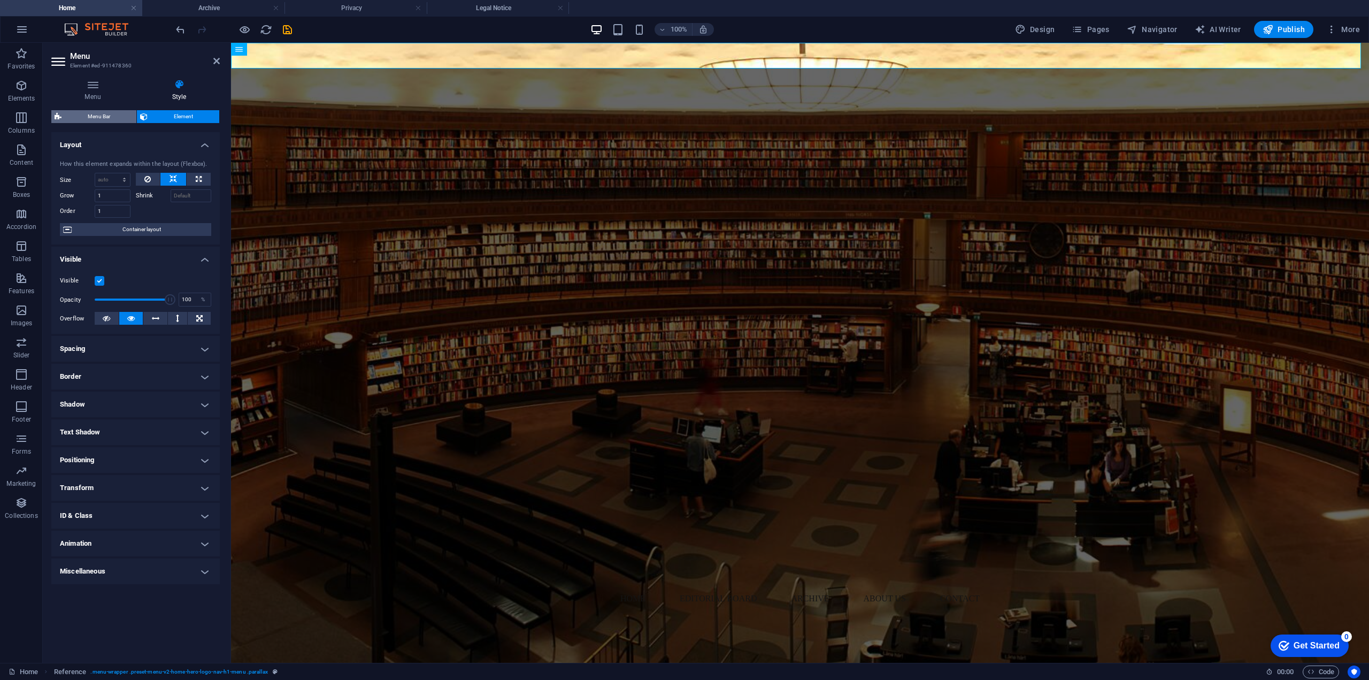
select select "rem"
select select "preset-menu-v2-home-hero-logo-nav-h1-menu"
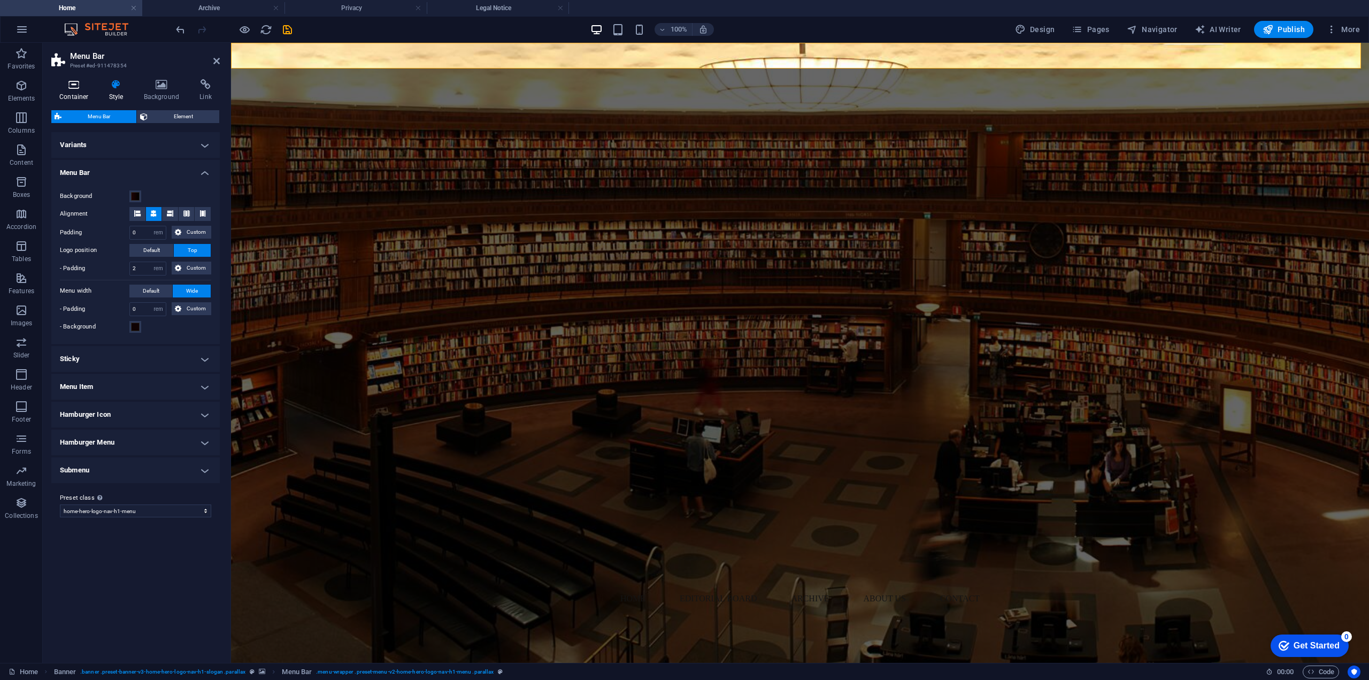
click at [83, 91] on h4 "Container" at bounding box center [76, 90] width 50 height 22
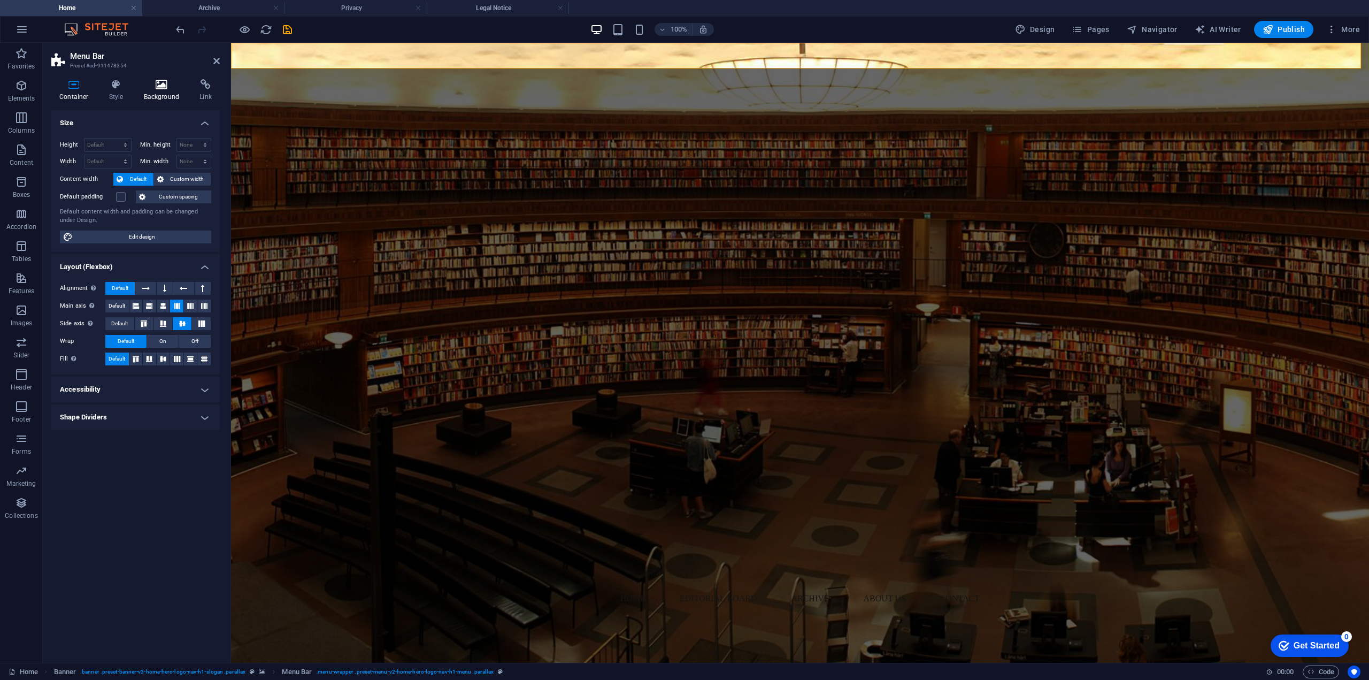
click at [168, 91] on h4 "Background" at bounding box center [164, 90] width 56 height 22
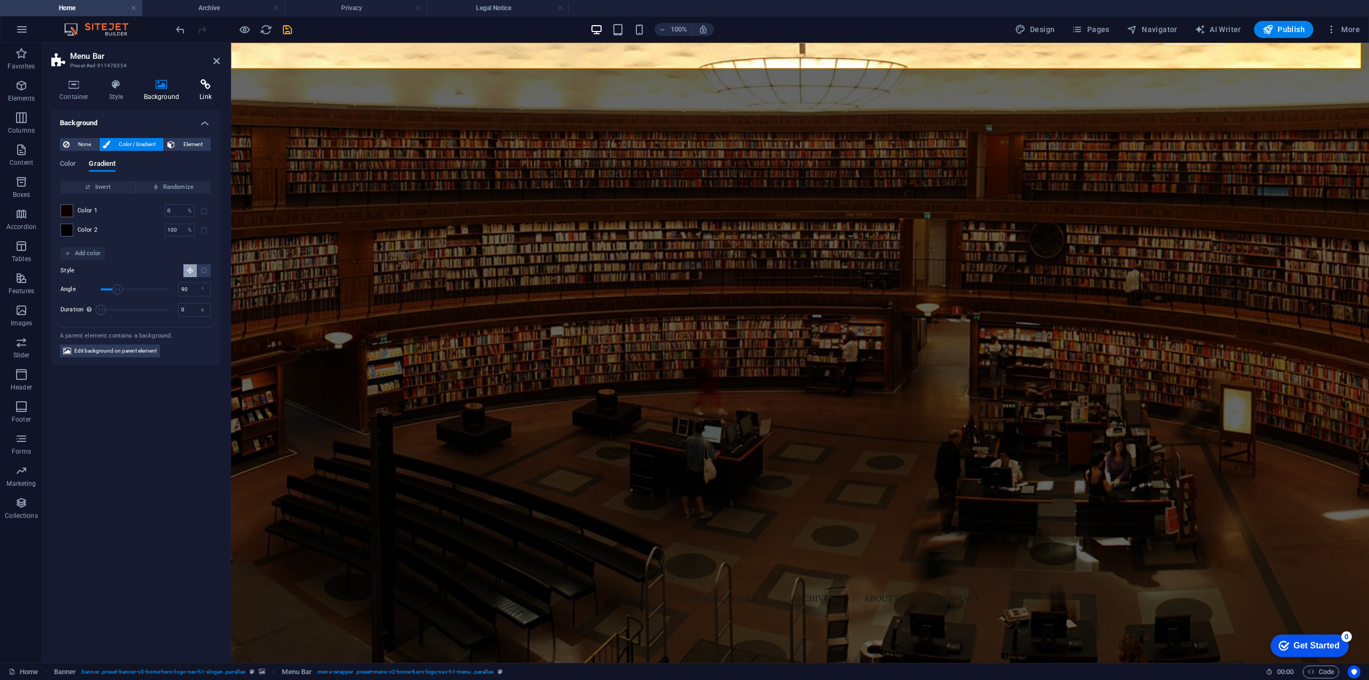
click at [203, 83] on icon at bounding box center [205, 84] width 28 height 11
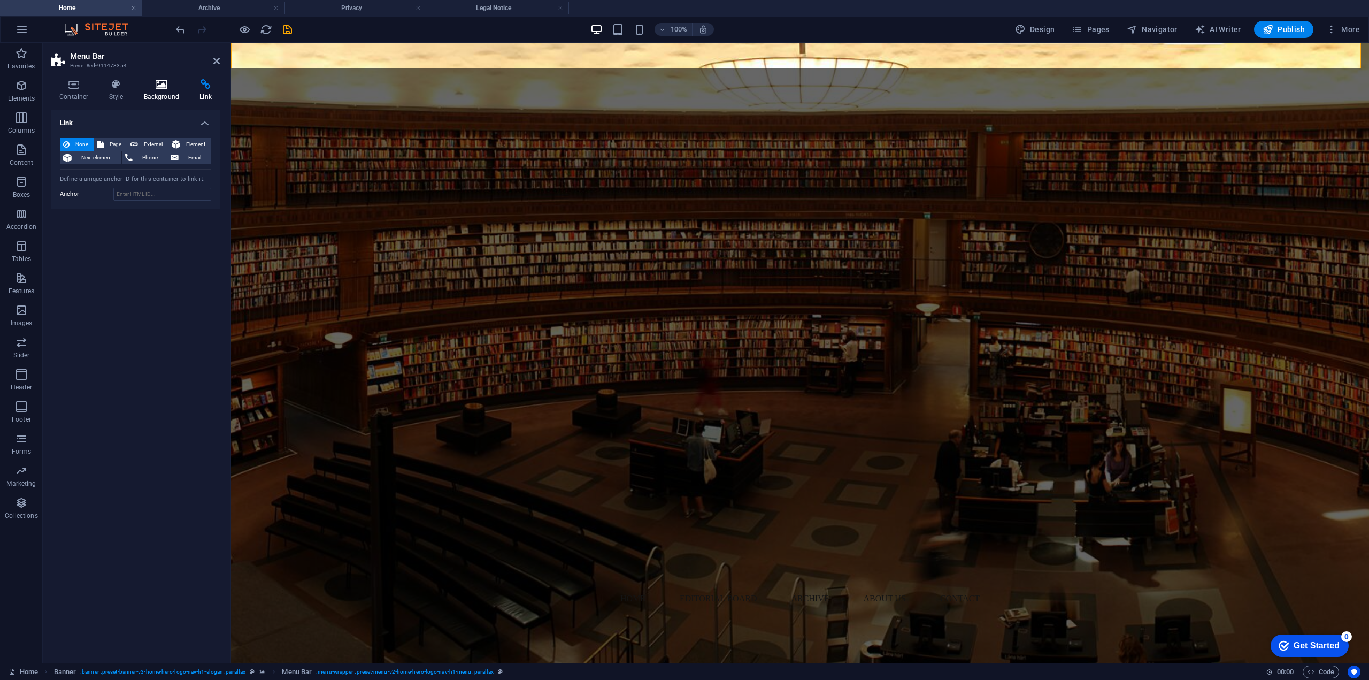
click at [162, 89] on icon at bounding box center [162, 84] width 52 height 11
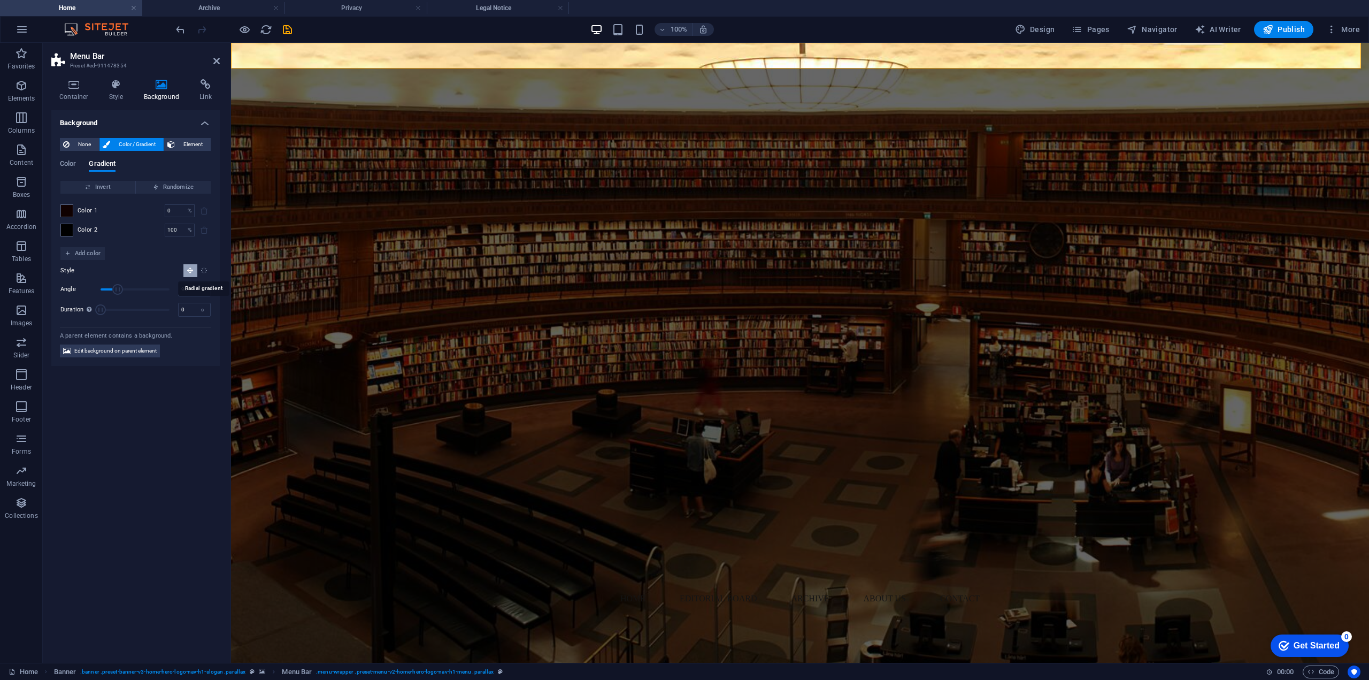
click at [201, 270] on icon "Radial gradient" at bounding box center [204, 270] width 7 height 7
click at [191, 272] on icon "Linear gradient" at bounding box center [190, 270] width 7 height 7
click at [64, 160] on span "Color" at bounding box center [68, 164] width 16 height 15
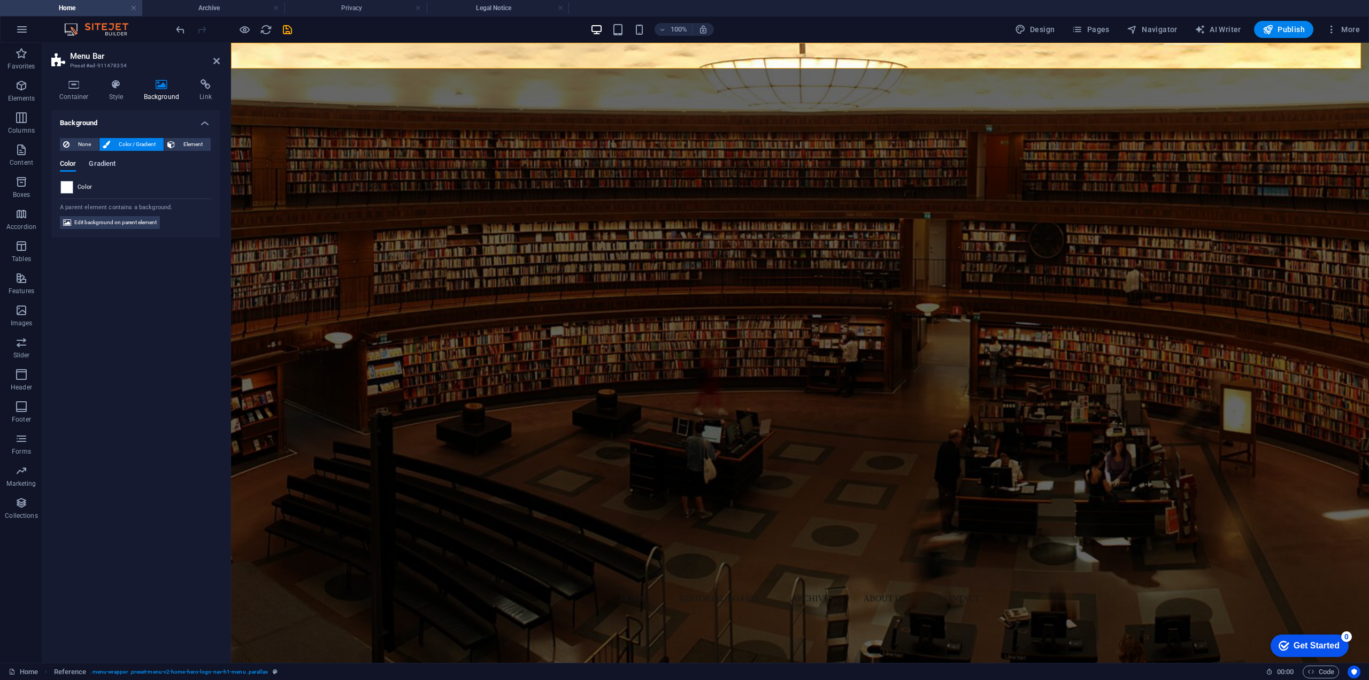
click at [98, 159] on span "Gradient" at bounding box center [102, 164] width 27 height 15
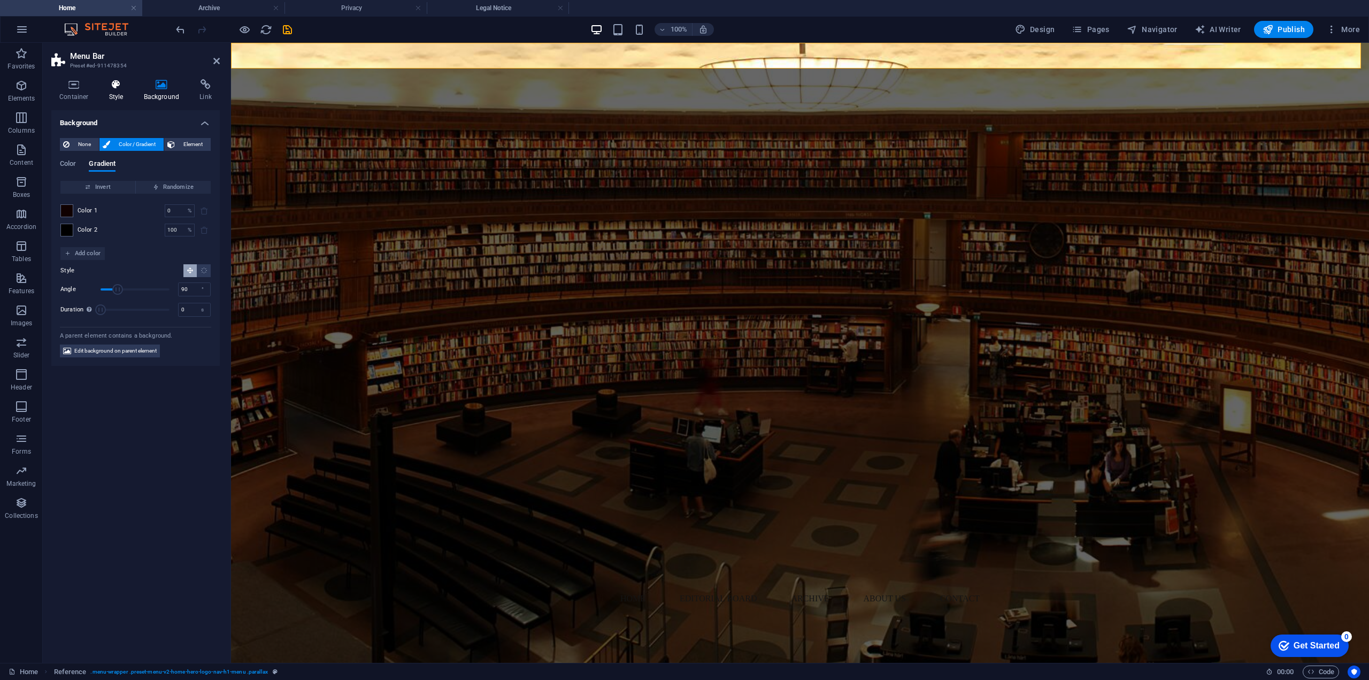
click at [122, 86] on icon at bounding box center [116, 84] width 30 height 11
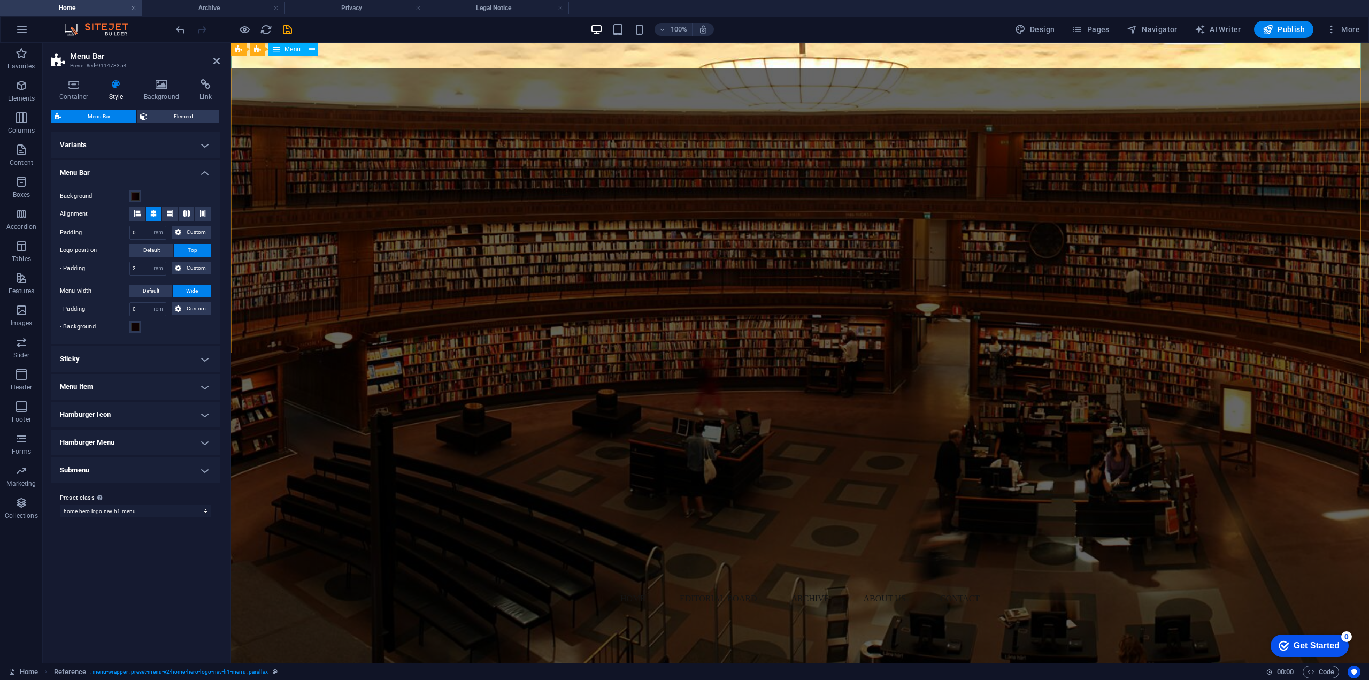
click at [367, 586] on nav "Home Editorial Board Archive About Us Contact" at bounding box center [800, 599] width 1138 height 26
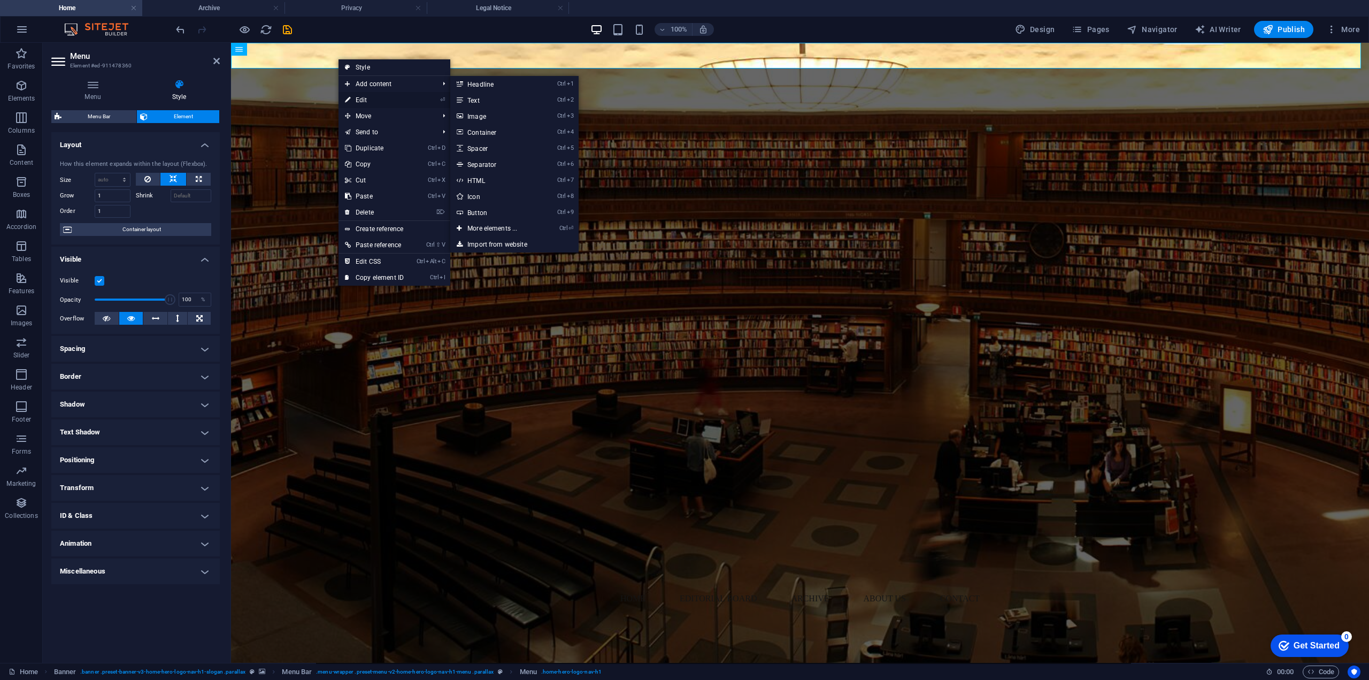
click at [381, 101] on link "⏎ Edit" at bounding box center [375, 100] width 72 height 16
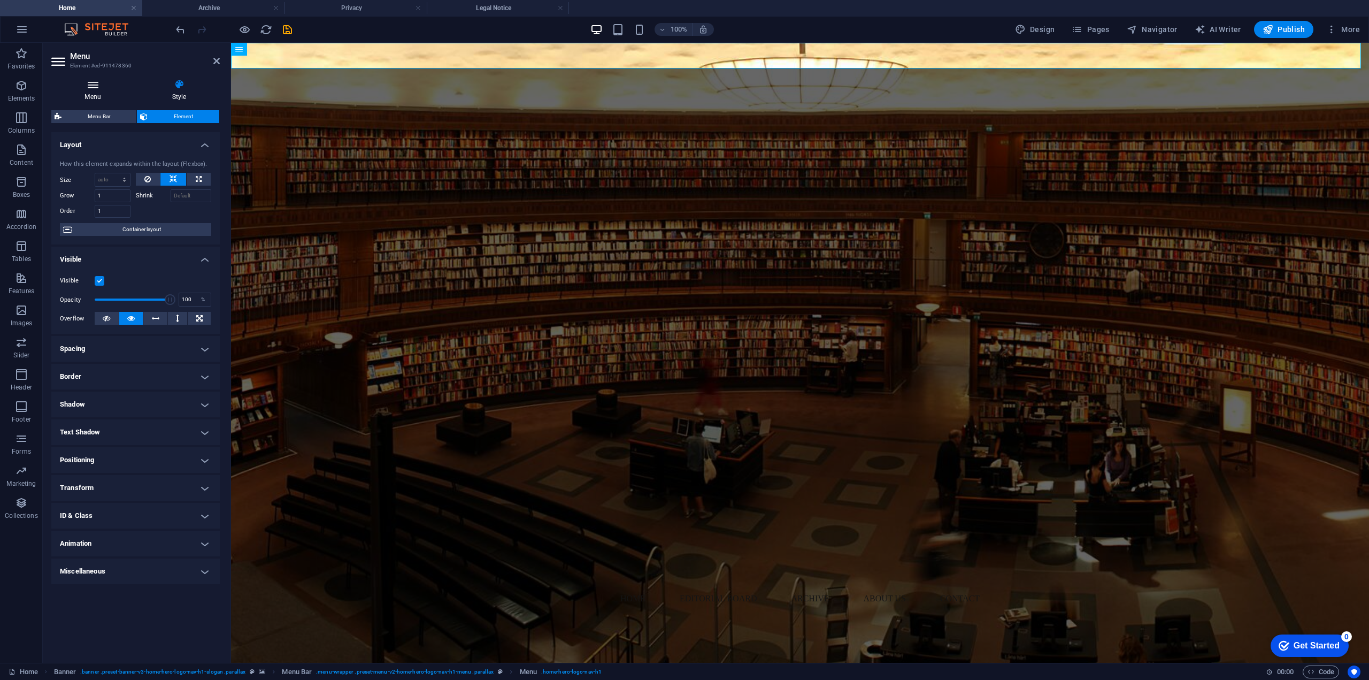
click at [102, 96] on h4 "Menu" at bounding box center [94, 90] width 87 height 22
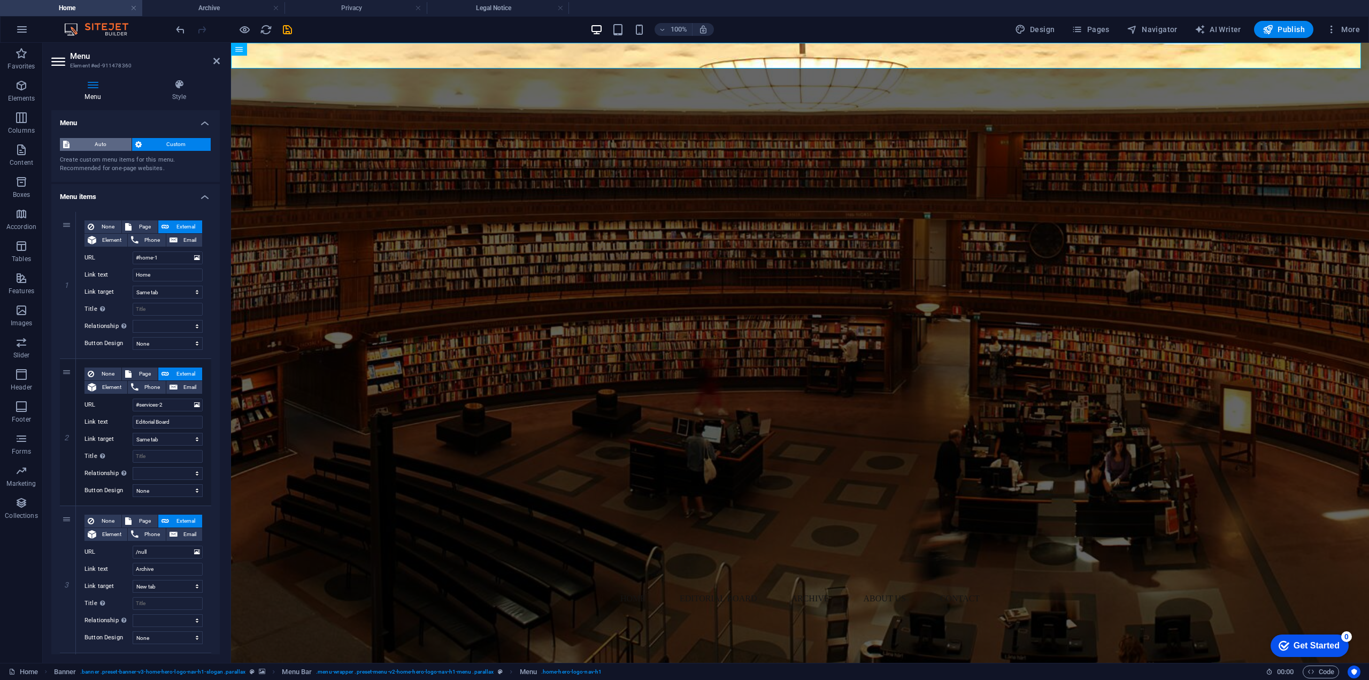
click at [104, 143] on span "Auto" at bounding box center [101, 144] width 56 height 13
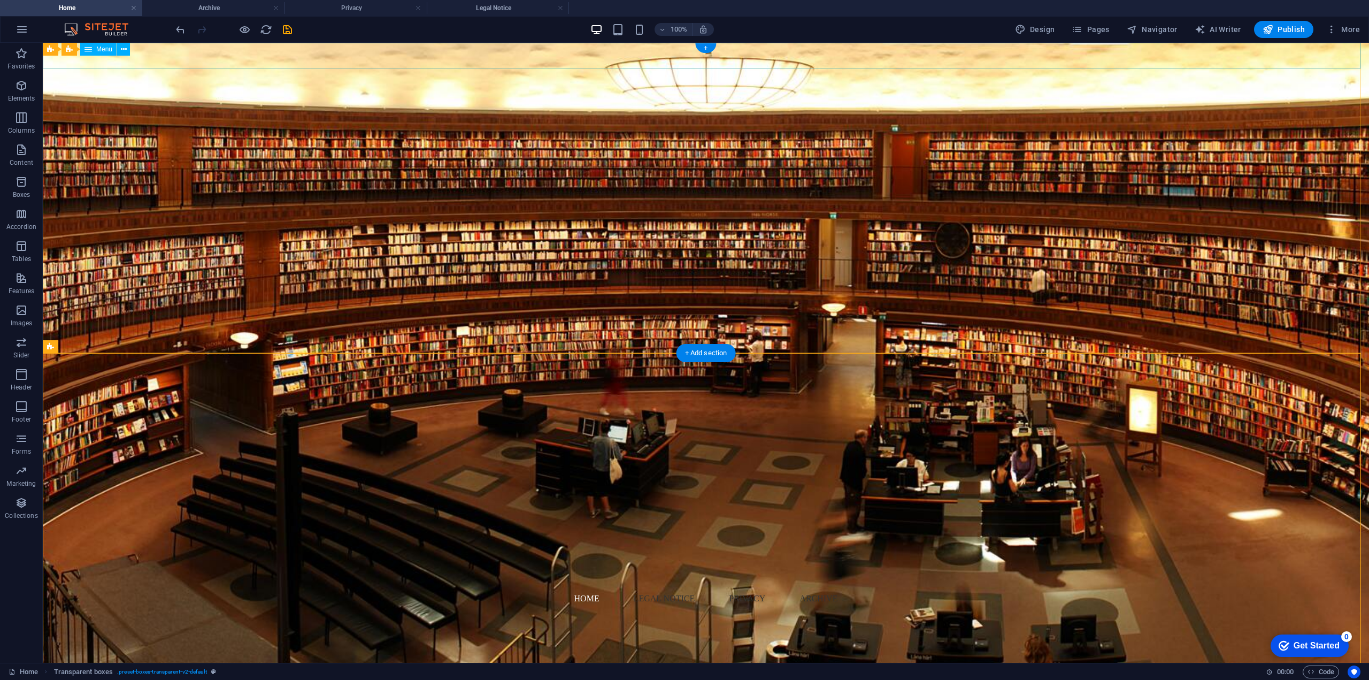
click at [754, 586] on nav "Home Legal Notice Privacy Archive" at bounding box center [706, 599] width 1326 height 26
click at [751, 586] on nav "Home Legal Notice Privacy Archive" at bounding box center [706, 599] width 1326 height 26
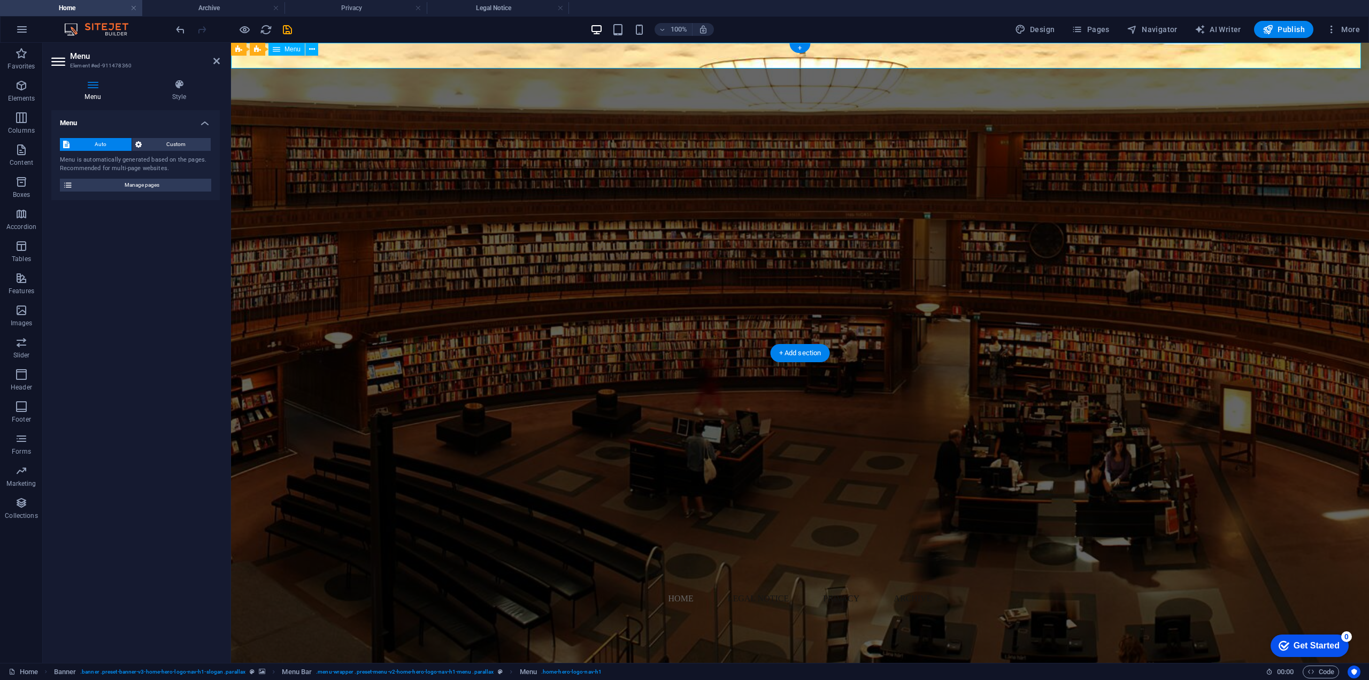
click at [751, 586] on nav "Home Legal Notice Privacy Archive" at bounding box center [800, 599] width 1138 height 26
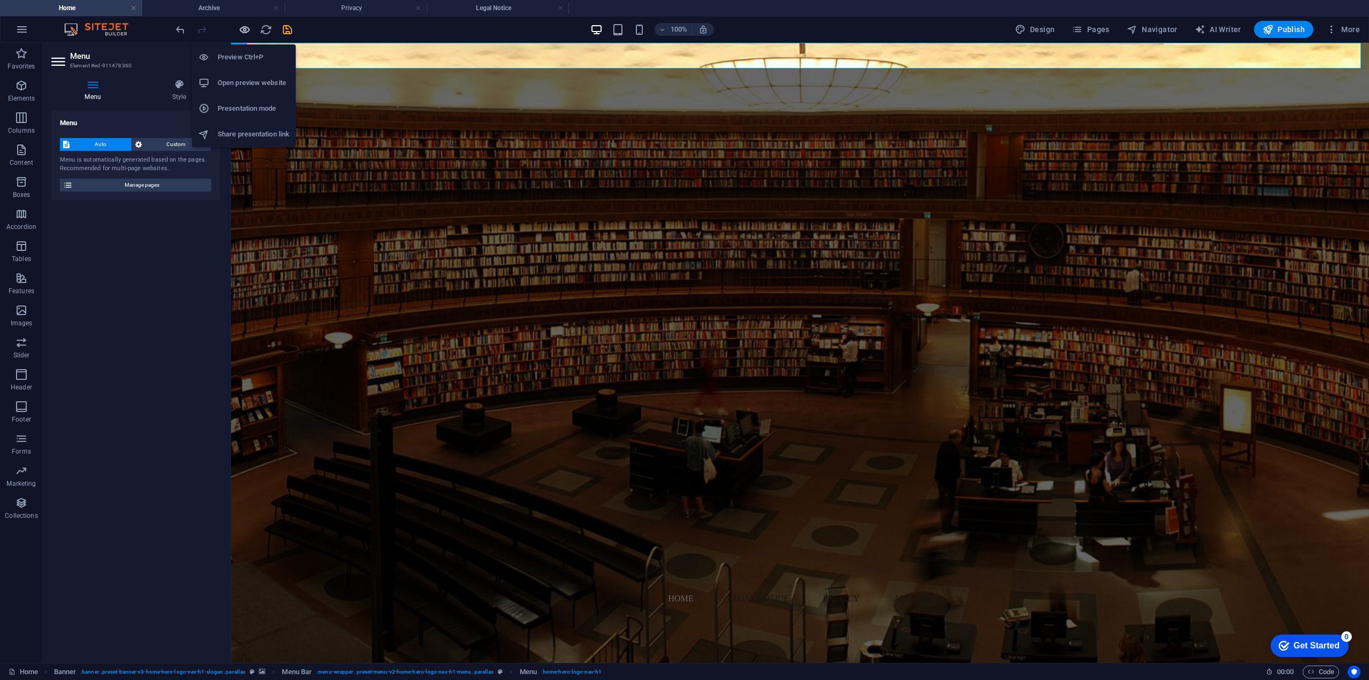
click at [242, 32] on icon "button" at bounding box center [245, 30] width 12 height 12
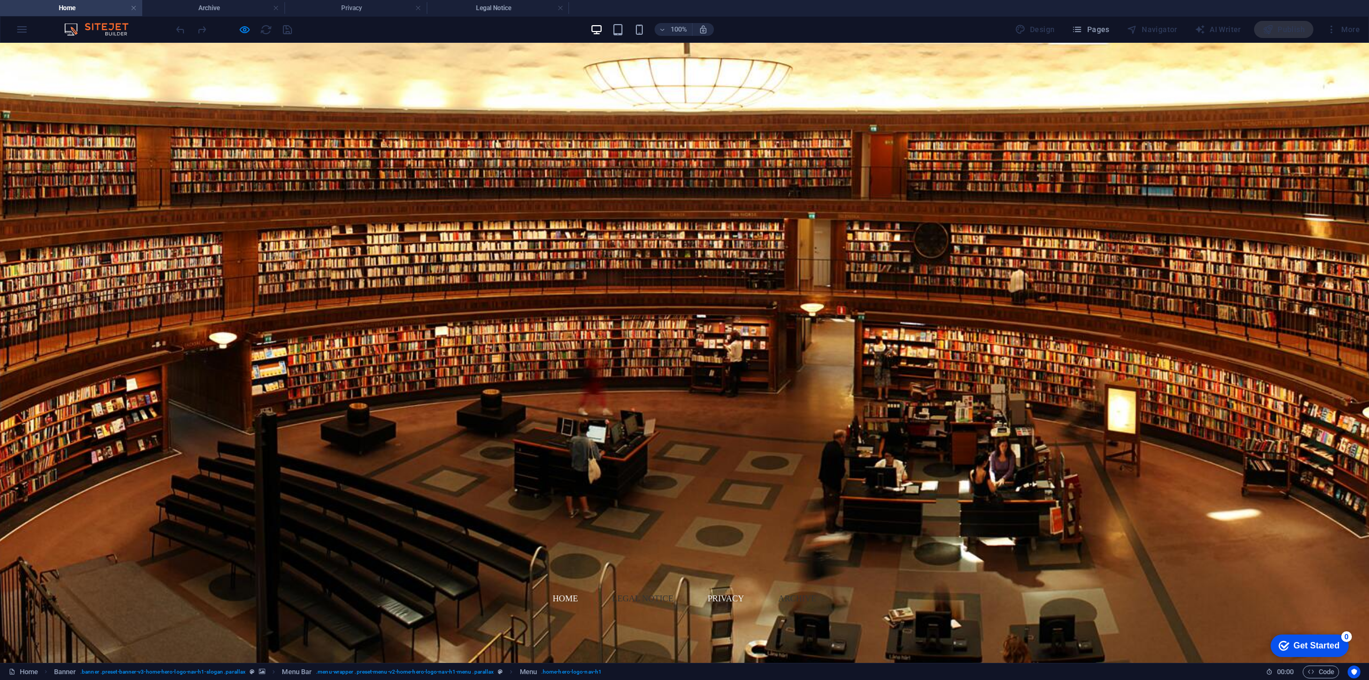
click at [724, 586] on link "Privacy" at bounding box center [725, 599] width 53 height 26
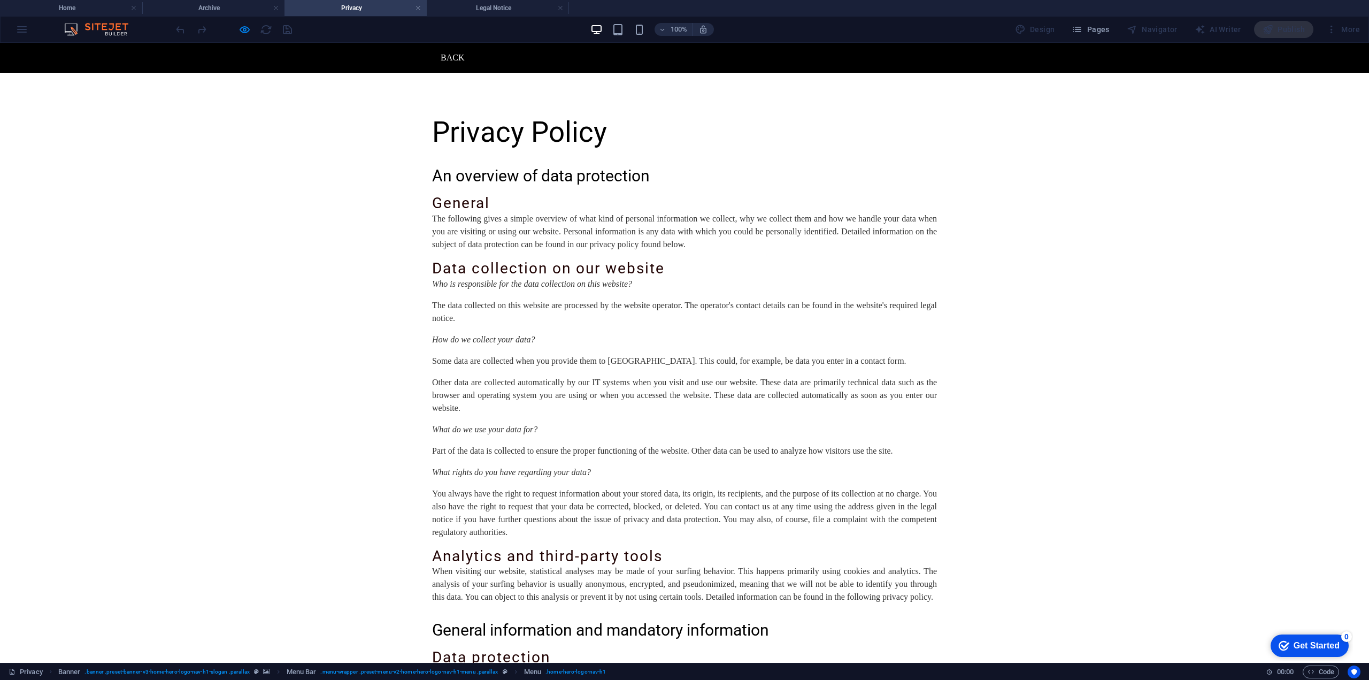
click at [446, 59] on link "Back" at bounding box center [448, 57] width 32 height 13
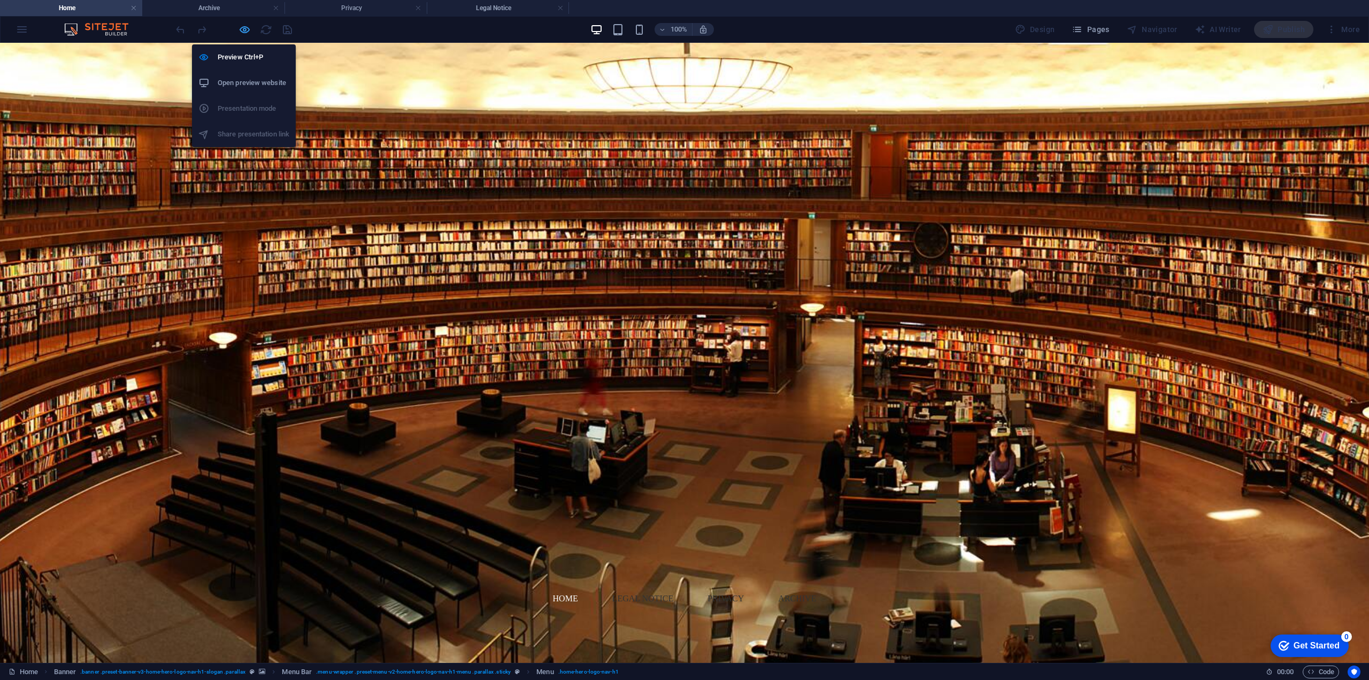
click at [239, 31] on icon "button" at bounding box center [245, 30] width 12 height 12
select select
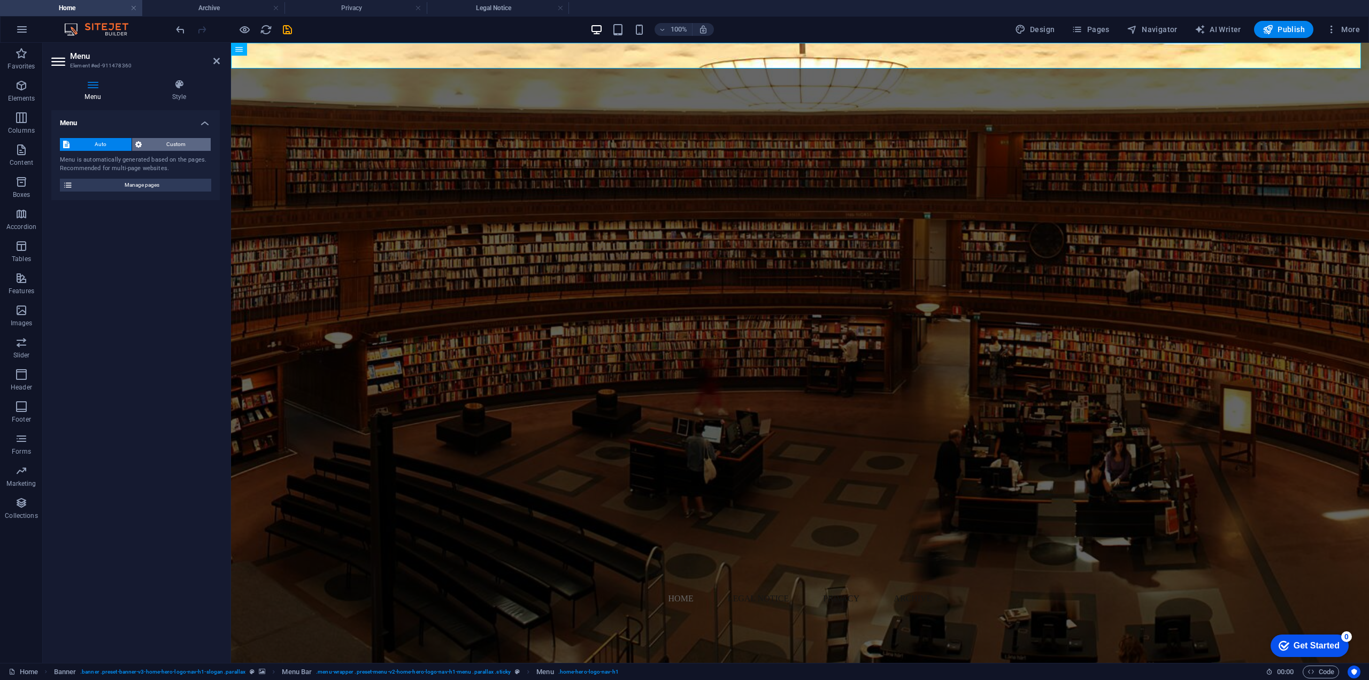
click at [175, 142] on span "Custom" at bounding box center [176, 144] width 63 height 13
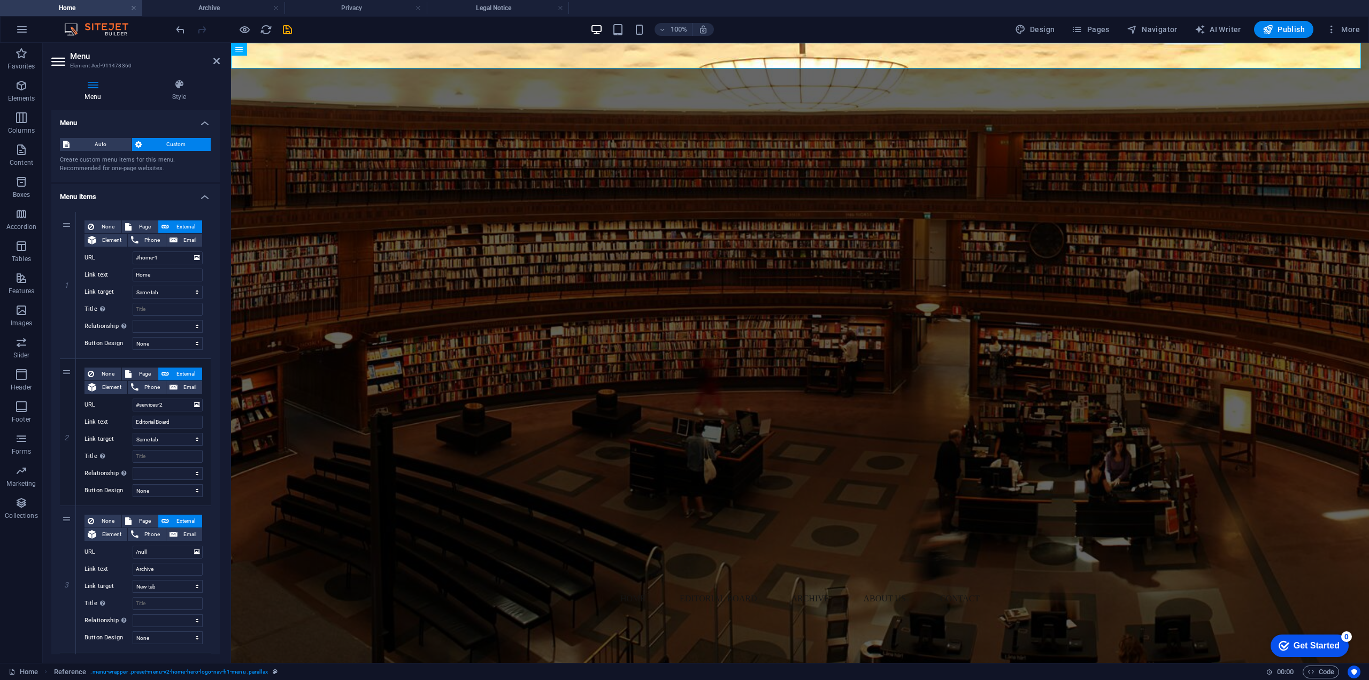
click at [216, 68] on header "Menu Element #ed-911478360" at bounding box center [135, 57] width 168 height 28
click at [217, 62] on icon at bounding box center [216, 61] width 6 height 9
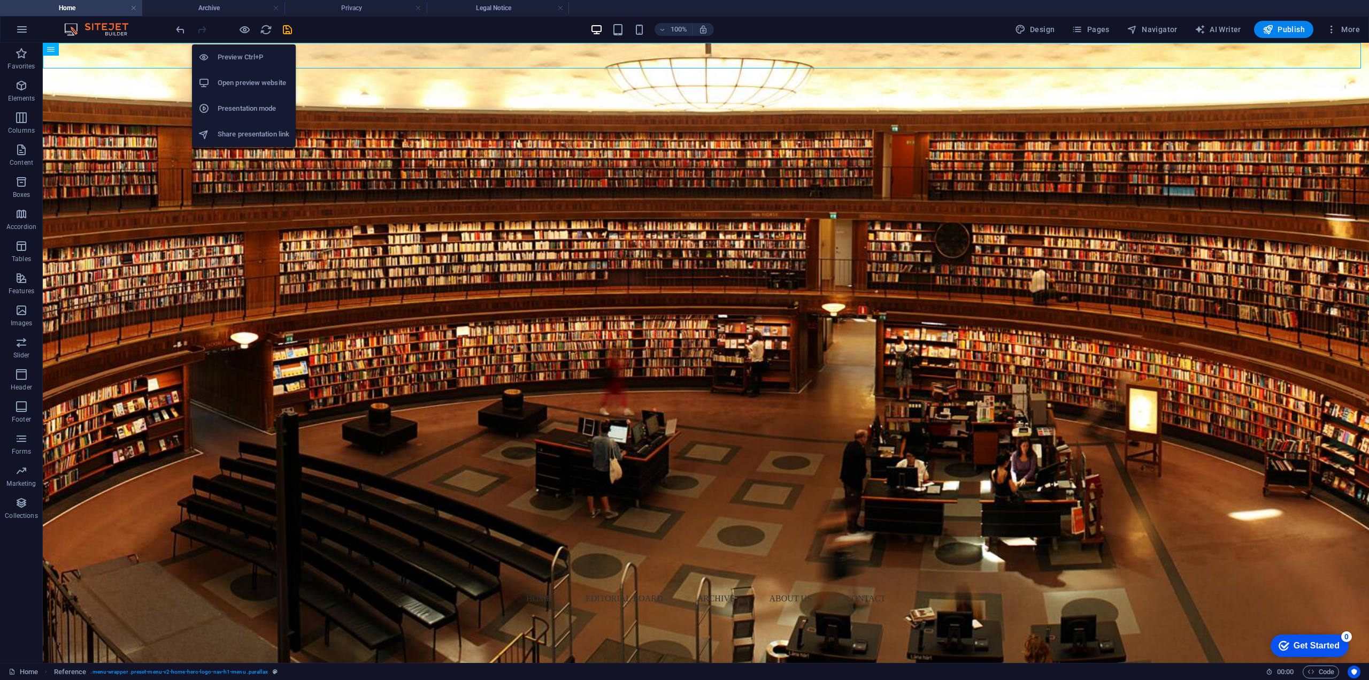
click at [246, 32] on icon "button" at bounding box center [245, 30] width 12 height 12
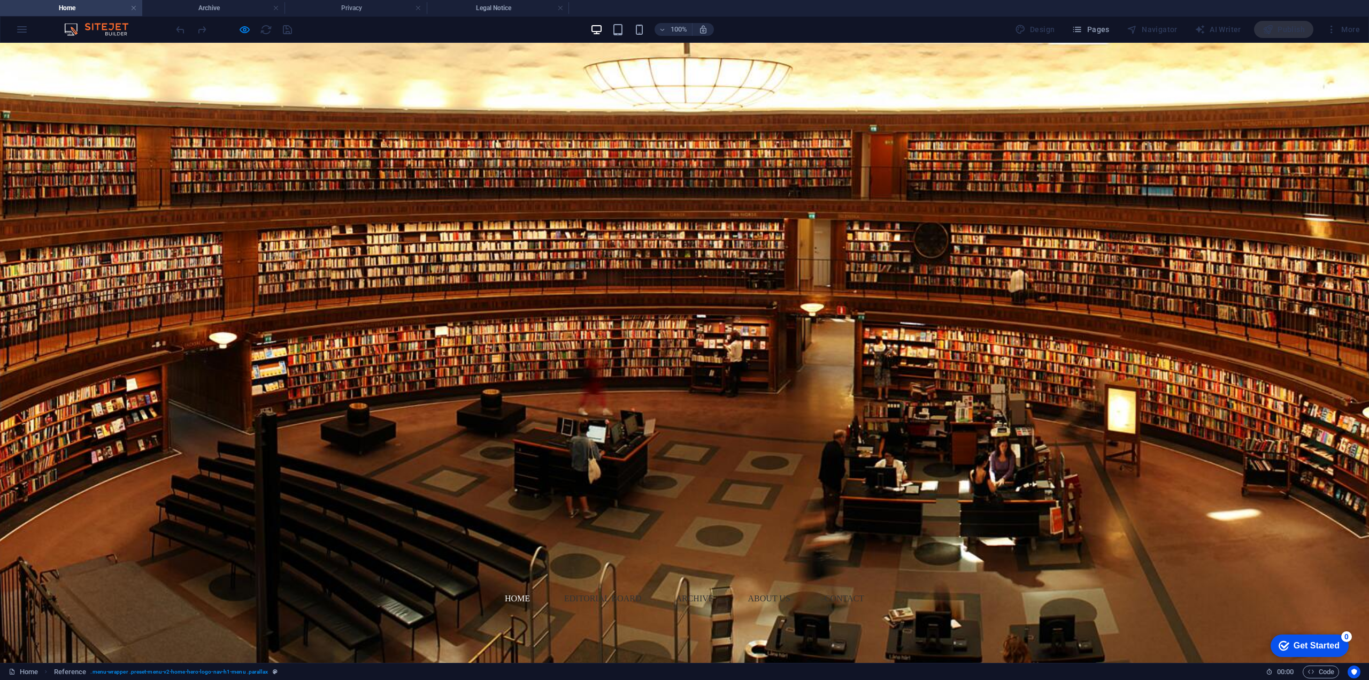
click at [505, 586] on link "Home" at bounding box center [517, 599] width 42 height 26
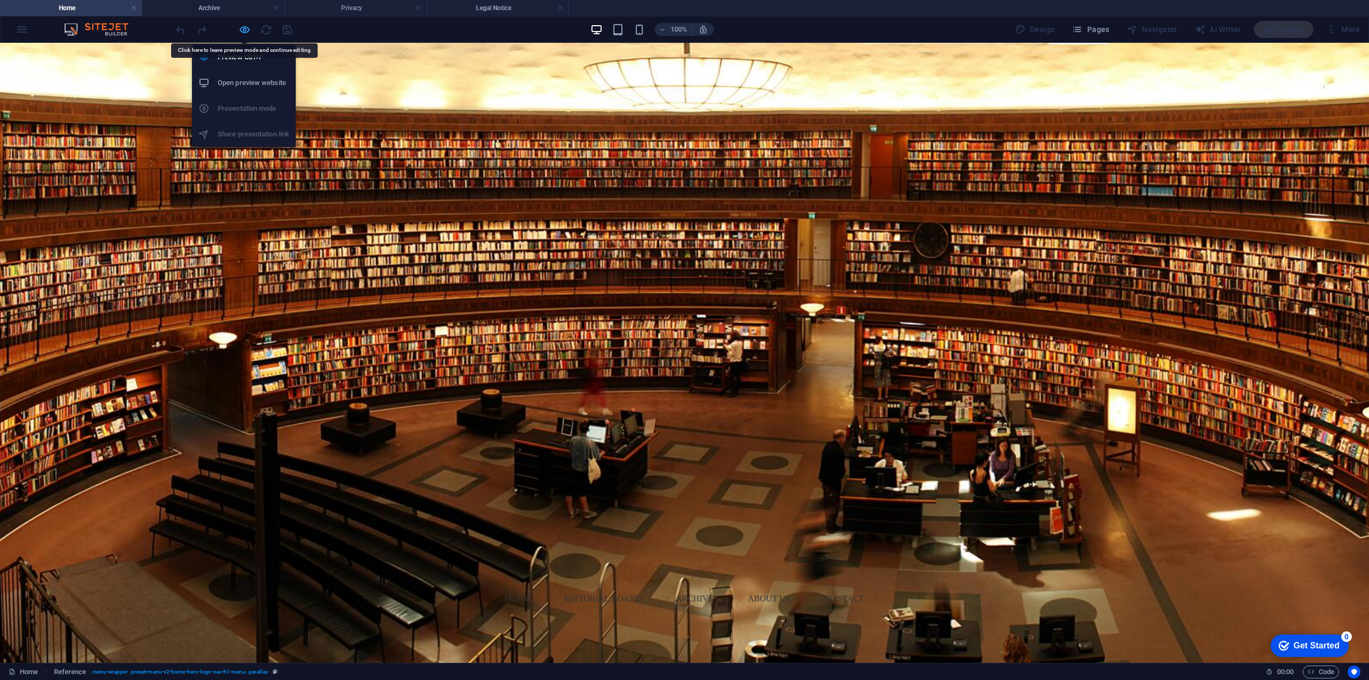
drag, startPoint x: 435, startPoint y: 10, endPoint x: 240, endPoint y: 28, distance: 196.1
click at [240, 28] on icon "button" at bounding box center [245, 30] width 12 height 12
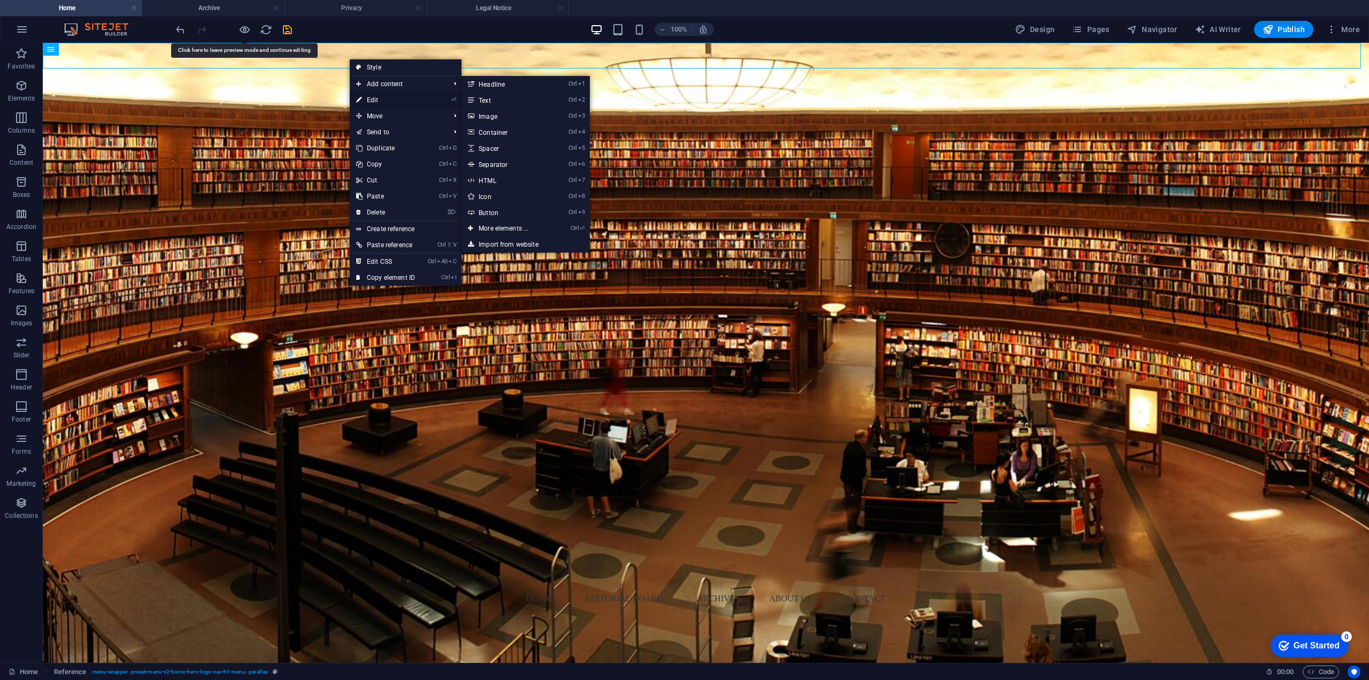
click at [391, 97] on link "⏎ Edit" at bounding box center [386, 100] width 72 height 16
select select
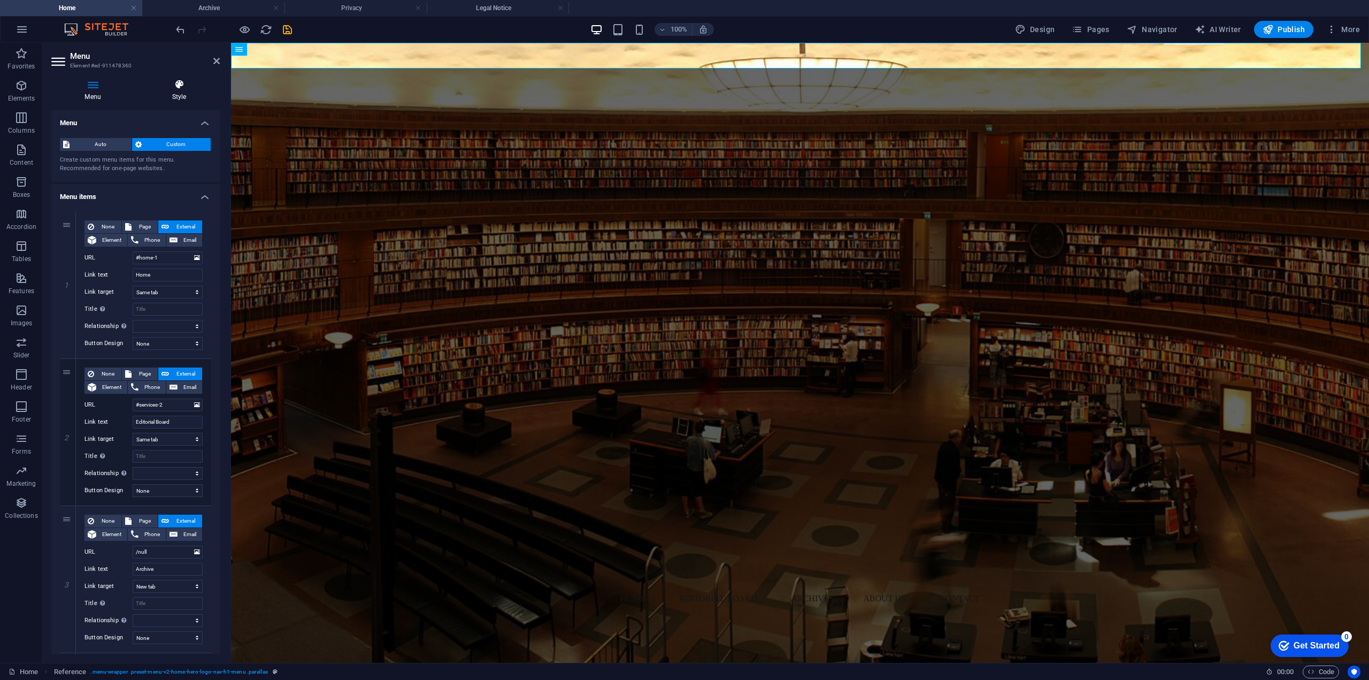
click at [181, 89] on icon at bounding box center [179, 84] width 81 height 11
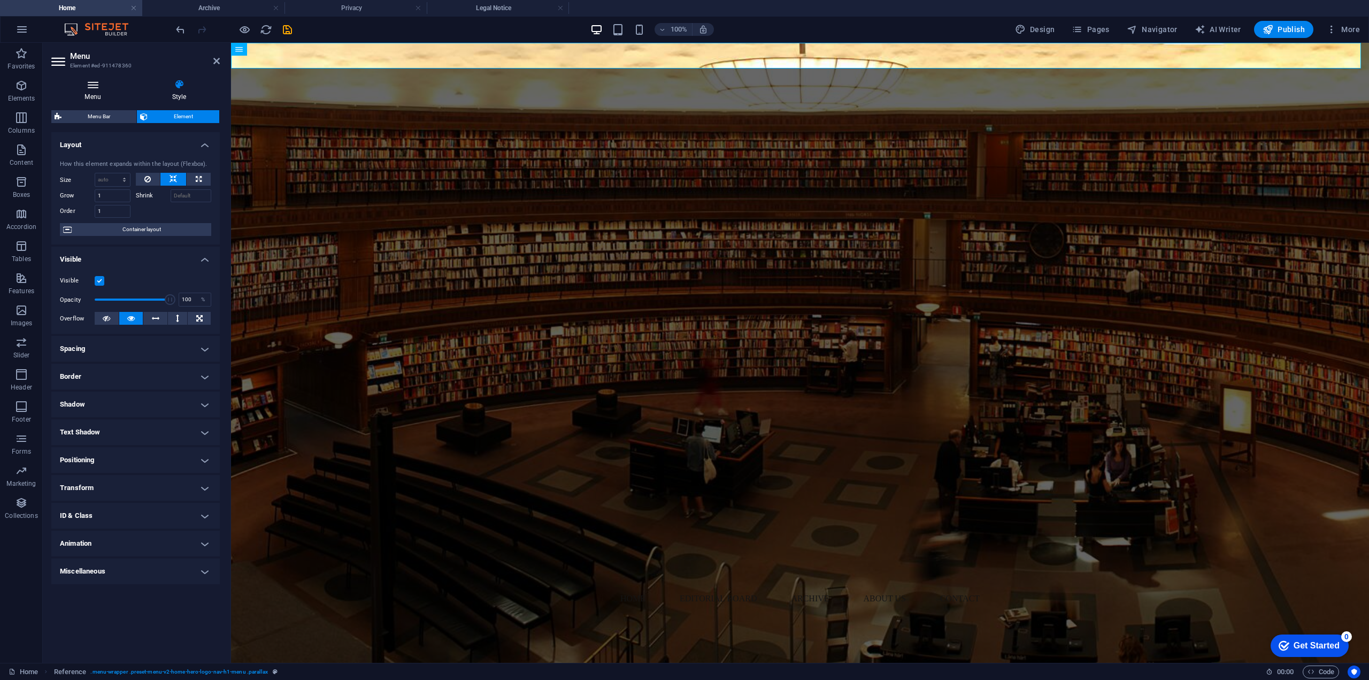
click at [105, 94] on h4 "Menu" at bounding box center [94, 90] width 87 height 22
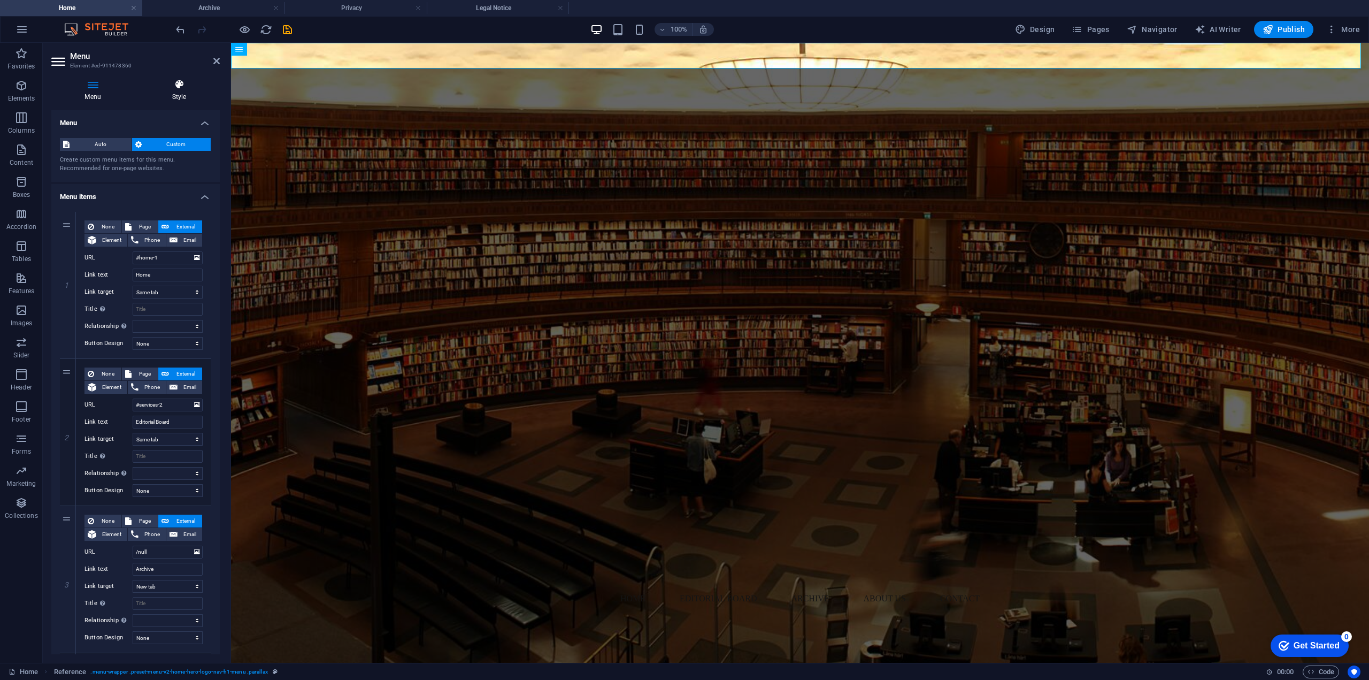
click at [172, 84] on icon at bounding box center [179, 84] width 81 height 11
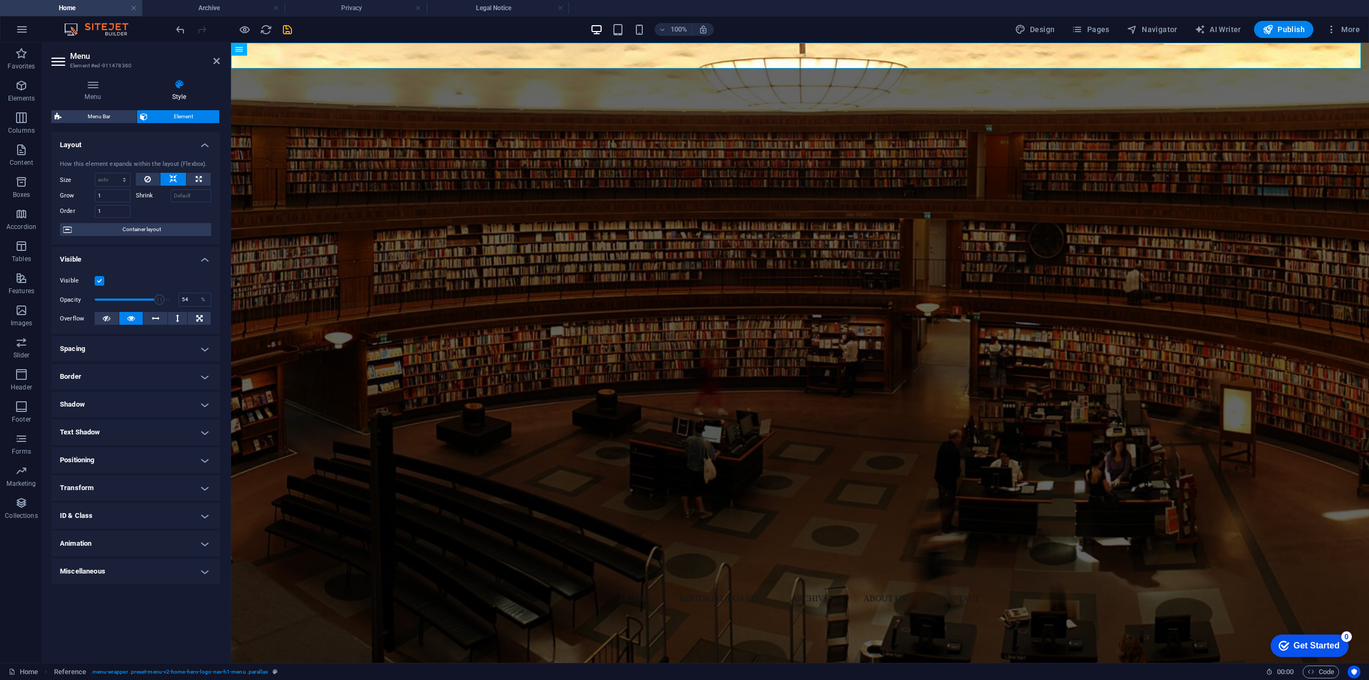
drag, startPoint x: 159, startPoint y: 297, endPoint x: 134, endPoint y: 302, distance: 26.1
click at [134, 302] on span at bounding box center [132, 300] width 75 height 16
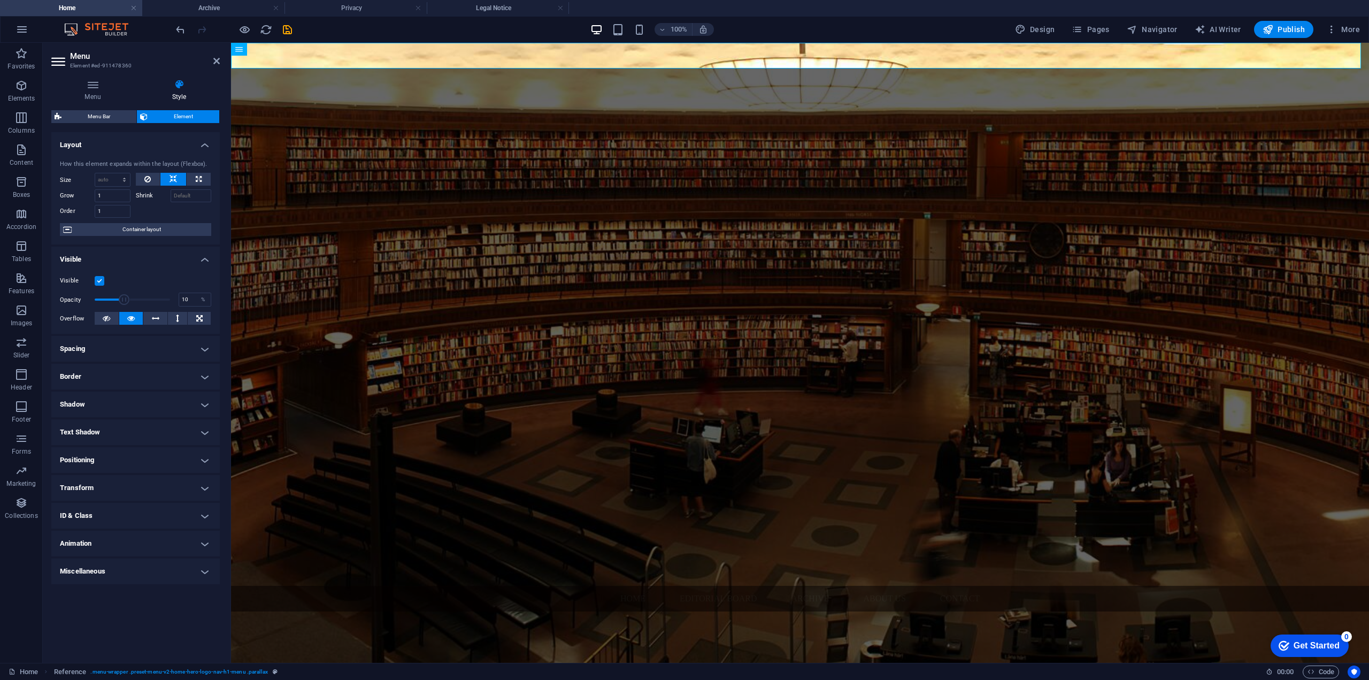
drag, startPoint x: 128, startPoint y: 302, endPoint x: 100, endPoint y: 303, distance: 27.8
click at [119, 303] on span at bounding box center [124, 299] width 11 height 11
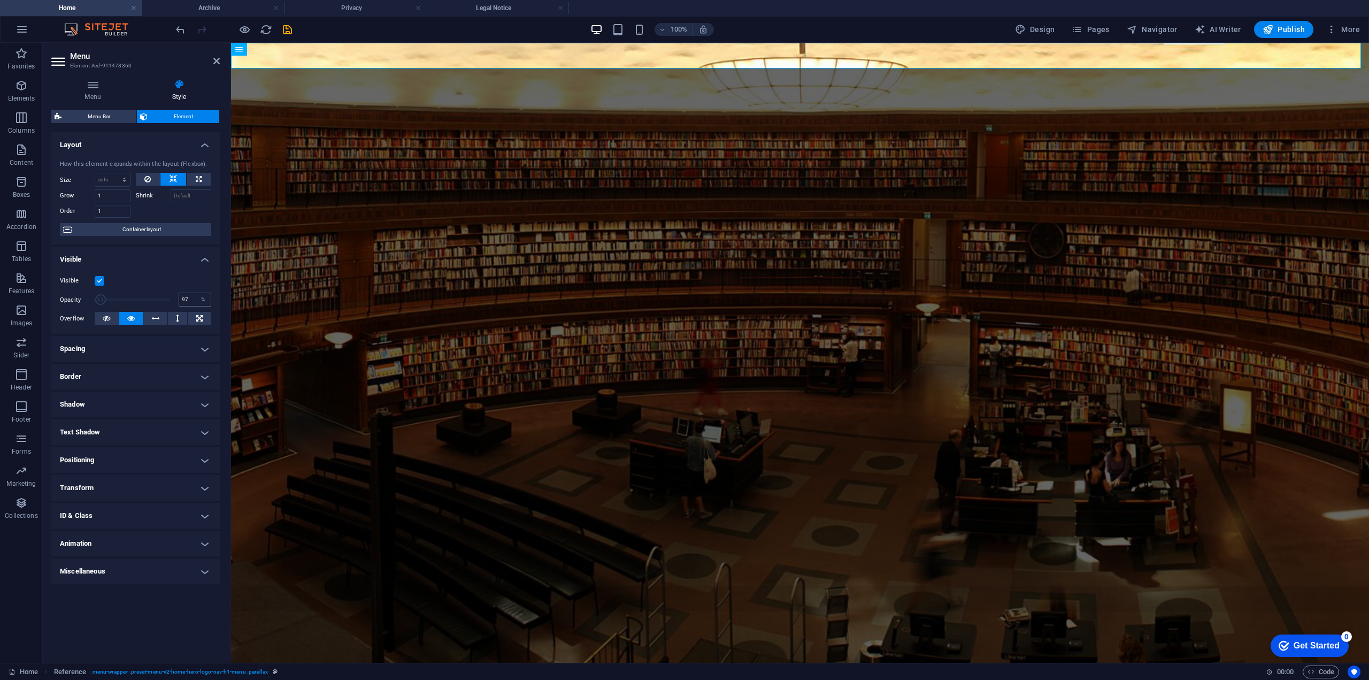
type input "100"
drag, startPoint x: 113, startPoint y: 303, endPoint x: 189, endPoint y: 301, distance: 76.5
click at [189, 301] on div "Opacity 100 %" at bounding box center [135, 300] width 151 height 16
click at [133, 256] on h4 "Visible" at bounding box center [135, 256] width 168 height 19
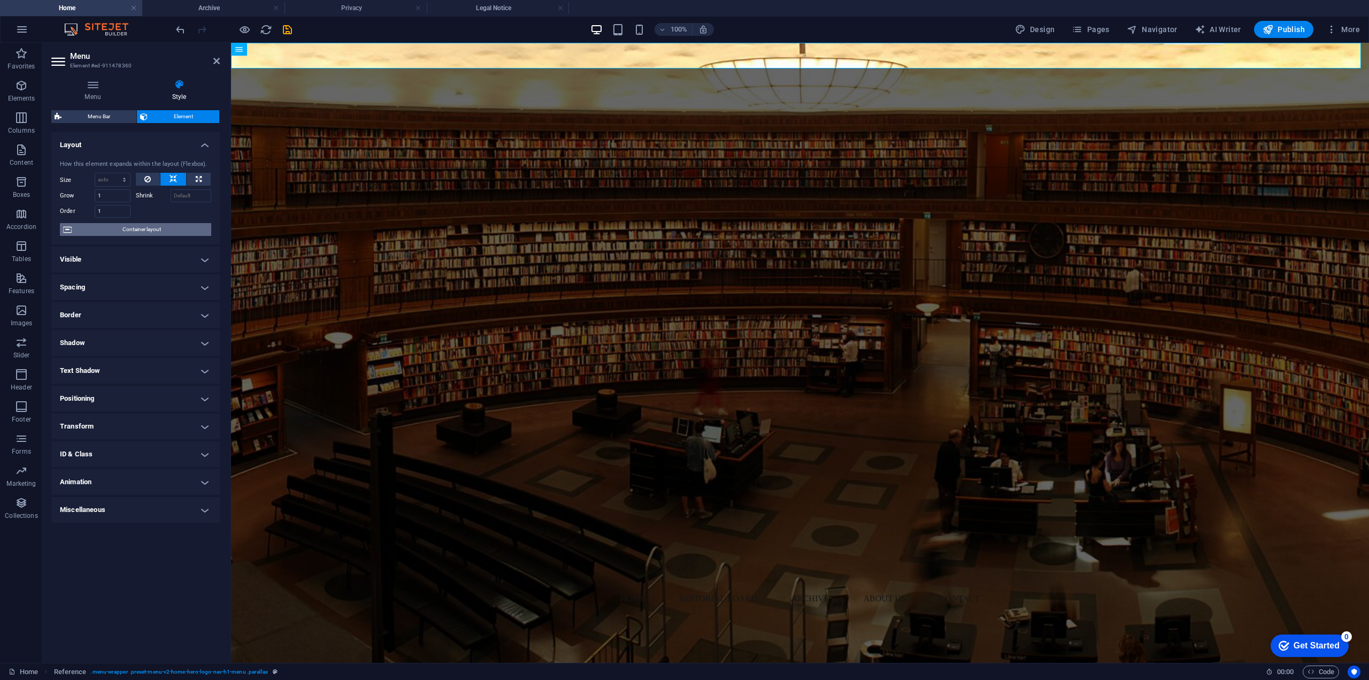
click at [158, 232] on span "Container layout" at bounding box center [141, 229] width 133 height 13
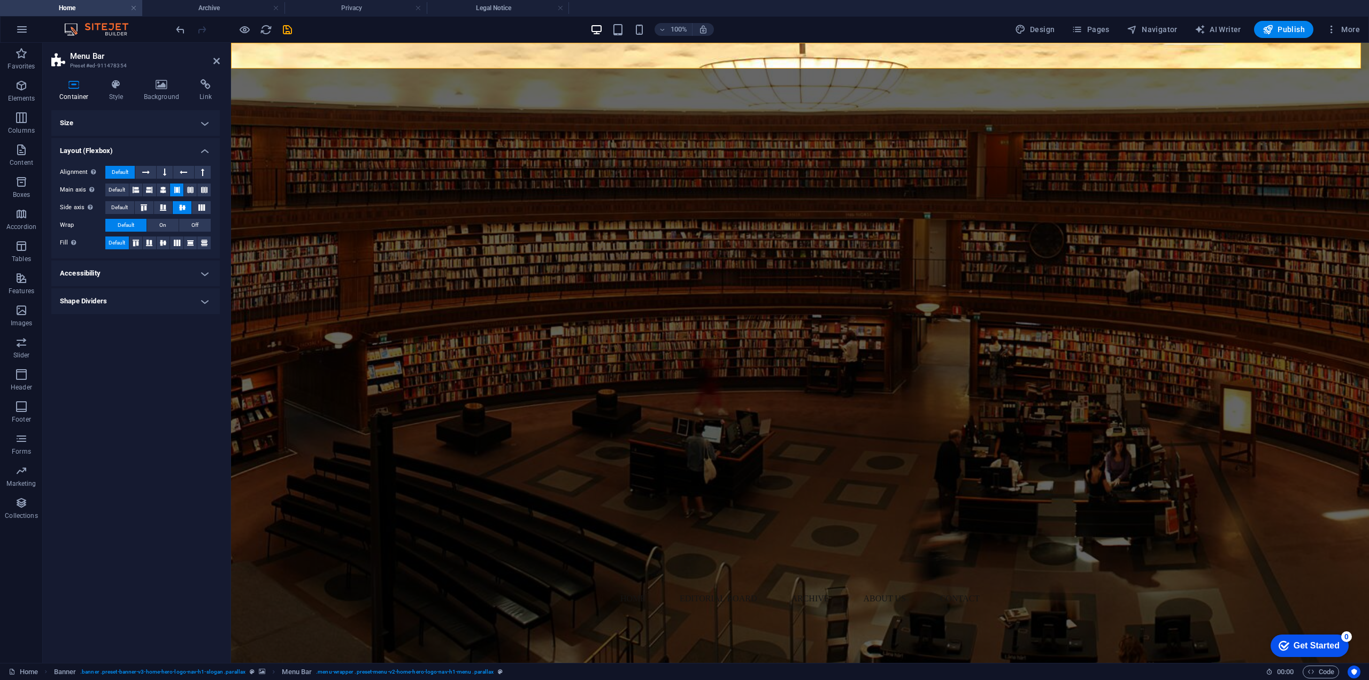
click at [143, 121] on h4 "Size" at bounding box center [135, 123] width 168 height 26
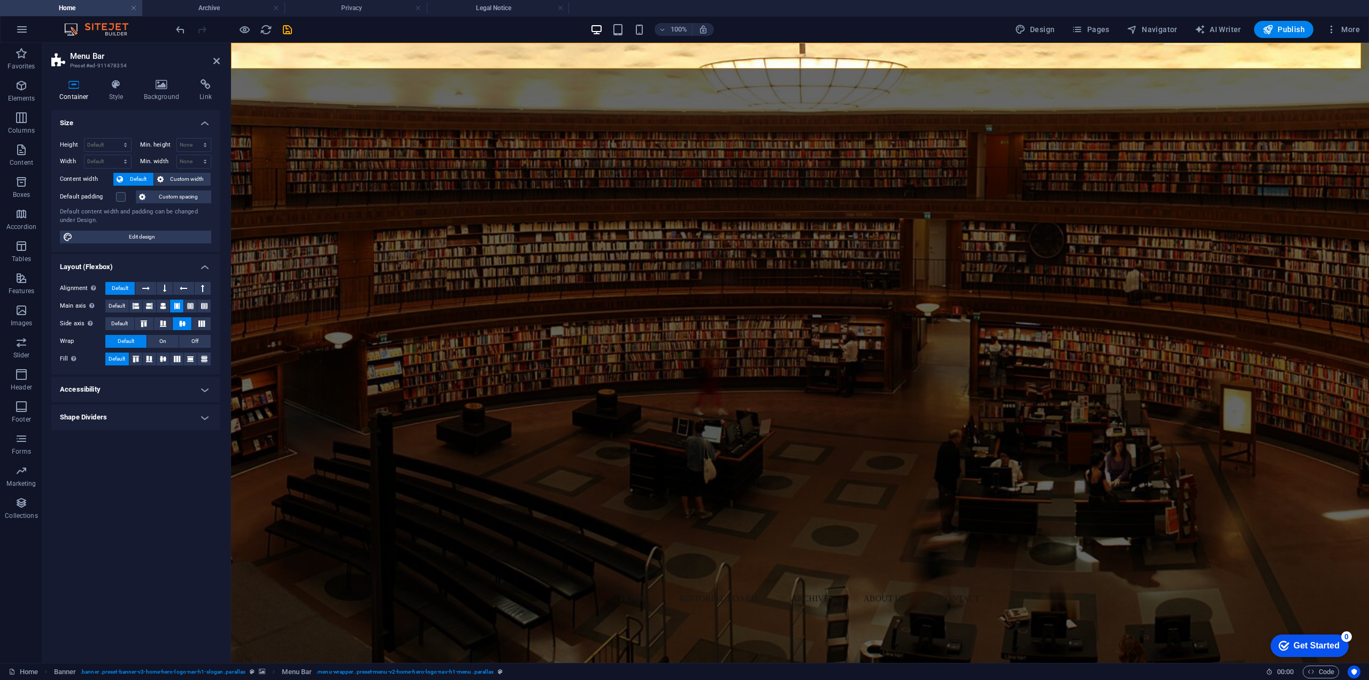
click at [143, 121] on h4 "Size" at bounding box center [135, 119] width 168 height 19
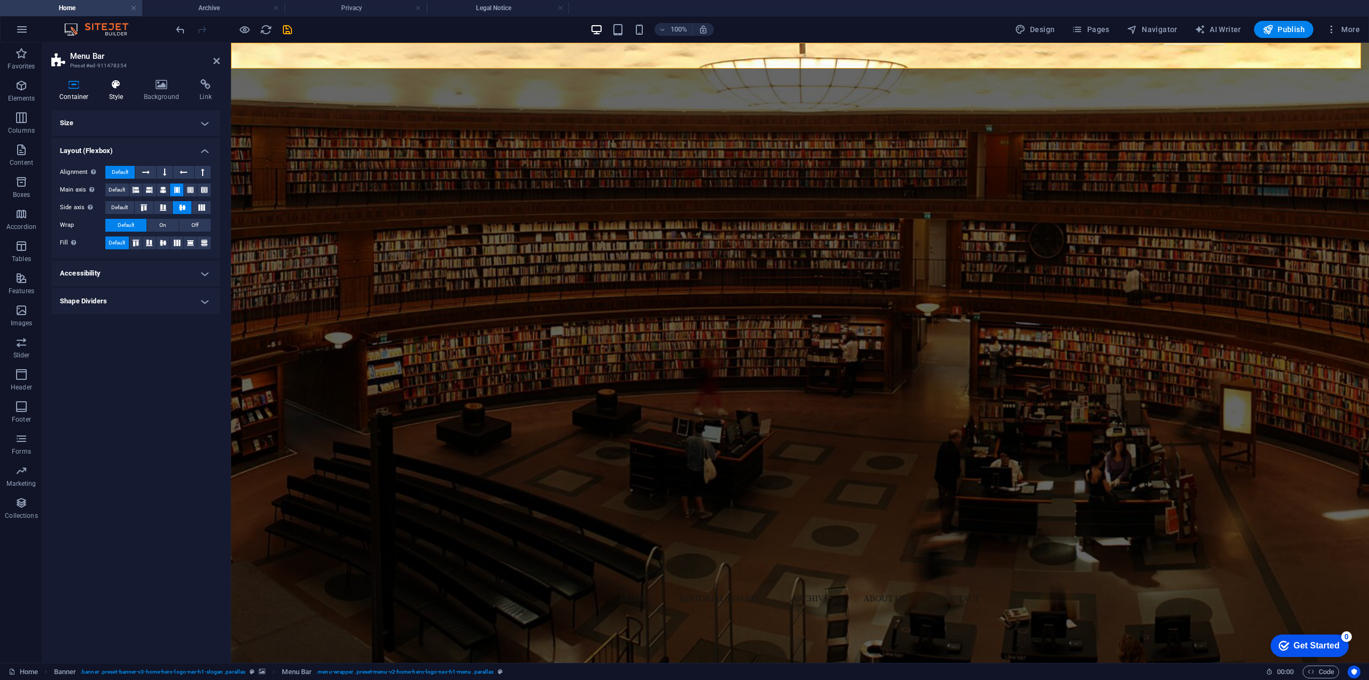
click at [102, 86] on icon at bounding box center [116, 84] width 30 height 11
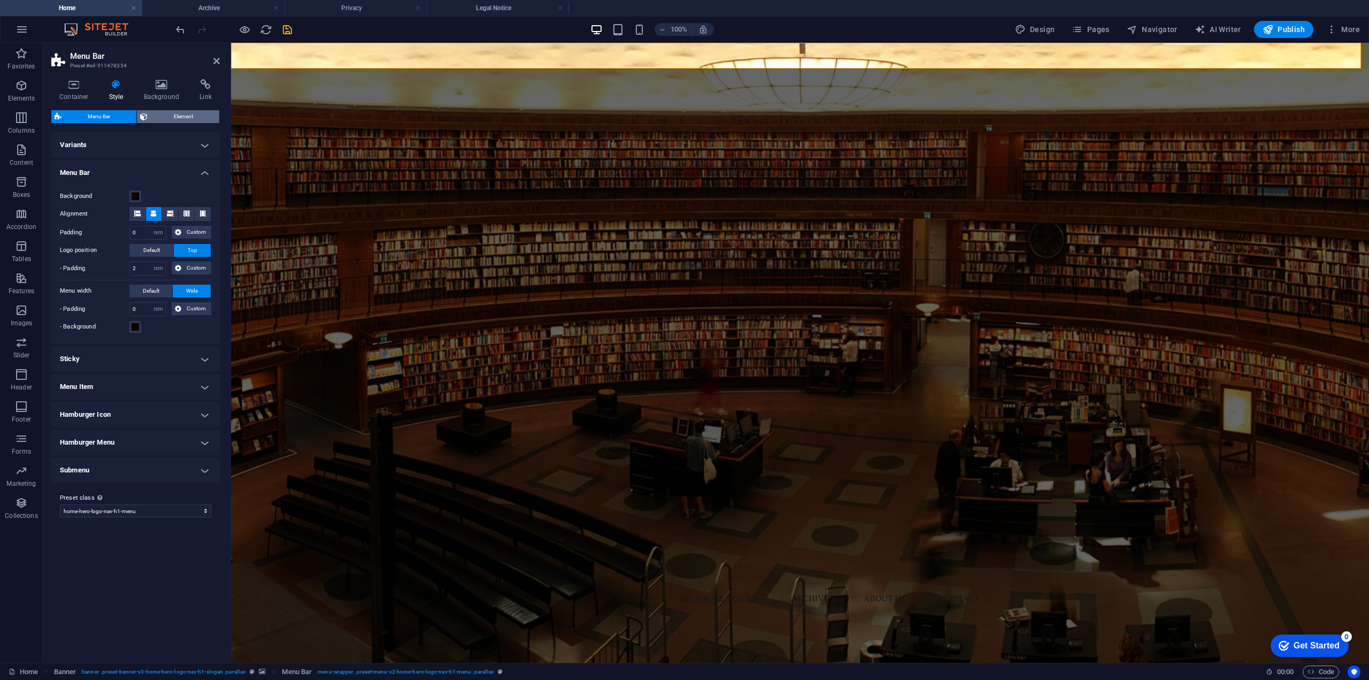
click at [168, 117] on span "Element" at bounding box center [183, 116] width 65 height 13
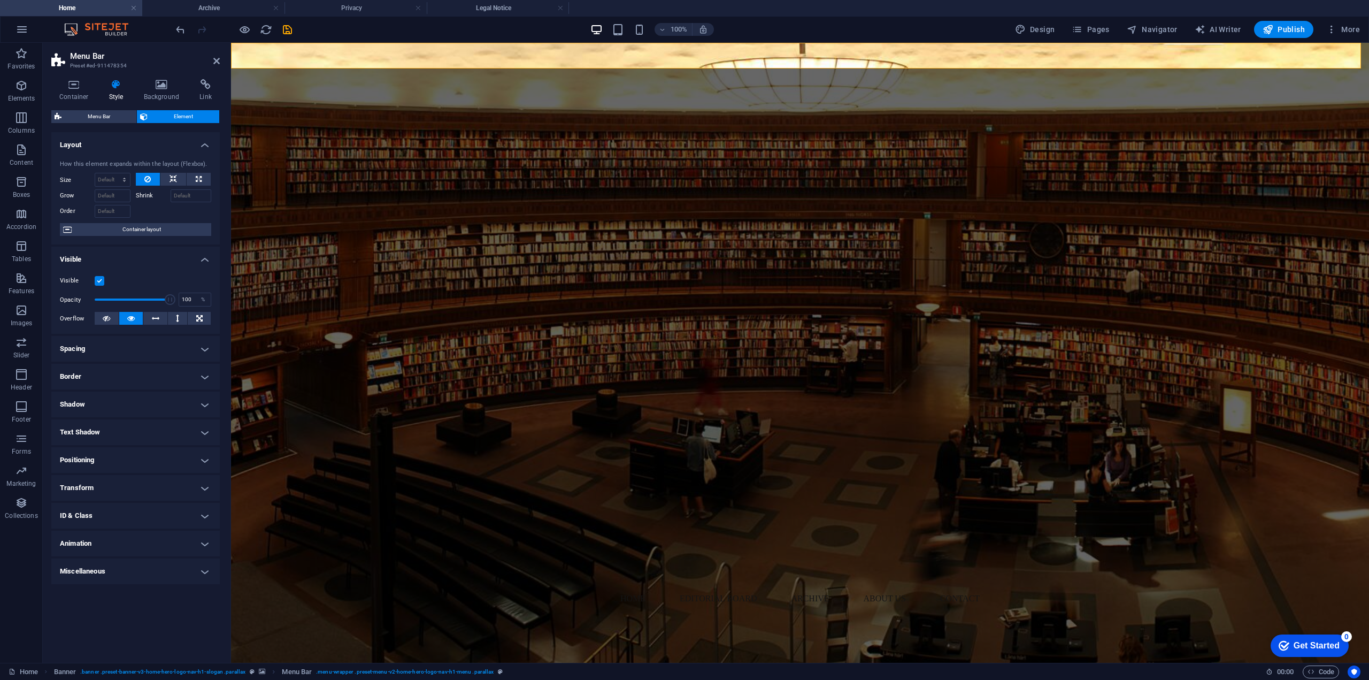
click at [101, 432] on h4 "Text Shadow" at bounding box center [135, 432] width 168 height 26
click at [121, 451] on button "None" at bounding box center [134, 453] width 47 height 13
click at [96, 454] on button "Default" at bounding box center [85, 453] width 51 height 13
click at [96, 432] on h4 "Text Shadow" at bounding box center [135, 428] width 168 height 19
click at [101, 116] on span "Menu Bar" at bounding box center [99, 116] width 68 height 13
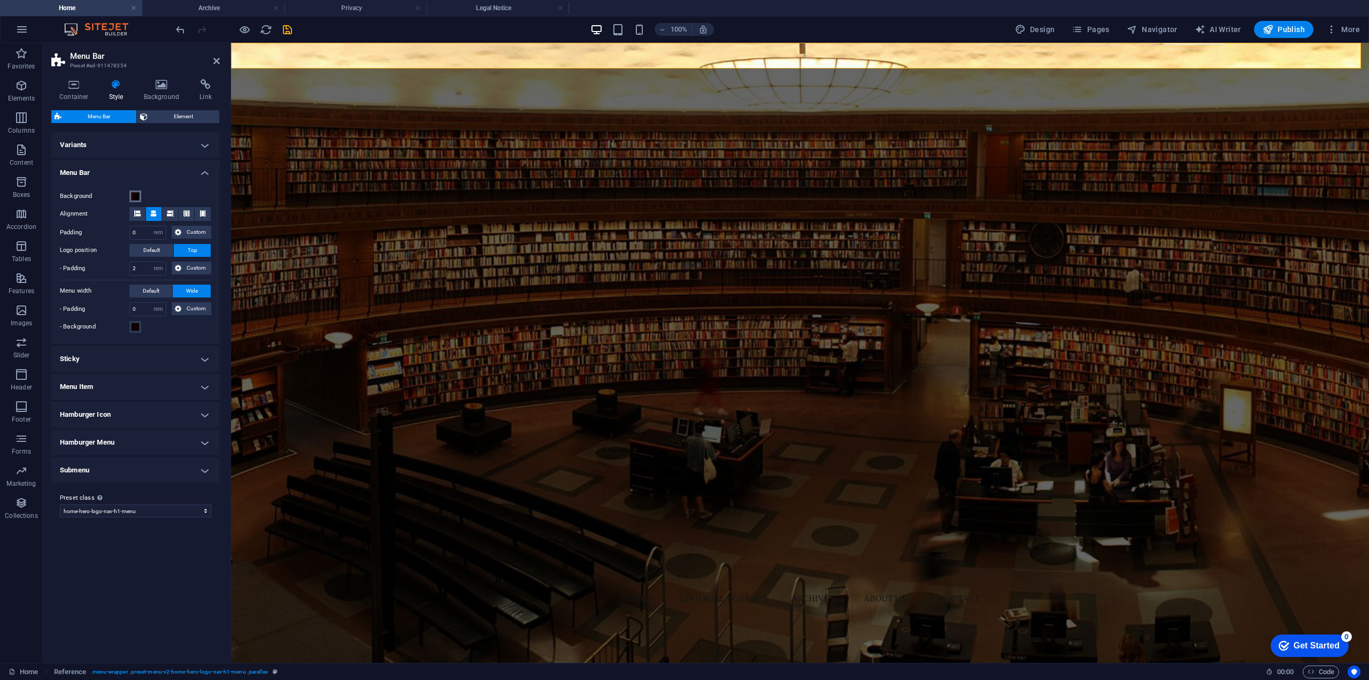
click at [136, 196] on span at bounding box center [135, 196] width 9 height 9
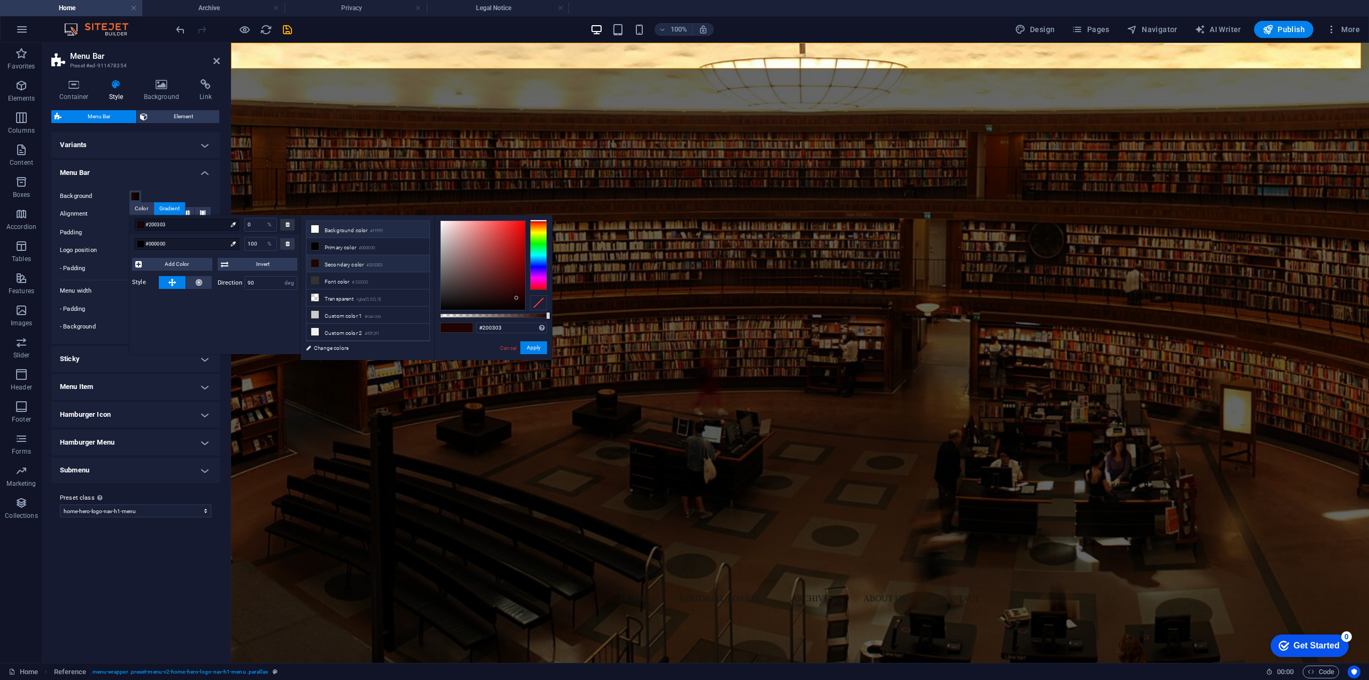
click at [355, 229] on li "Background color #ffffff" at bounding box center [367, 229] width 123 height 17
click at [538, 346] on button "Apply" at bounding box center [533, 347] width 27 height 13
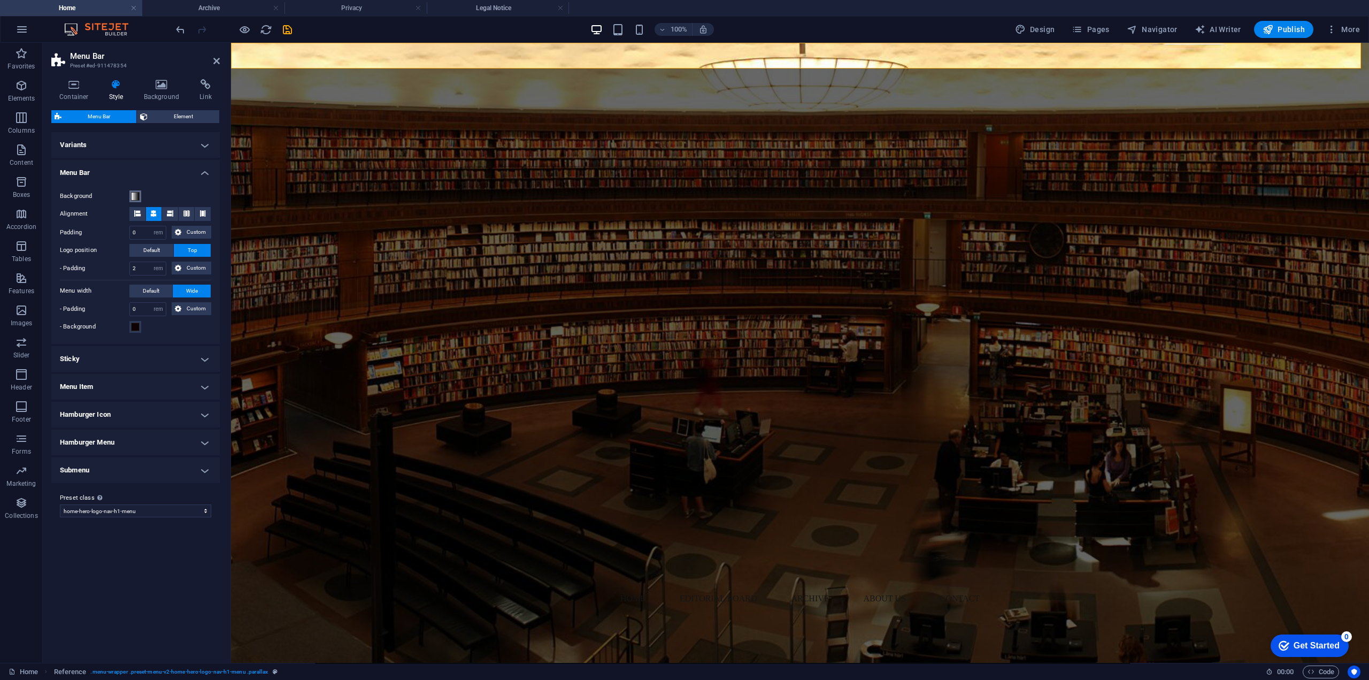
click at [136, 195] on span at bounding box center [135, 196] width 9 height 9
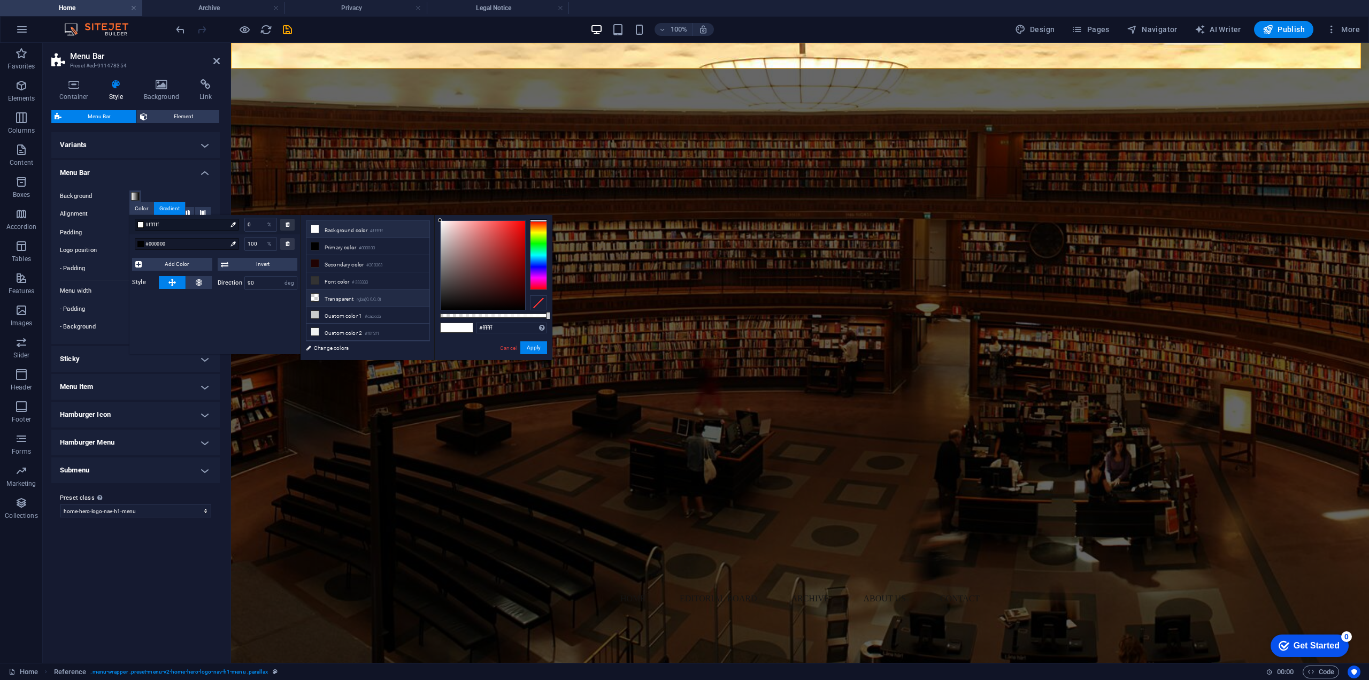
click at [352, 296] on li "Transparent rgba(0,0,0,.0)" at bounding box center [367, 297] width 123 height 17
click at [534, 348] on button "Apply" at bounding box center [533, 347] width 27 height 13
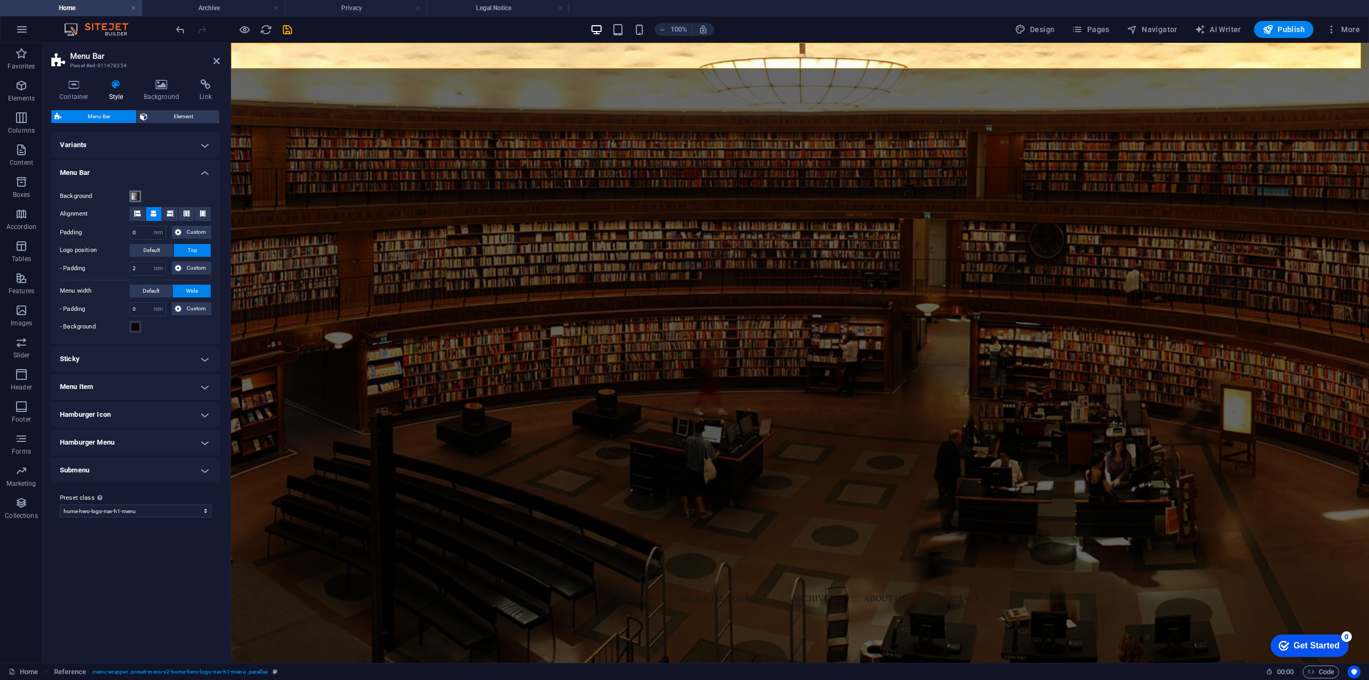
click at [134, 193] on span at bounding box center [135, 196] width 9 height 9
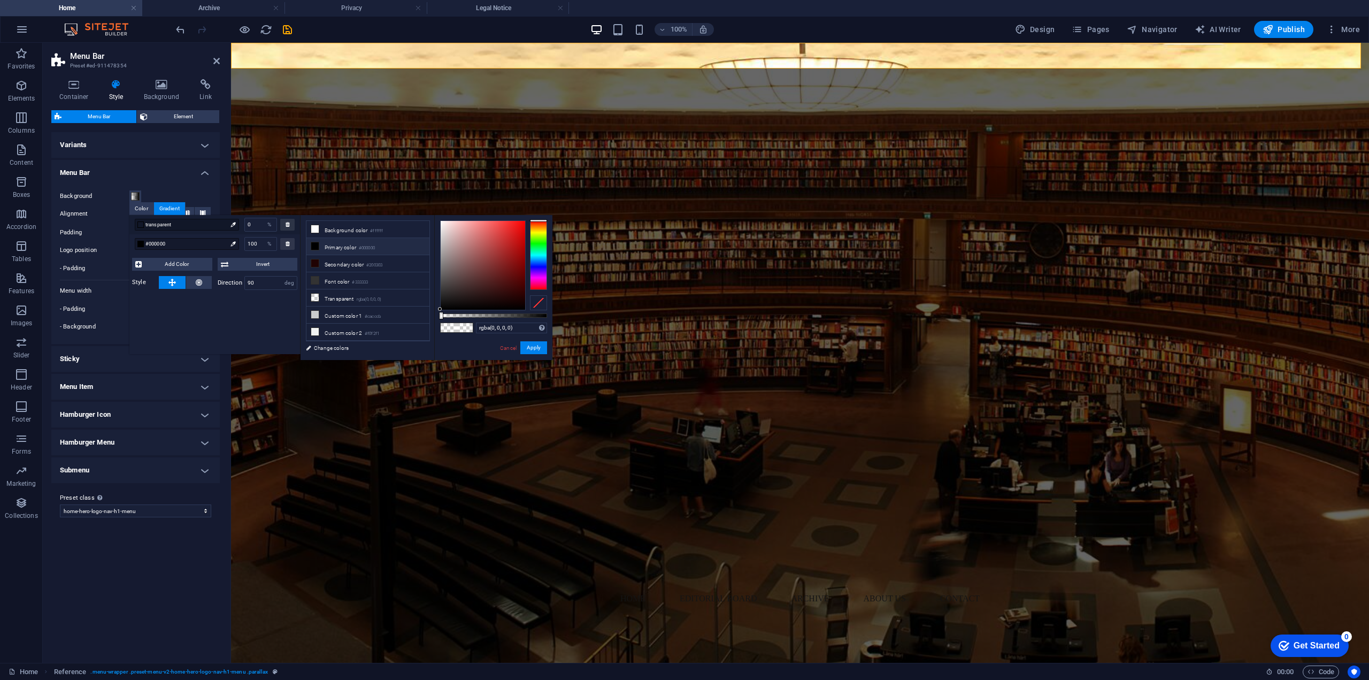
click at [335, 247] on li "Primary color #000000" at bounding box center [367, 246] width 123 height 17
type input "#000000"
click at [530, 350] on button "Apply" at bounding box center [533, 347] width 27 height 13
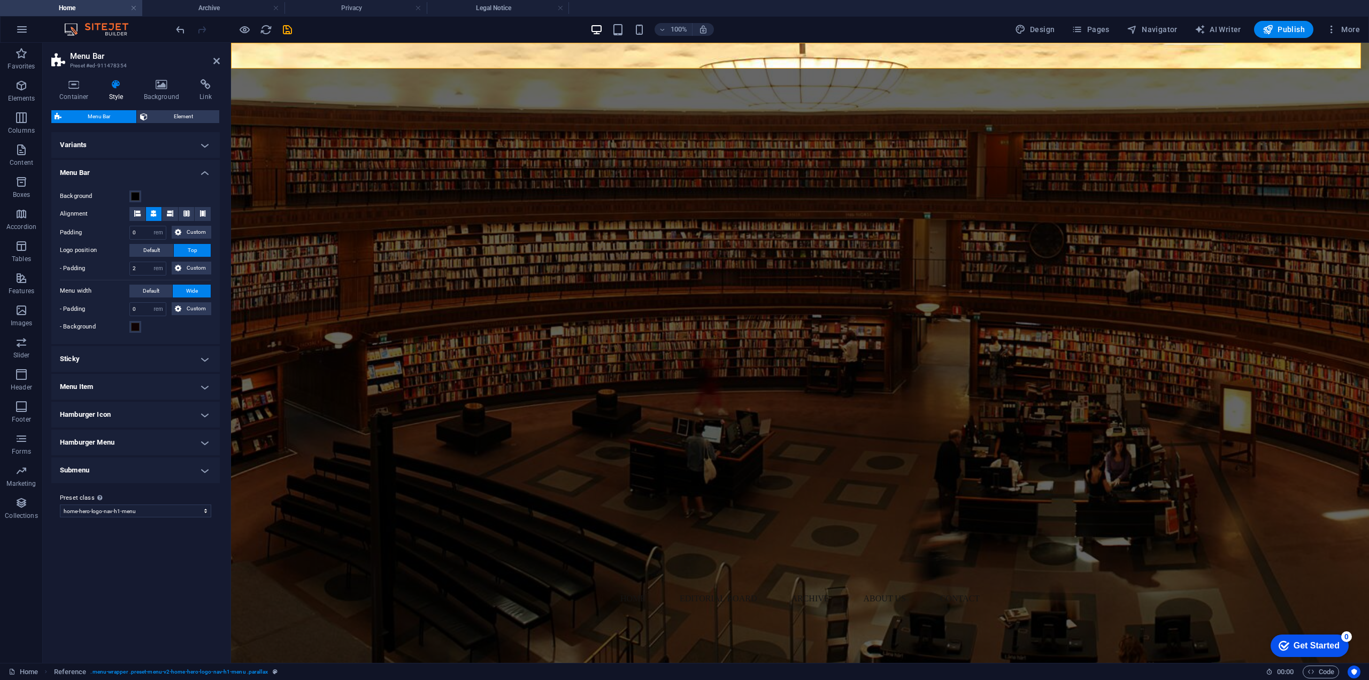
click at [168, 176] on h4 "Menu Bar" at bounding box center [135, 169] width 168 height 19
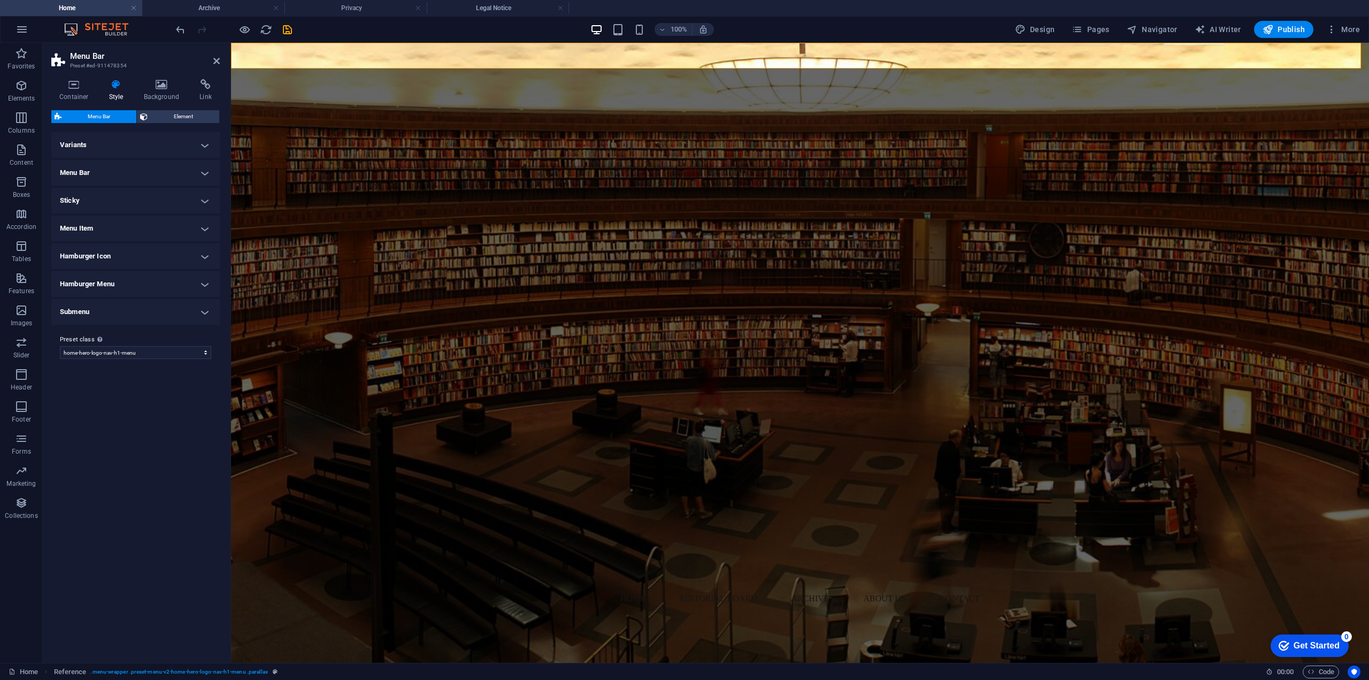
click at [168, 176] on h4 "Menu Bar" at bounding box center [135, 173] width 168 height 26
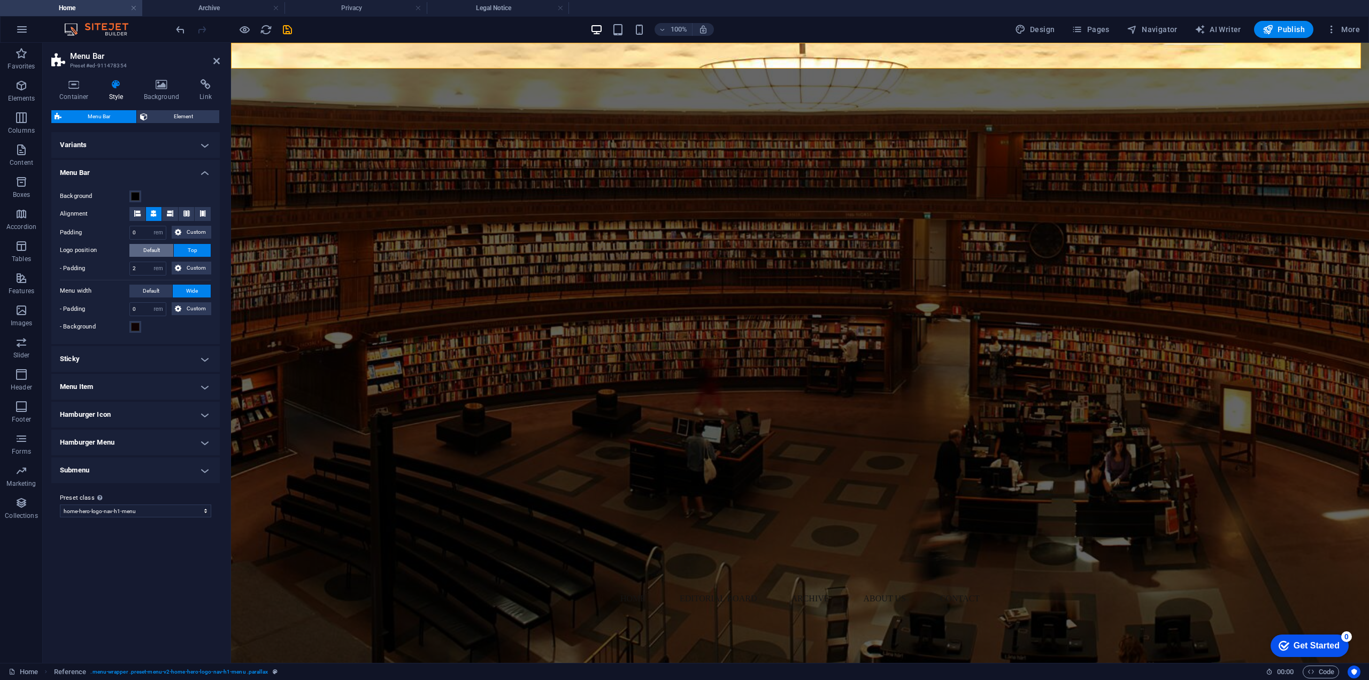
click at [170, 252] on button "Default" at bounding box center [151, 250] width 44 height 13
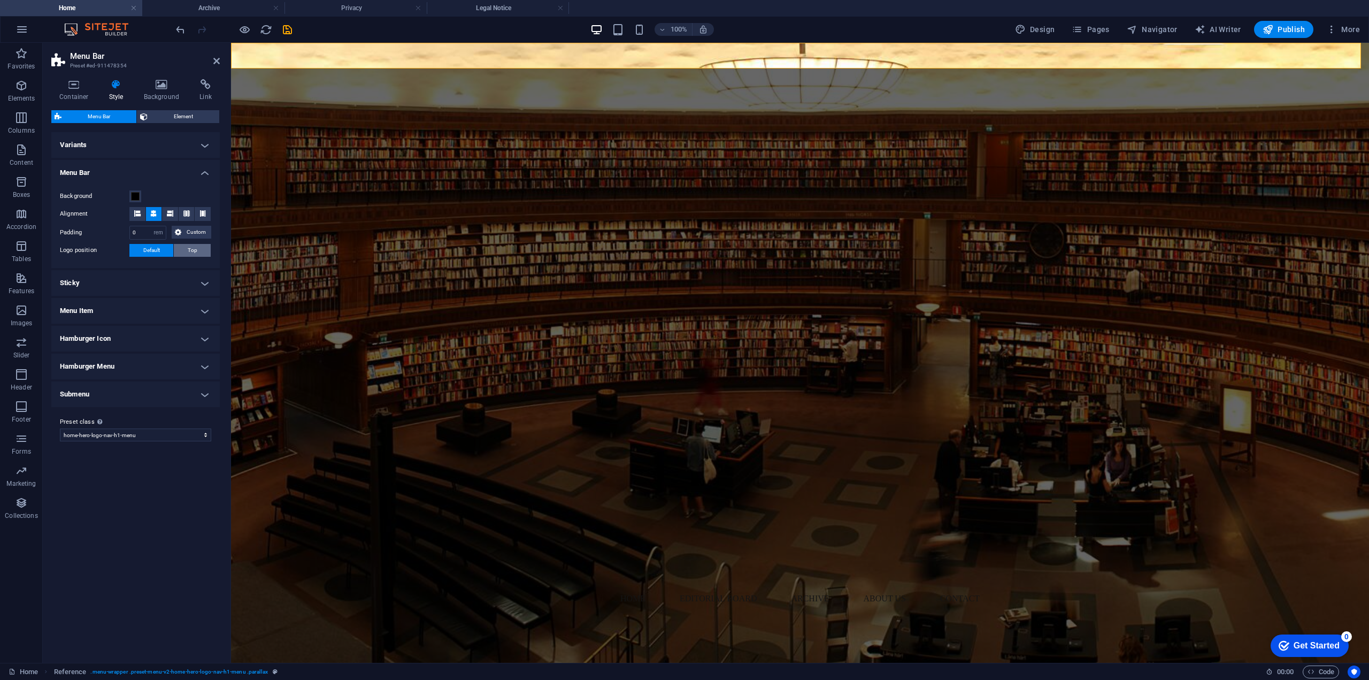
click at [183, 256] on button "Top" at bounding box center [192, 250] width 37 height 13
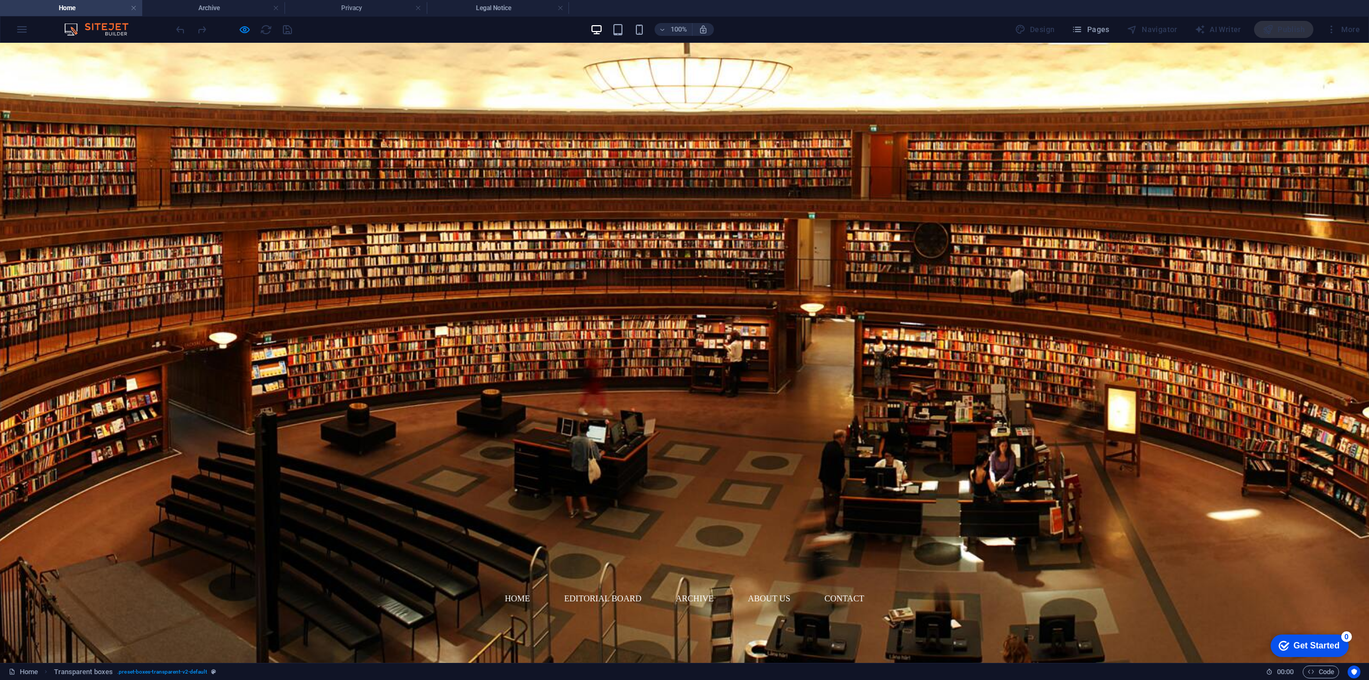
click at [513, 586] on link "Home" at bounding box center [517, 599] width 42 height 26
click at [581, 586] on link "Editorial Board" at bounding box center [603, 599] width 94 height 26
click at [691, 586] on link "Archive" at bounding box center [694, 599] width 55 height 26
click at [1086, 30] on span "Pages" at bounding box center [1090, 29] width 37 height 11
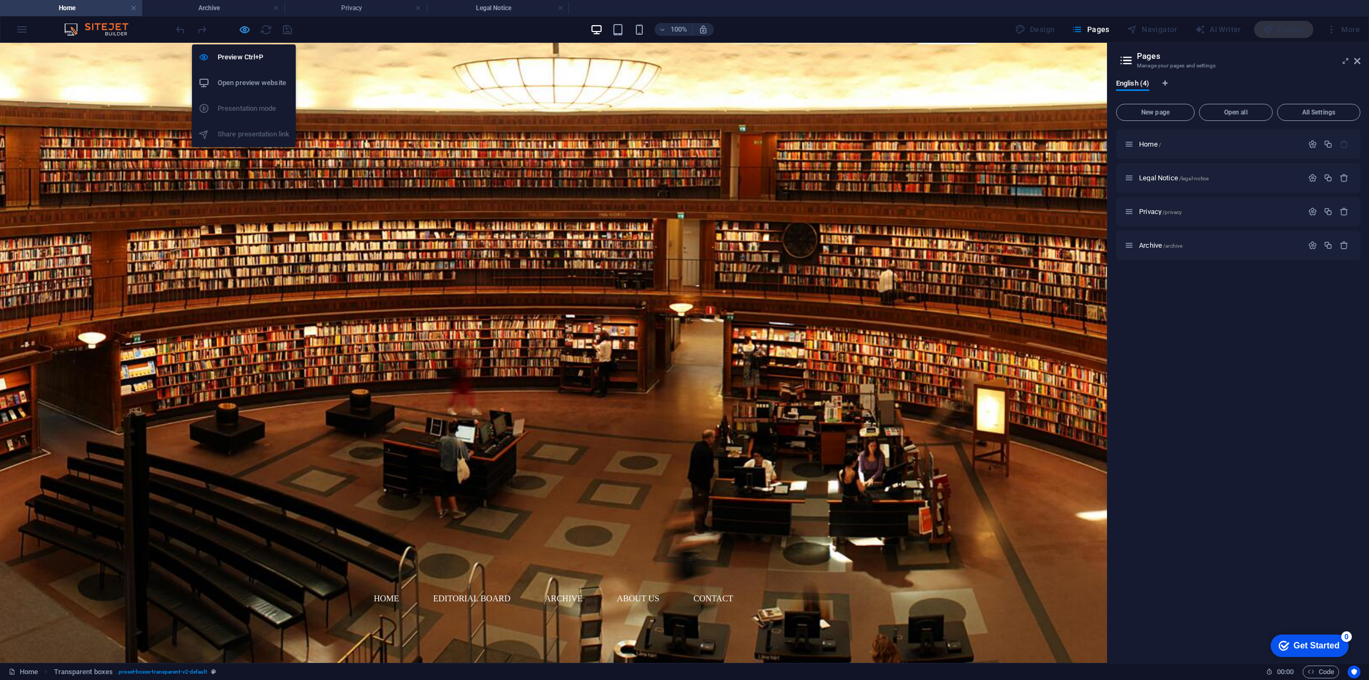
click at [240, 30] on icon "button" at bounding box center [245, 30] width 12 height 12
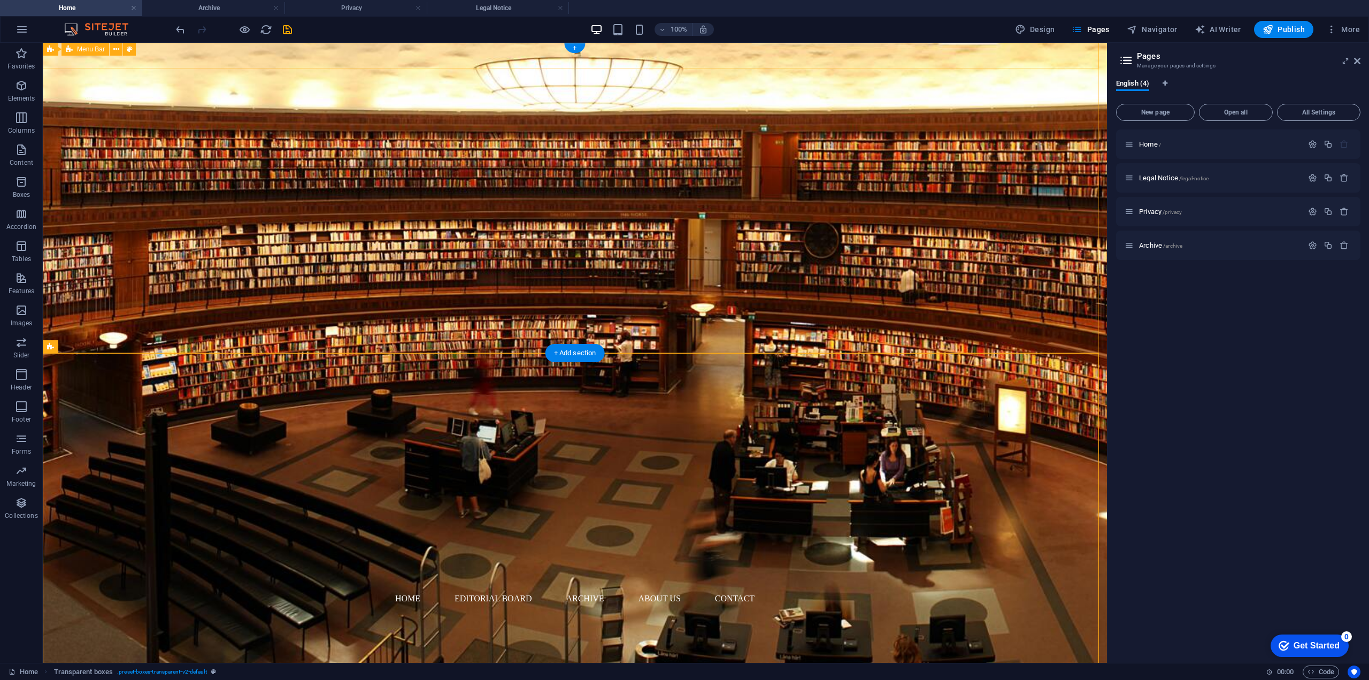
click at [302, 586] on div "Home Editorial Board Archive About Us Contact" at bounding box center [575, 599] width 1064 height 26
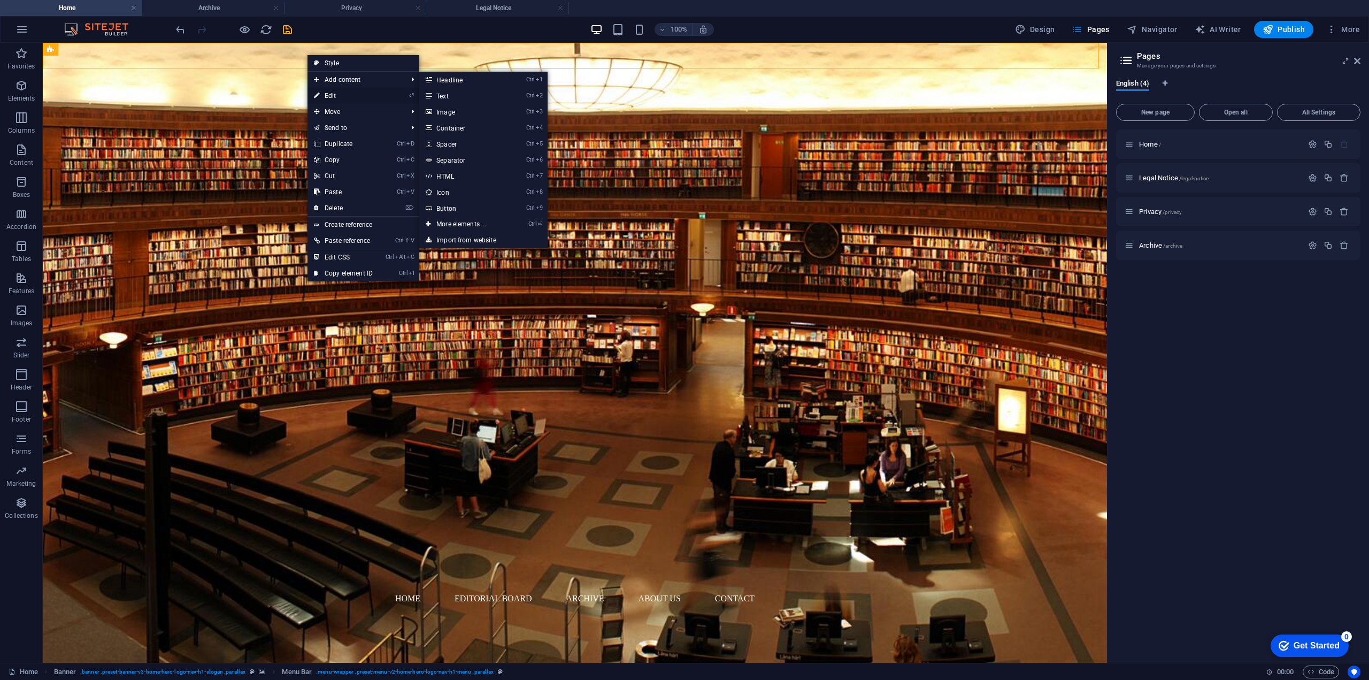
click at [342, 94] on link "⏎ Edit" at bounding box center [344, 96] width 72 height 16
select select "preset-menu-v2-home-hero-logo-nav-h1-menu"
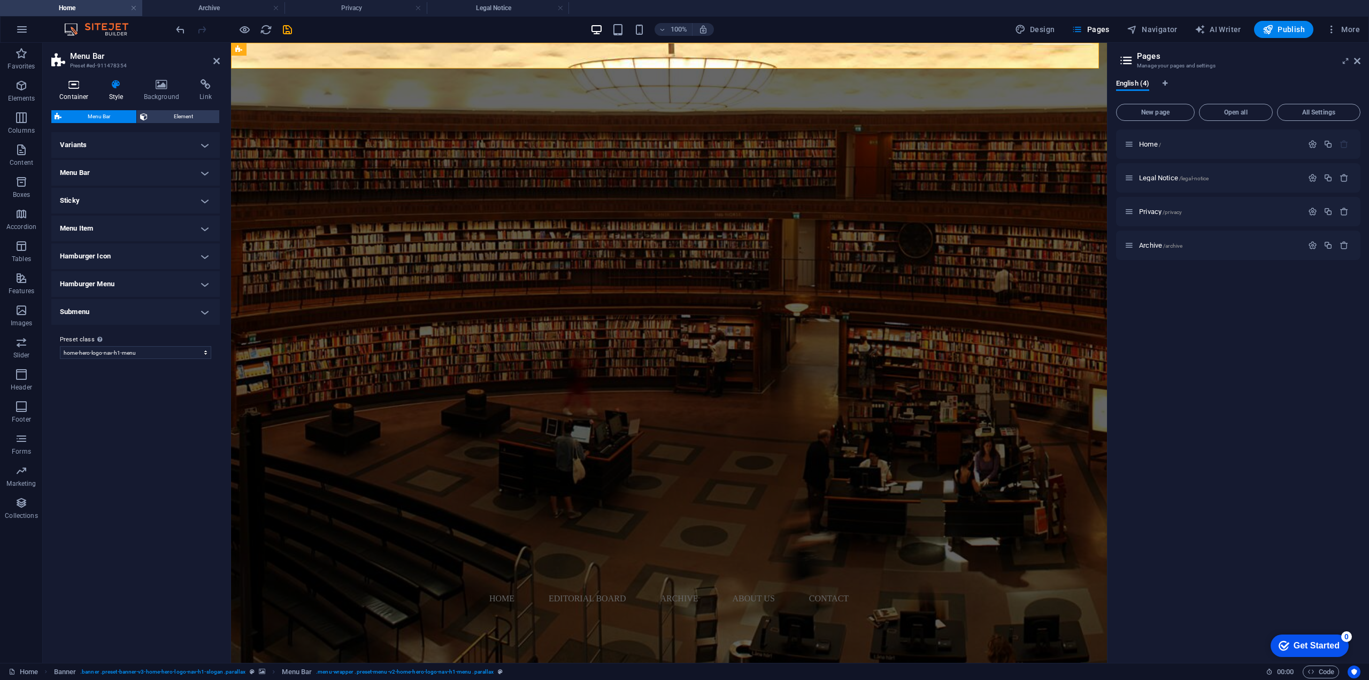
click at [72, 83] on icon at bounding box center [73, 84] width 45 height 11
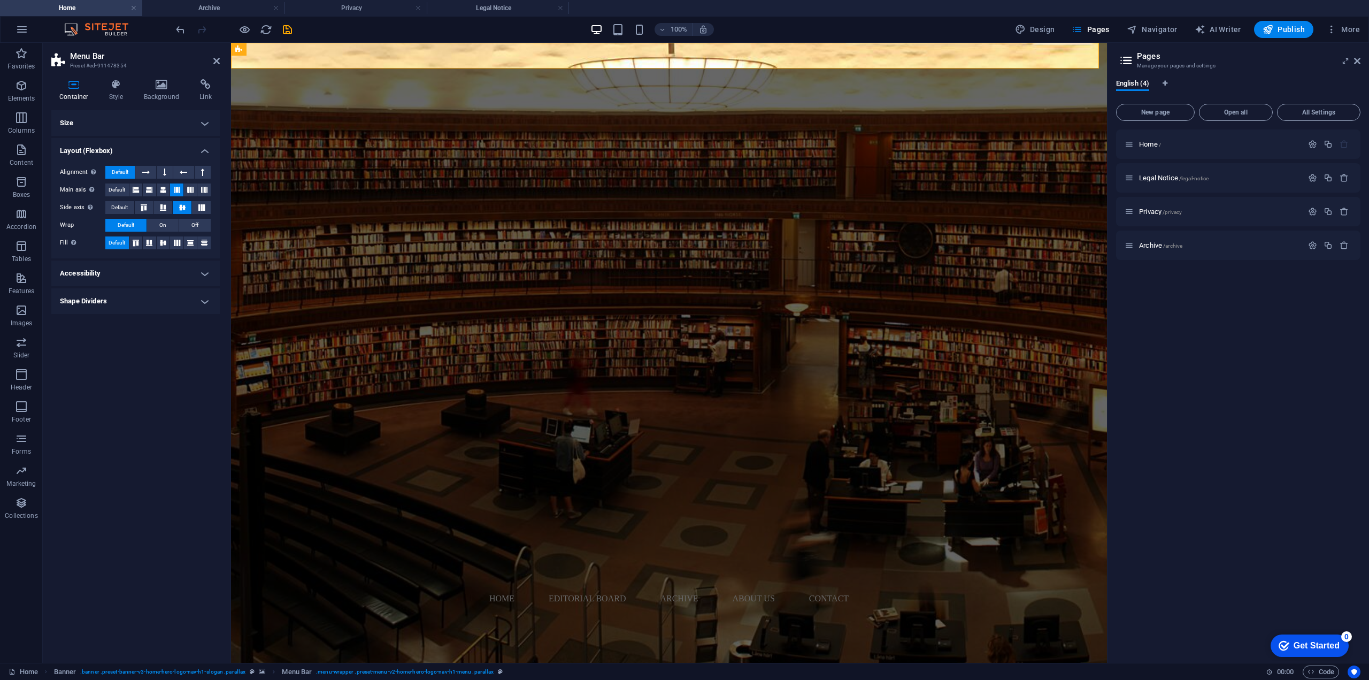
click at [132, 274] on h4 "Accessibility" at bounding box center [135, 273] width 168 height 26
click at [138, 274] on h4 "Accessibility" at bounding box center [135, 269] width 168 height 19
click at [110, 96] on h4 "Style" at bounding box center [118, 90] width 35 height 22
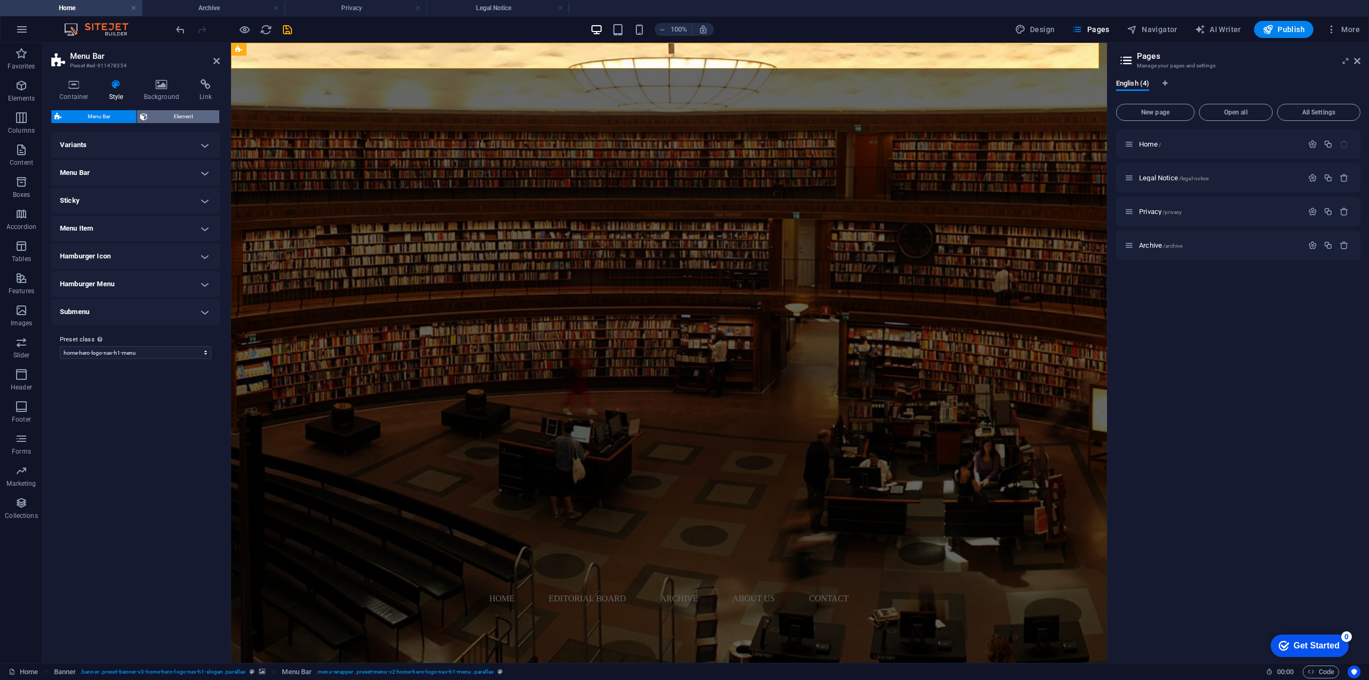
click at [162, 116] on span "Element" at bounding box center [183, 116] width 65 height 13
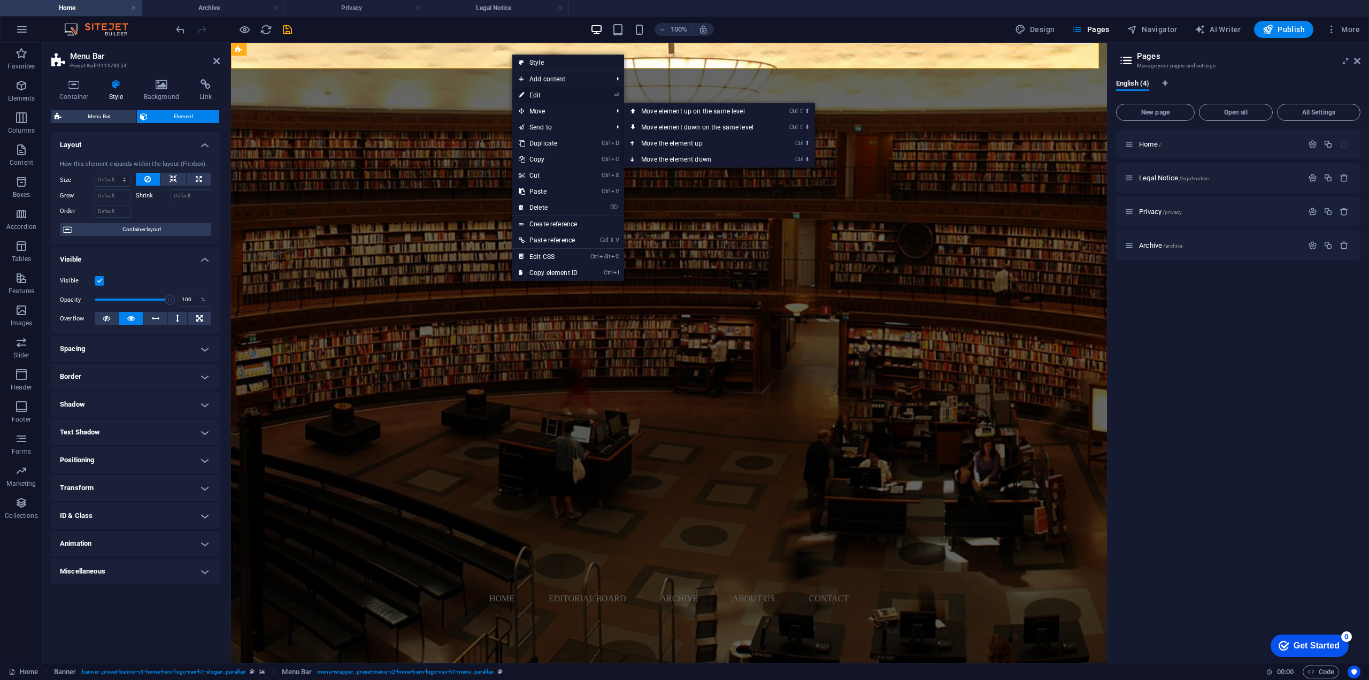
click at [561, 97] on link "⏎ Edit" at bounding box center [548, 95] width 72 height 16
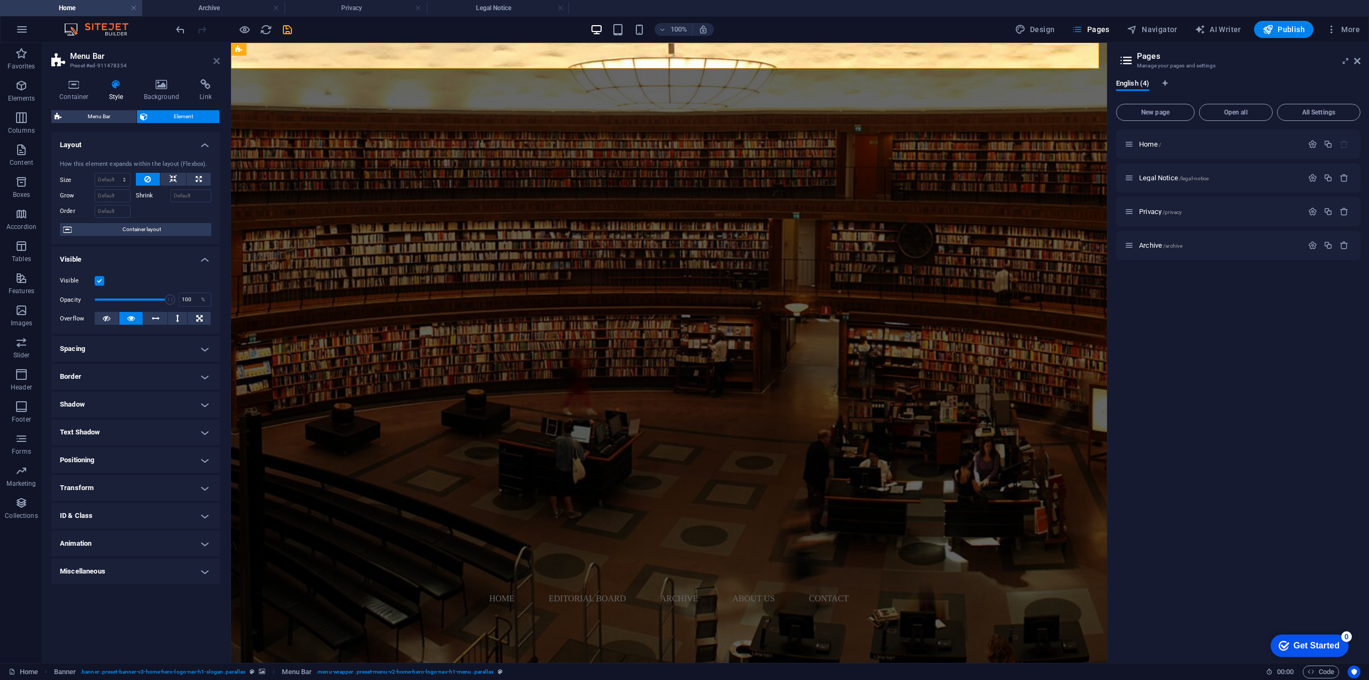
click at [216, 57] on icon at bounding box center [216, 61] width 6 height 9
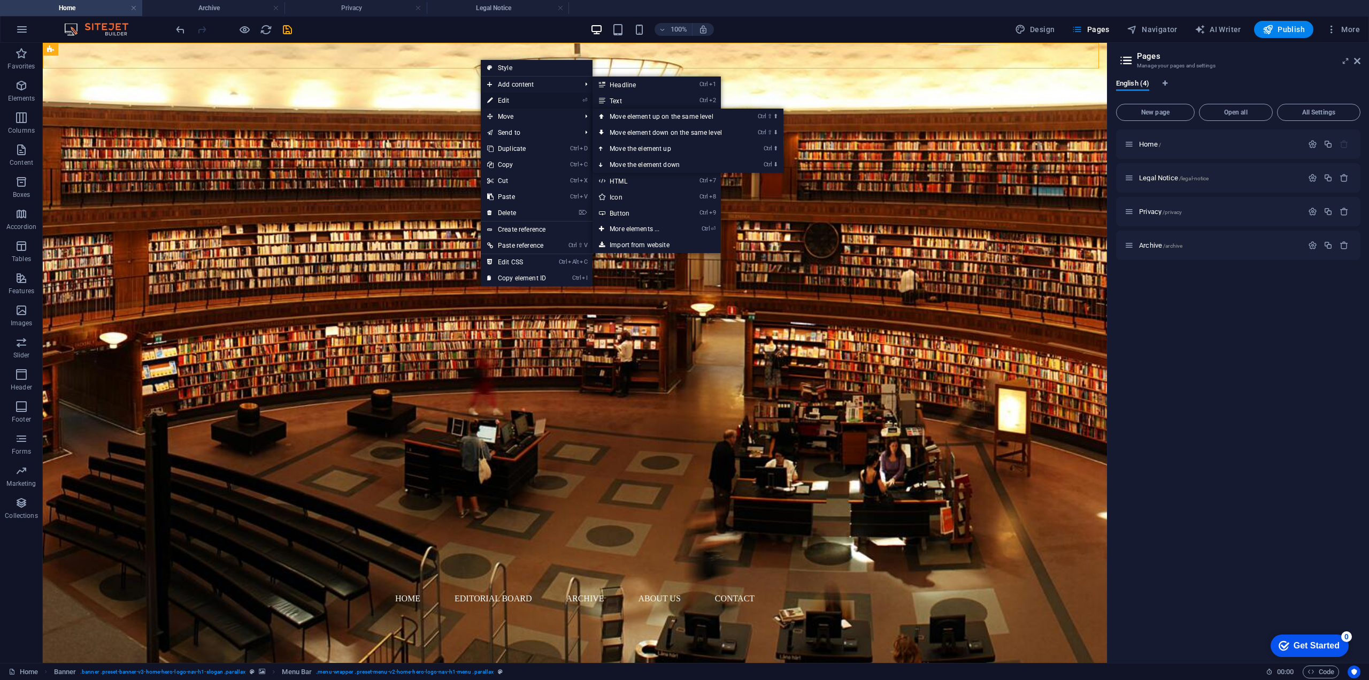
click at [529, 100] on link "⏎ Edit" at bounding box center [517, 101] width 72 height 16
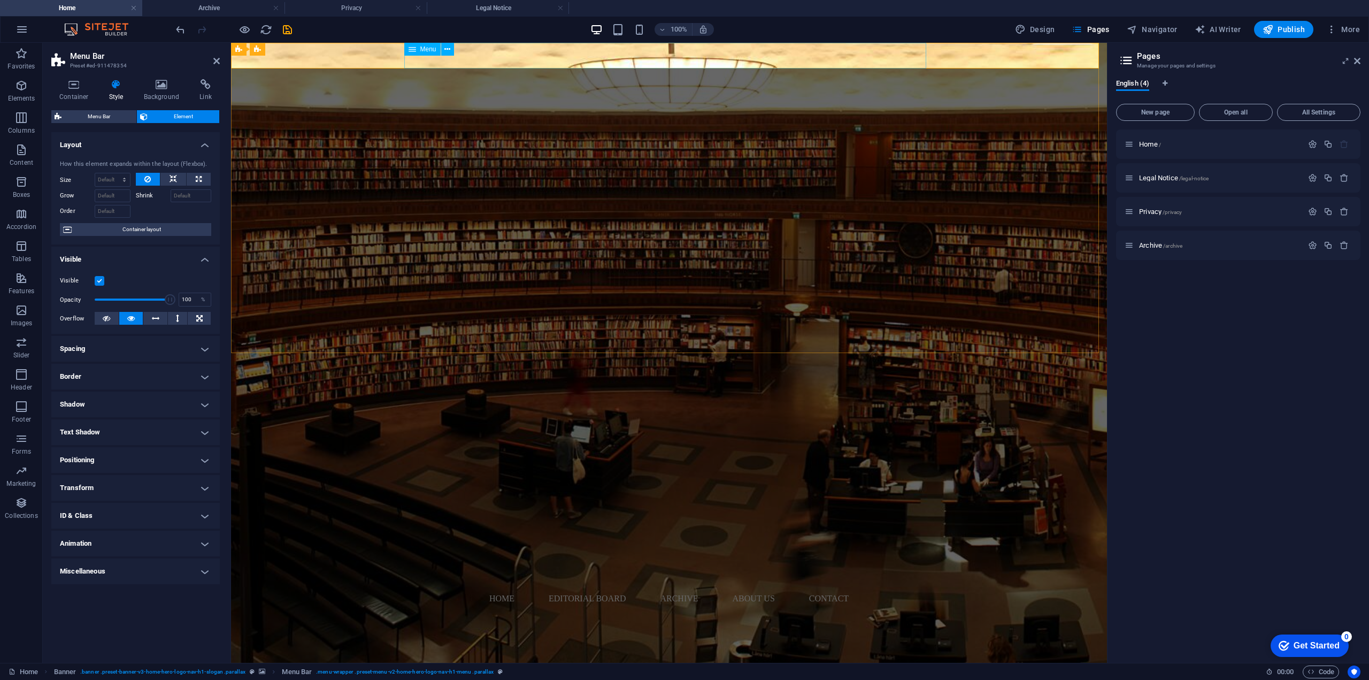
click at [503, 586] on nav "Home Editorial Board Archive About Us Contact" at bounding box center [669, 599] width 522 height 26
select select
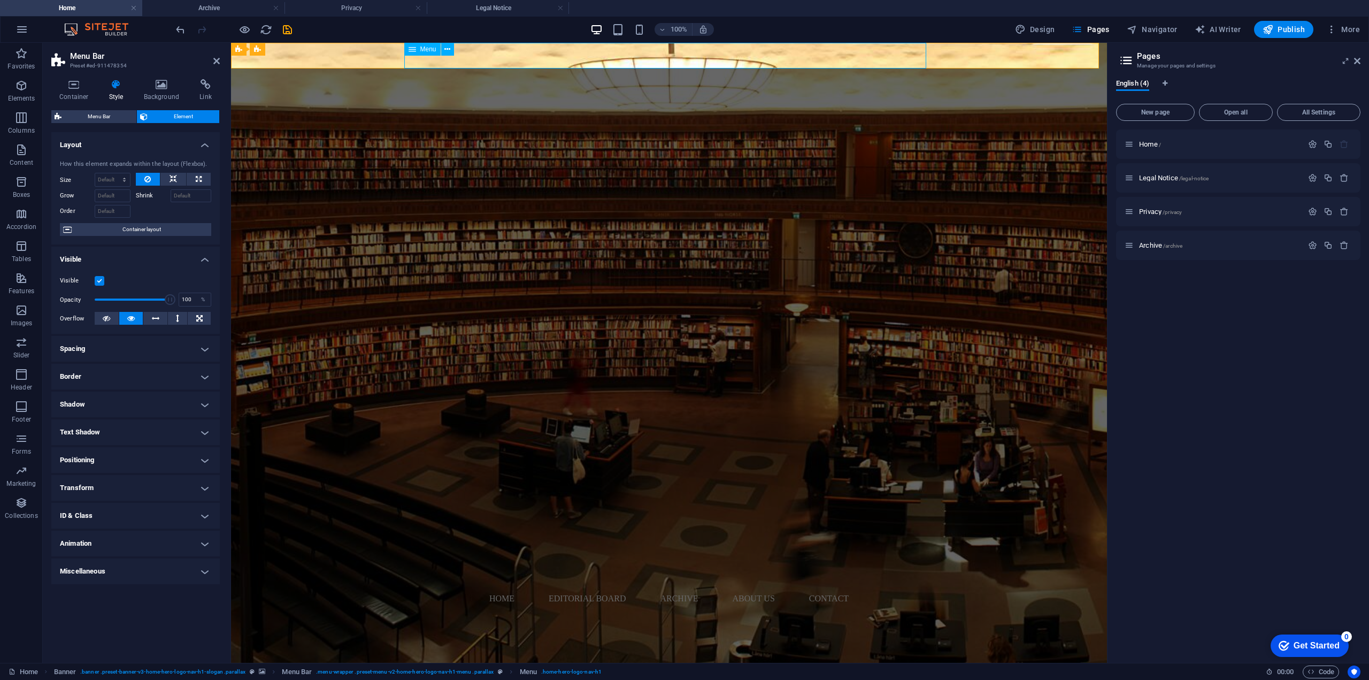
select select
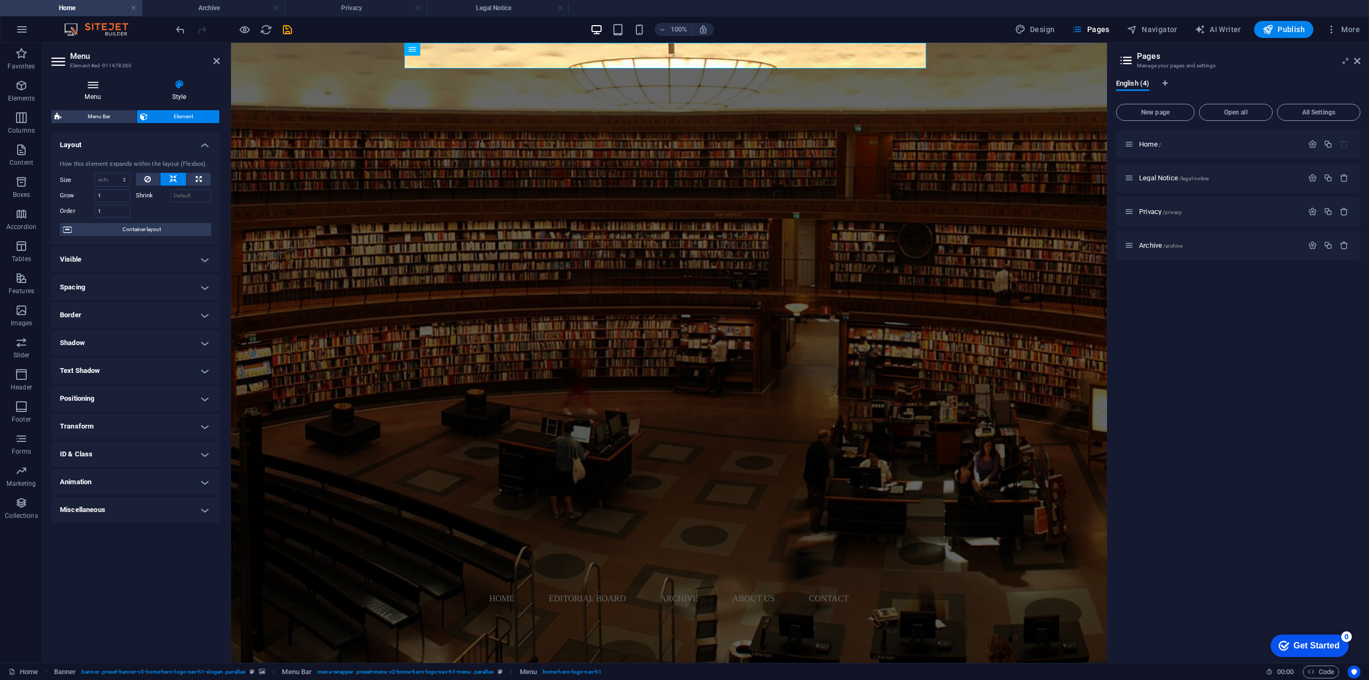
click at [111, 95] on h4 "Menu" at bounding box center [94, 90] width 87 height 22
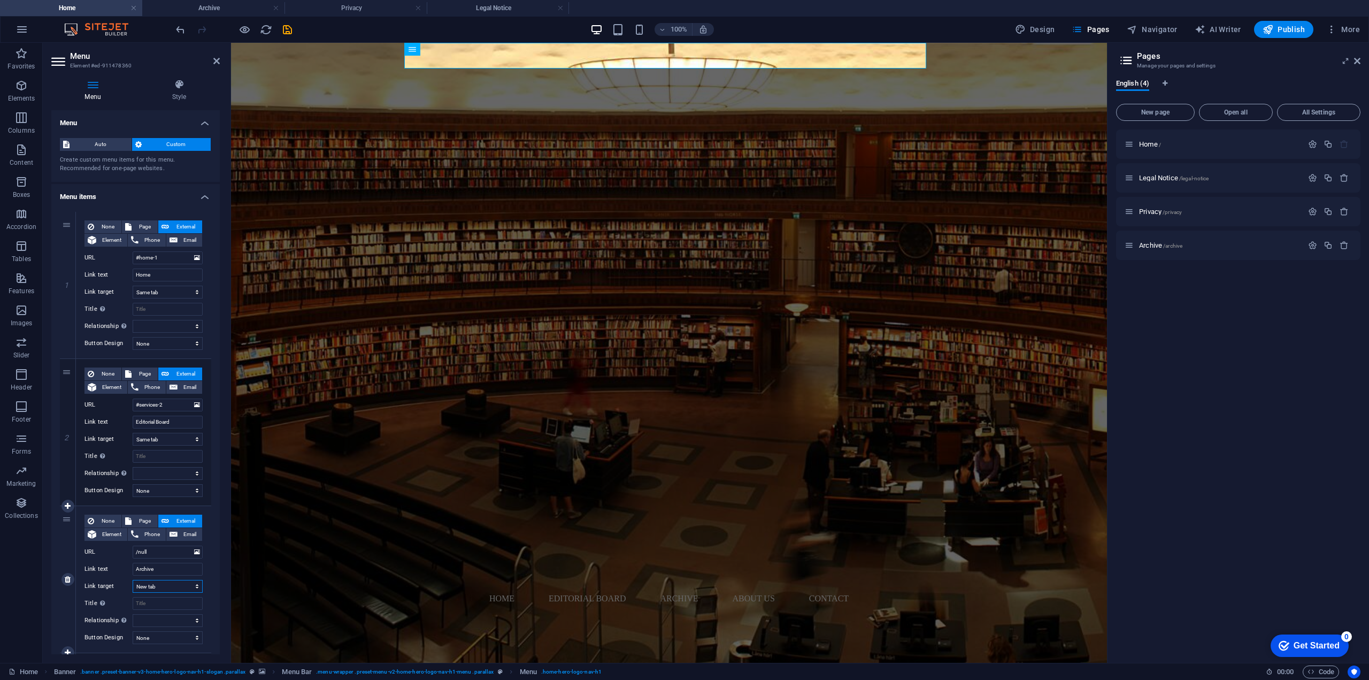
click at [179, 587] on select "New tab Same tab Overlay" at bounding box center [168, 586] width 70 height 13
click at [162, 553] on input "/null" at bounding box center [168, 552] width 70 height 13
type input "/archive"
select select
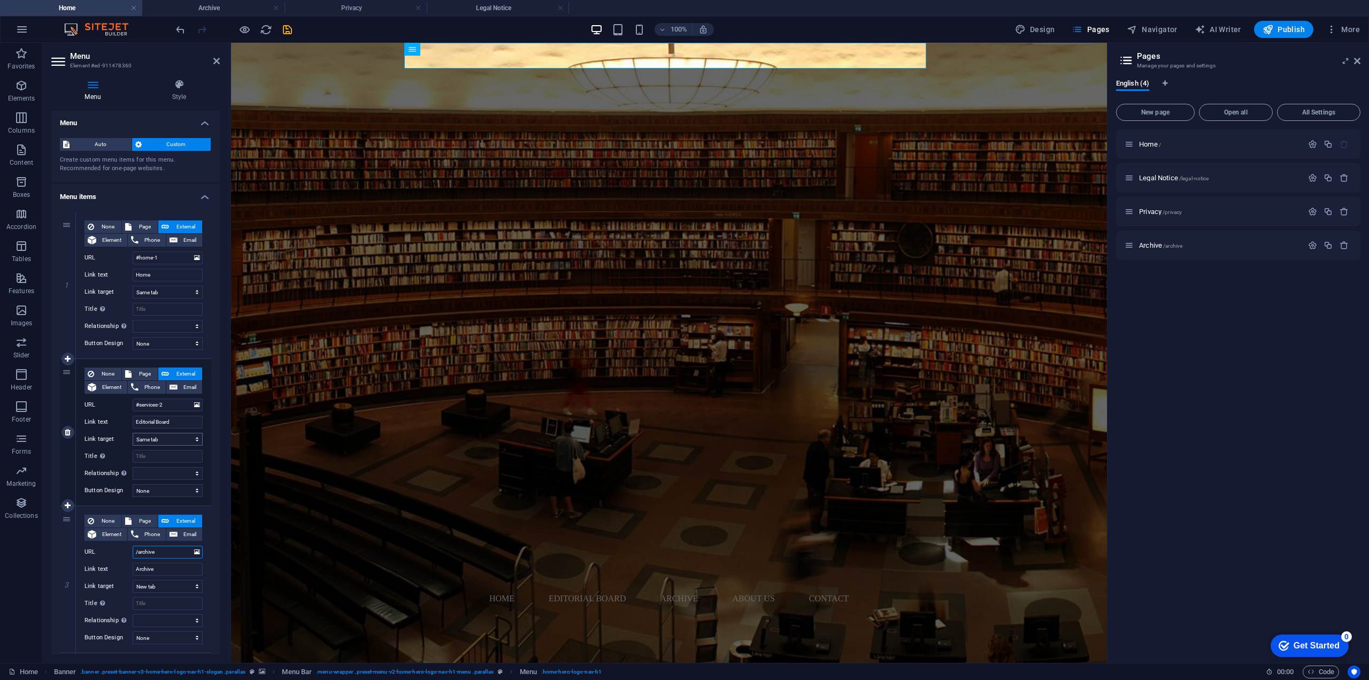
select select
type input "/archive"
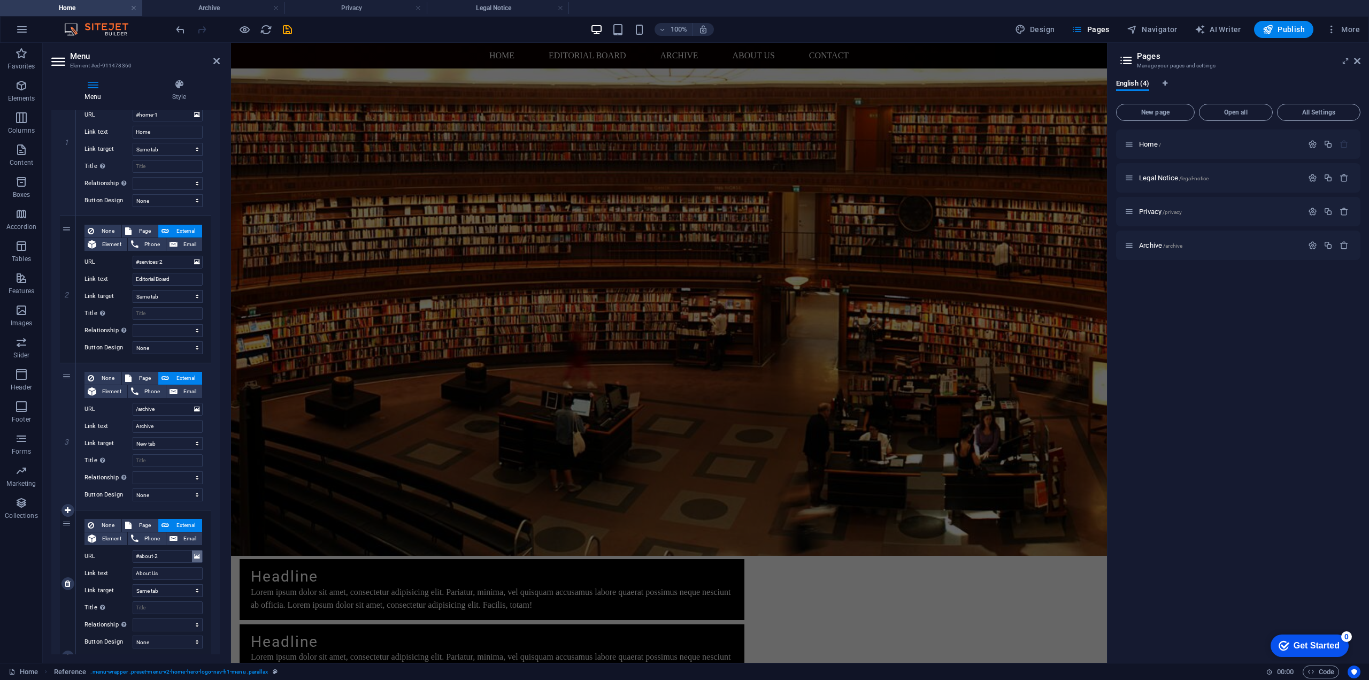
scroll to position [160, 0]
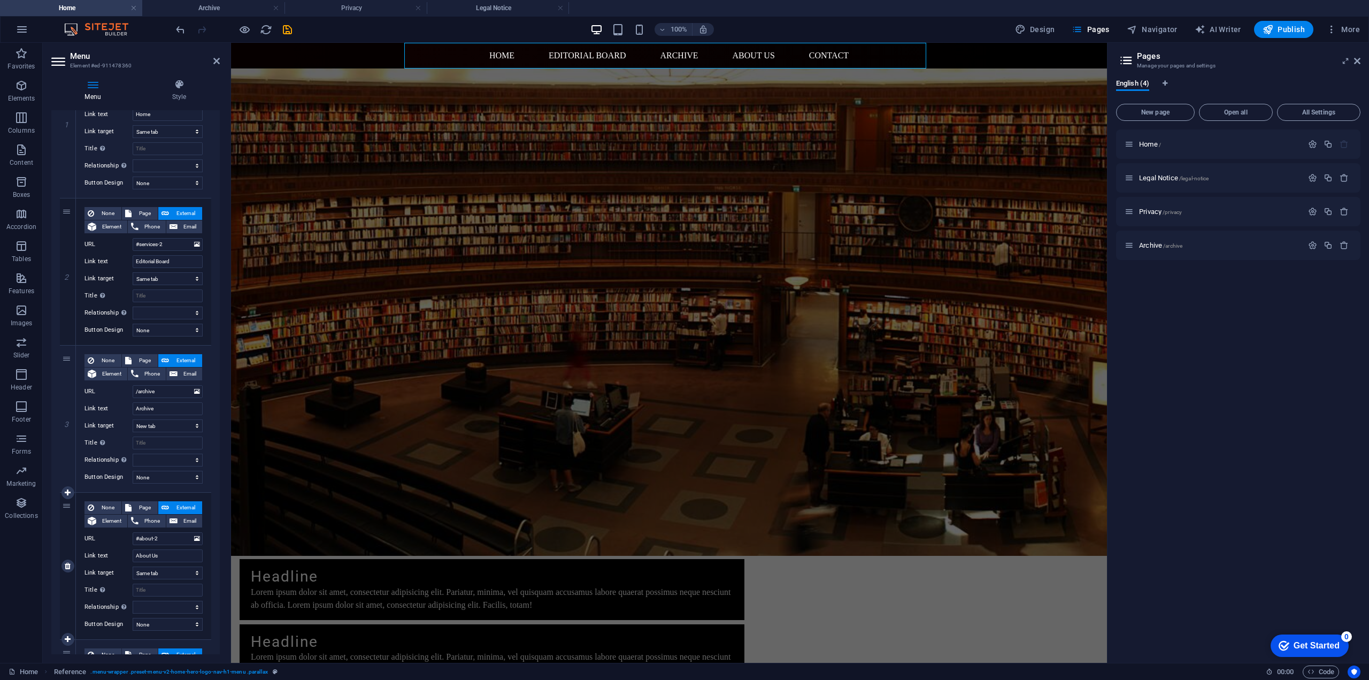
click at [200, 497] on div "None Page External Element Phone Email Page Home Legal Notice Privacy Archive E…" at bounding box center [143, 566] width 135 height 147
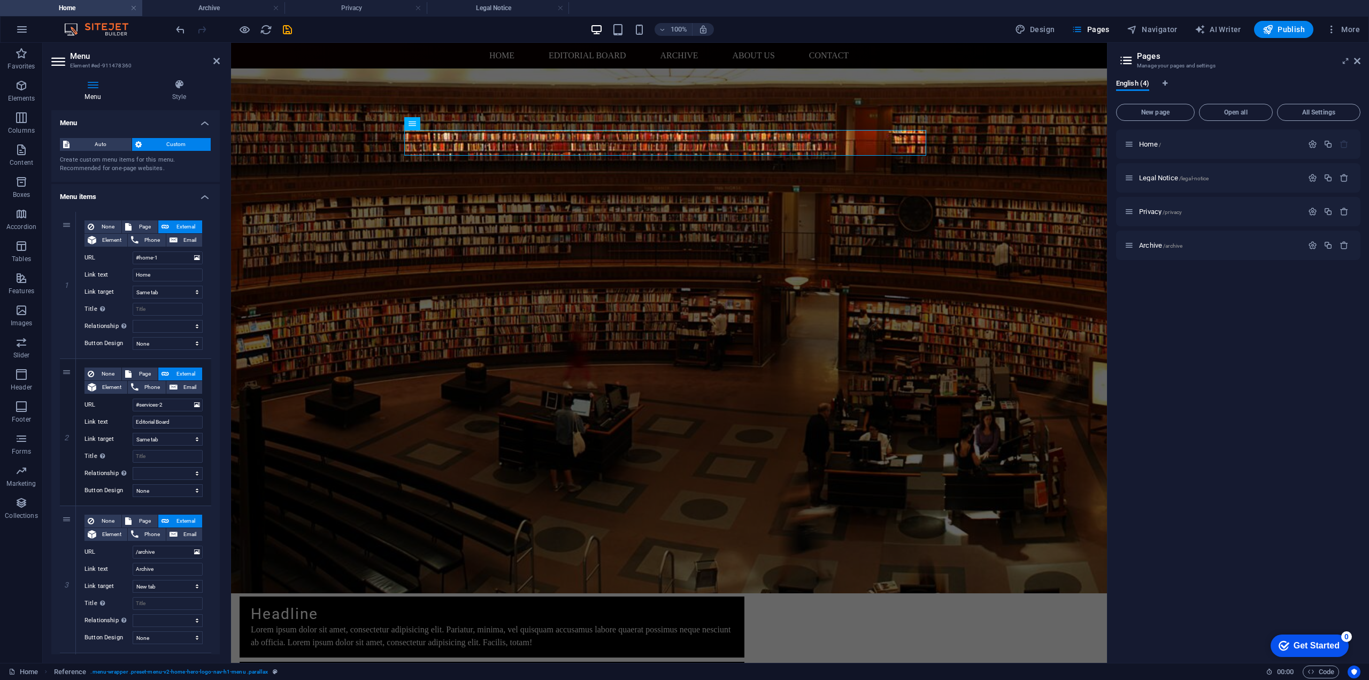
scroll to position [0, 0]
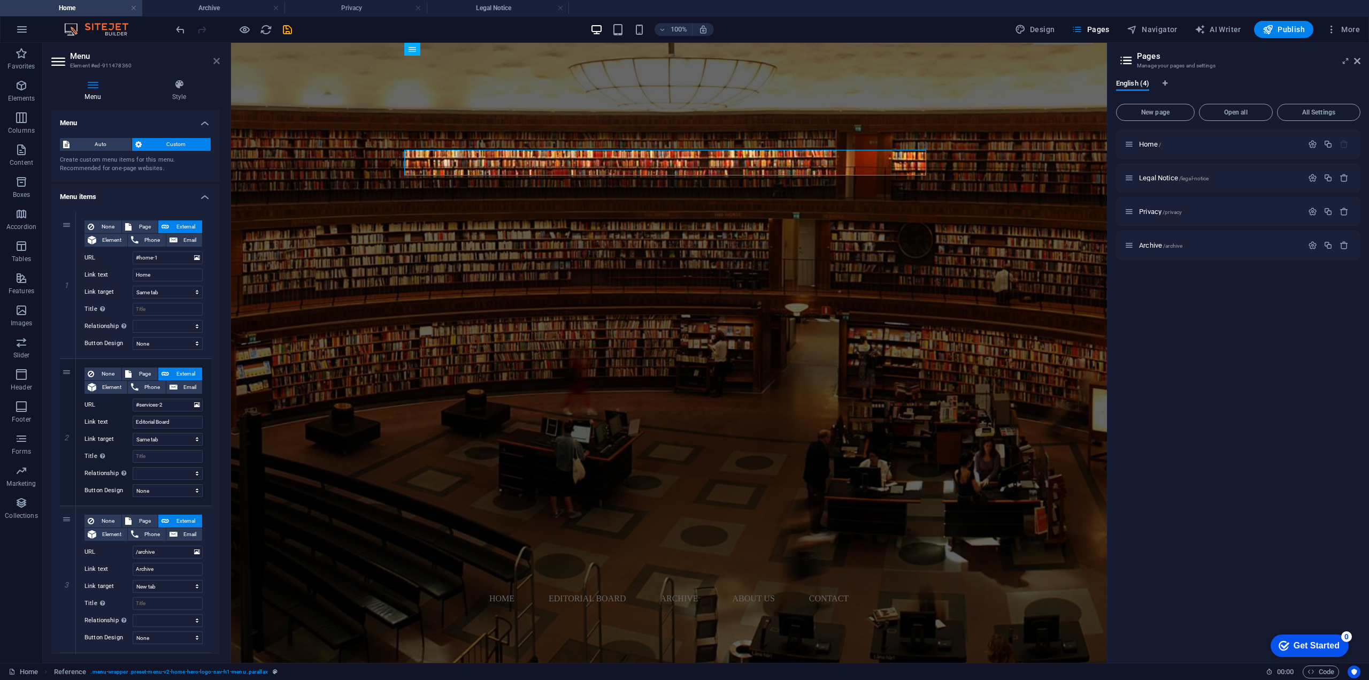
click at [216, 63] on icon at bounding box center [216, 61] width 6 height 9
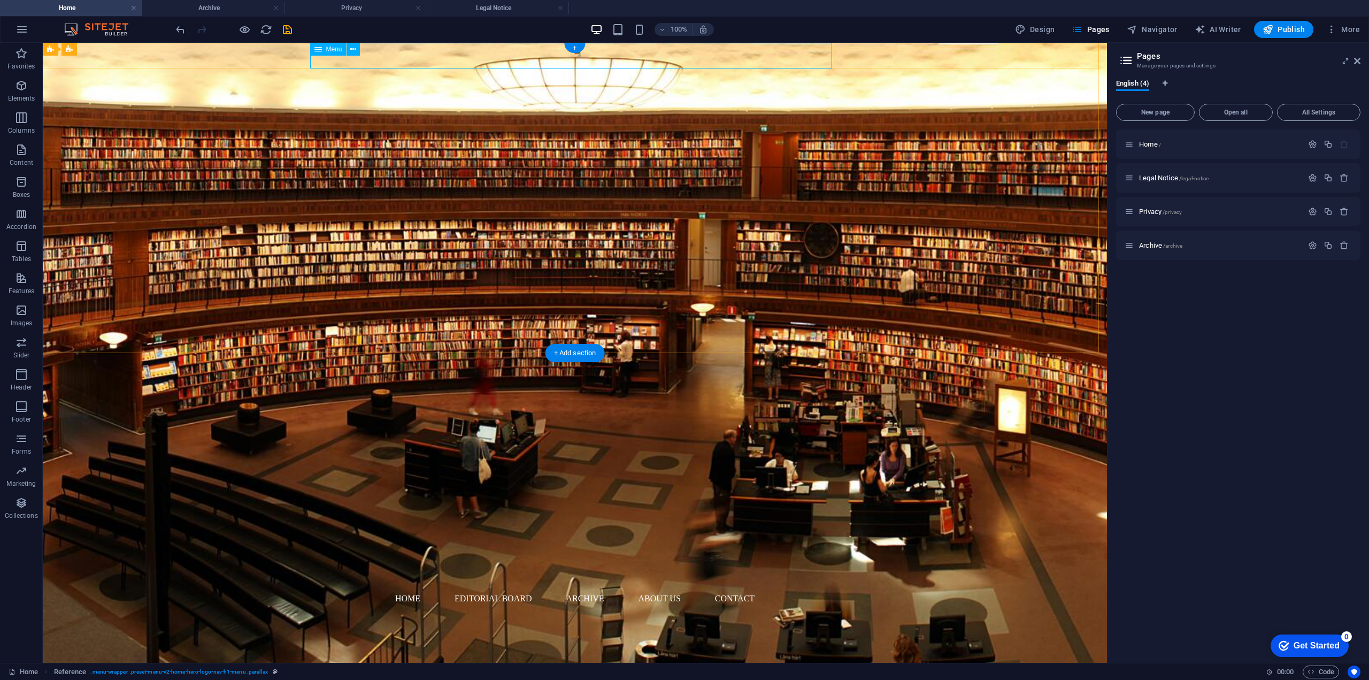
click at [656, 586] on nav "Home Editorial Board Archive About Us Contact" at bounding box center [575, 599] width 522 height 26
click at [252, 27] on div at bounding box center [234, 29] width 120 height 17
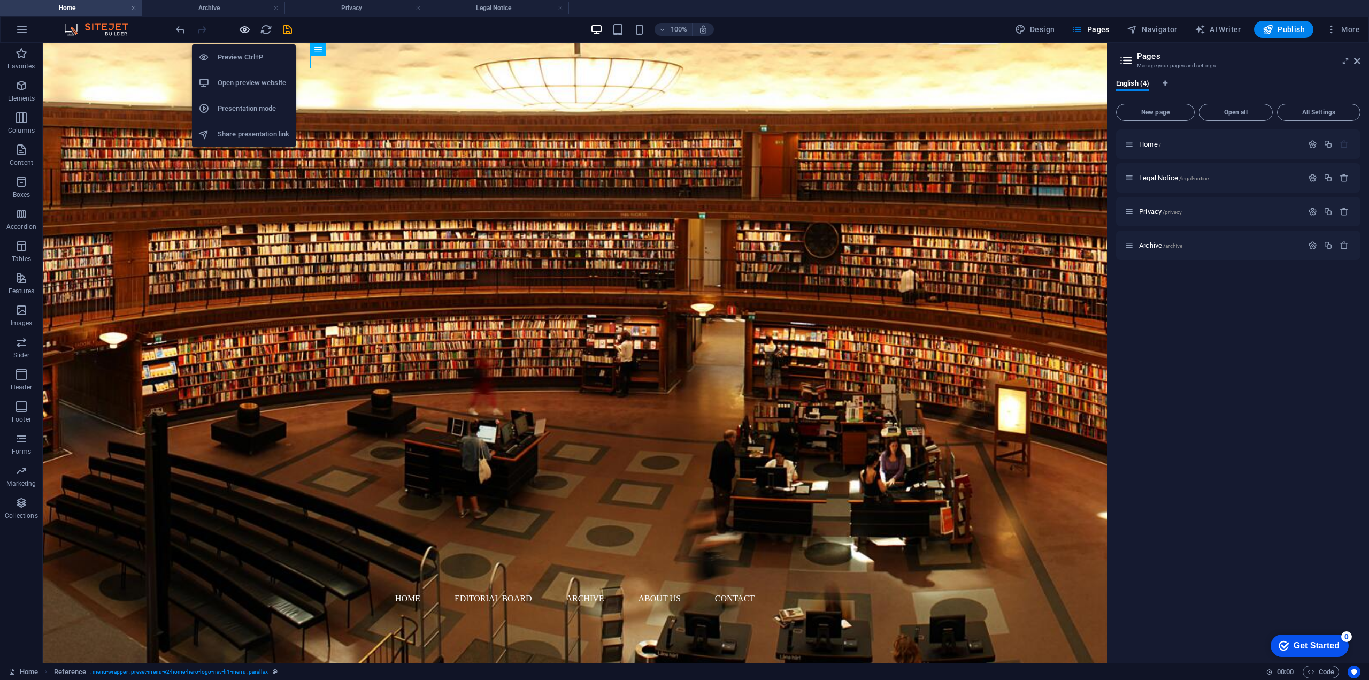
click at [244, 25] on icon "button" at bounding box center [245, 30] width 12 height 12
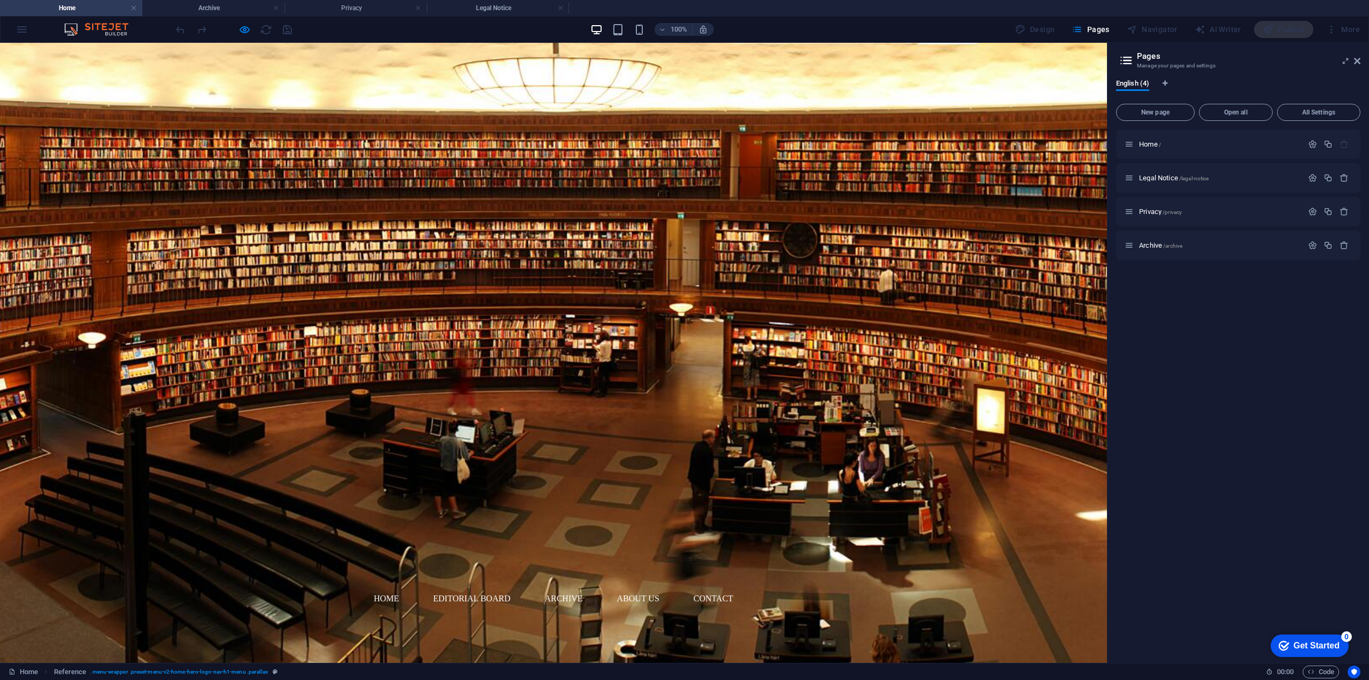
click at [579, 586] on link "Archive" at bounding box center [563, 599] width 55 height 26
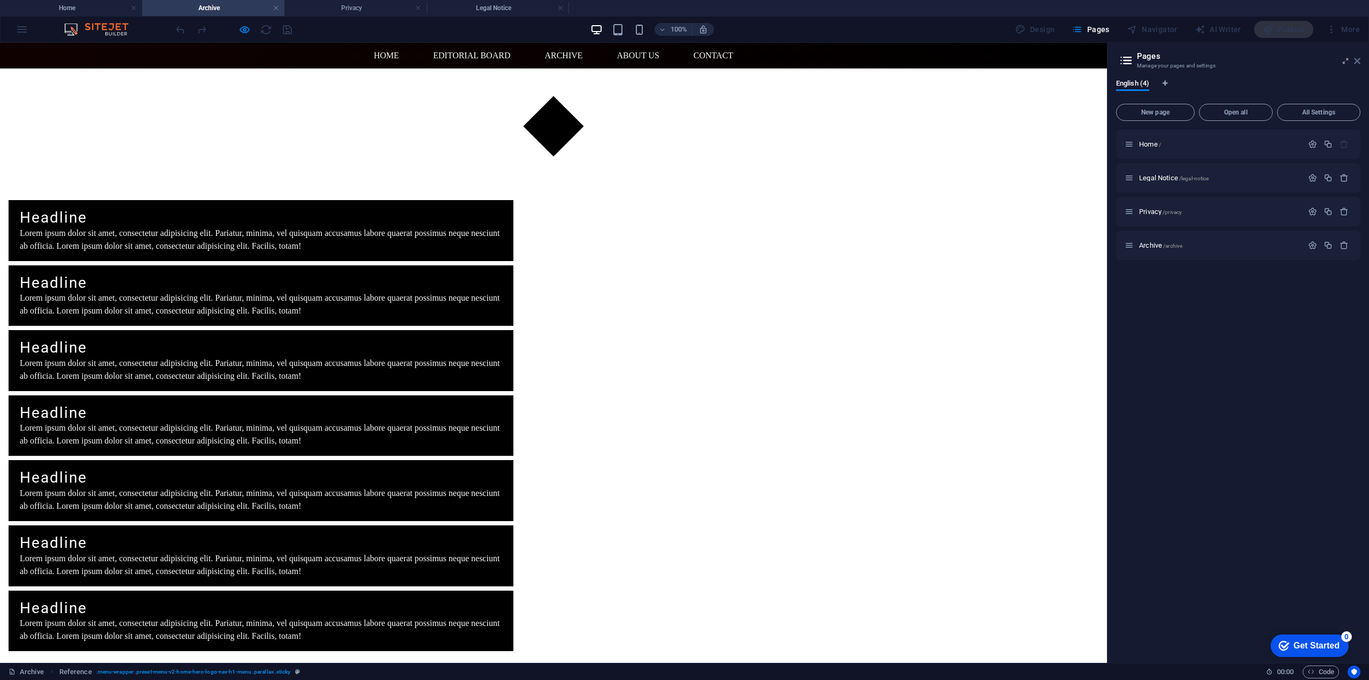
click at [1355, 62] on icon at bounding box center [1357, 61] width 6 height 9
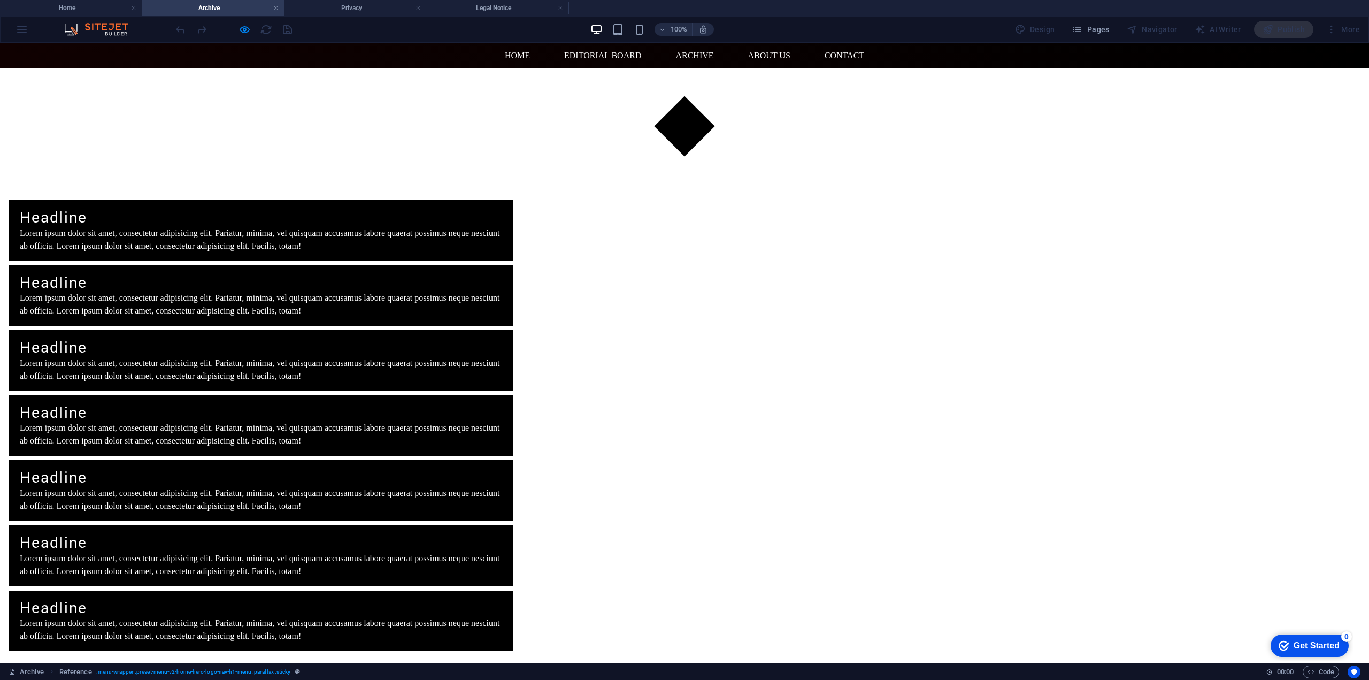
click at [596, 53] on link "Editorial Board" at bounding box center [603, 56] width 94 height 26
click at [770, 53] on link "About Us" at bounding box center [769, 56] width 59 height 26
click at [832, 52] on link "Contact" at bounding box center [844, 56] width 57 height 26
click at [515, 60] on link "Home" at bounding box center [517, 56] width 42 height 26
click at [515, 58] on link "Home" at bounding box center [517, 56] width 42 height 26
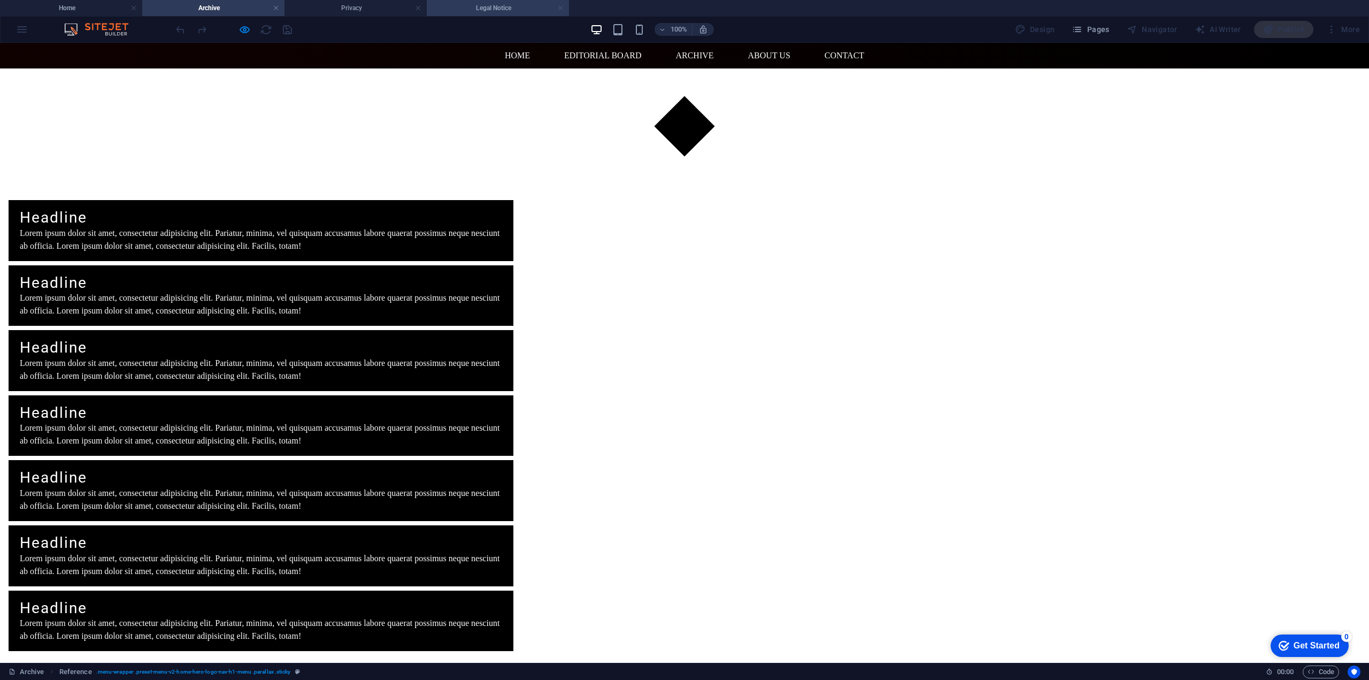
click at [562, 9] on link at bounding box center [560, 8] width 6 height 10
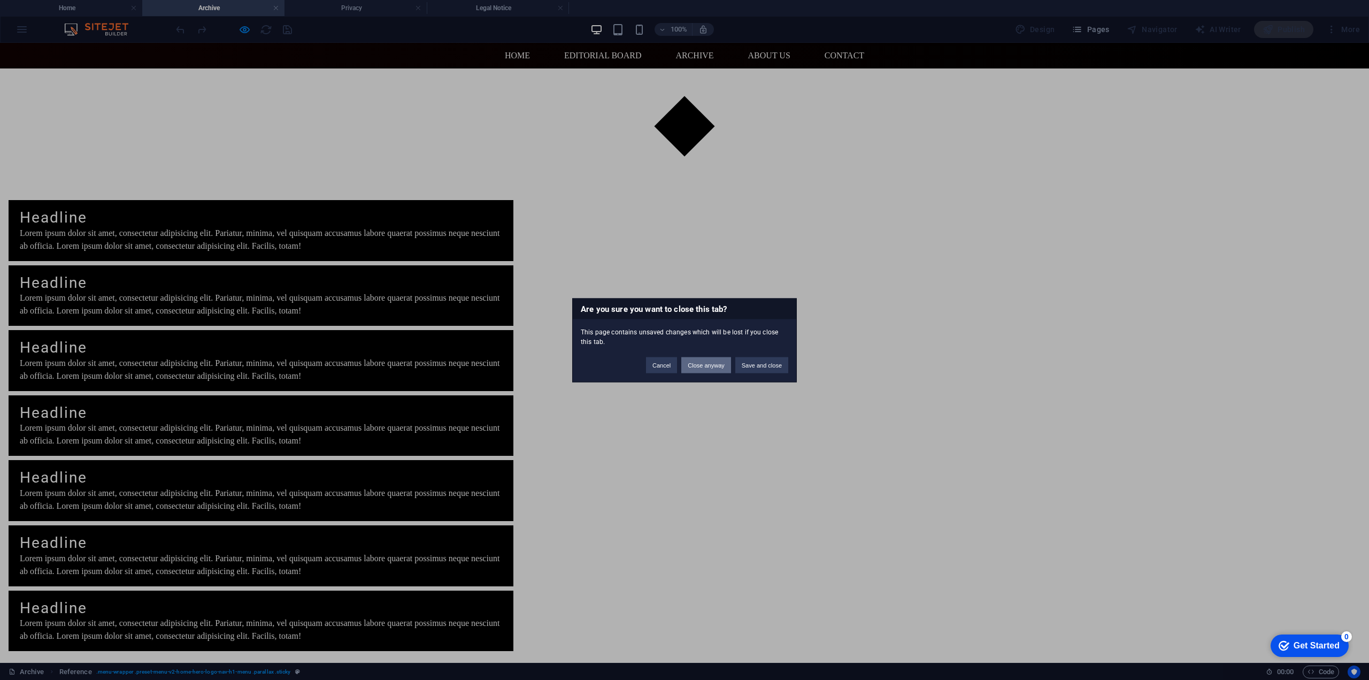
click at [717, 366] on button "Close anyway" at bounding box center [705, 365] width 49 height 16
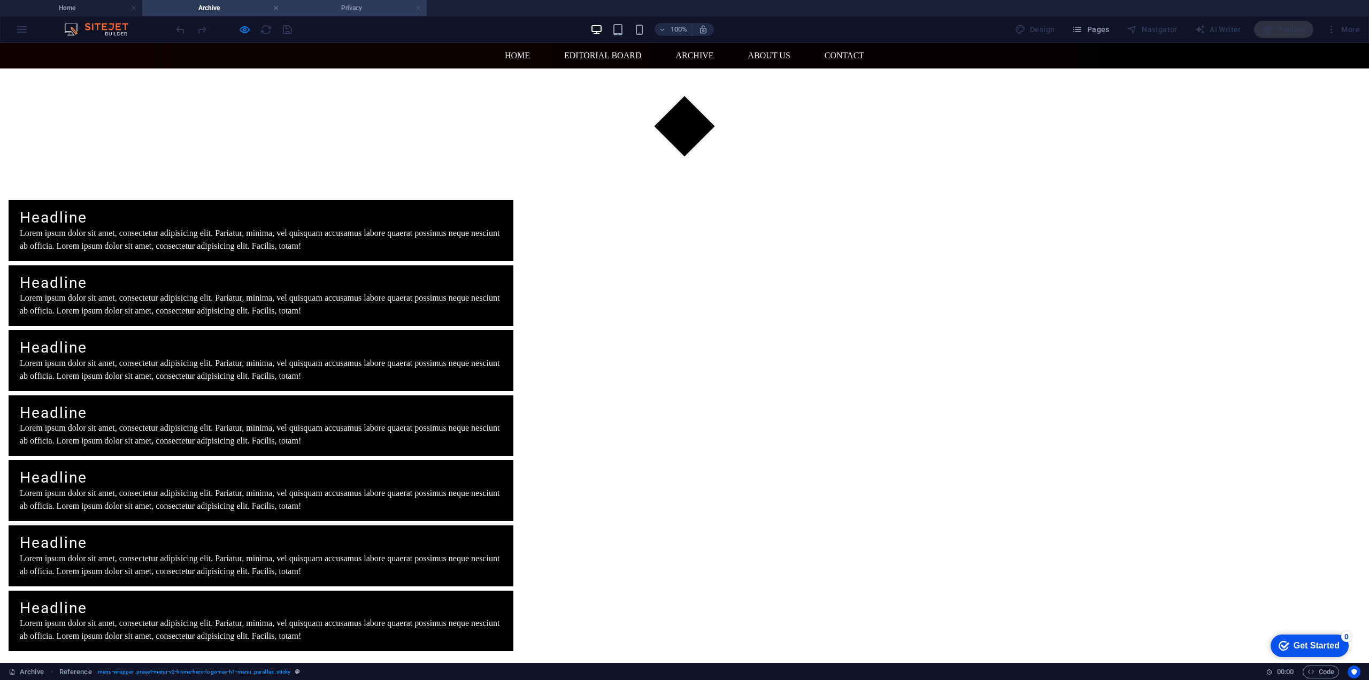
click at [419, 9] on link at bounding box center [418, 8] width 6 height 10
click at [275, 5] on link at bounding box center [276, 8] width 6 height 10
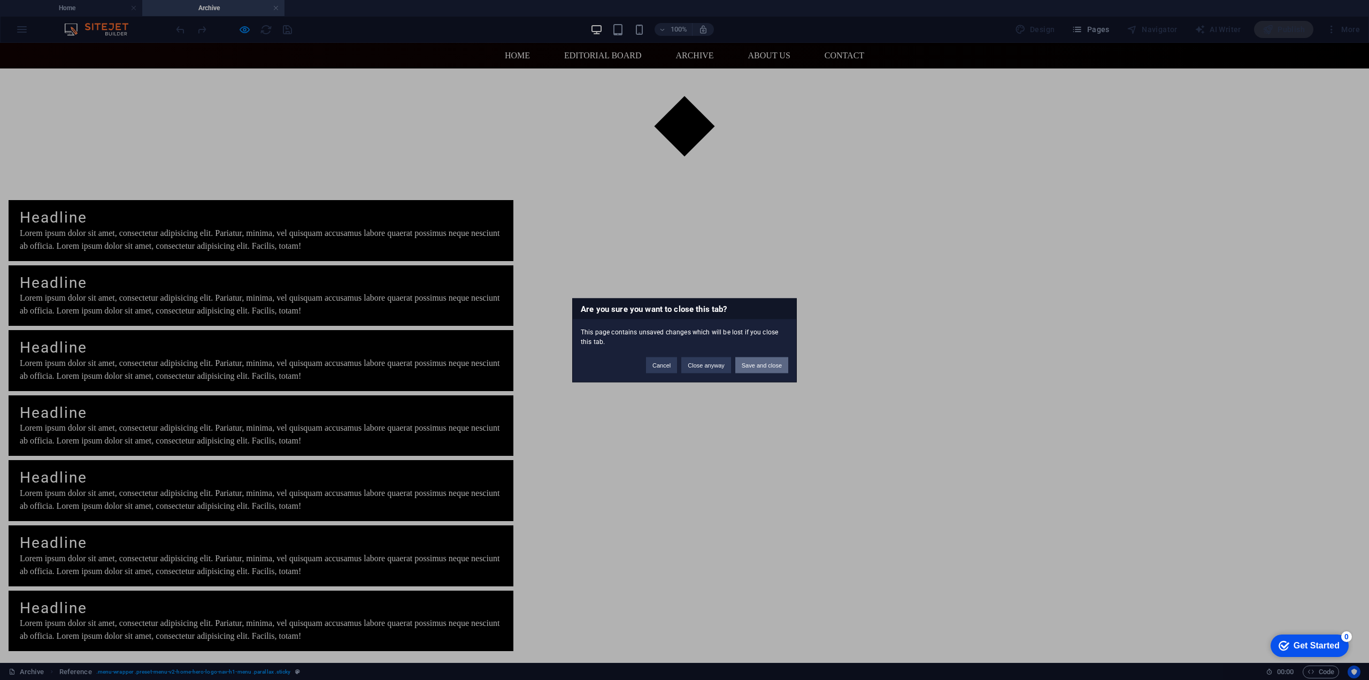
click at [752, 362] on button "Save and close" at bounding box center [761, 365] width 53 height 16
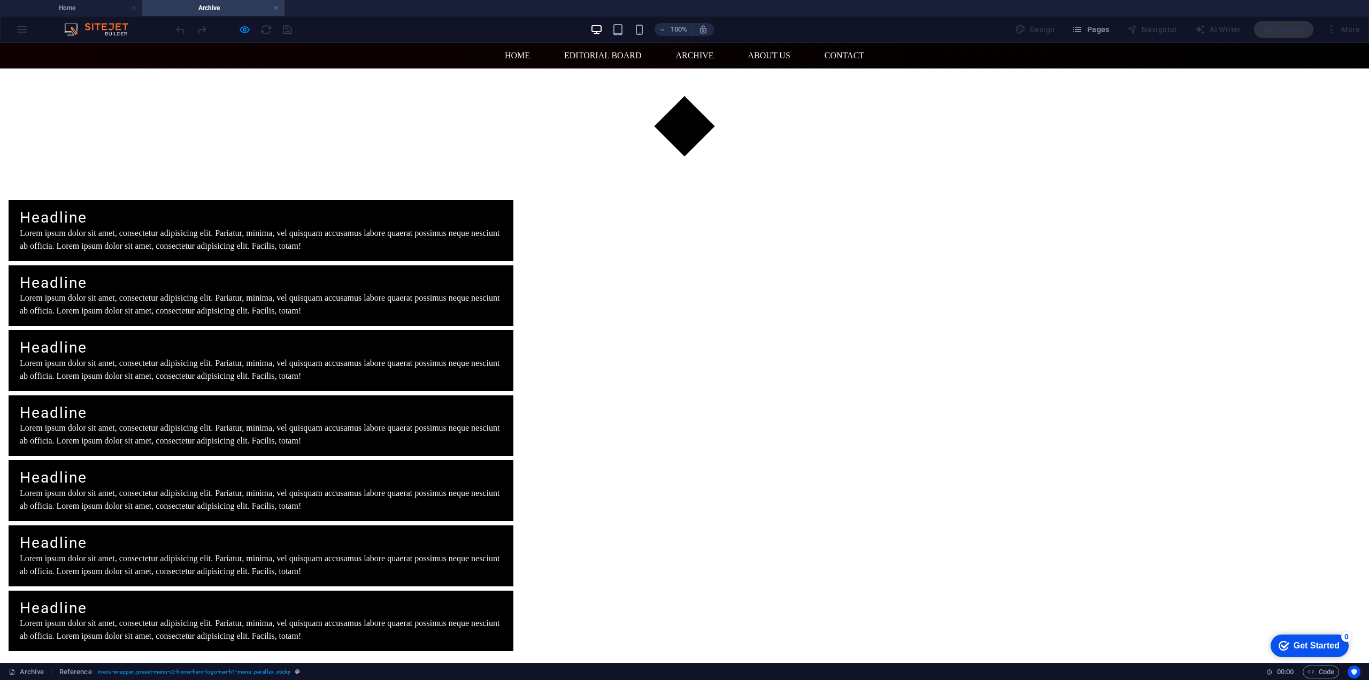
click at [210, 4] on h4 "Archive" at bounding box center [213, 8] width 142 height 12
click at [275, 10] on link at bounding box center [276, 8] width 6 height 10
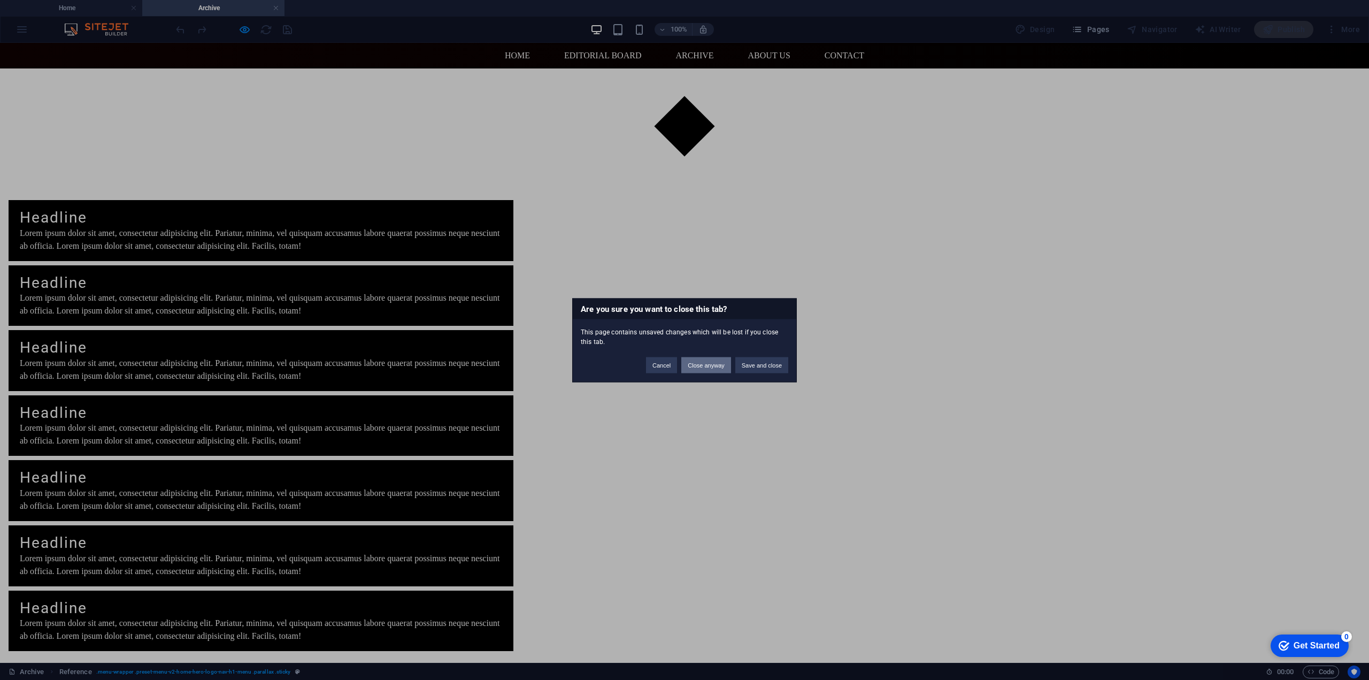
click at [693, 361] on button "Close anyway" at bounding box center [705, 365] width 49 height 16
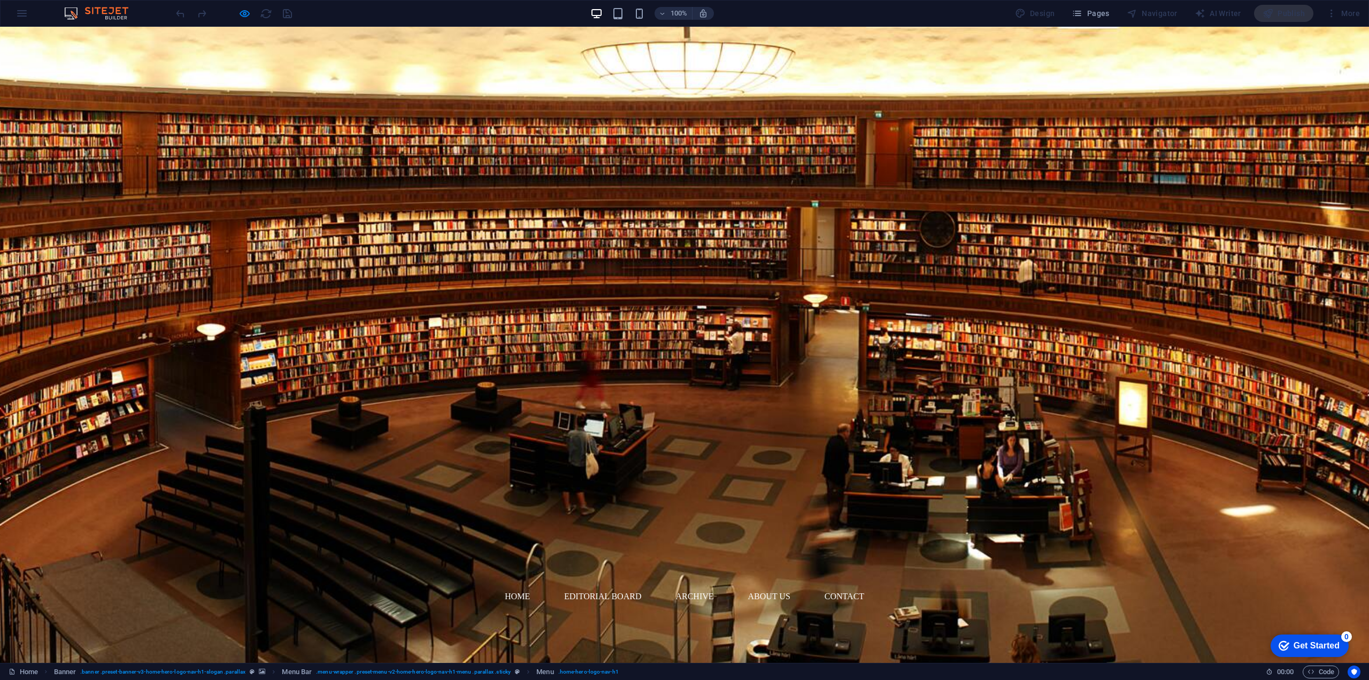
click at [516, 584] on link "Home" at bounding box center [517, 597] width 42 height 26
click at [702, 584] on link "Archive" at bounding box center [694, 597] width 55 height 26
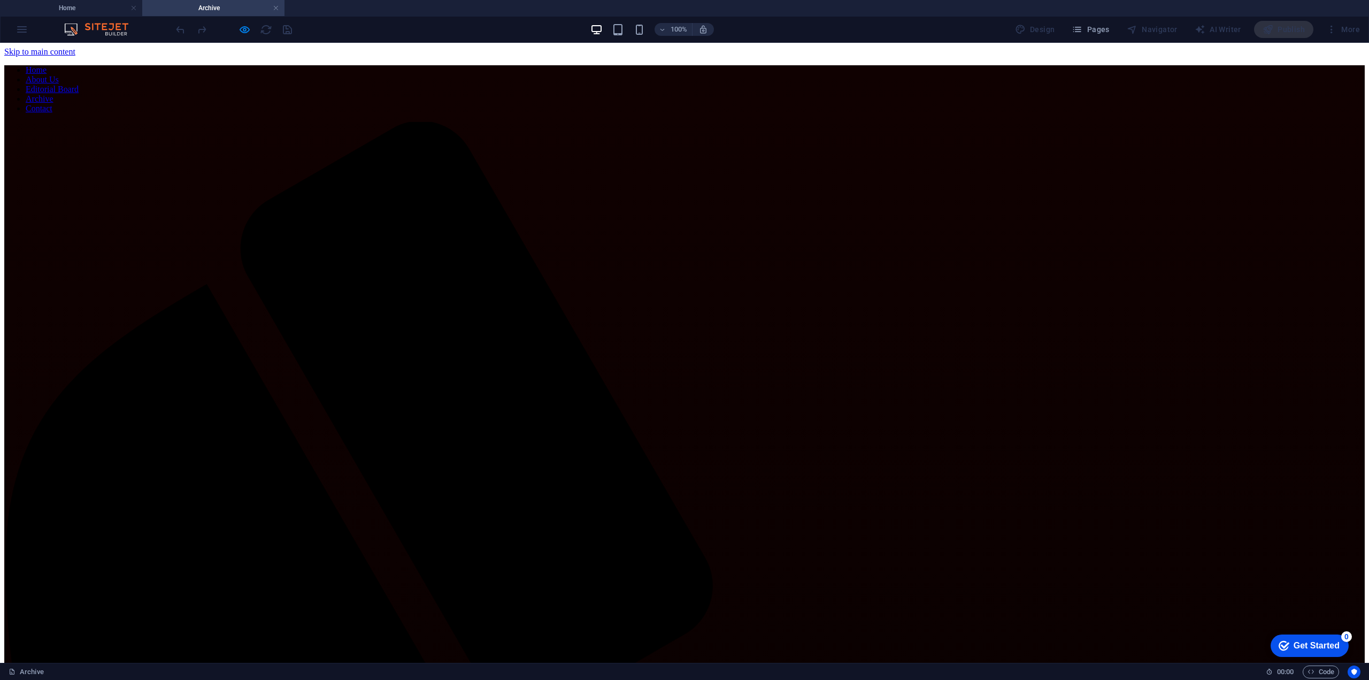
click at [582, 65] on nav "Home About Us Editorial Board Archive Contact" at bounding box center [684, 89] width 1361 height 48
click at [278, 5] on link at bounding box center [276, 8] width 6 height 10
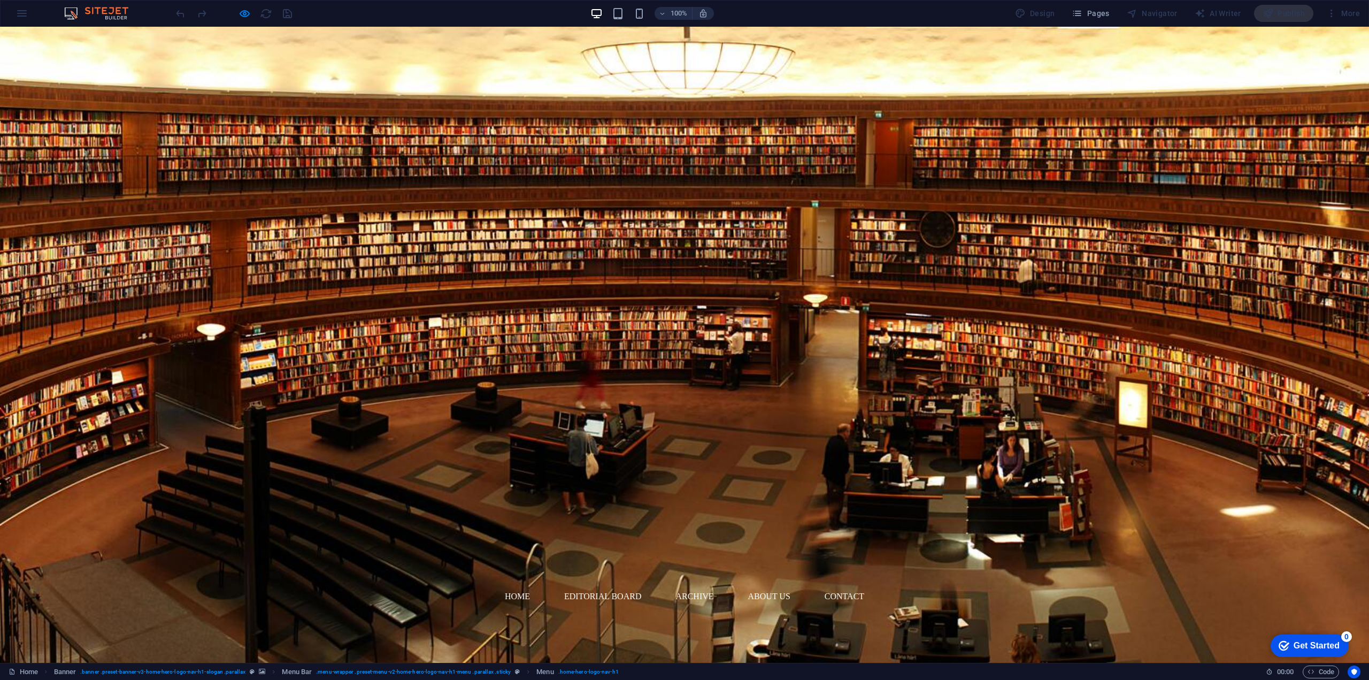
click at [623, 584] on link "Editorial Board" at bounding box center [603, 597] width 94 height 26
click at [362, 584] on div "Home Editorial Board Archive About Us Contact" at bounding box center [684, 597] width 1369 height 26
drag, startPoint x: 362, startPoint y: 40, endPoint x: 348, endPoint y: 38, distance: 14.1
click at [348, 584] on div "Home Editorial Board Archive About Us Contact" at bounding box center [684, 597] width 1369 height 26
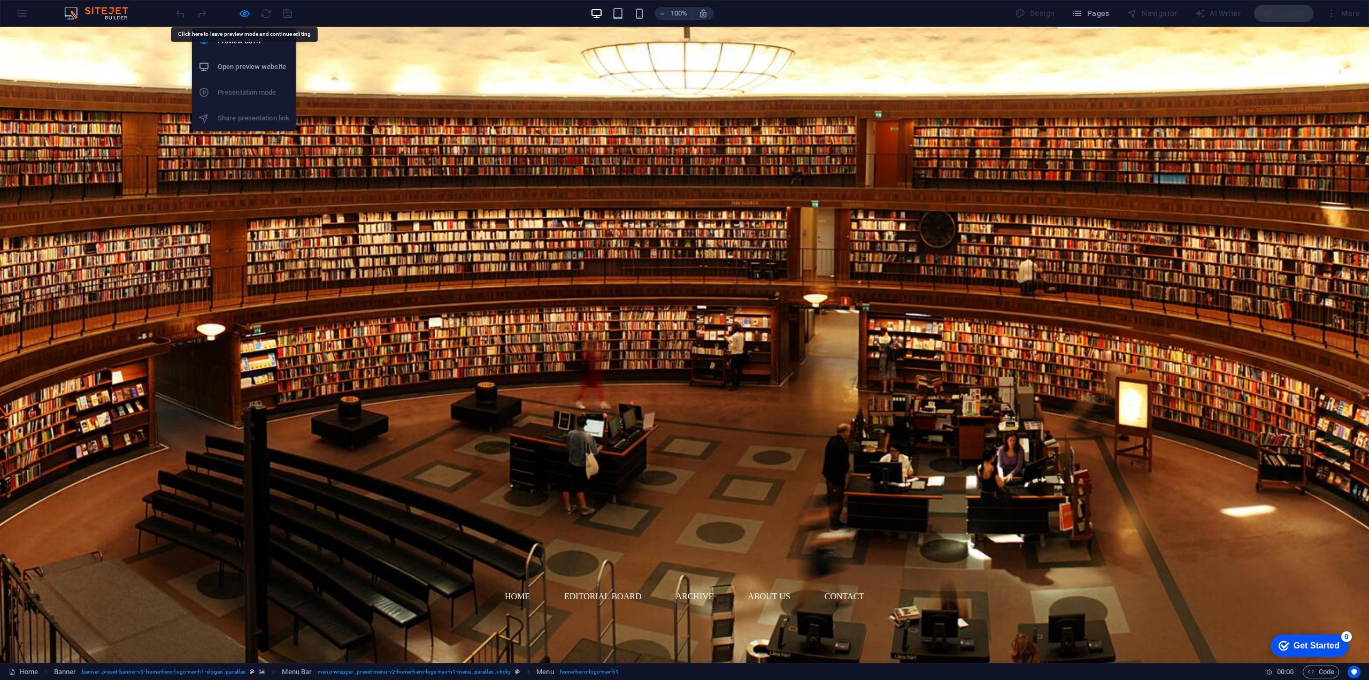
click at [246, 20] on div "Preview Ctrl+P Open preview website Presentation mode Share presentation link" at bounding box center [244, 75] width 104 height 111
click at [243, 13] on icon "button" at bounding box center [245, 13] width 12 height 12
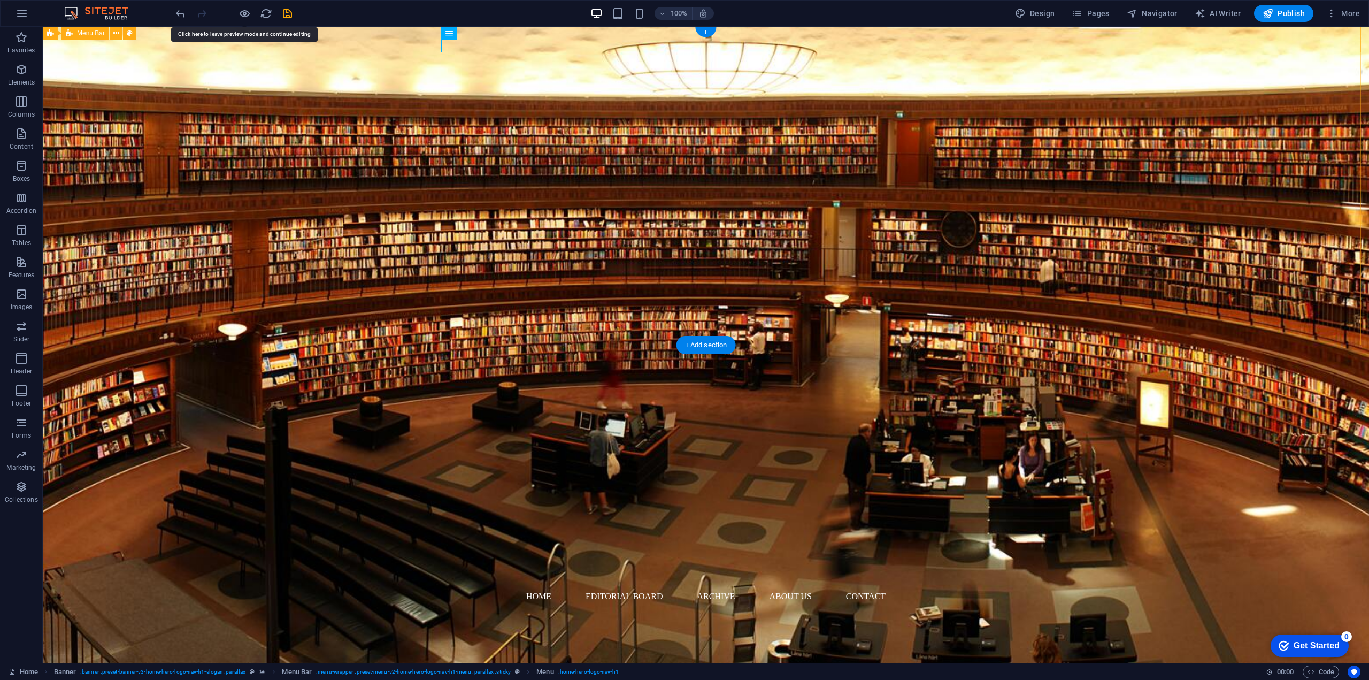
click at [377, 584] on div "Home Editorial Board Archive About Us Contact" at bounding box center [706, 597] width 1326 height 26
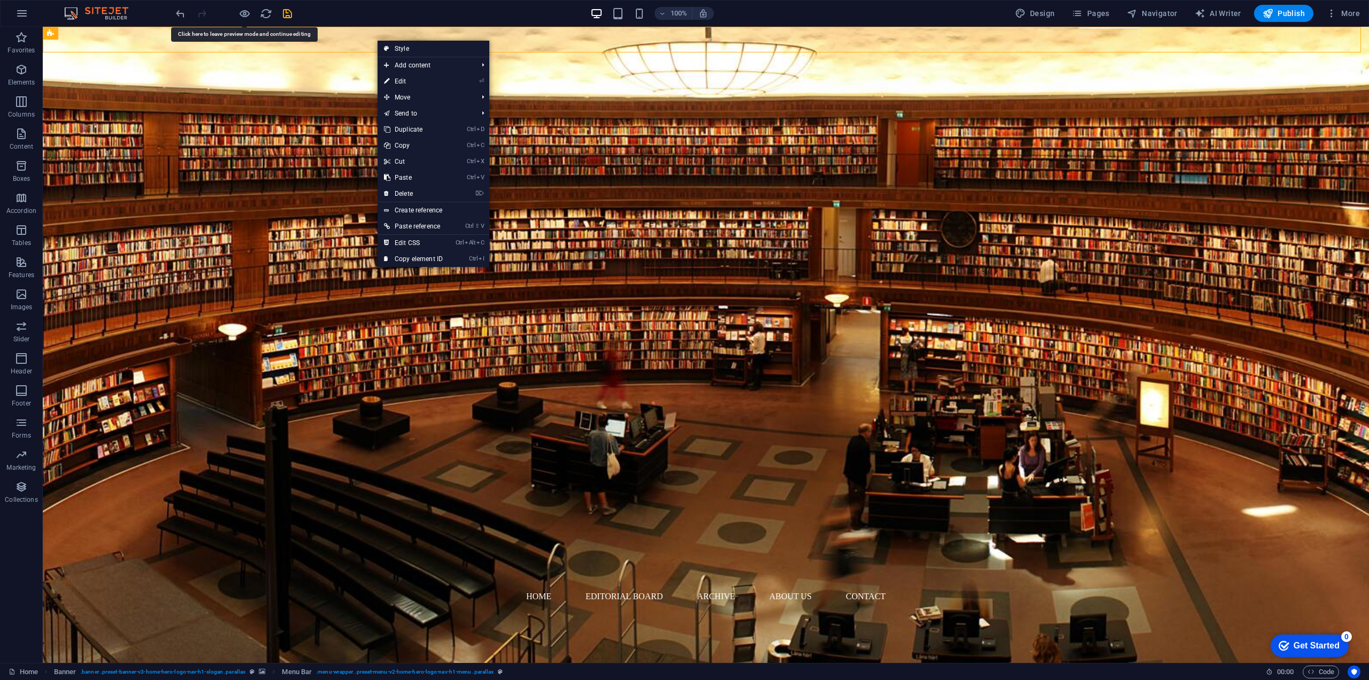
click at [623, 53] on figure at bounding box center [706, 345] width 1326 height 636
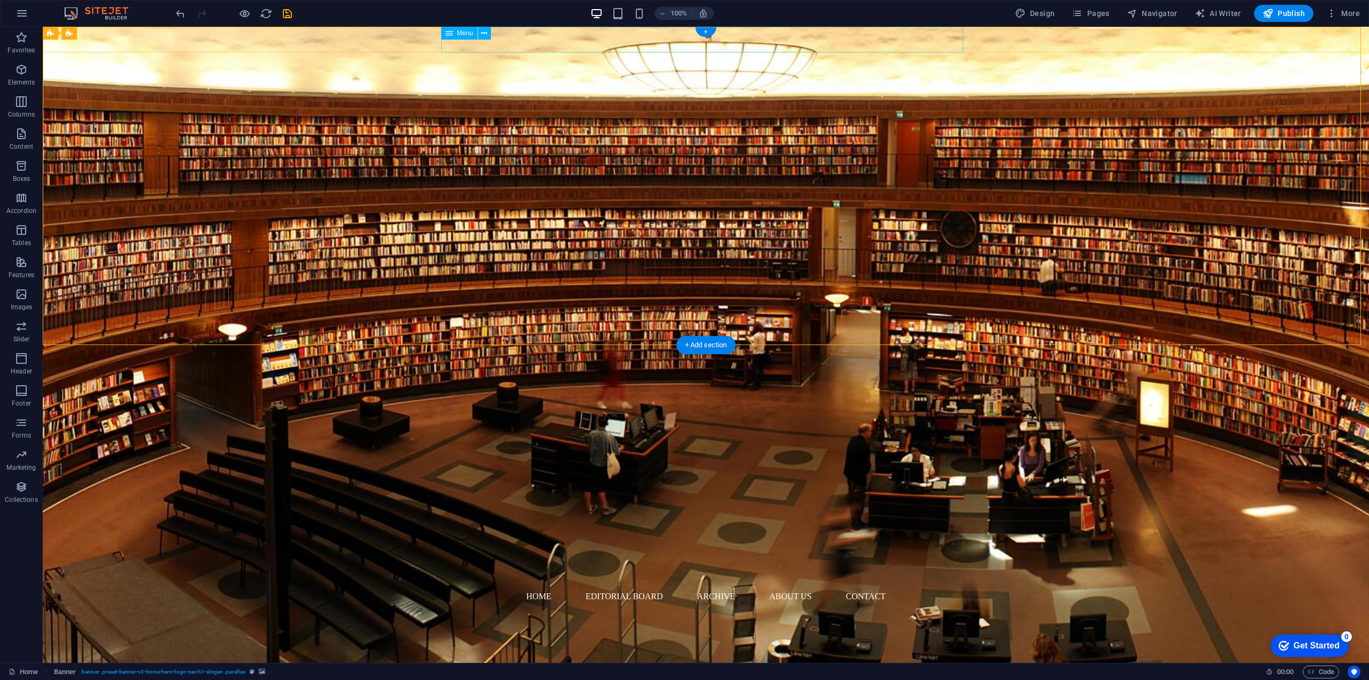
click at [612, 584] on nav "Home Editorial Board Archive About Us Contact" at bounding box center [706, 597] width 522 height 26
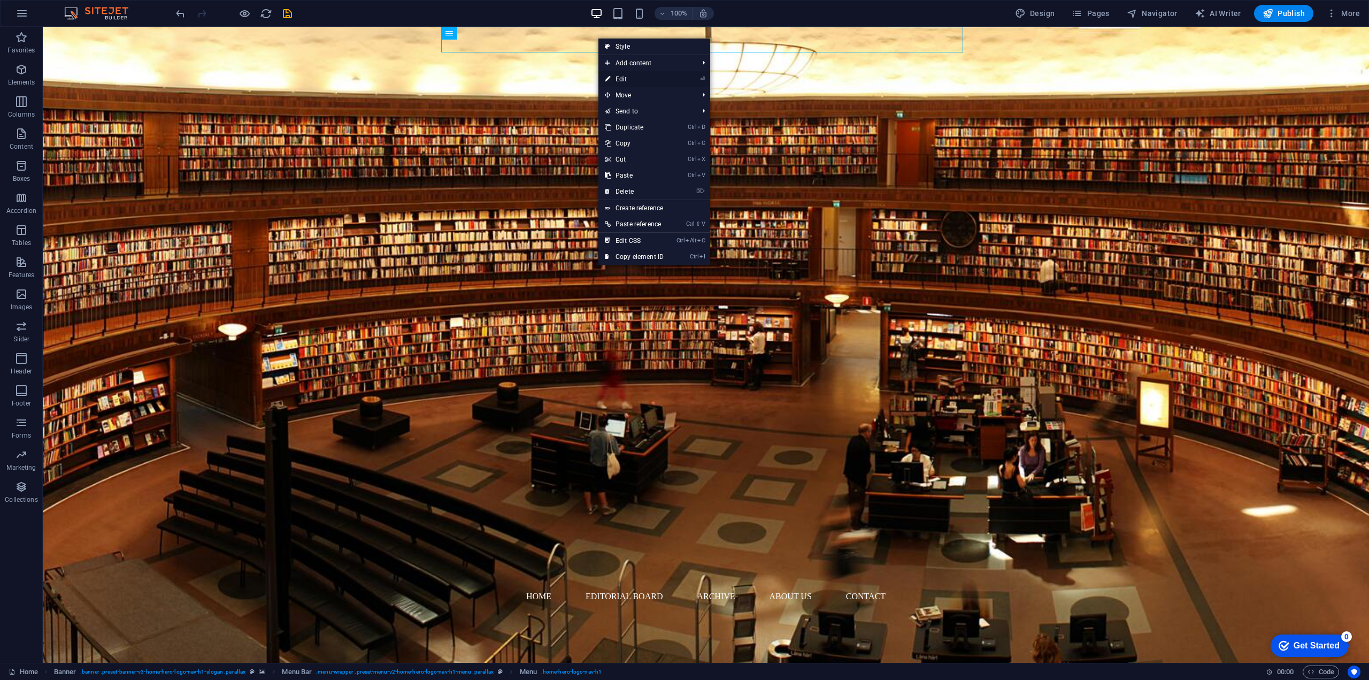
click at [642, 74] on link "⏎ Edit" at bounding box center [635, 79] width 72 height 16
select select
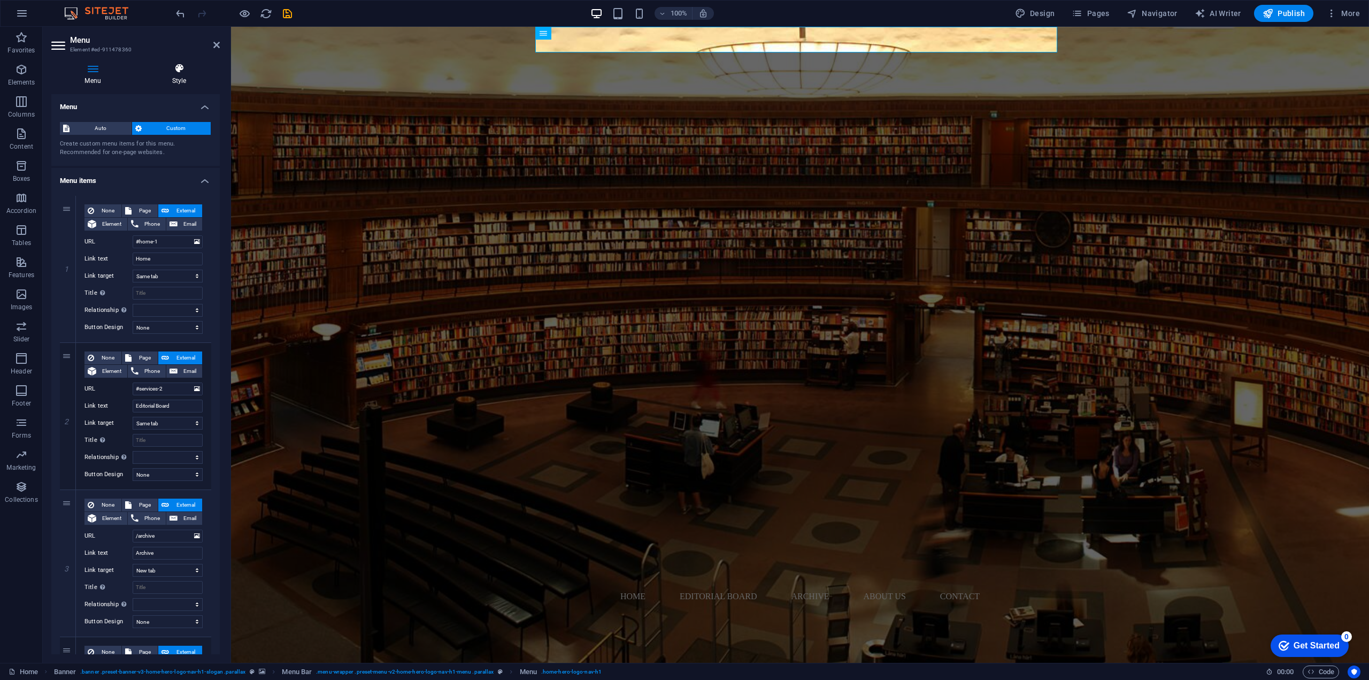
click at [173, 71] on icon at bounding box center [179, 68] width 81 height 11
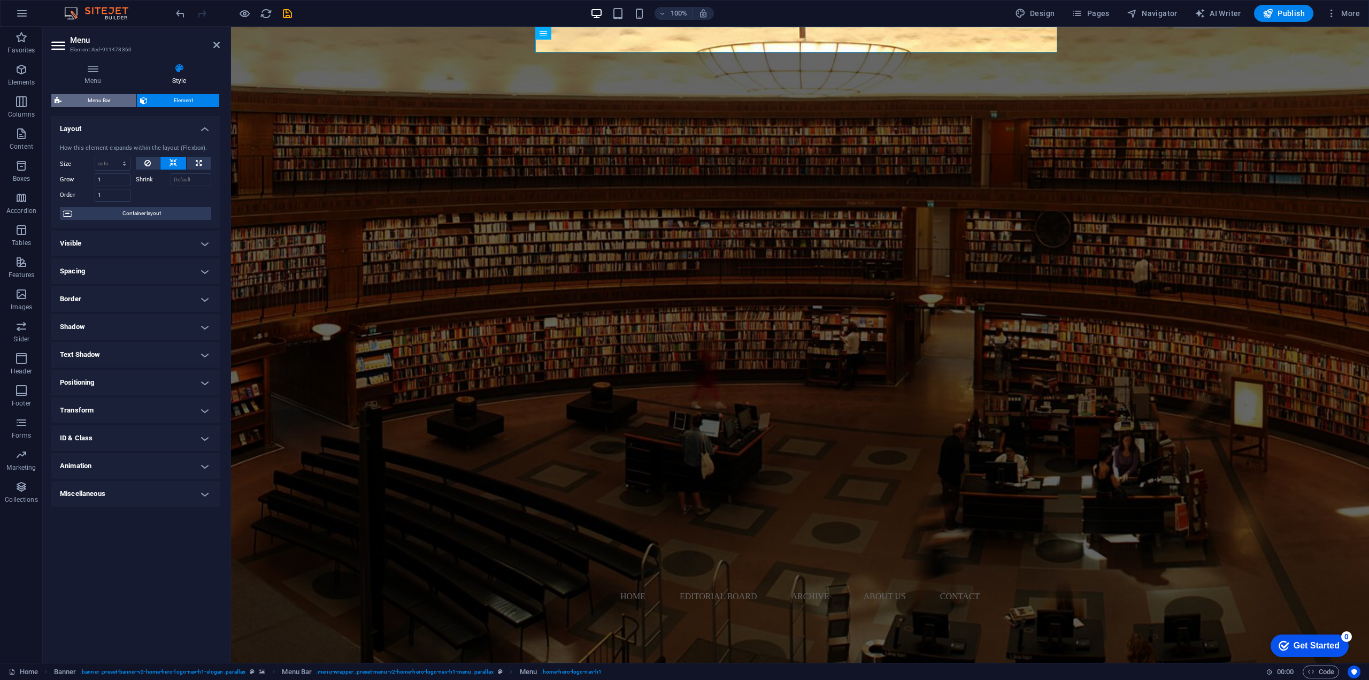
click at [108, 104] on span "Menu Bar" at bounding box center [99, 100] width 68 height 13
select select "preset-menu-v2-home-hero-logo-nav-h1-menu"
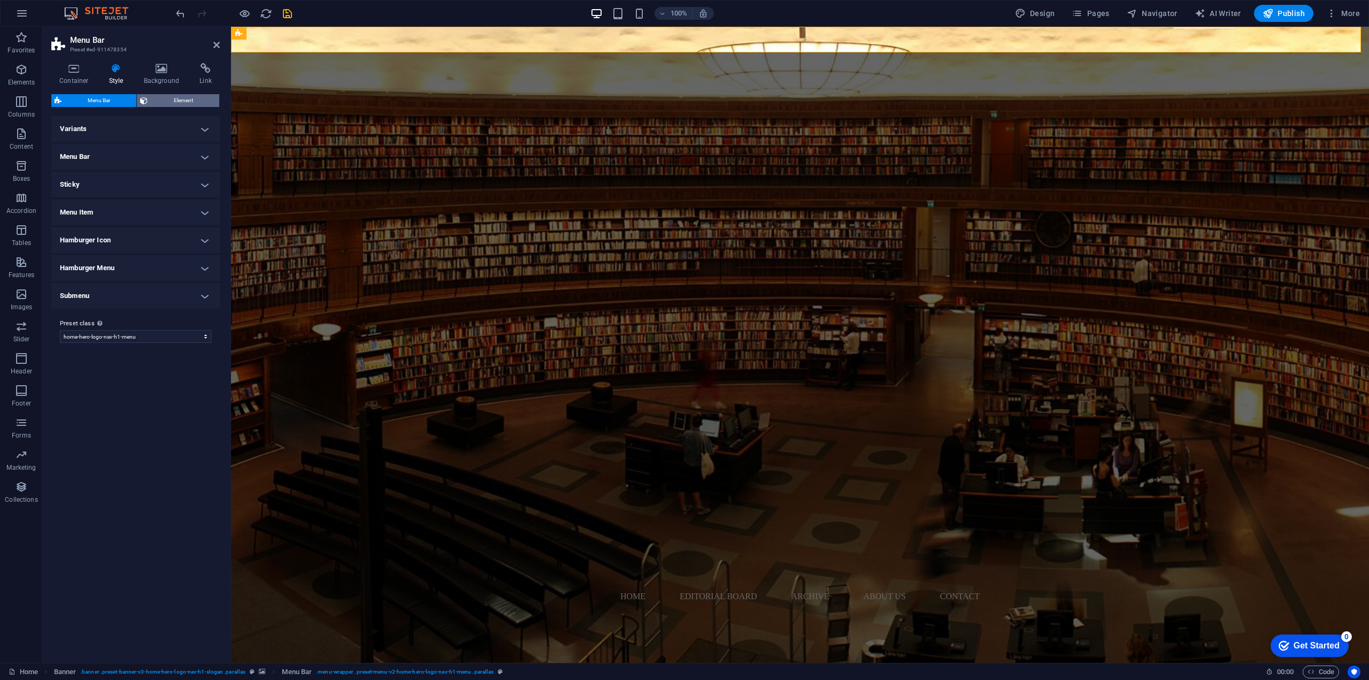
click at [166, 99] on span "Element" at bounding box center [183, 100] width 65 height 13
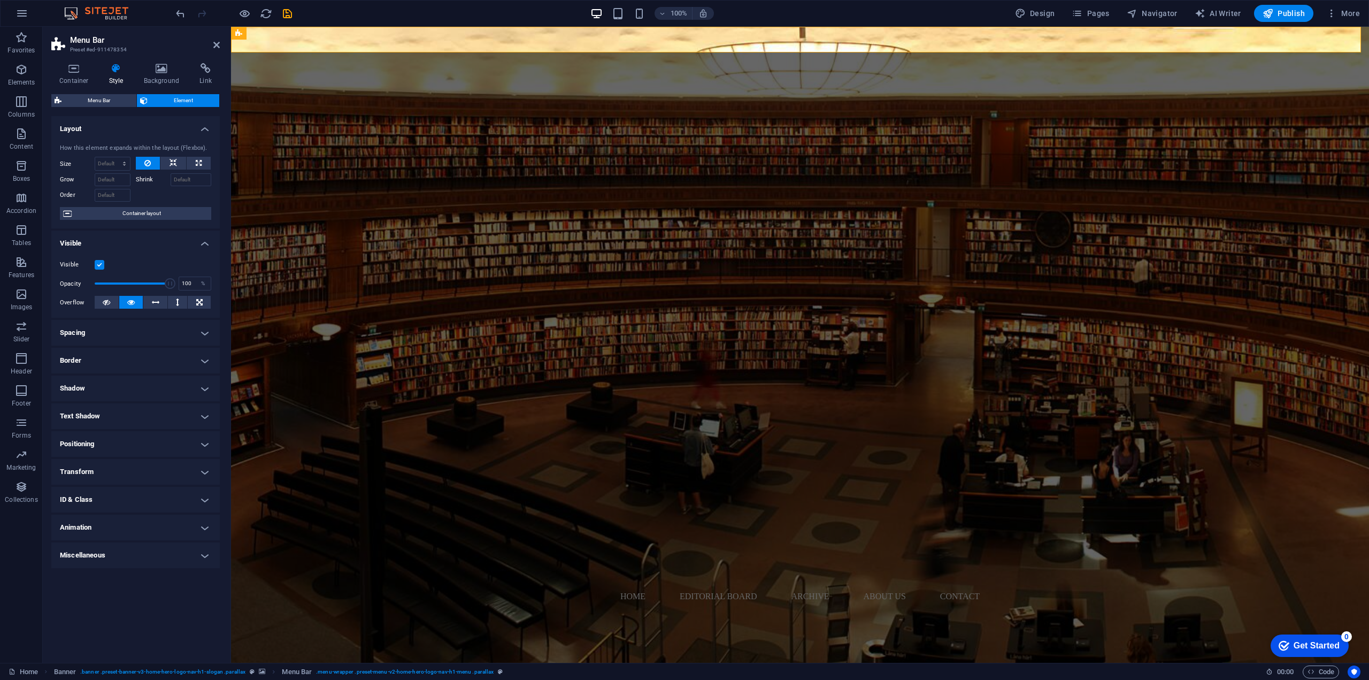
click at [146, 334] on h4 "Spacing" at bounding box center [135, 333] width 168 height 26
click at [147, 334] on h4 "Spacing" at bounding box center [135, 329] width 168 height 19
click at [139, 358] on h4 "Border" at bounding box center [135, 361] width 168 height 26
click at [139, 363] on h4 "Border" at bounding box center [135, 357] width 168 height 19
click at [181, 213] on span "Container layout" at bounding box center [141, 213] width 133 height 13
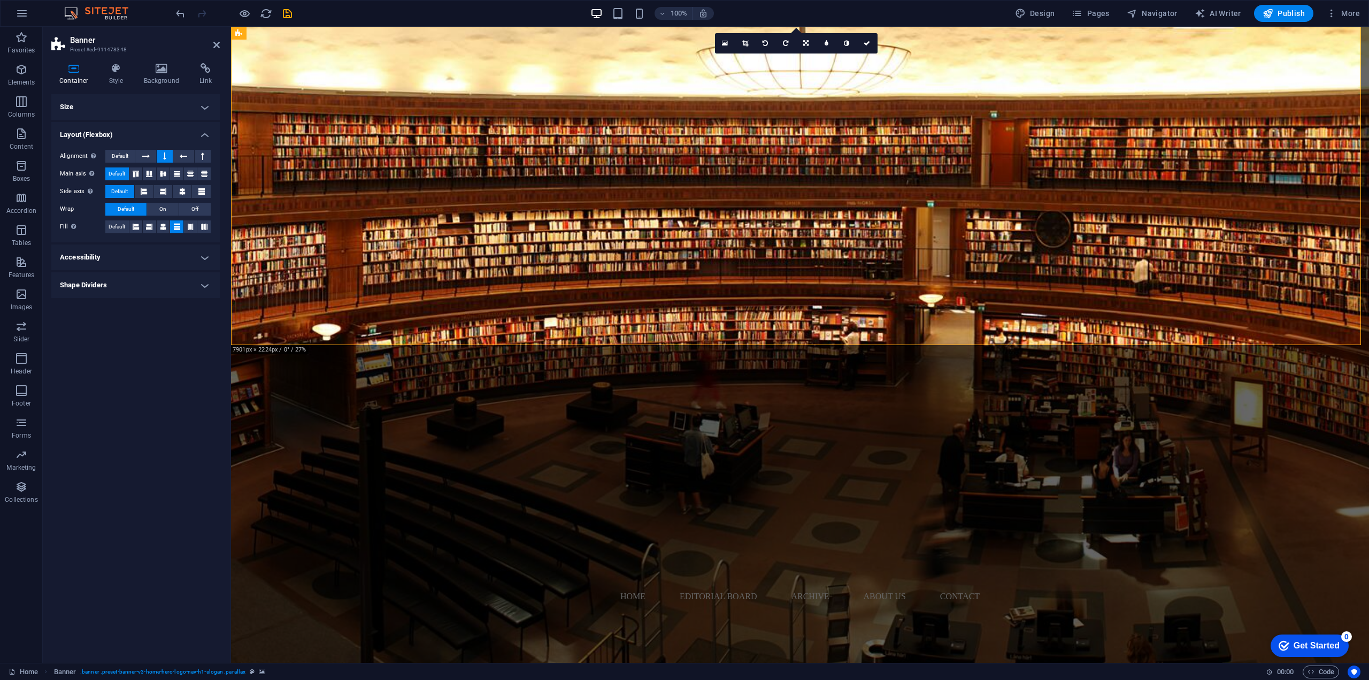
click at [176, 258] on h4 "Accessibility" at bounding box center [135, 257] width 168 height 26
click at [176, 258] on h4 "Accessibility" at bounding box center [135, 253] width 168 height 19
click at [156, 288] on h4 "Shape Dividers" at bounding box center [135, 285] width 168 height 26
click at [156, 288] on h4 "Shape Dividers" at bounding box center [135, 281] width 168 height 19
click at [158, 55] on div "Container Style Background Link Size Height Default px rem % vh vw Min. height …" at bounding box center [136, 359] width 186 height 608
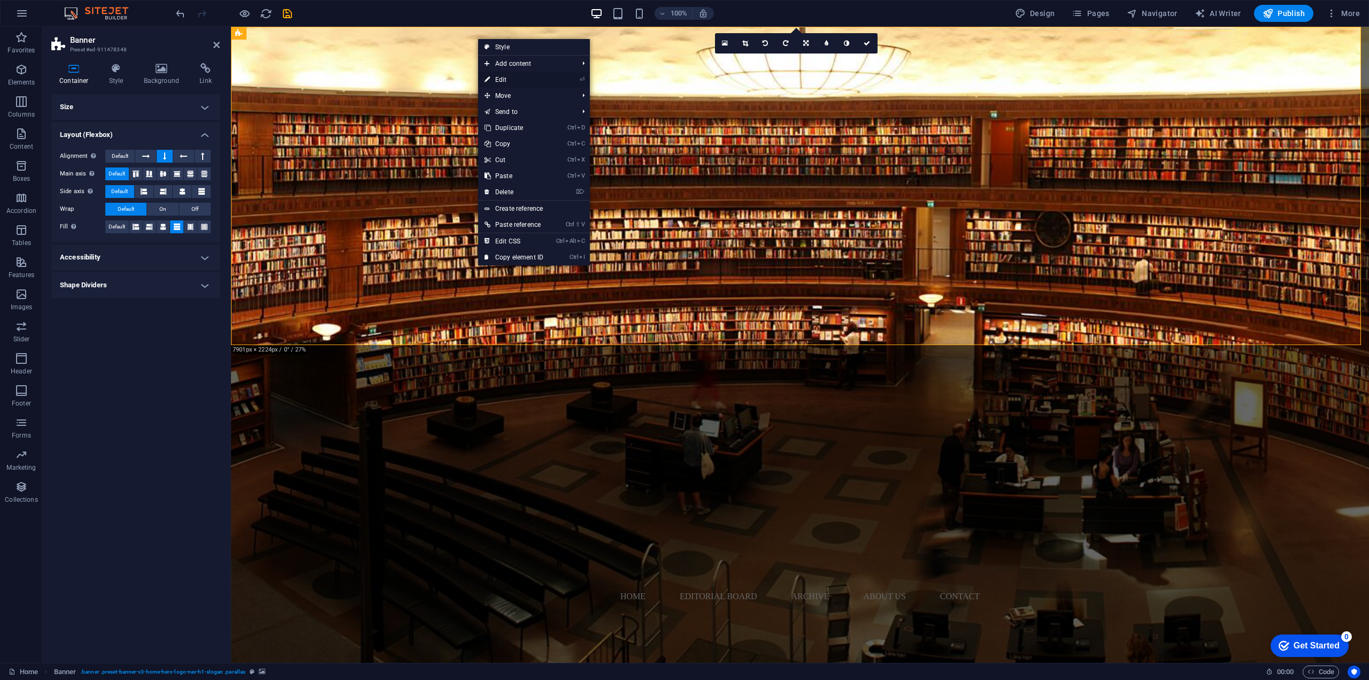
click at [536, 76] on link "⏎ Edit" at bounding box center [514, 80] width 72 height 16
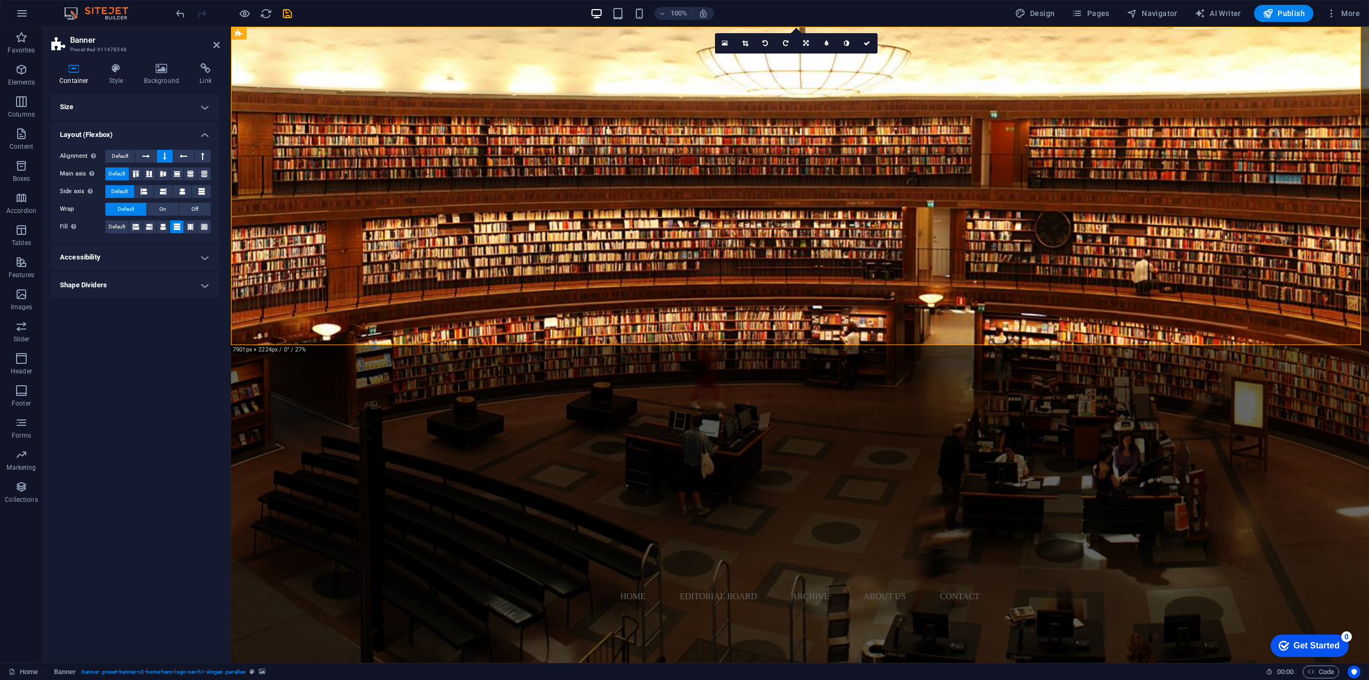
click at [210, 40] on h2 "Banner" at bounding box center [145, 40] width 150 height 10
click at [216, 42] on icon at bounding box center [216, 45] width 6 height 9
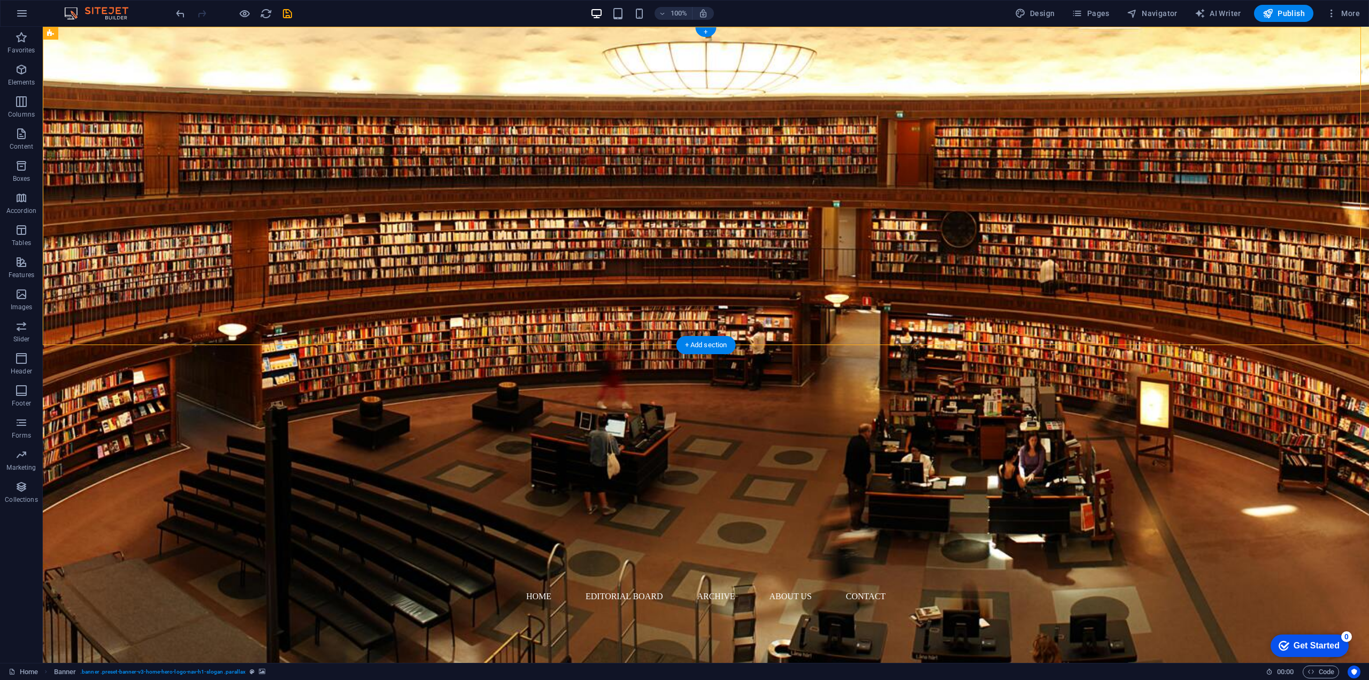
click at [657, 101] on figure at bounding box center [706, 345] width 1326 height 636
